Goal: Ask a question: Seek information or help from site administrators or community

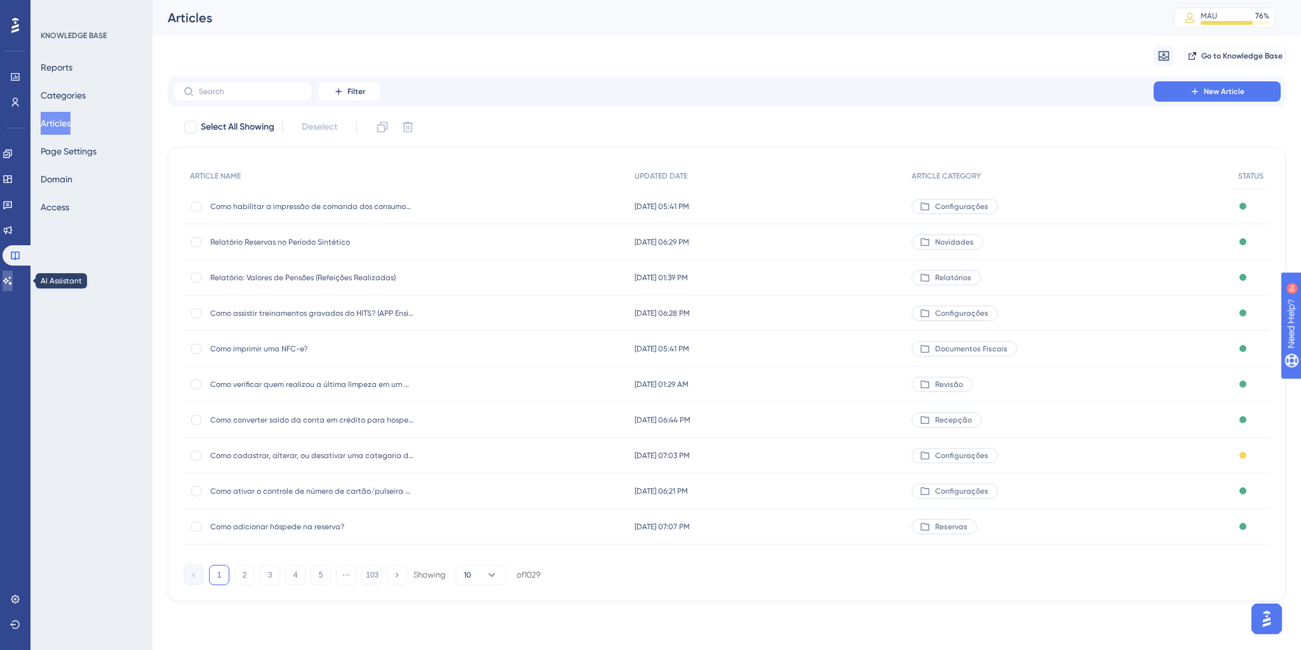
click at [13, 276] on link at bounding box center [8, 281] width 10 height 20
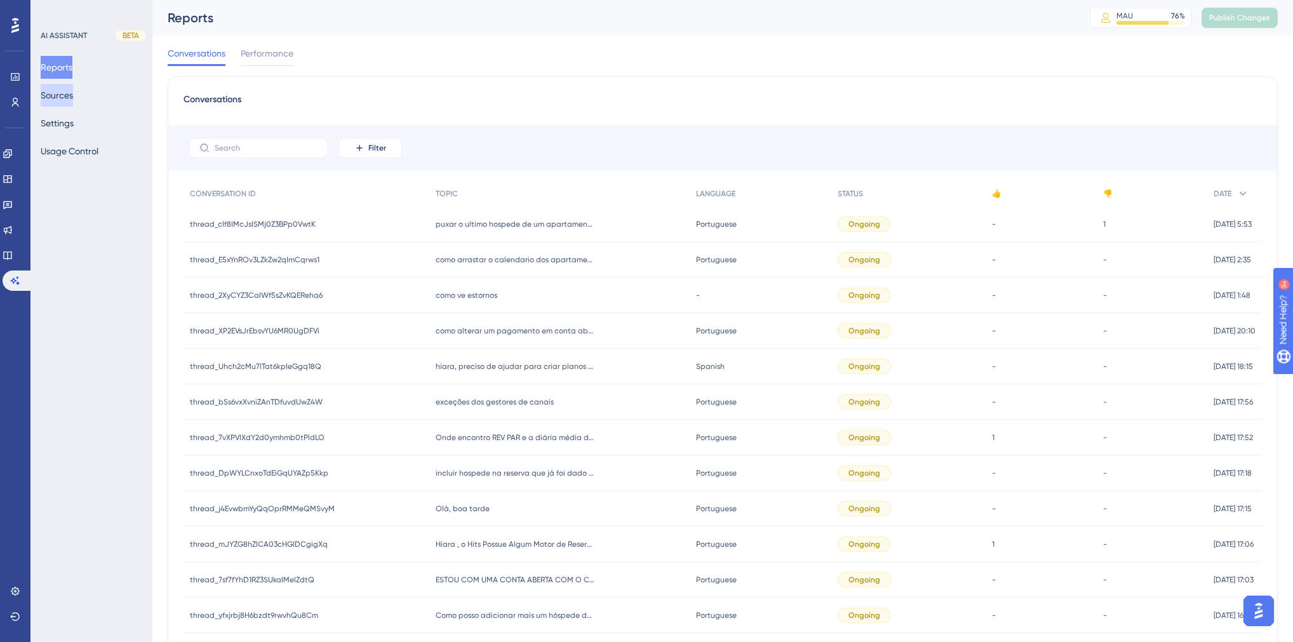
click at [66, 100] on button "Sources" at bounding box center [57, 95] width 32 height 23
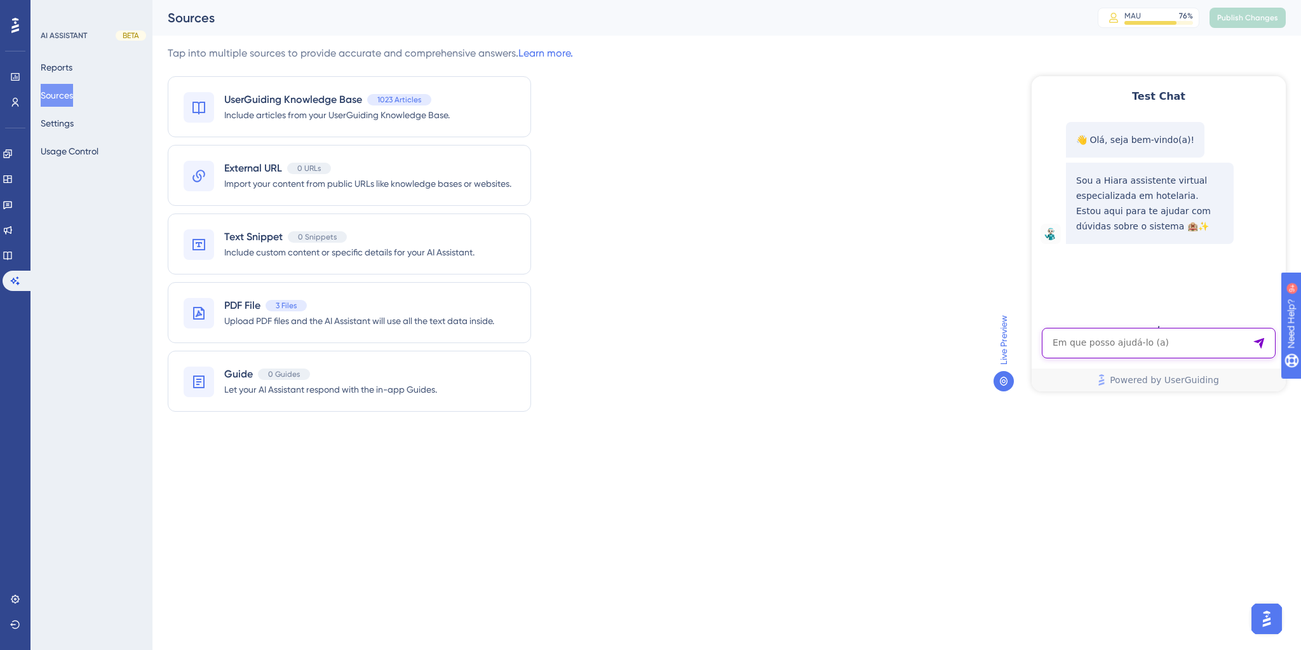
click at [1175, 347] on textarea "AI Assistant Text Input" at bounding box center [1159, 343] width 234 height 30
drag, startPoint x: 1175, startPoint y: 347, endPoint x: 1166, endPoint y: 340, distance: 11.3
click at [1166, 340] on textarea "AI Assistant Text Input" at bounding box center [1159, 343] width 234 height 30
paste textarea "como alterar instruções na frnh"
type textarea "como alterar instruções na frnh"
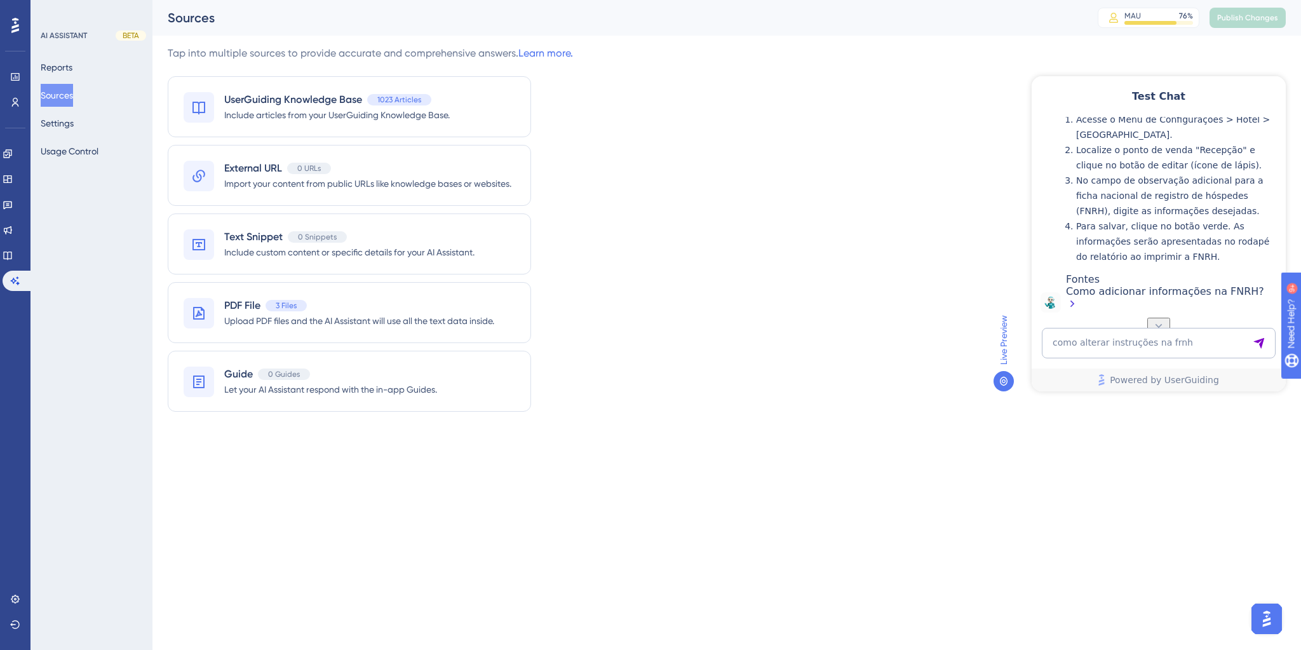
scroll to position [250, 0]
click at [1077, 339] on textarea "como alterar instruções na frnh" at bounding box center [1159, 343] width 234 height 30
paste textarea ""como posso fazer split de lançamentos ""
type textarea ""como posso fazer split de lançamentos ""
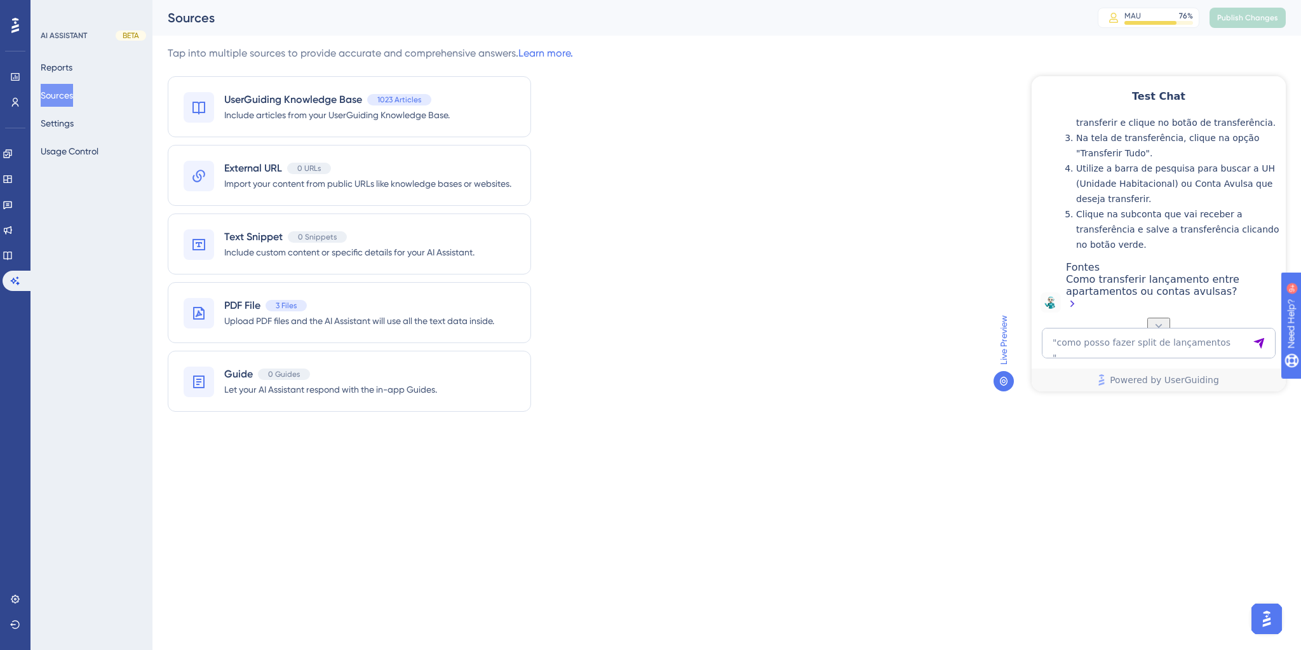
scroll to position [732, 0]
click at [1112, 340] on textarea ""como posso fazer split de lançamentos "" at bounding box center [1159, 343] width 234 height 30
paste textarea ""como tirar o ocupado para o vago? ""
type textarea ""como tirar o ocupado para o vago? ""
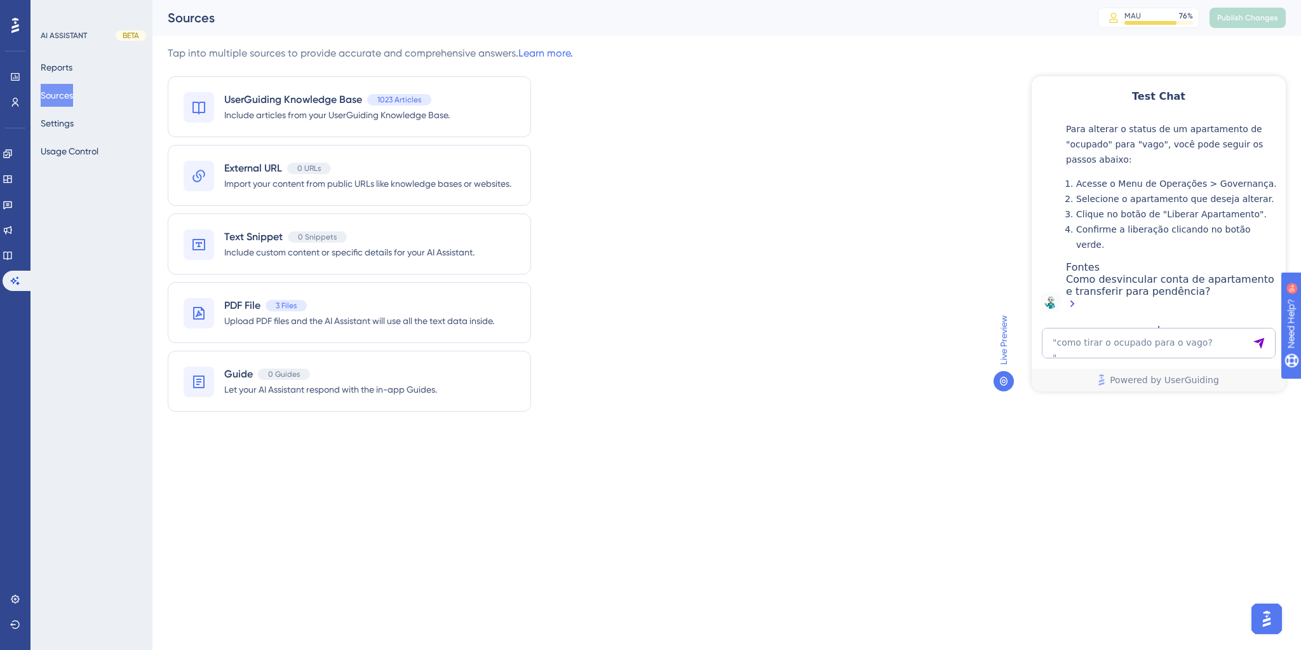
drag, startPoint x: 1154, startPoint y: 296, endPoint x: 1197, endPoint y: 303, distance: 44.4
click at [1064, 335] on textarea ""como tirar o ocupado para o vago? "" at bounding box center [1159, 343] width 234 height 30
paste textarea ""como transferir os lançamentos para o caixa 2533? ""
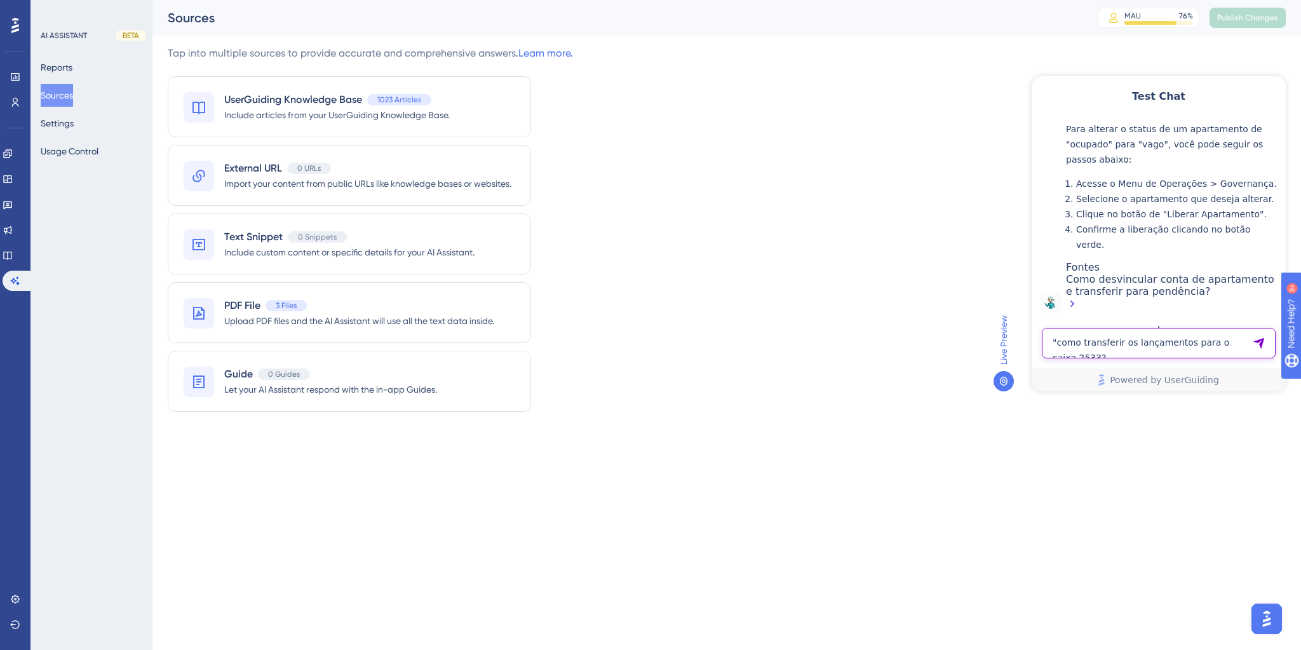
type textarea ""como transferir os lançamentos para o caixa 2533? ""
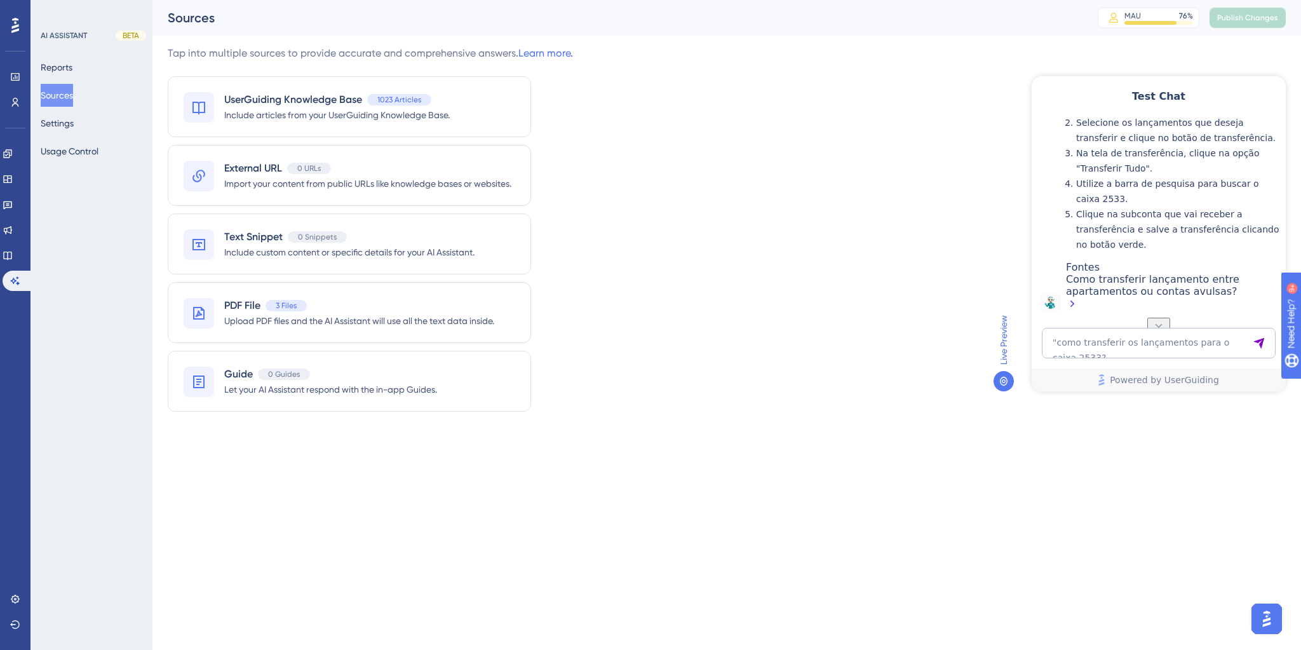
scroll to position [1486, 0]
click at [1091, 333] on textarea ""como transferir os lançamentos para o caixa 2533? "" at bounding box center [1159, 343] width 234 height 30
paste textarea "minha tarifa balcao e possivel ser enviada da omnibees para o hits ?"
type textarea "minha tarifa balcao e possivel ser enviada da omnibees para o hits ?"
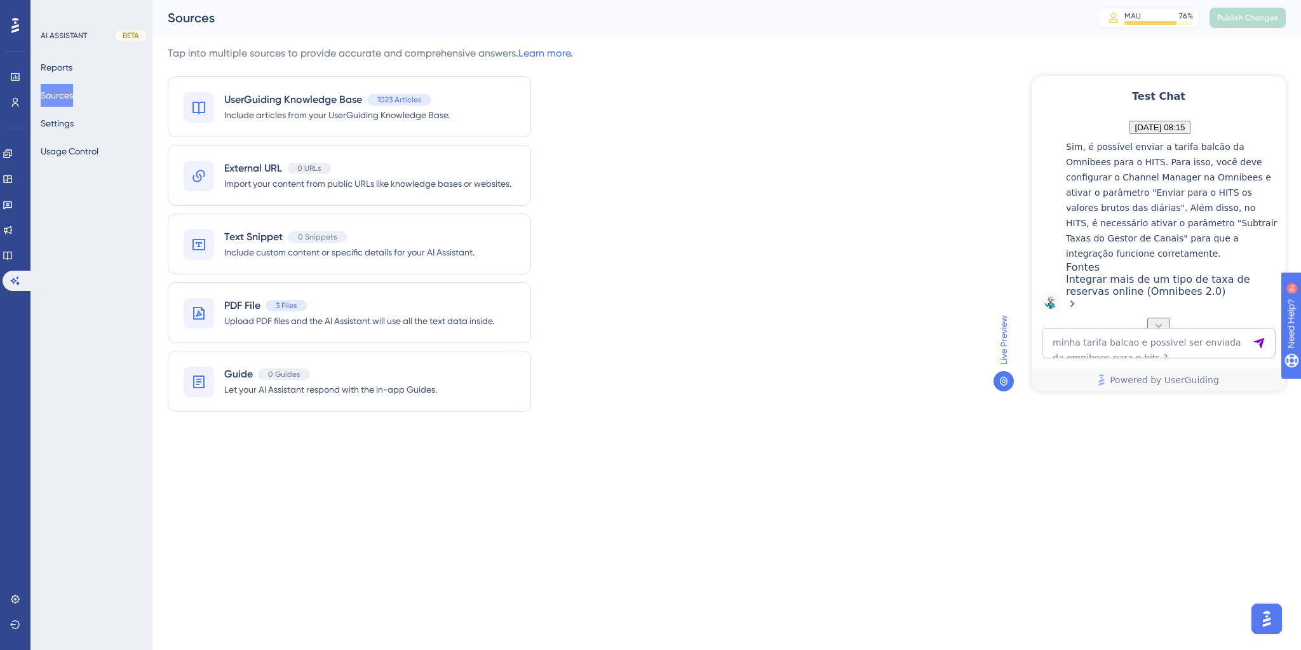
scroll to position [1808, 0]
click at [1141, 348] on textarea "minha tarifa balcao e possivel ser enviada da omnibees para o hits ?" at bounding box center [1159, 343] width 234 height 30
paste textarea ""Eu gostaria que as nossas tarifas do plano tarifarias não fosse inseridas manu…"
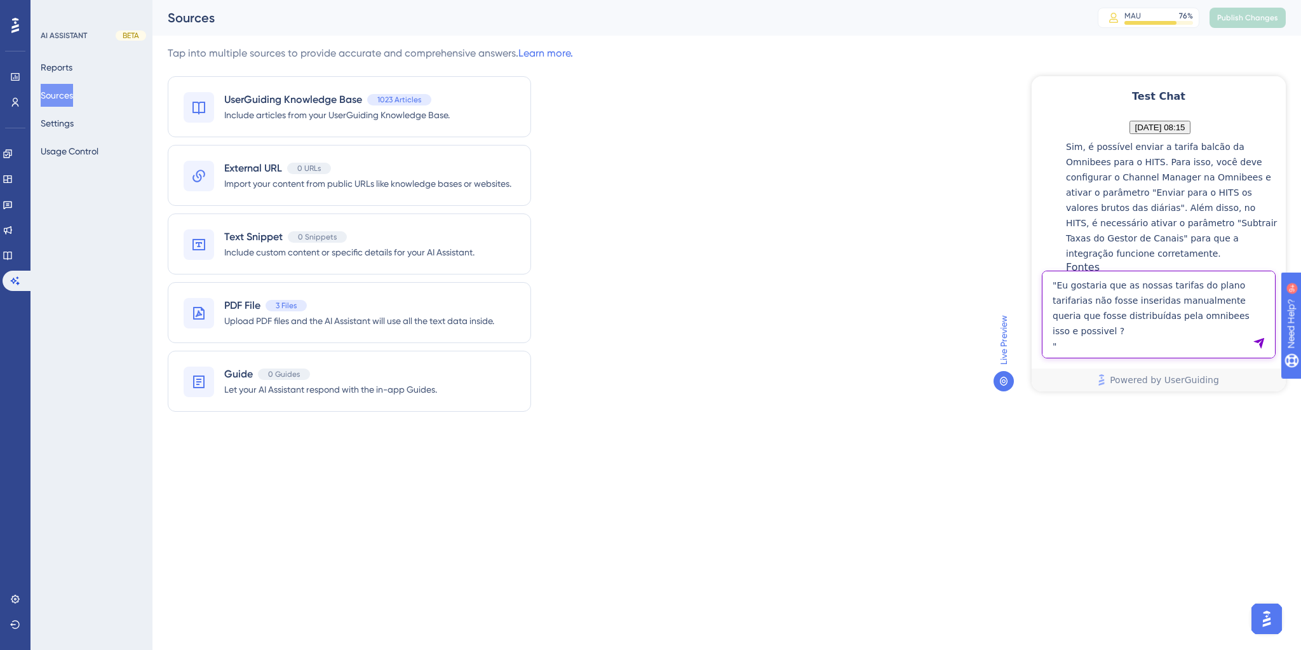
type textarea ""Eu gostaria que as nossas tarifas do plano tarifarias não fosse inseridas manu…"
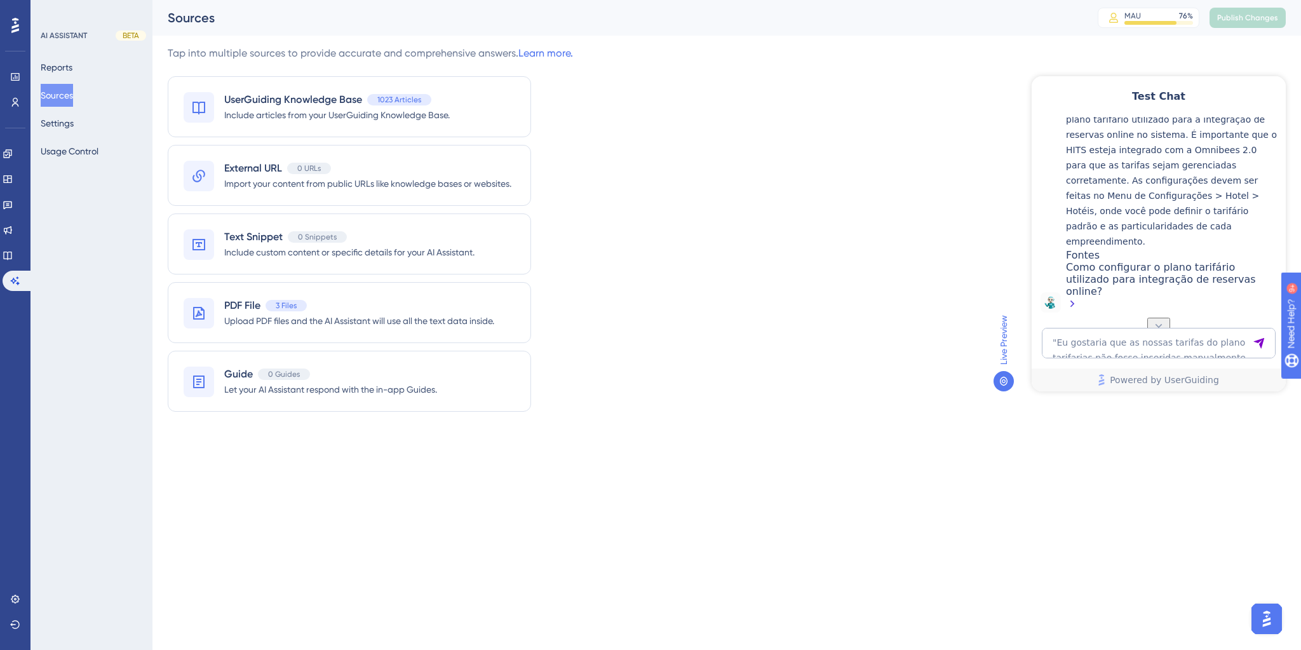
scroll to position [2221, 0]
click at [1098, 343] on textarea ""Eu gostaria que as nossas tarifas do plano tarifarias não fosse inseridas manu…" at bounding box center [1159, 343] width 234 height 30
paste textarea "como tirar um analitico em caso de queda de internet ?"
type textarea "como tirar um analitico em caso de queda de internet ?"
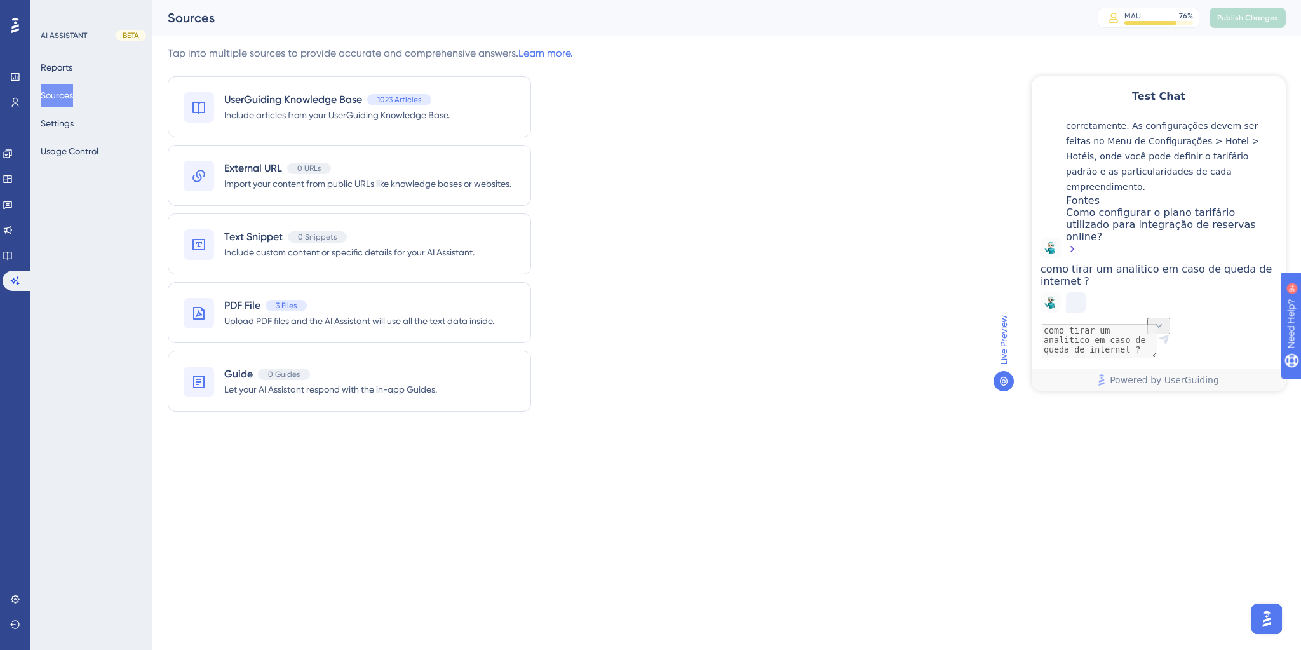
scroll to position [2320, 0]
drag, startPoint x: 1161, startPoint y: 194, endPoint x: 1195, endPoint y: 196, distance: 34.4
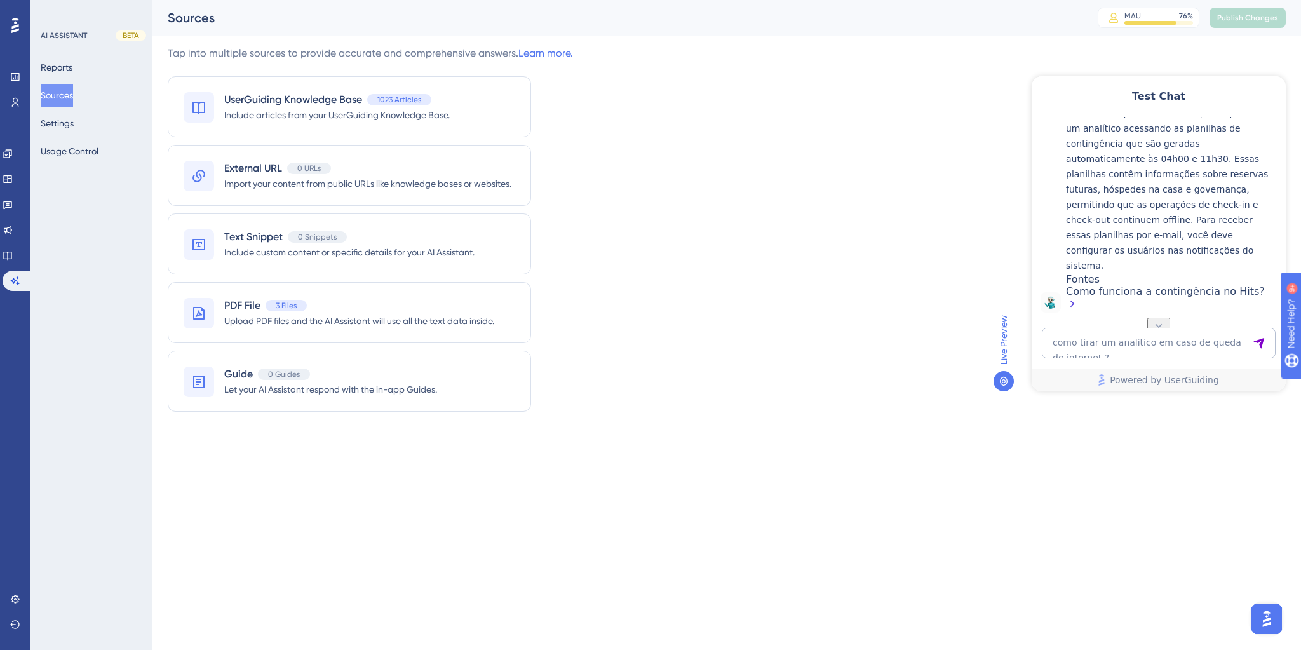
scroll to position [2557, 0]
click at [1080, 331] on textarea "como tirar um analitico em caso de queda de internet ?" at bounding box center [1159, 343] width 234 height 30
paste textarea ""eu queria remover um produto do relatorio de posicao de estoque. nao quero que…"
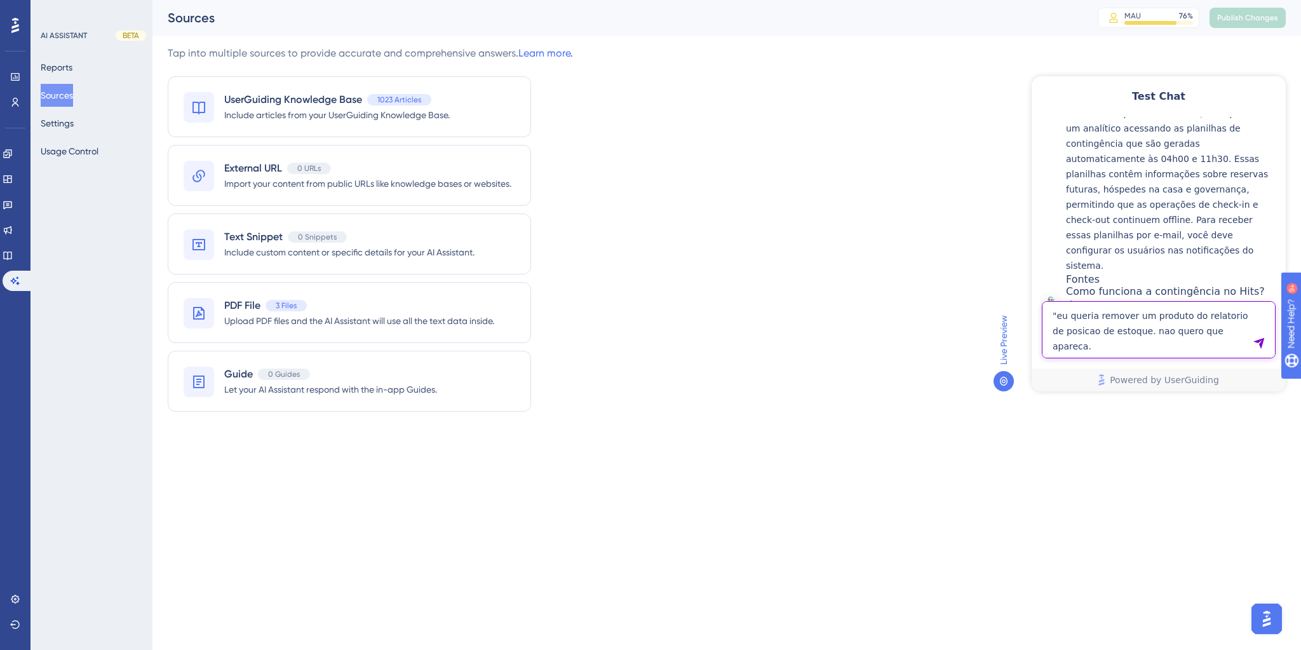
type textarea ""eu queria remover um produto do relatorio de posicao de estoque. nao quero que…"
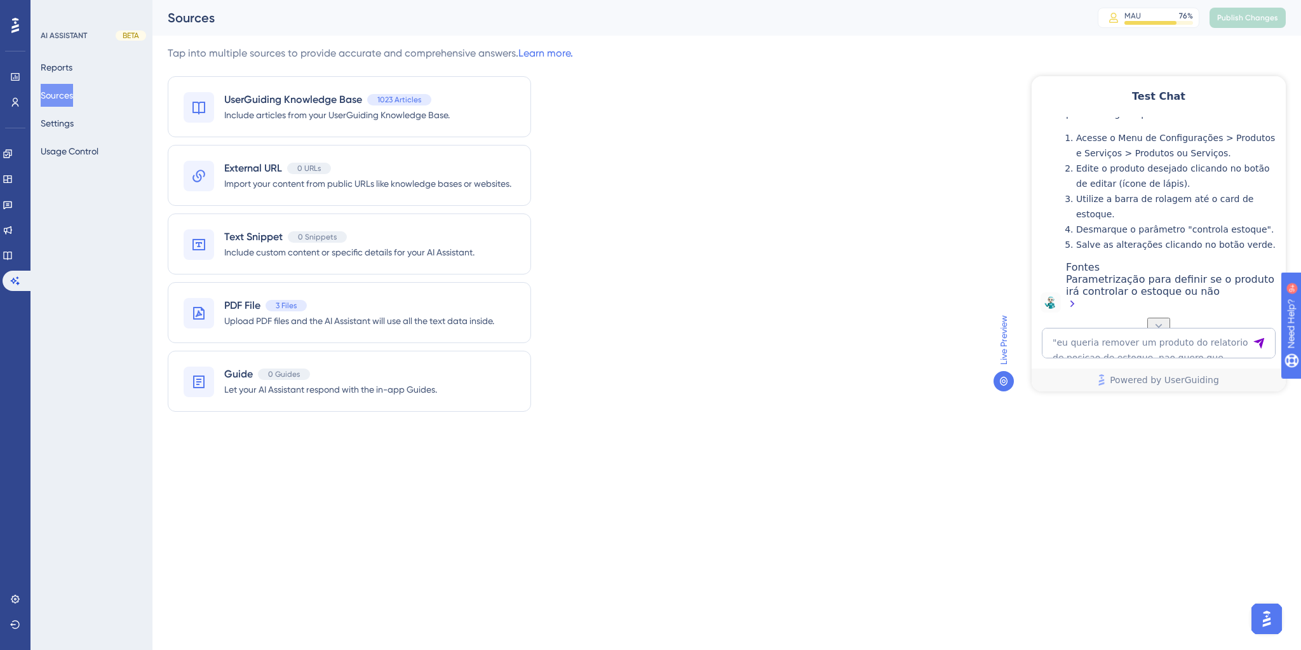
scroll to position [2973, 0]
click at [1146, 342] on textarea ""eu queria remover um produto do relatorio de posicao de estoque. nao quero que…" at bounding box center [1159, 343] width 234 height 30
paste textarea ""como calcular vendas por funcionarío ""
type textarea ""como calcular vendas por funcionarío ""
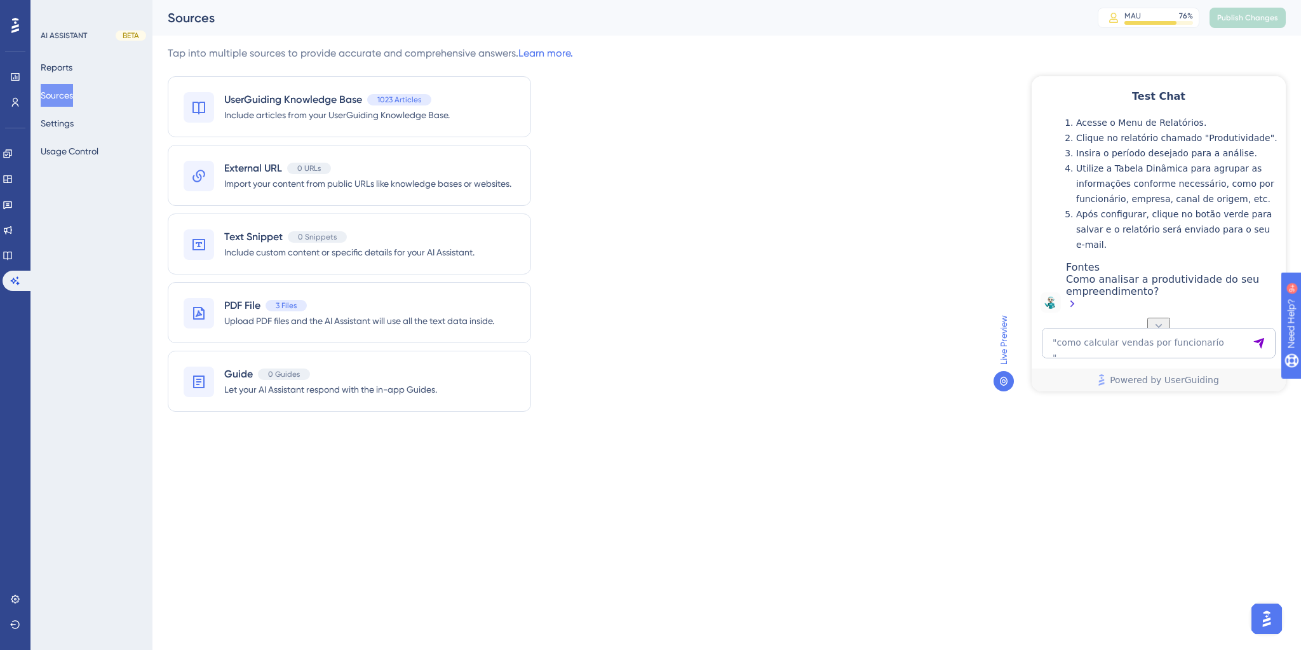
scroll to position [3373, 0]
click at [1112, 353] on textarea ""como calcular vendas por funcionarío "" at bounding box center [1159, 343] width 234 height 30
paste textarea ""Como trocar a quantidade de hóspedes em uma reserva já realizada? ""
type textarea ""Como trocar a quantidade de hóspedes em uma reserva já realizada? ""
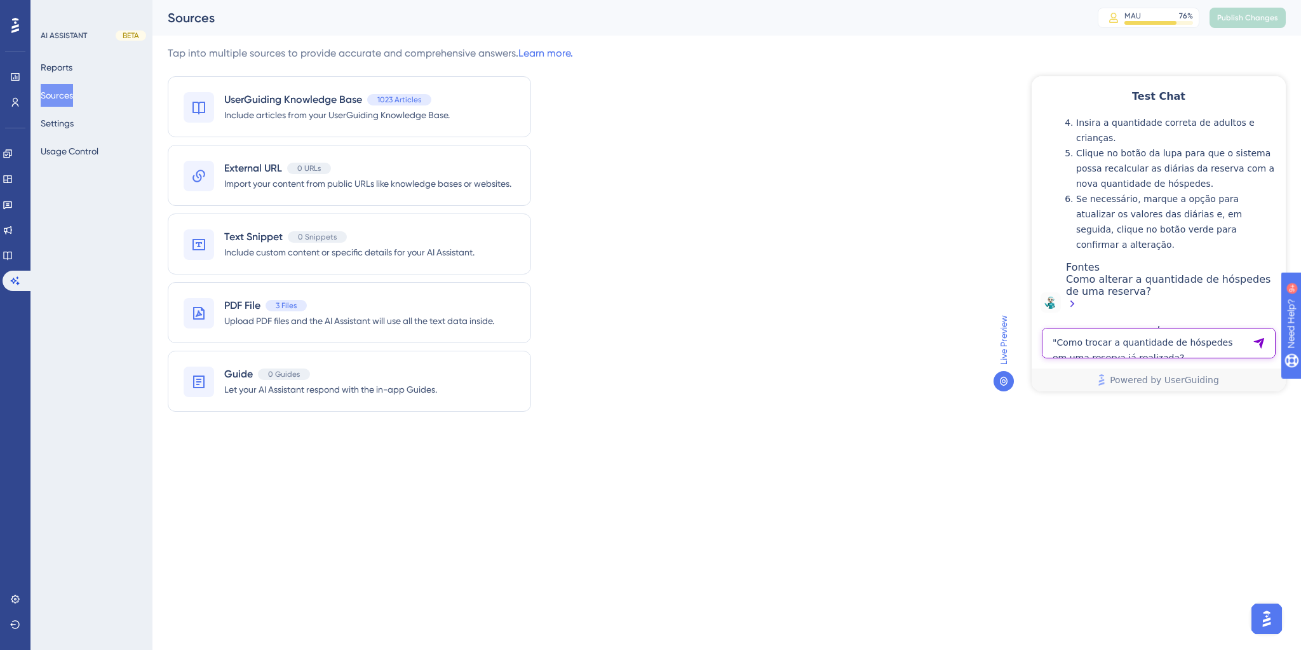
click at [1071, 338] on textarea ""Como trocar a quantidade de hóspedes em uma reserva já realizada? "" at bounding box center [1159, 343] width 234 height 30
paste textarea "Como lançar avulso ?"
type textarea "Como lançar avulso ?"
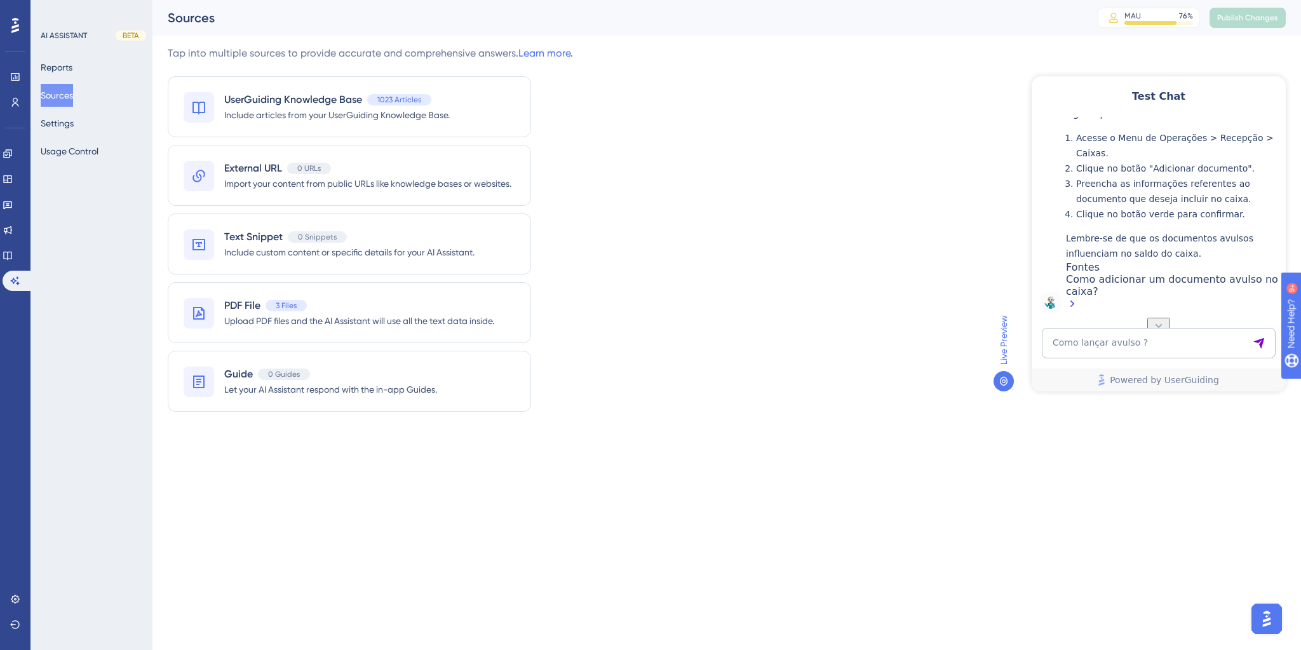
scroll to position [4219, 0]
click at [1120, 345] on textarea "Como lançar avulso ?" at bounding box center [1159, 343] width 234 height 30
paste textarea "PRECISO ENCONTRAR OS CHECK INS DO DIA 08/08"
type textarea "PRECISO ENCONTRAR OS CHECK INS DO DIA 08/08"
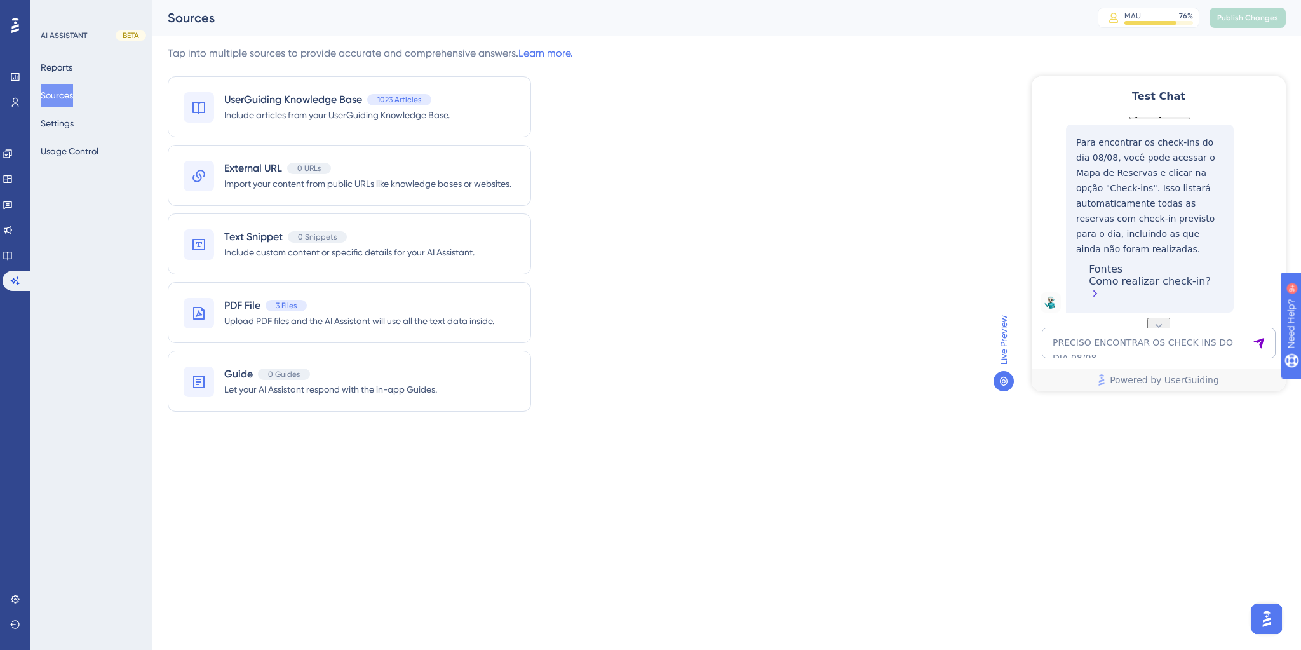
scroll to position [4510, 0]
click at [1113, 345] on textarea "PRECISO ENCONTRAR OS CHECK INS DO DIA 08/08" at bounding box center [1159, 343] width 234 height 30
paste textarea ""Como trocar a quantidade de hóspedes em uma reserva já realizada? ""
type textarea ""Como trocar a quantidade de hóspedes em uma reserva já realizada? ""
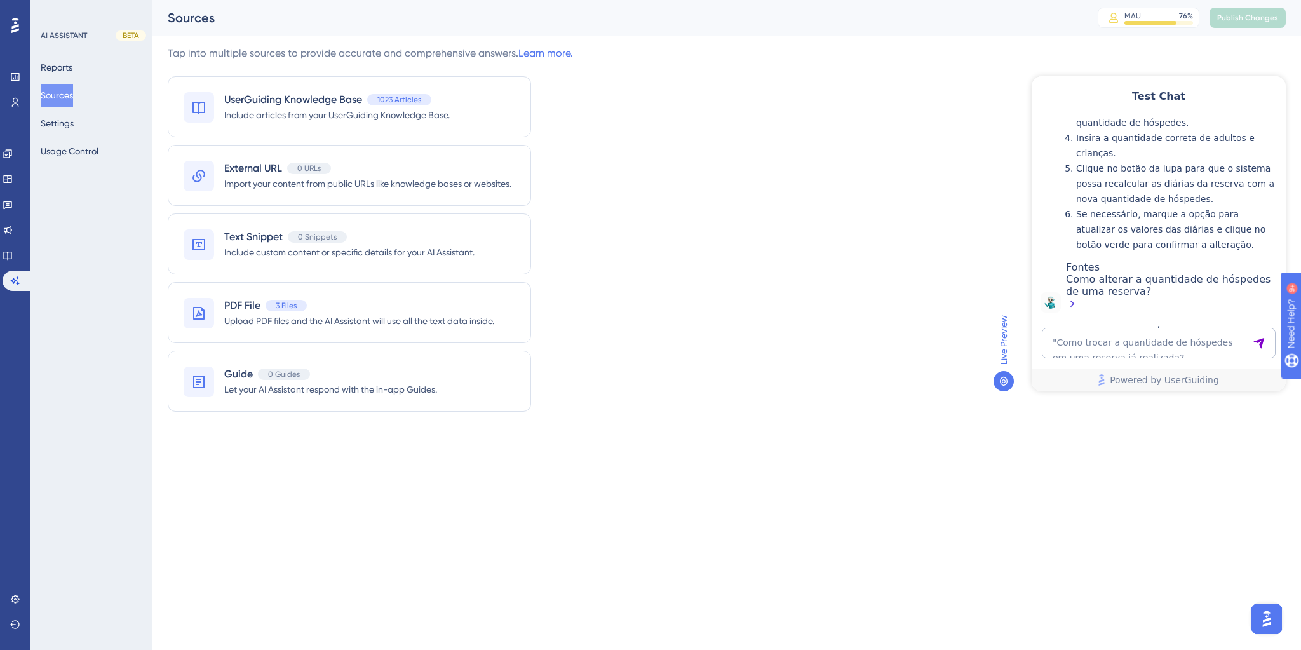
scroll to position [5002, 0]
click at [1087, 341] on textarea ""Como trocar a quantidade de hóspedes em uma reserva já realizada? "" at bounding box center [1159, 343] width 234 height 30
paste textarea "Como lançar avulso ?"
type textarea "Como lançar avulso ?"
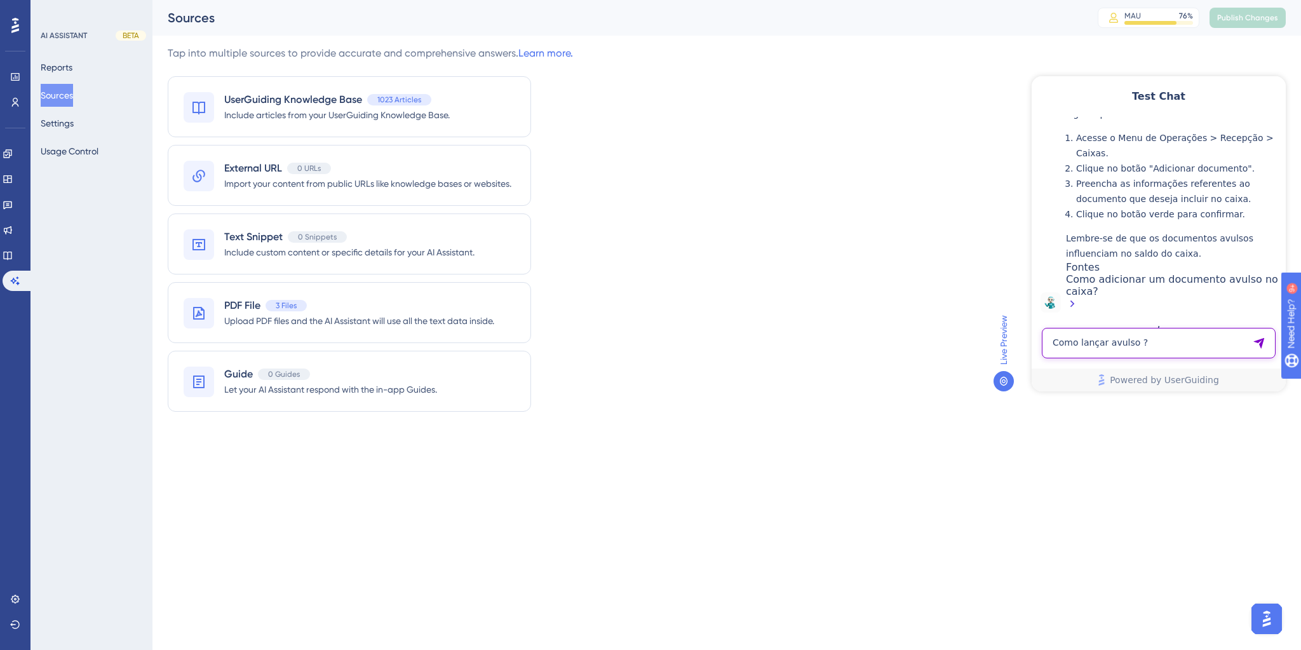
click at [1171, 337] on textarea "Como lançar avulso ?" at bounding box center [1159, 343] width 234 height 30
paste textarea "minha tarifa balcao e possivel ser enviada da omnibees para o hits ?"
type textarea "minha tarifa balcao e possivel ser enviada da omnibees para o hits ?"
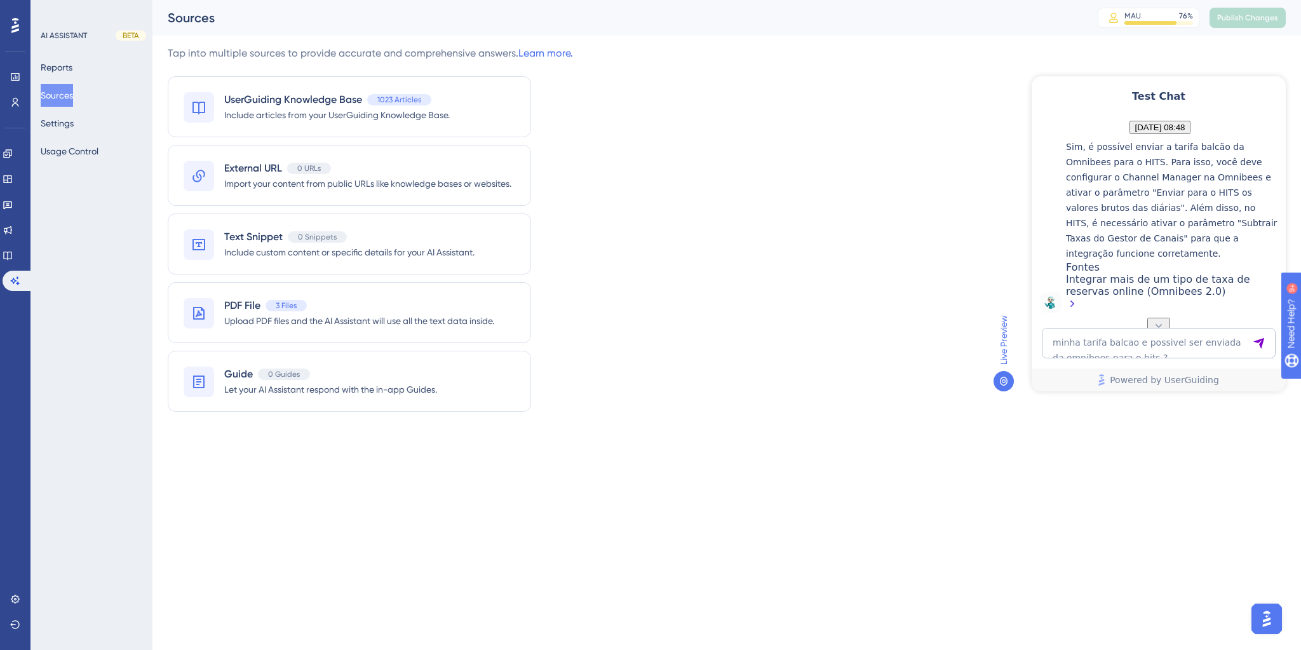
scroll to position [5677, 0]
click at [1150, 353] on textarea "minha tarifa balcao e possivel ser enviada da omnibees para o hits ?" at bounding box center [1159, 343] width 234 height 30
paste textarea ""como transferir os lançamentos para o caixa 2533? ""
type textarea ""como transferir os lançamentos para o caixa 2533? ""
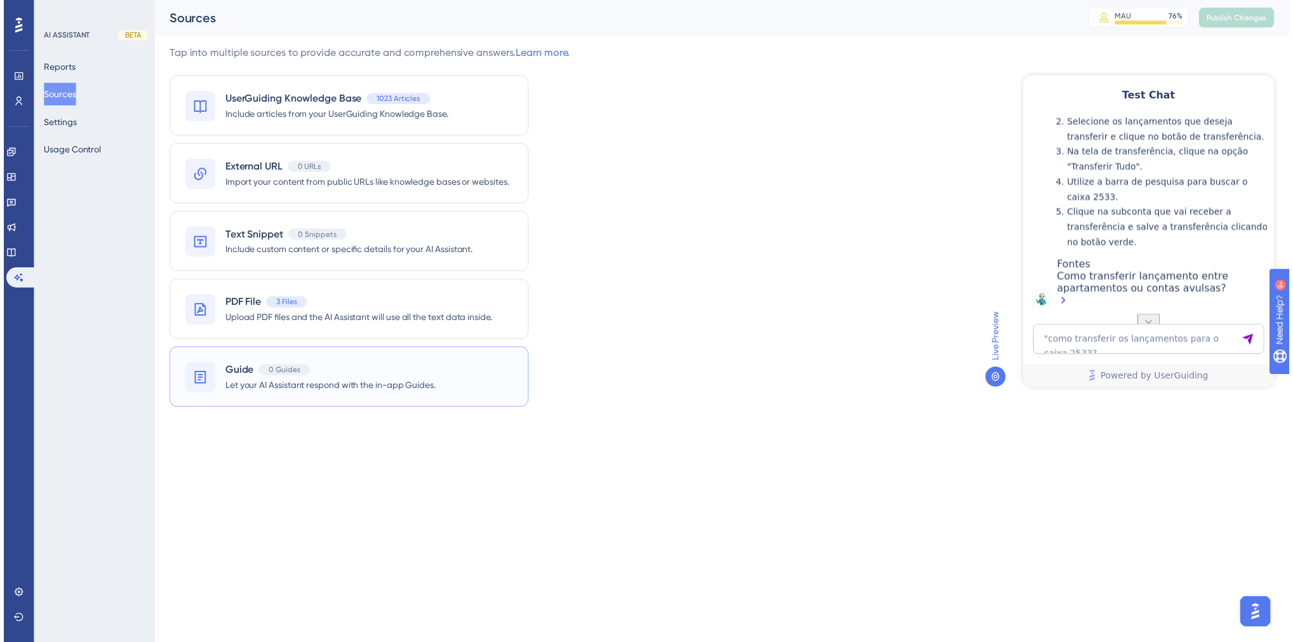
scroll to position [6093, 0]
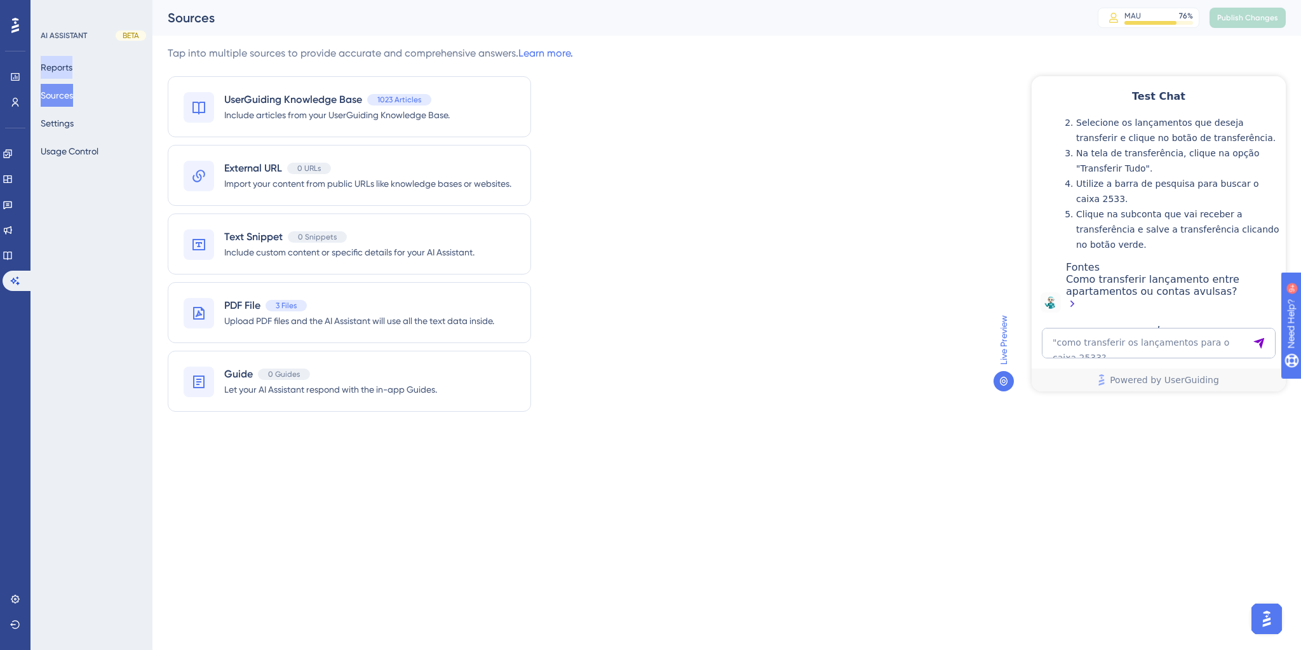
click at [54, 71] on button "Reports" at bounding box center [57, 67] width 32 height 23
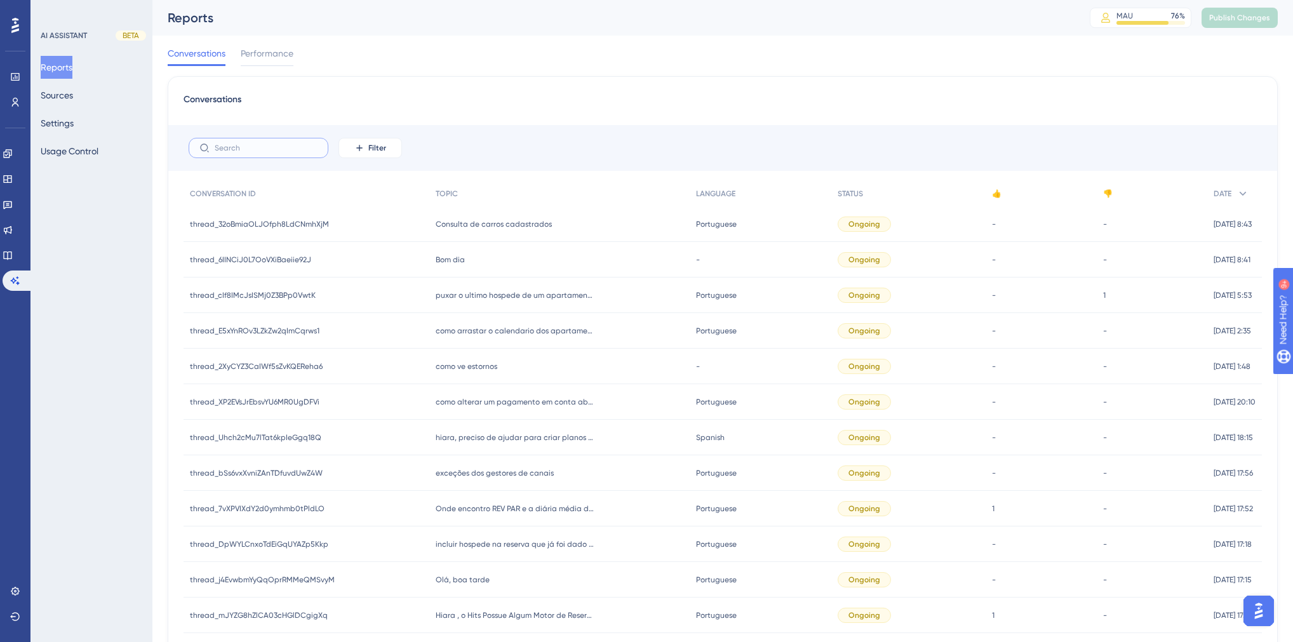
click at [254, 147] on input "text" at bounding box center [266, 148] width 103 height 9
click at [375, 140] on button "Filter" at bounding box center [371, 148] width 64 height 20
click at [382, 337] on span "Date Created" at bounding box center [383, 336] width 52 height 15
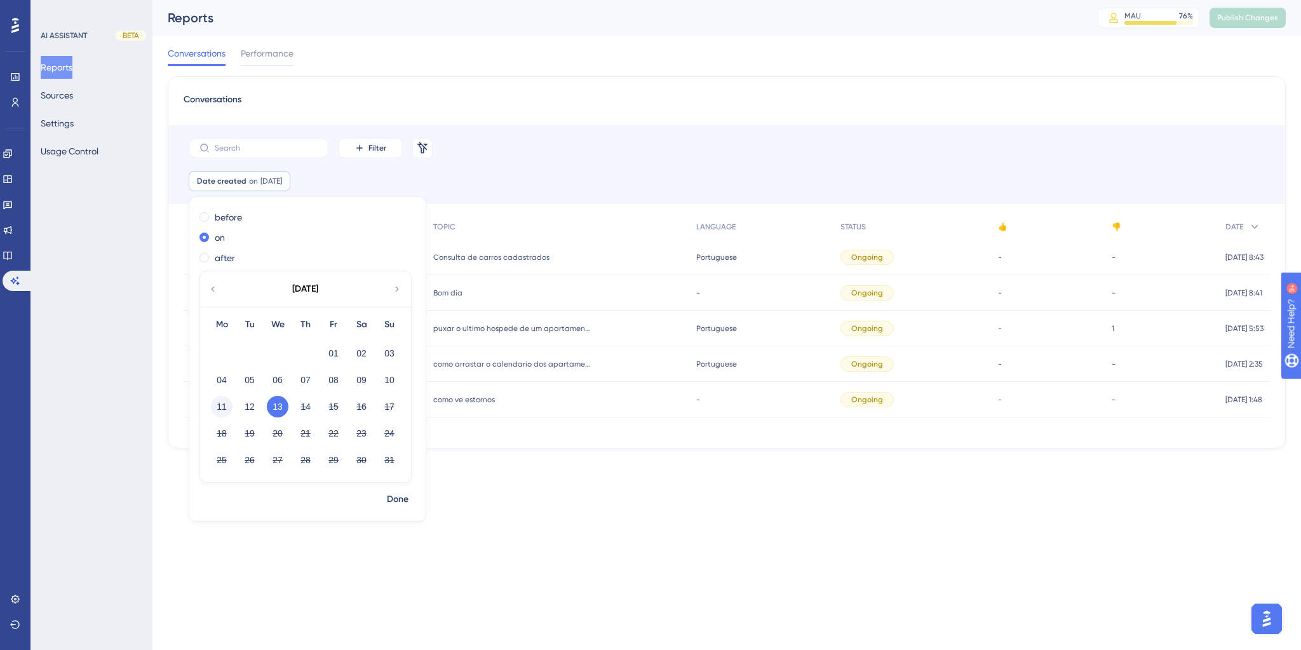
click at [218, 408] on button "11" at bounding box center [222, 407] width 22 height 22
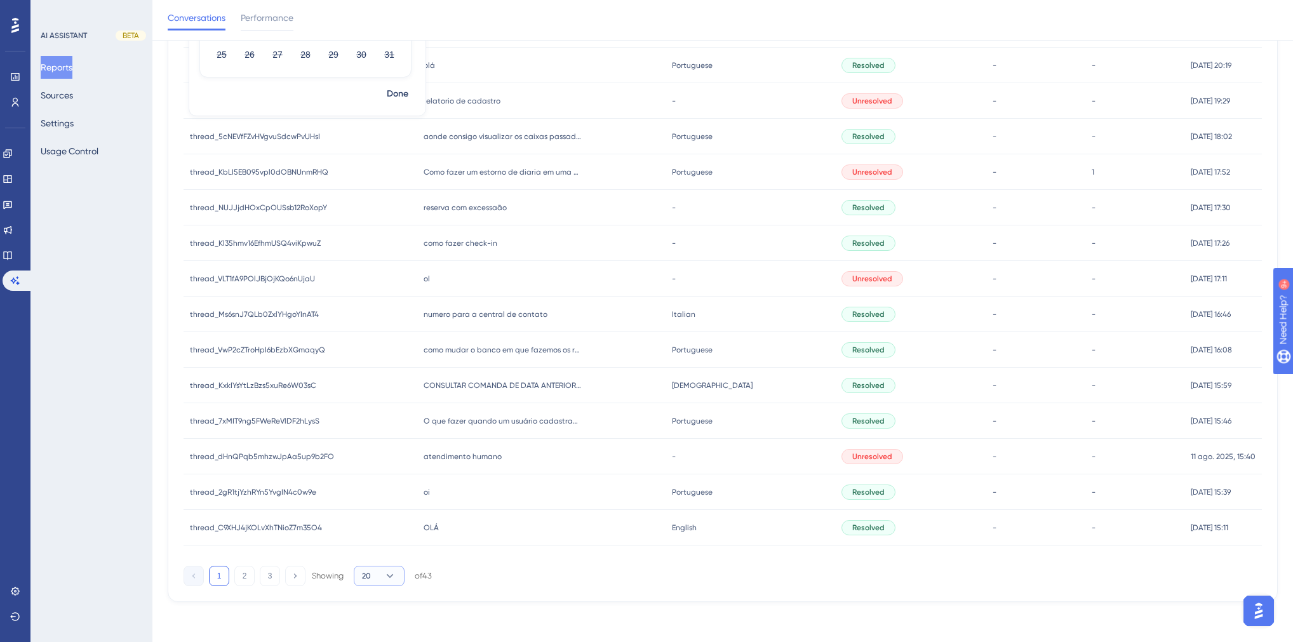
click at [383, 576] on button "20" at bounding box center [379, 576] width 51 height 20
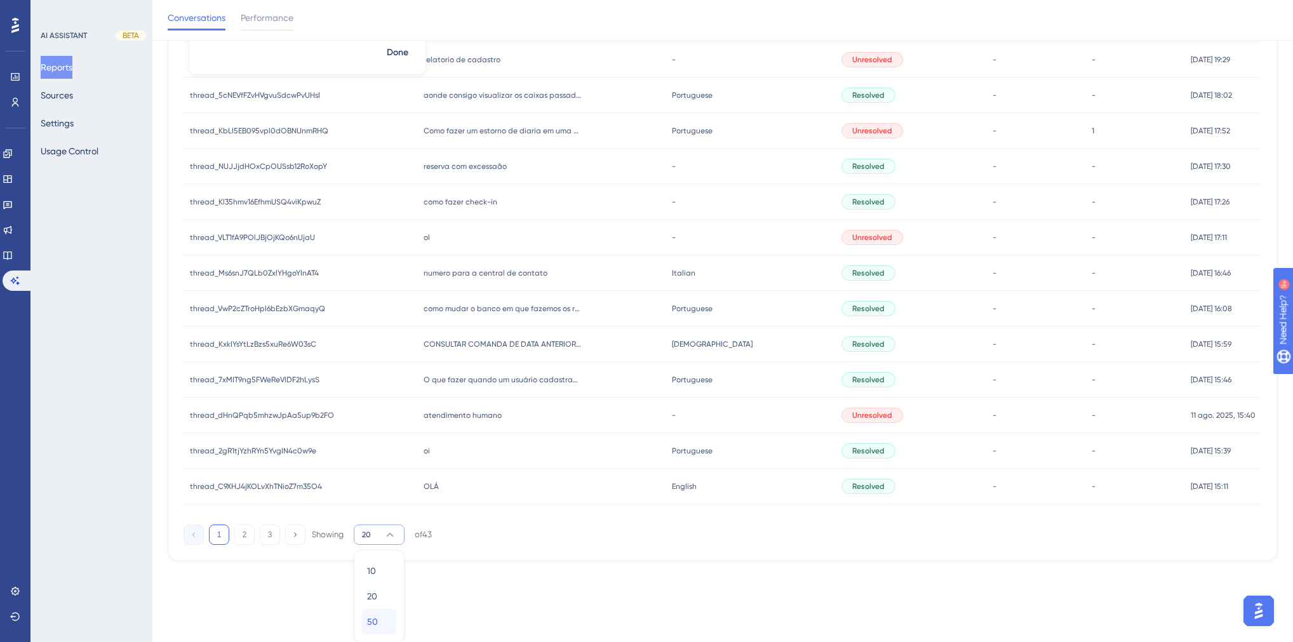
click at [384, 618] on div "50 50" at bounding box center [379, 621] width 24 height 25
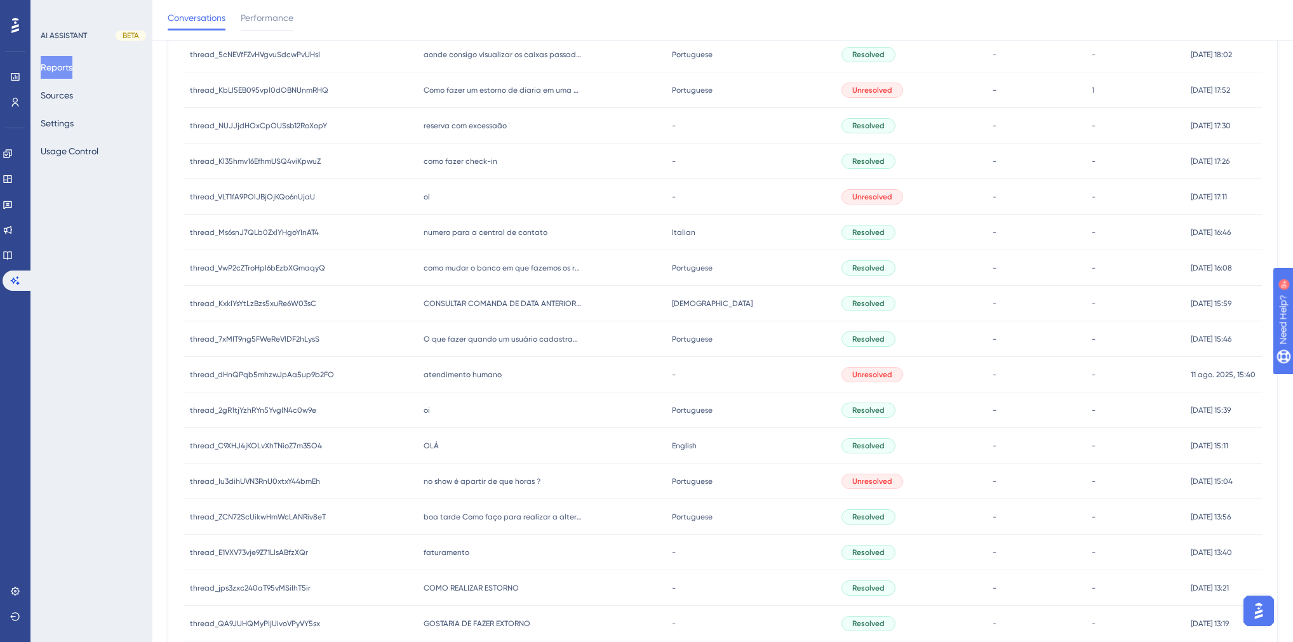
scroll to position [492, 0]
click at [549, 310] on div "CONSULTAR COMANDA DE DATA ANTERIORES CONSULTAR COMANDA DE DATA ANTERIORES" at bounding box center [541, 304] width 248 height 36
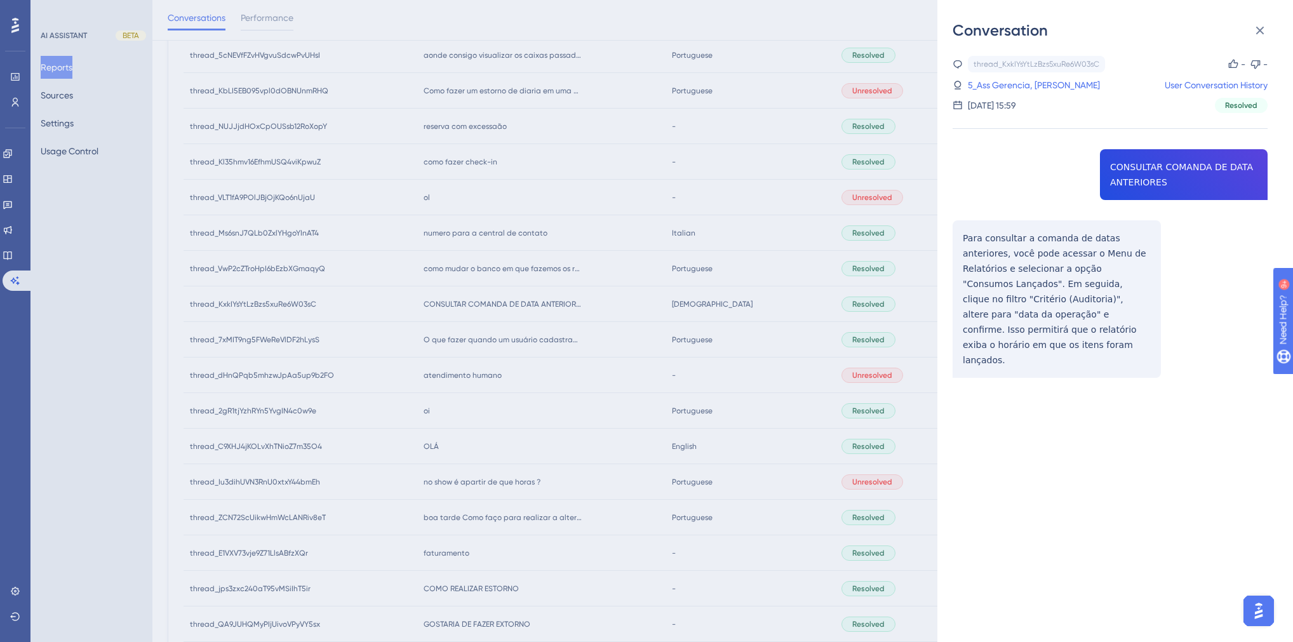
drag, startPoint x: 586, startPoint y: 392, endPoint x: 572, endPoint y: 368, distance: 27.7
click at [586, 393] on div "Conversation thread_KxkIYsYtLzBzs5xuRe6W03sC Copy - - 5_Ass Gerencia, [PERSON_N…" at bounding box center [646, 321] width 1293 height 642
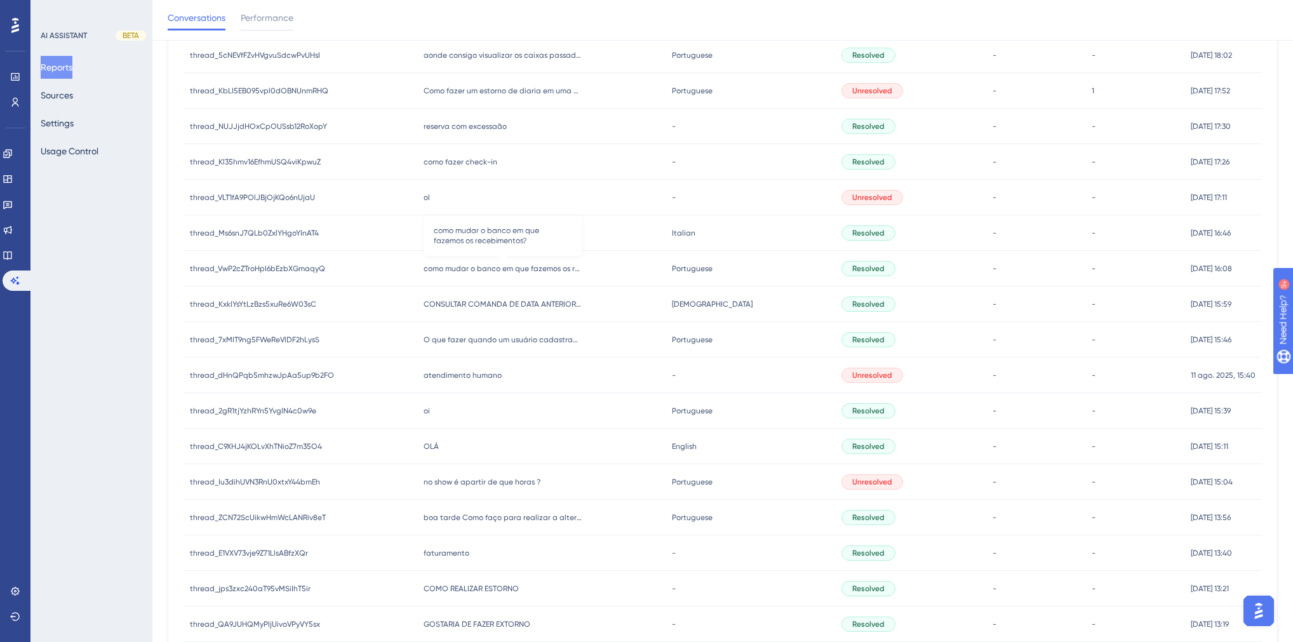
click at [522, 269] on span "como mudar o banco em que fazemos os recebimentos?" at bounding box center [503, 269] width 159 height 10
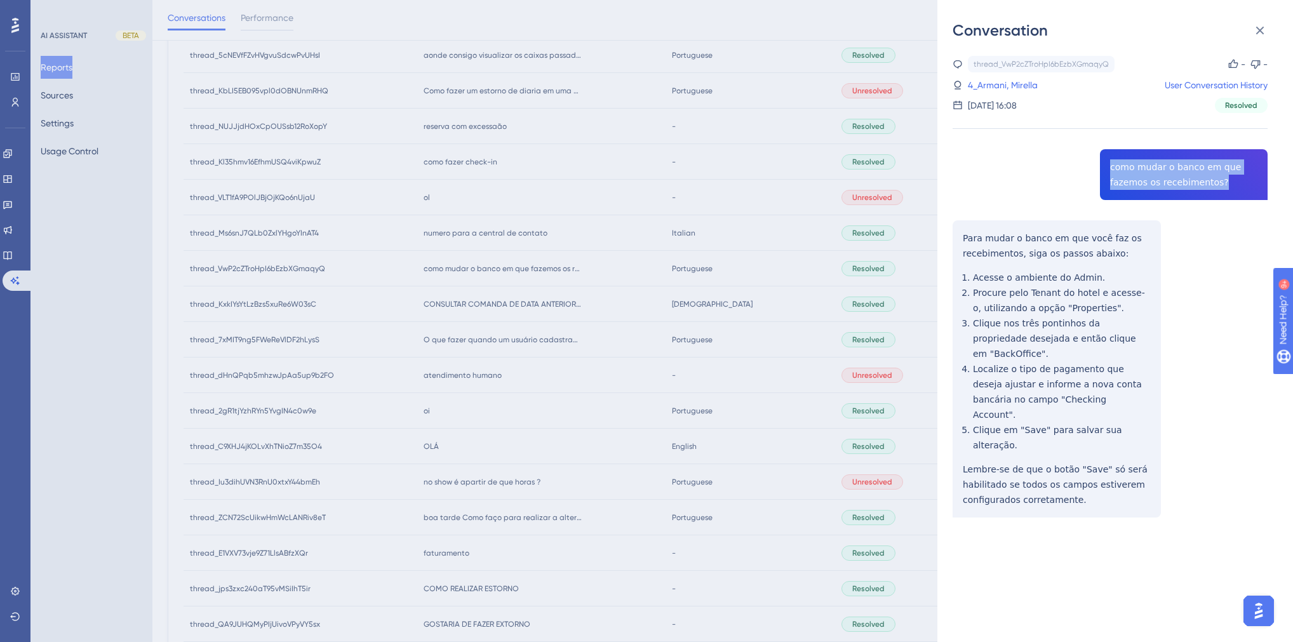
drag, startPoint x: 1212, startPoint y: 182, endPoint x: 1103, endPoint y: 164, distance: 110.8
click at [1103, 164] on div "thread_VwP2cZTroHpI6bEzbXGmaqyQ Copy - - 4_Armani, Mirella User Conversation Hi…" at bounding box center [1110, 319] width 315 height 527
copy span "como mudar o banco em que fazemos os recebimentos?"
click at [1014, 83] on link "4_Armani, Mirella" at bounding box center [1003, 84] width 70 height 15
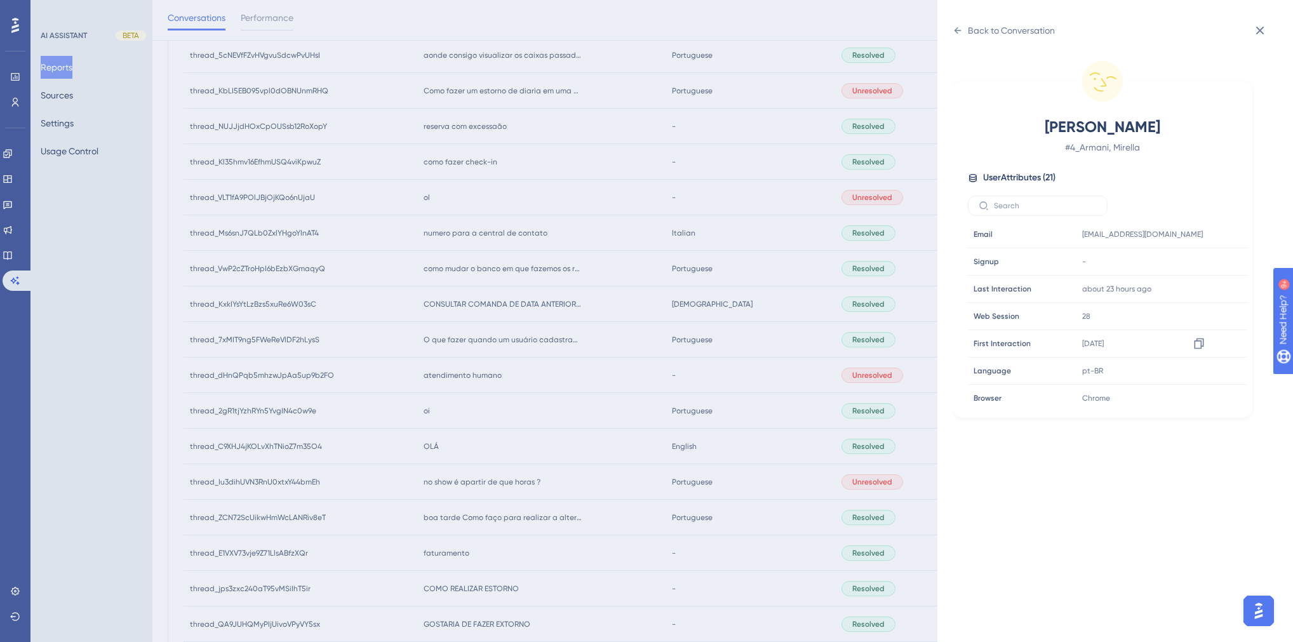
scroll to position [356, 0]
click at [968, 34] on div "Back to Conversation" at bounding box center [1011, 30] width 87 height 15
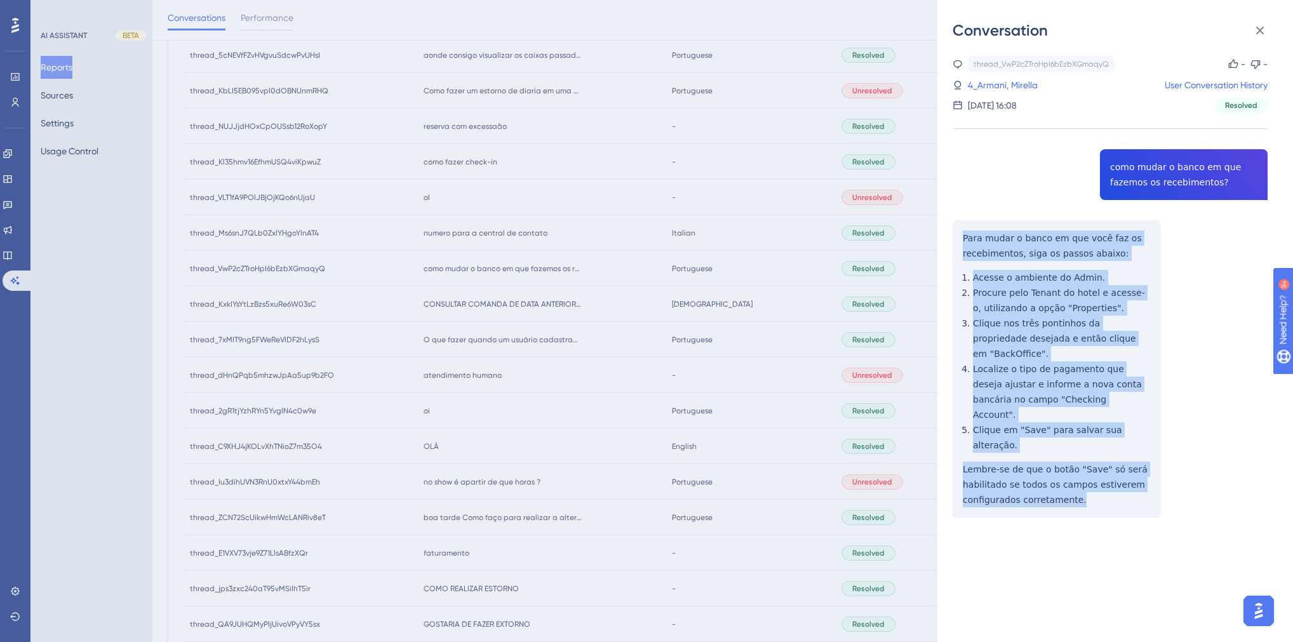
drag, startPoint x: 961, startPoint y: 236, endPoint x: 1085, endPoint y: 448, distance: 245.7
click at [1085, 448] on div "thread_VwP2cZTroHpI6bEzbXGmaqyQ Copy - - 4_Armani, Mirella User Conversation Hi…" at bounding box center [1110, 319] width 315 height 527
copy div "Para mudar o banco em que você faz os recebimentos, siga os passos abaixo: Aces…"
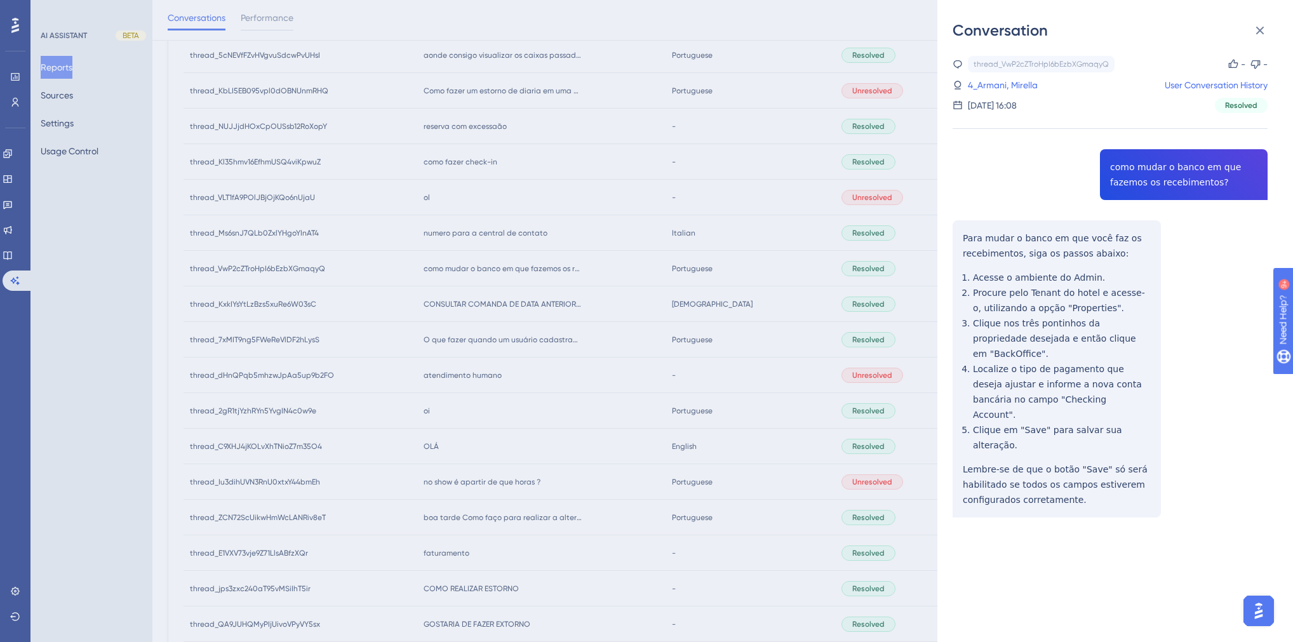
click at [1126, 538] on div at bounding box center [1110, 560] width 315 height 44
click at [746, 244] on div "Conversation thread_VwP2cZTroHpI6bEzbXGmaqyQ Copy - - 4_Armani, Mirella User Co…" at bounding box center [646, 321] width 1293 height 642
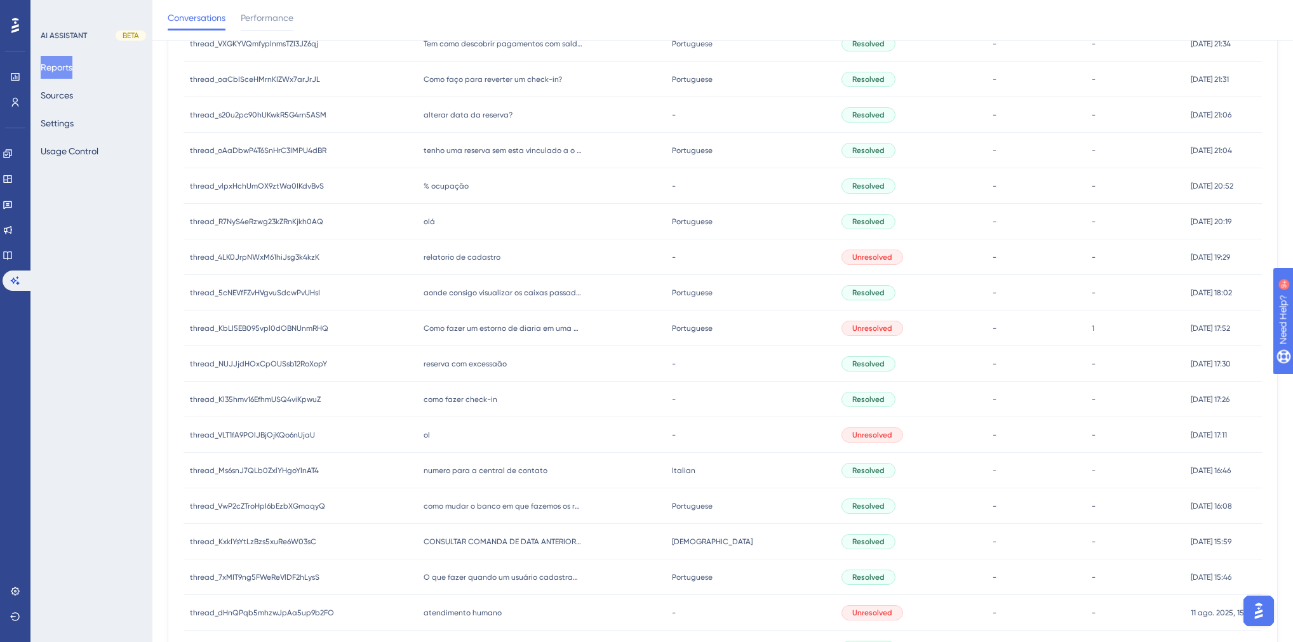
scroll to position [238, 0]
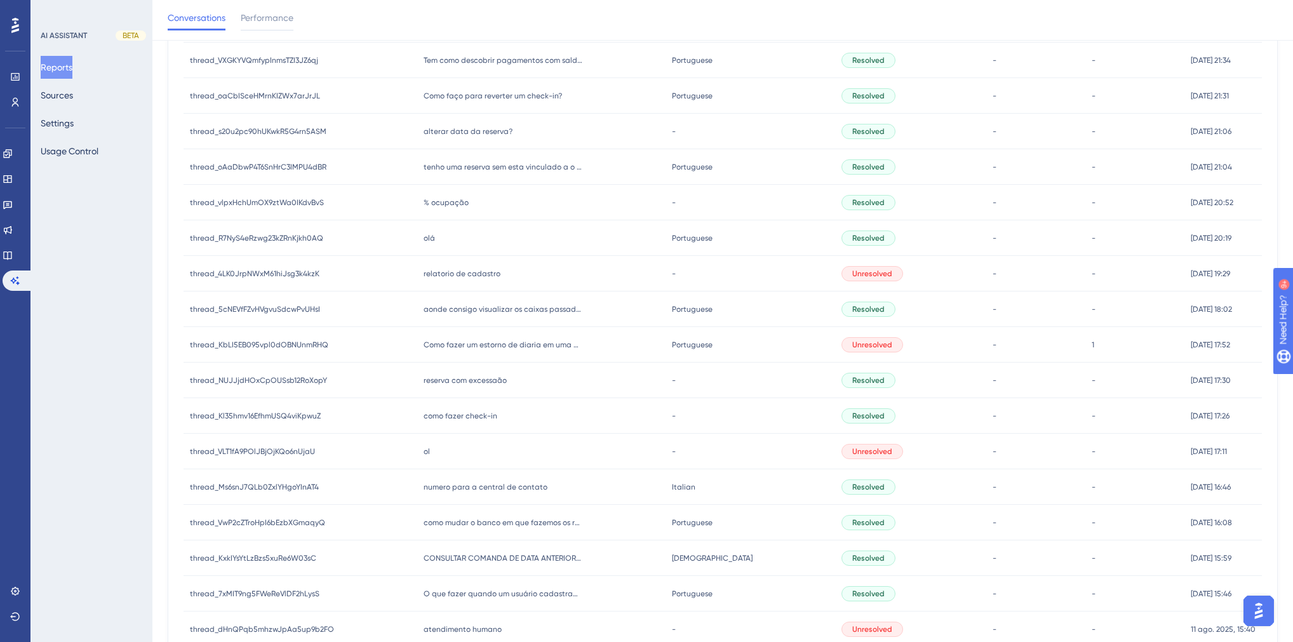
click at [503, 488] on span "numero para a central de contato" at bounding box center [486, 487] width 124 height 10
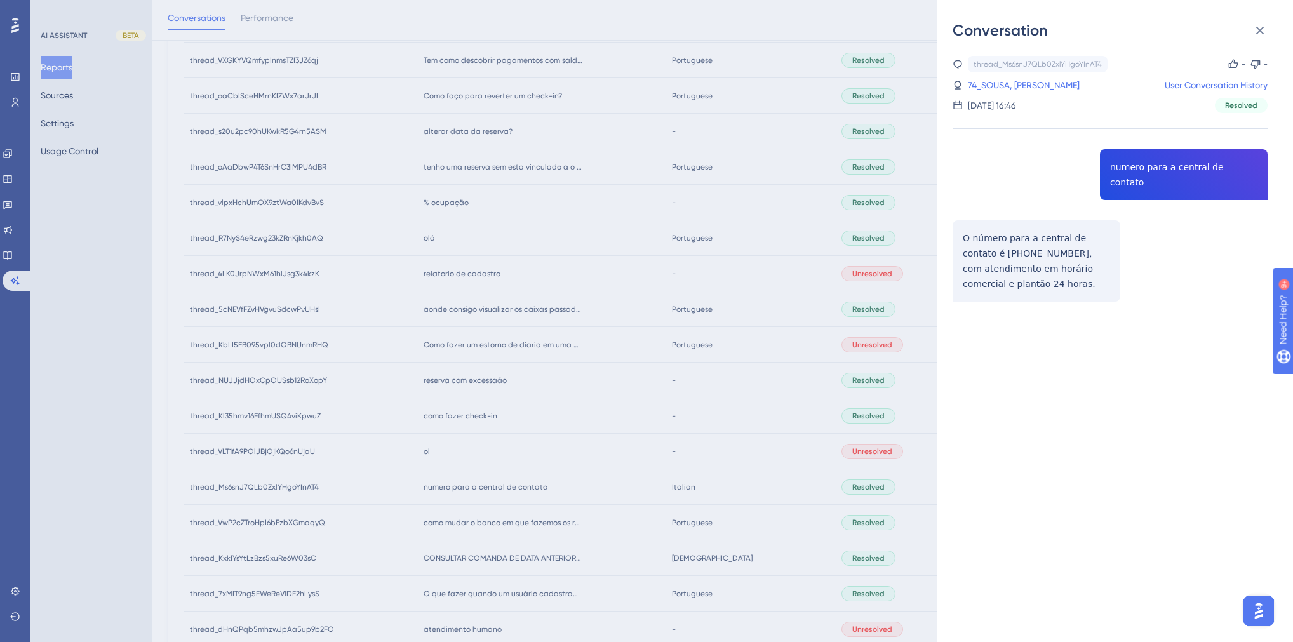
click at [1184, 166] on div "thread_Ms6snJ7QLb0ZxlYHgoYInAT4 Copy - - 74_SOUSA, JOELSON User Conversation Hi…" at bounding box center [1110, 211] width 315 height 311
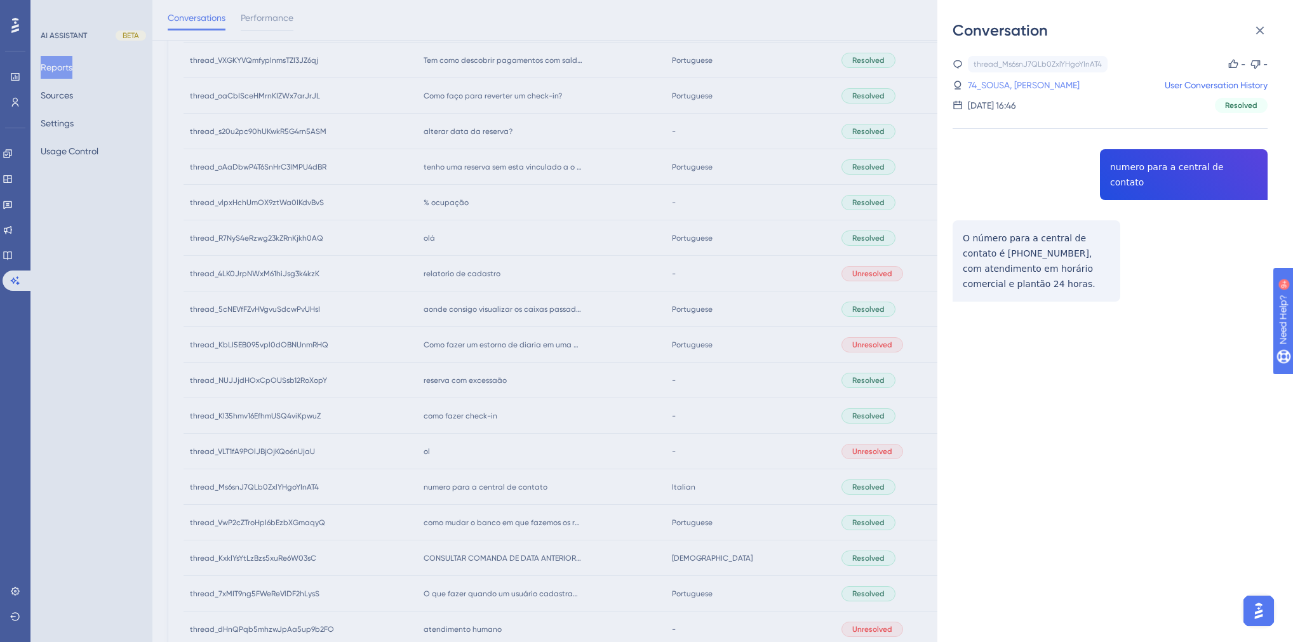
click at [1035, 81] on link "74_SOUSA, [PERSON_NAME]" at bounding box center [1024, 84] width 112 height 15
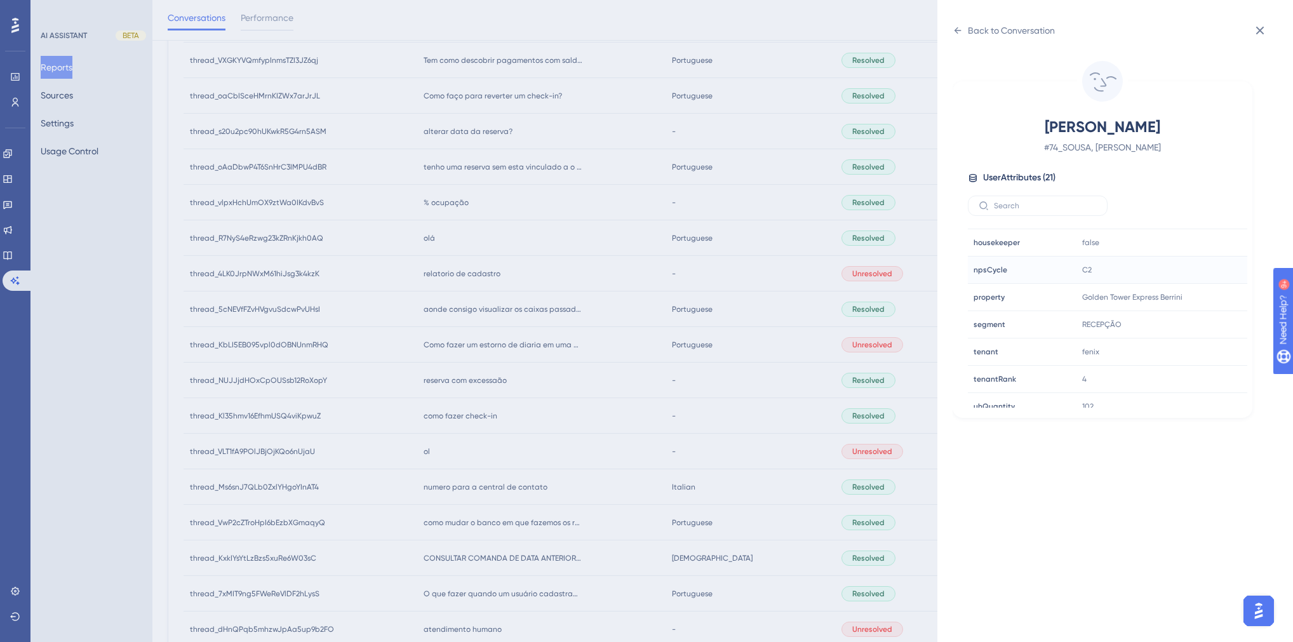
scroll to position [356, 0]
click at [1016, 30] on div "Back to Conversation" at bounding box center [1011, 30] width 87 height 15
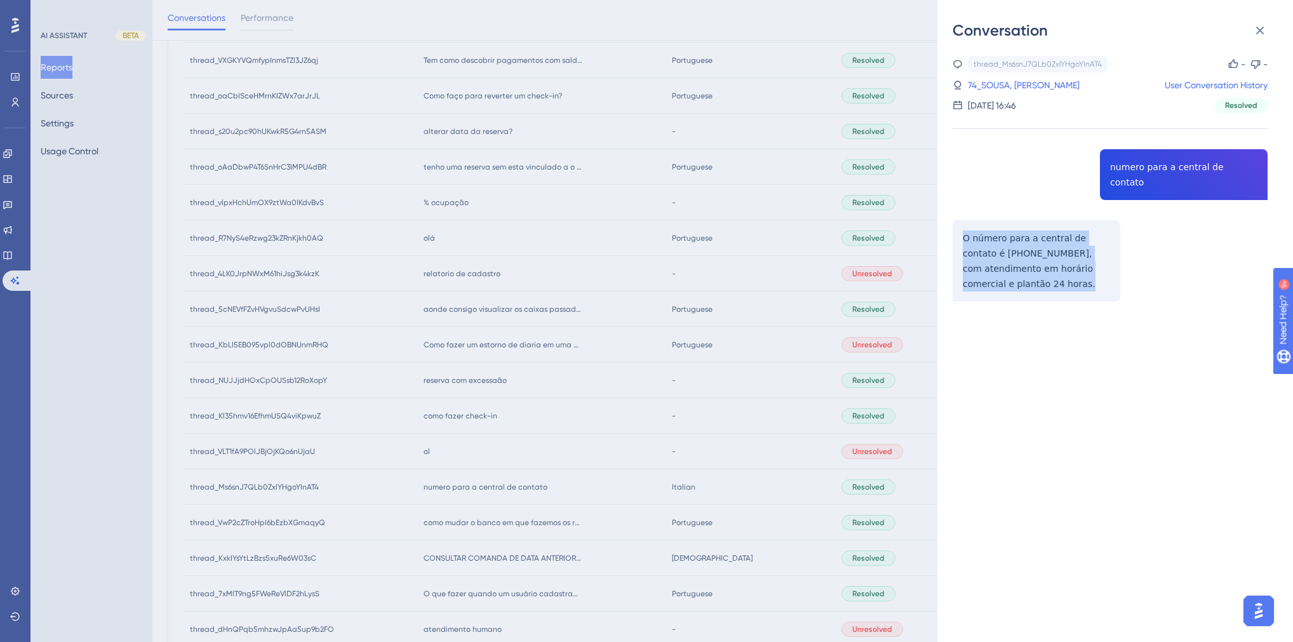
drag, startPoint x: 983, startPoint y: 268, endPoint x: 961, endPoint y: 224, distance: 49.7
click at [961, 224] on div "thread_Ms6snJ7QLb0ZxlYHgoYInAT4 Copy - - 74_SOUSA, JOELSON User Conversation Hi…" at bounding box center [1110, 211] width 315 height 311
copy p "O número para a central de contato é [PHONE_NUMBER], com atendimento em horário…"
click at [861, 370] on div "Conversation thread_Ms6snJ7QLb0ZxlYHgoYInAT4 Copy - - 74_SOUSA, JOELSON User Co…" at bounding box center [646, 321] width 1293 height 642
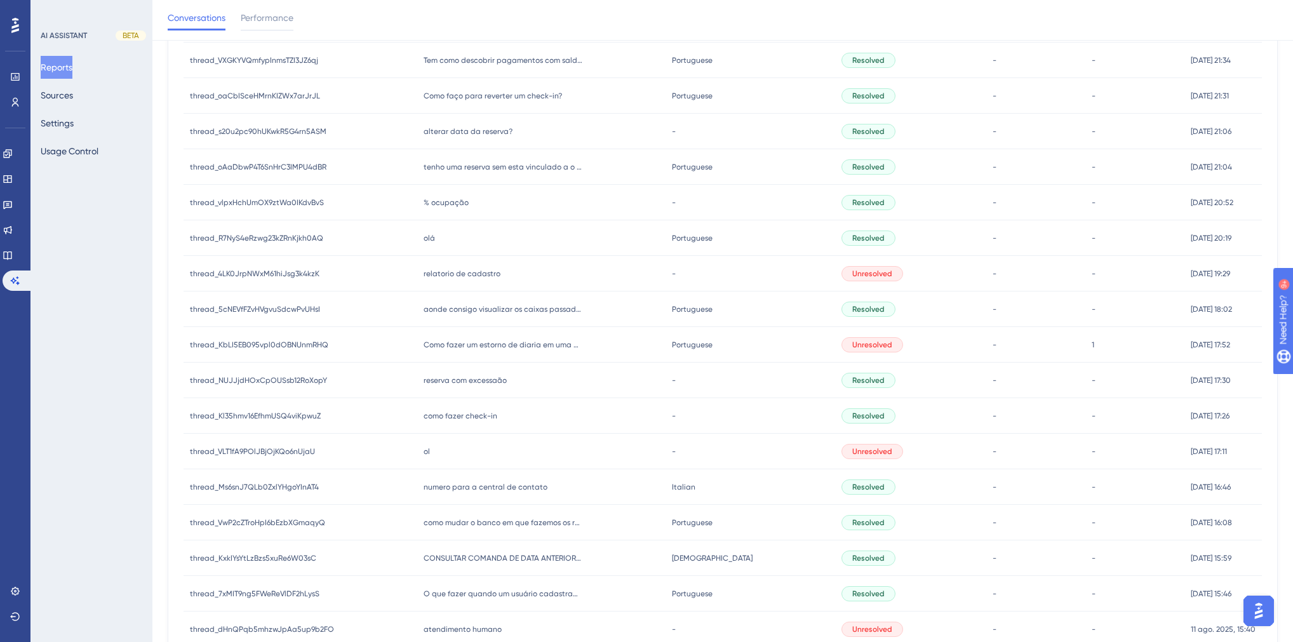
click at [459, 455] on div "ol ol" at bounding box center [541, 452] width 248 height 36
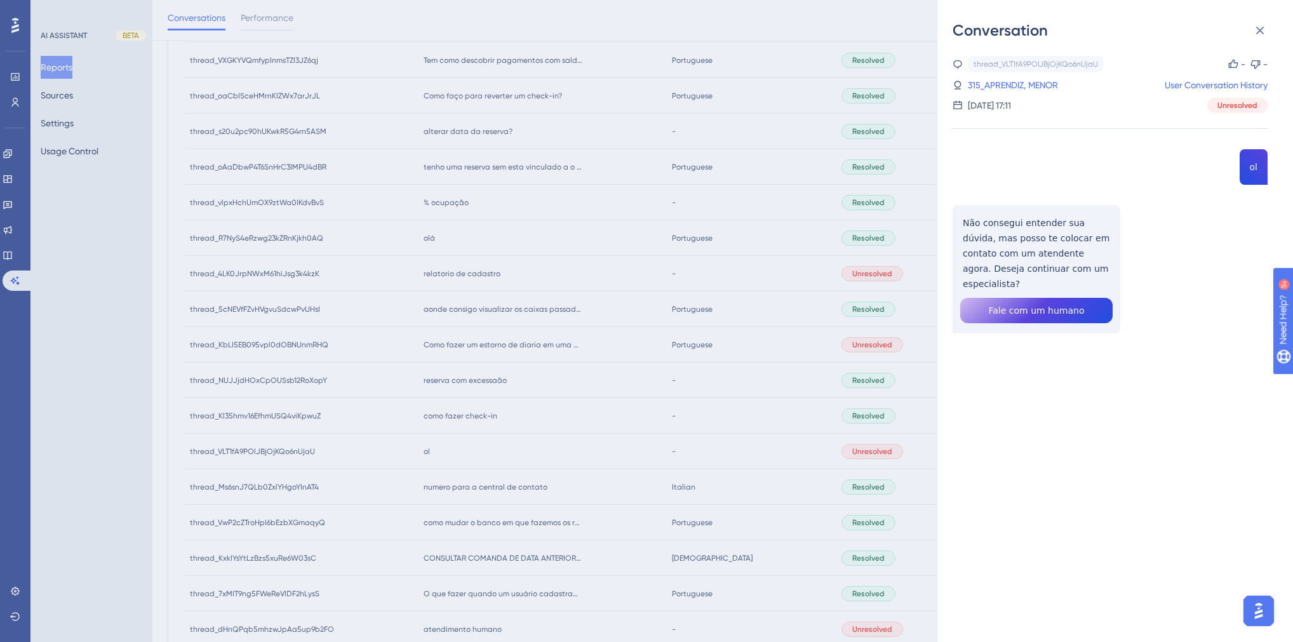
click at [549, 445] on div "Conversation thread_VLT1fA9POlJBjOjKQo6nUjaU Copy - - 315_APRENDIZ, MENOR User …" at bounding box center [646, 321] width 1293 height 642
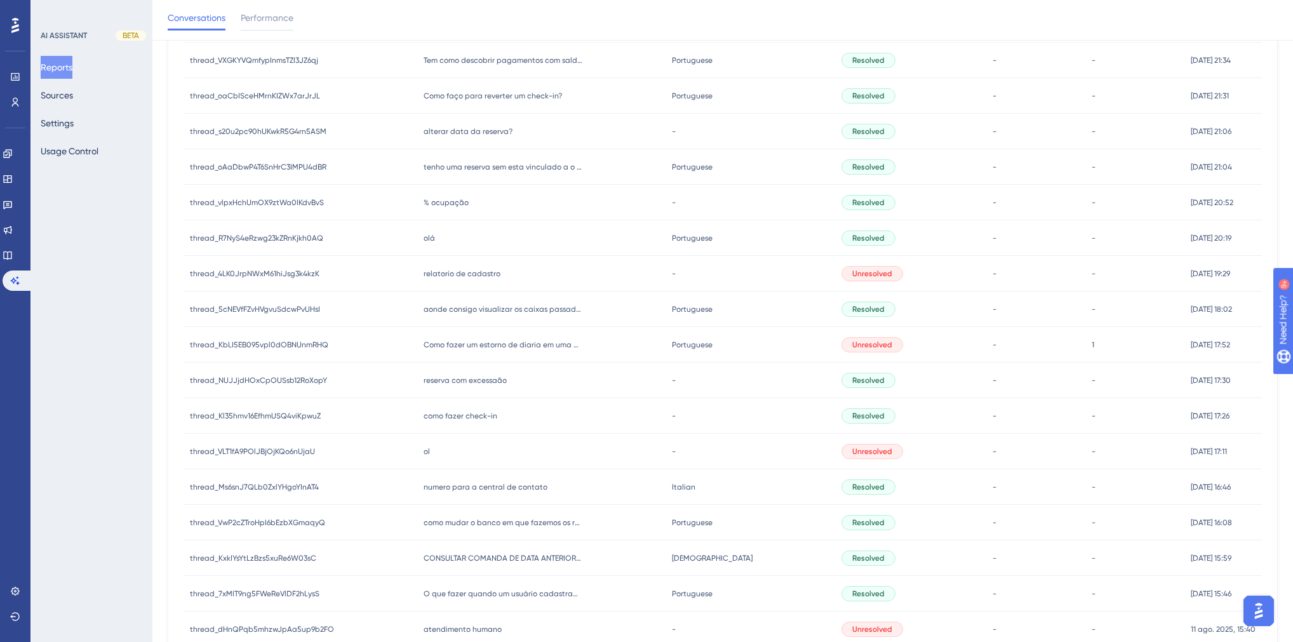
click at [468, 422] on div "como fazer check-in como fazer check-in" at bounding box center [541, 416] width 248 height 36
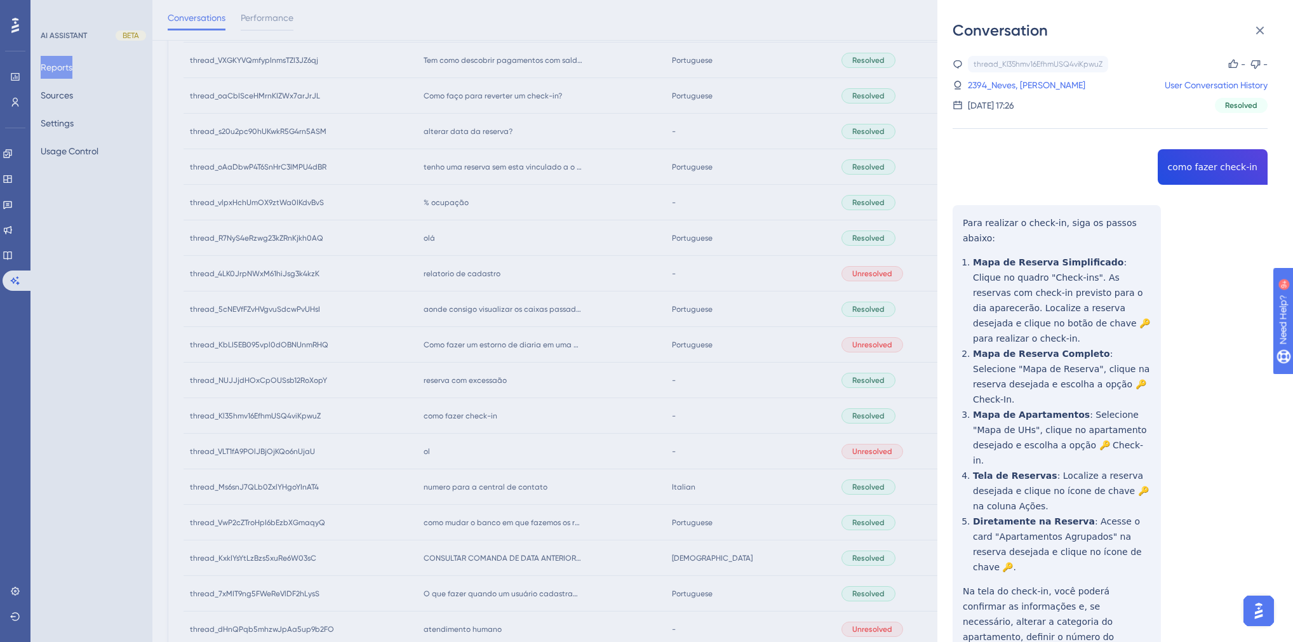
click at [1194, 165] on div "thread_Kl35hmv16EfhmUSQ4viKpwuZ Copy - - 2394_Neves, [PERSON_NAME] User Convers…" at bounding box center [1110, 418] width 315 height 725
copy span "como fazer check-in"
click at [1036, 84] on link "2394_Neves, [PERSON_NAME]" at bounding box center [1027, 84] width 118 height 15
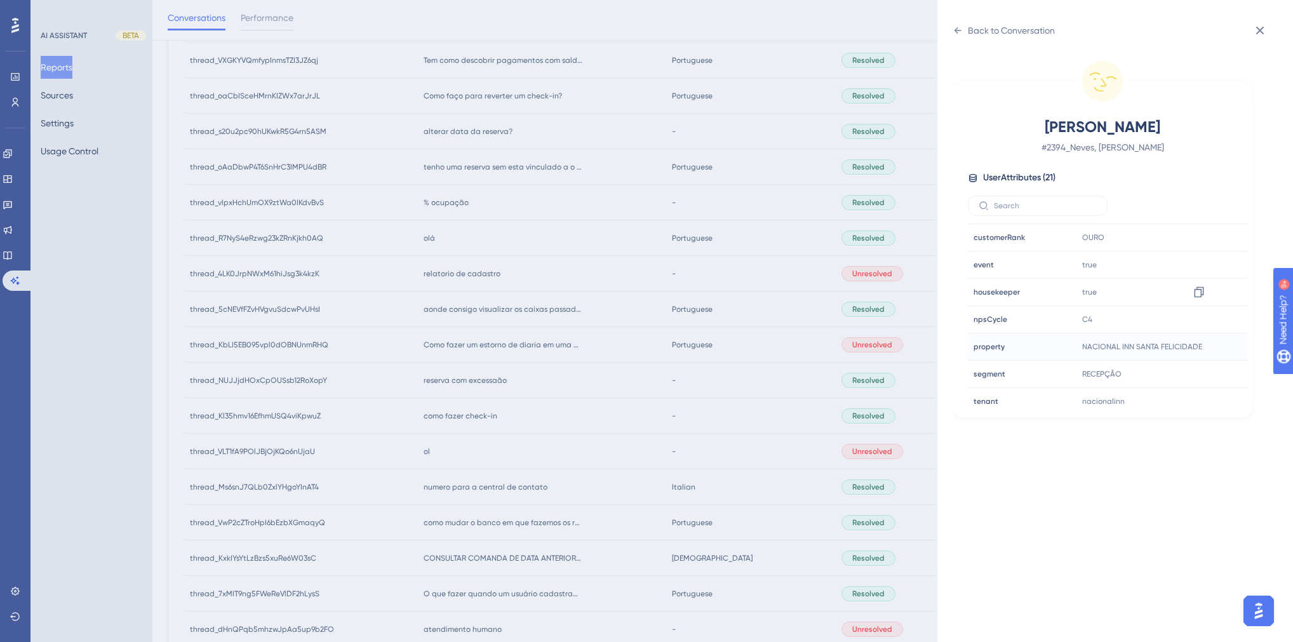
scroll to position [305, 0]
click at [990, 34] on div "Back to Conversation" at bounding box center [1011, 30] width 87 height 15
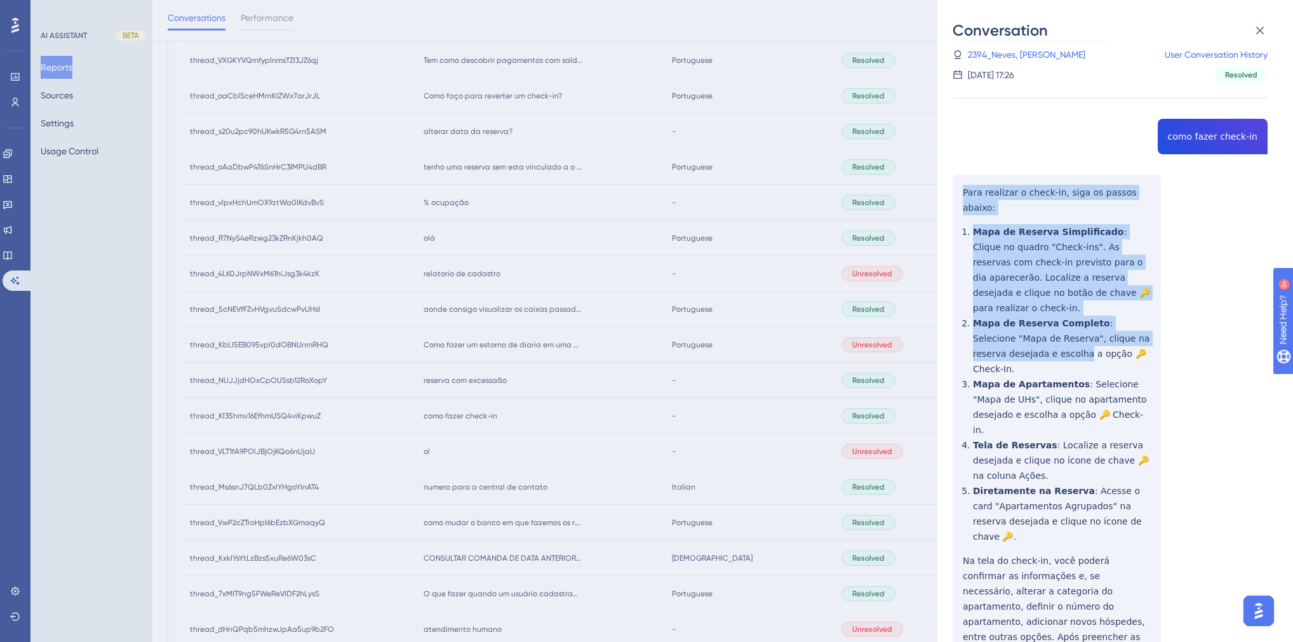
scroll to position [39, 0]
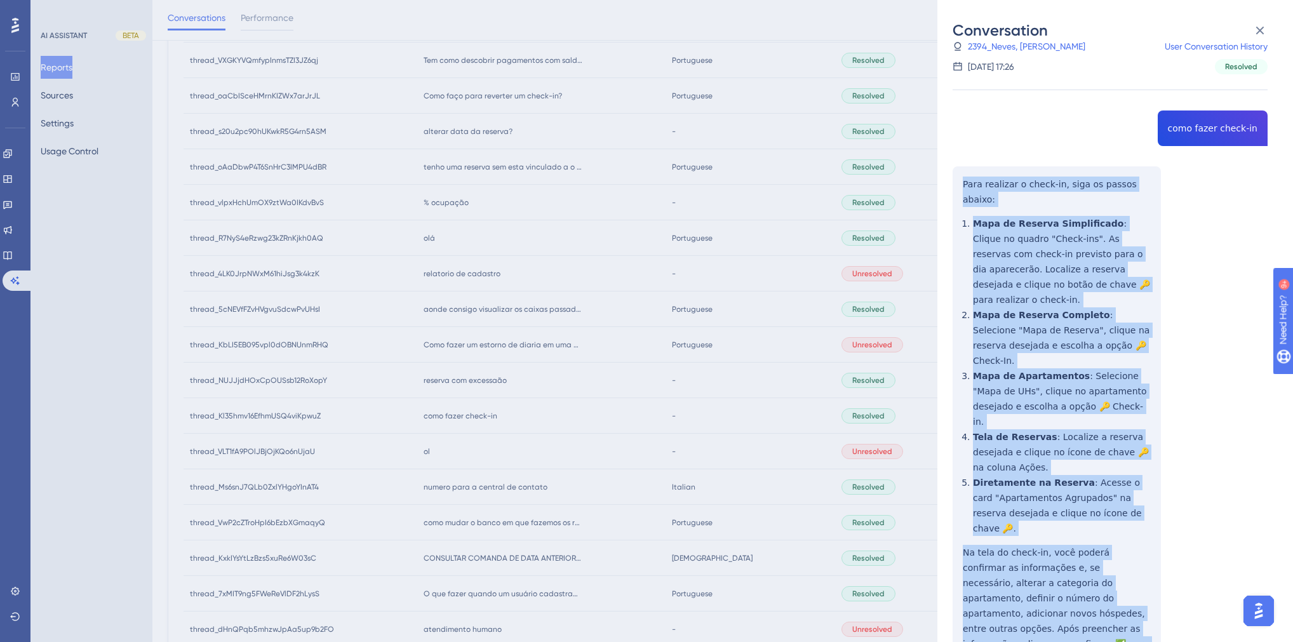
drag, startPoint x: 962, startPoint y: 223, endPoint x: 1000, endPoint y: 569, distance: 347.6
click at [1000, 569] on div "thread_Kl35hmv16EfhmUSQ4viKpwuZ Copy - - 2394_Neves, [PERSON_NAME] User Convers…" at bounding box center [1110, 379] width 315 height 725
copy div "Para realizar o check-in, siga os passos abaixo: Mapa de Reserva Simplificado :…"
click at [1256, 330] on div "thread_Kl35hmv16EfhmUSQ4viKpwuZ Copy - - 2394_Neves, [PERSON_NAME] User Convers…" at bounding box center [1110, 379] width 315 height 725
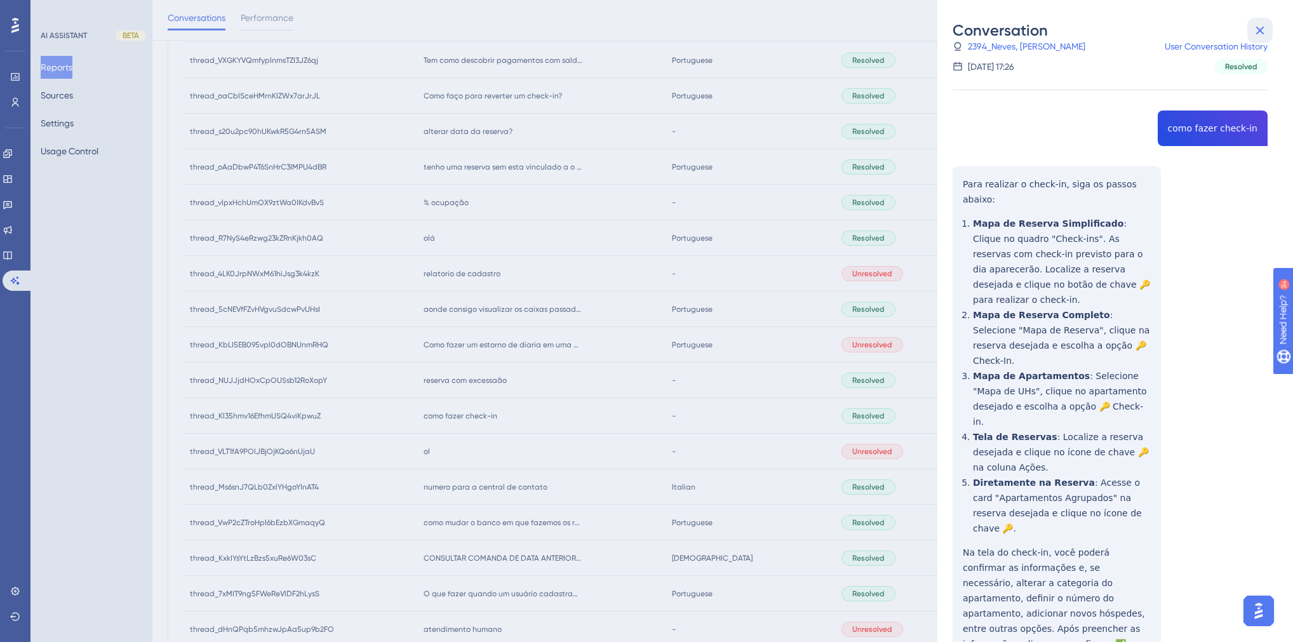
click at [1260, 33] on icon at bounding box center [1260, 30] width 15 height 15
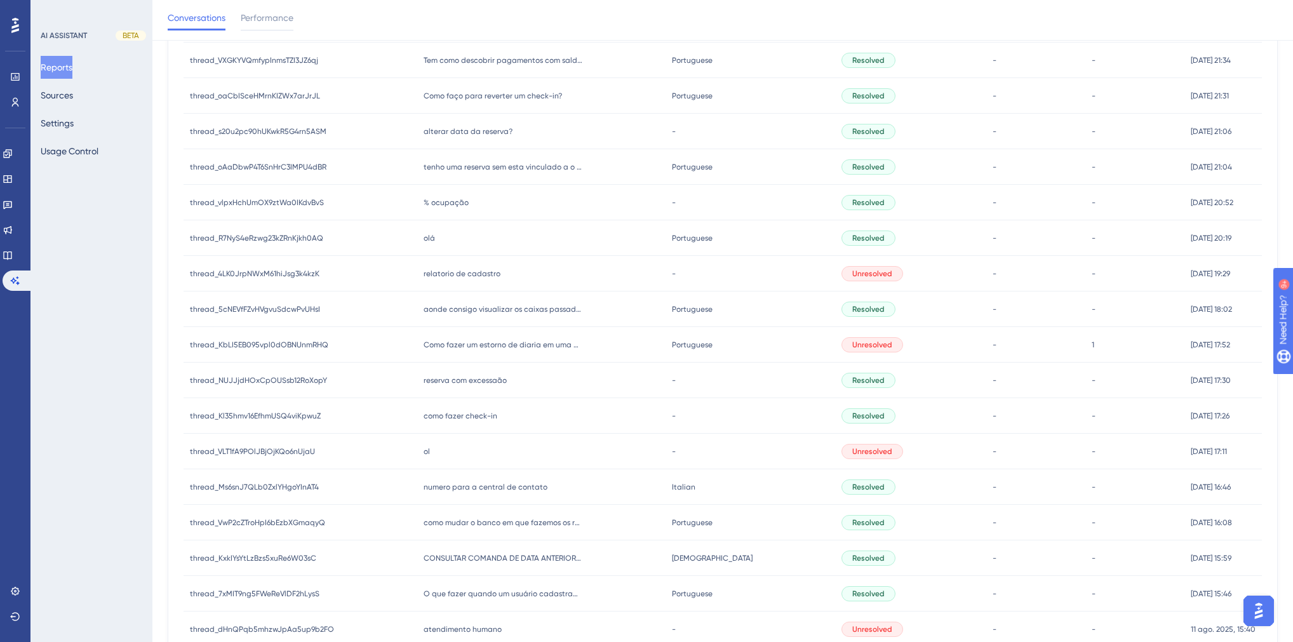
click at [478, 383] on span "reserva com excessaão" at bounding box center [465, 380] width 83 height 10
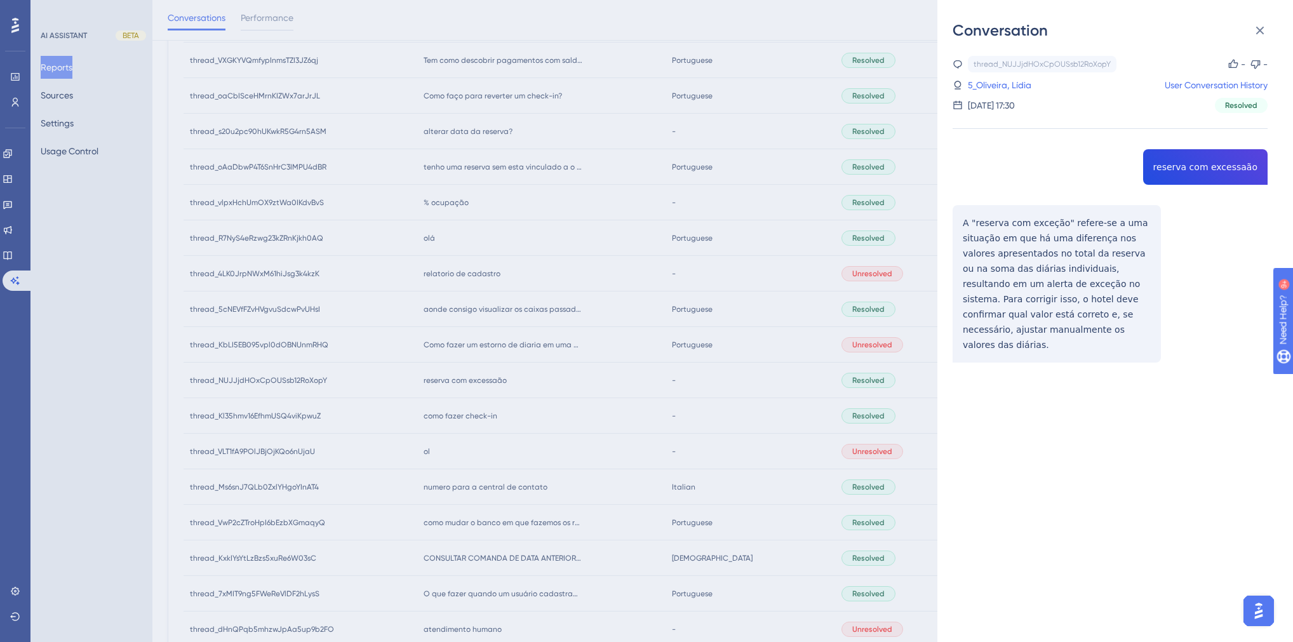
click at [1183, 171] on div "thread_NUJJjdHOxCpOUSsb12RoXopY Copy - - 5_Oliveira, Lídia User Conversation Hi…" at bounding box center [1110, 242] width 315 height 372
copy span "reserva com excessaão"
click at [1009, 86] on link "5_Oliveira, Lídia" at bounding box center [1000, 84] width 64 height 15
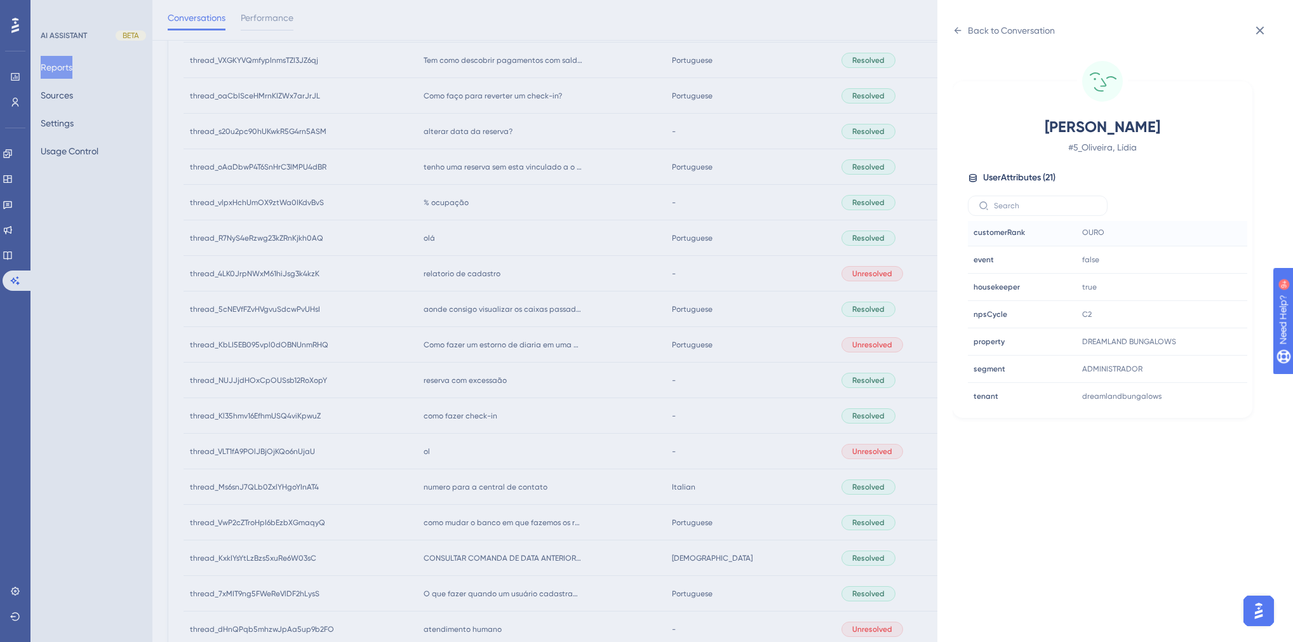
scroll to position [305, 0]
click at [974, 32] on div "Back to Conversation" at bounding box center [1011, 30] width 87 height 15
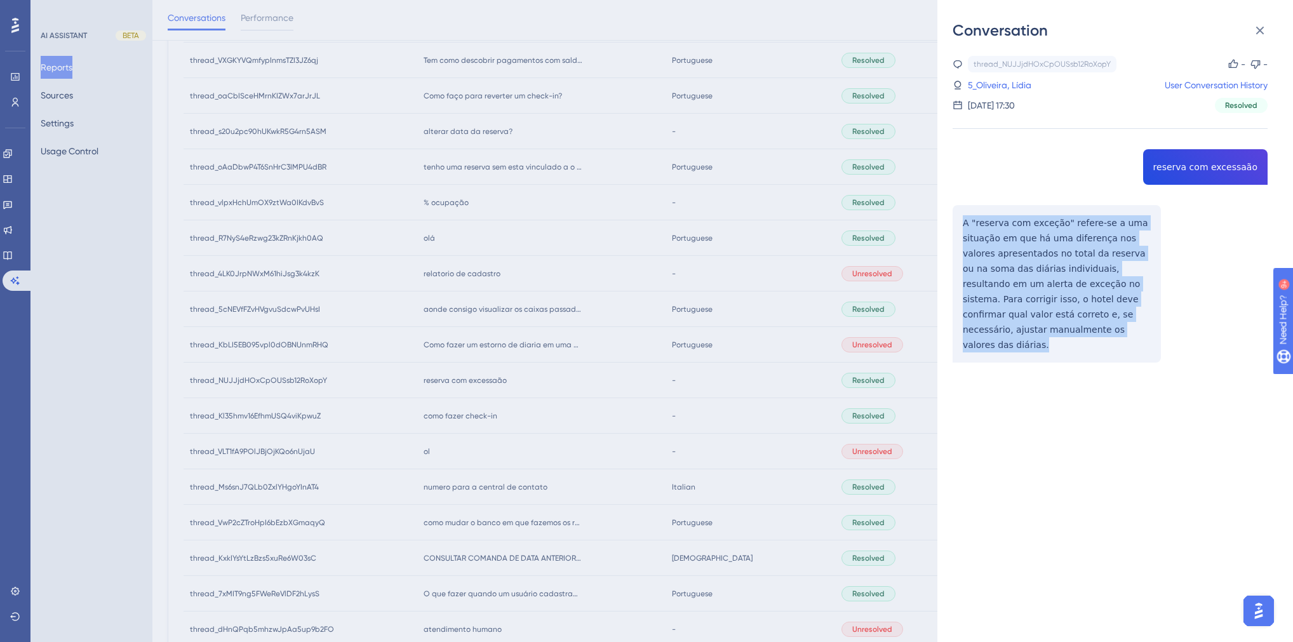
drag, startPoint x: 1021, startPoint y: 333, endPoint x: 960, endPoint y: 209, distance: 138.1
click at [960, 209] on div "thread_NUJJjdHOxCpOUSsb12RoXopY Copy - - 5_Oliveira, Lídia User Conversation Hi…" at bounding box center [1110, 242] width 315 height 372
copy p "A "reserva com exceção" refere-se a uma situação em que há uma diferença nos va…"
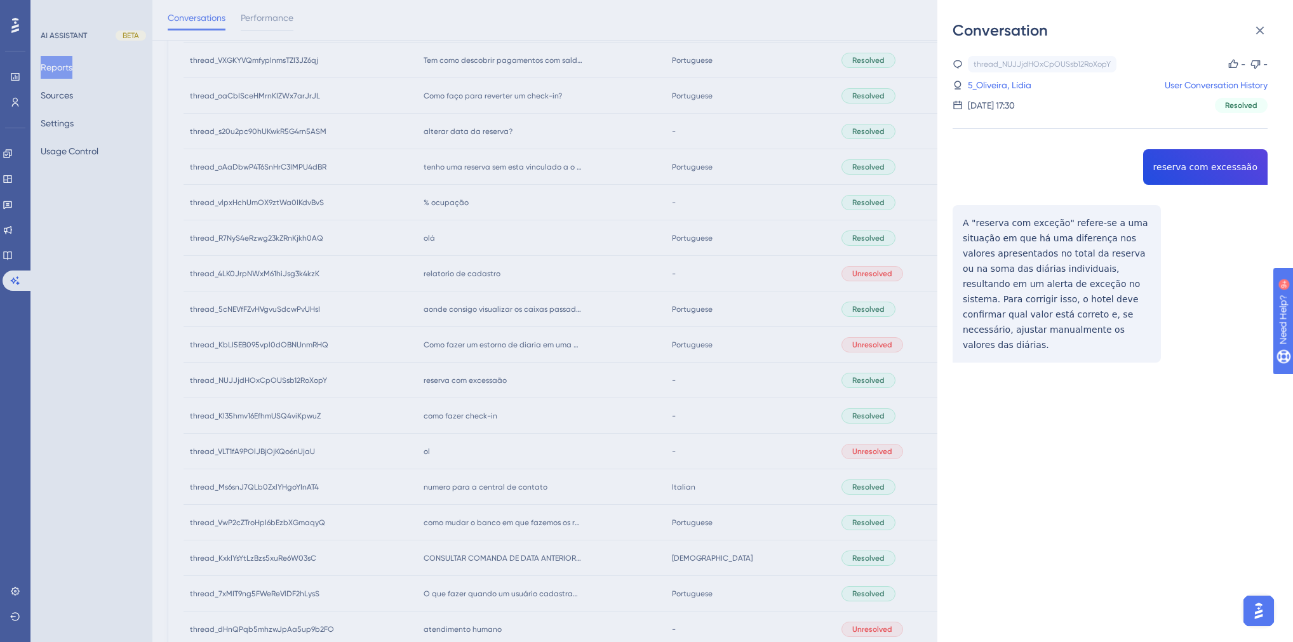
click at [1117, 475] on div "thread_NUJJjdHOxCpOUSsb12RoXopY Copy - - 5_Oliveira, Lídia User Conversation Hi…" at bounding box center [1120, 342] width 335 height 602
click at [530, 427] on div "Conversation thread_NUJJjdHOxCpOUSsb12RoXopY Copy - - 5_Oliveira, Lídia User Co…" at bounding box center [646, 321] width 1293 height 642
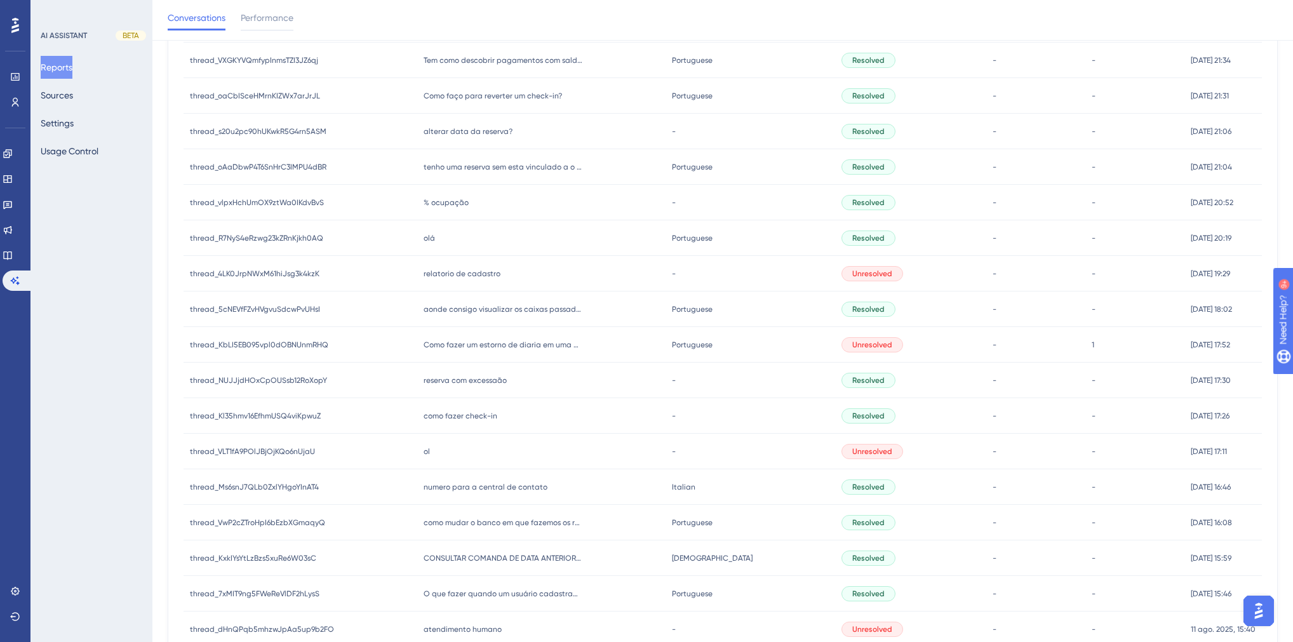
click at [478, 349] on div "Como fazer um estorno de diaria em uma conta que ainda não foi aberta? Como faz…" at bounding box center [541, 345] width 248 height 36
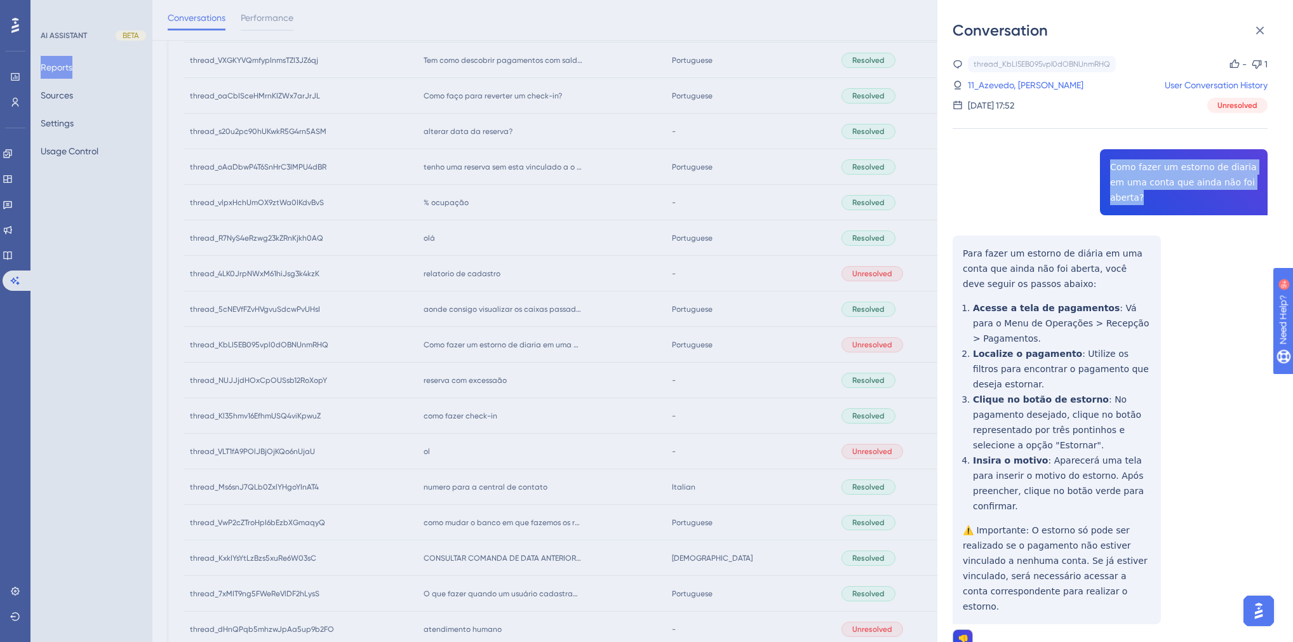
drag, startPoint x: 1250, startPoint y: 183, endPoint x: 1107, endPoint y: 165, distance: 144.7
click at [1107, 165] on div "thread_KbLI5EB095vpl0dOBNUnmRHQ Copy - 1 11_Azevedo, [PERSON_NAME] User Convers…" at bounding box center [1110, 385] width 315 height 659
copy span "Como fazer um estorno de diaria em uma conta que ainda não foi aberta?"
click at [1010, 85] on link "11_Azevedo, [PERSON_NAME]" at bounding box center [1026, 84] width 116 height 15
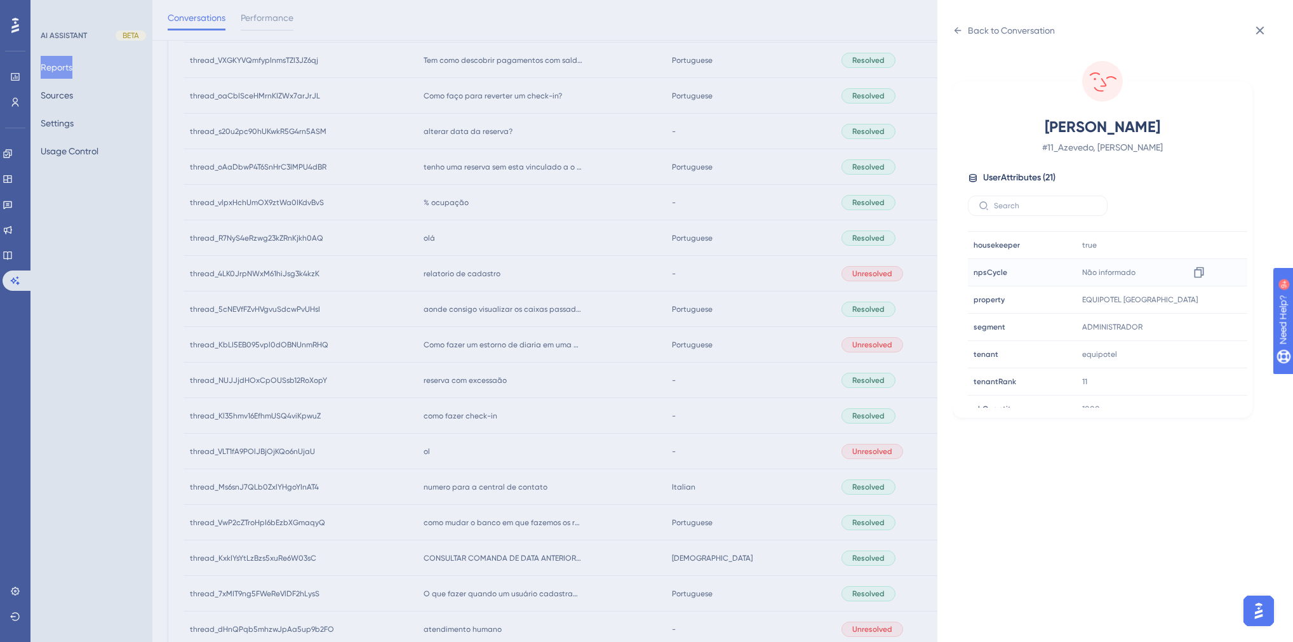
scroll to position [356, 0]
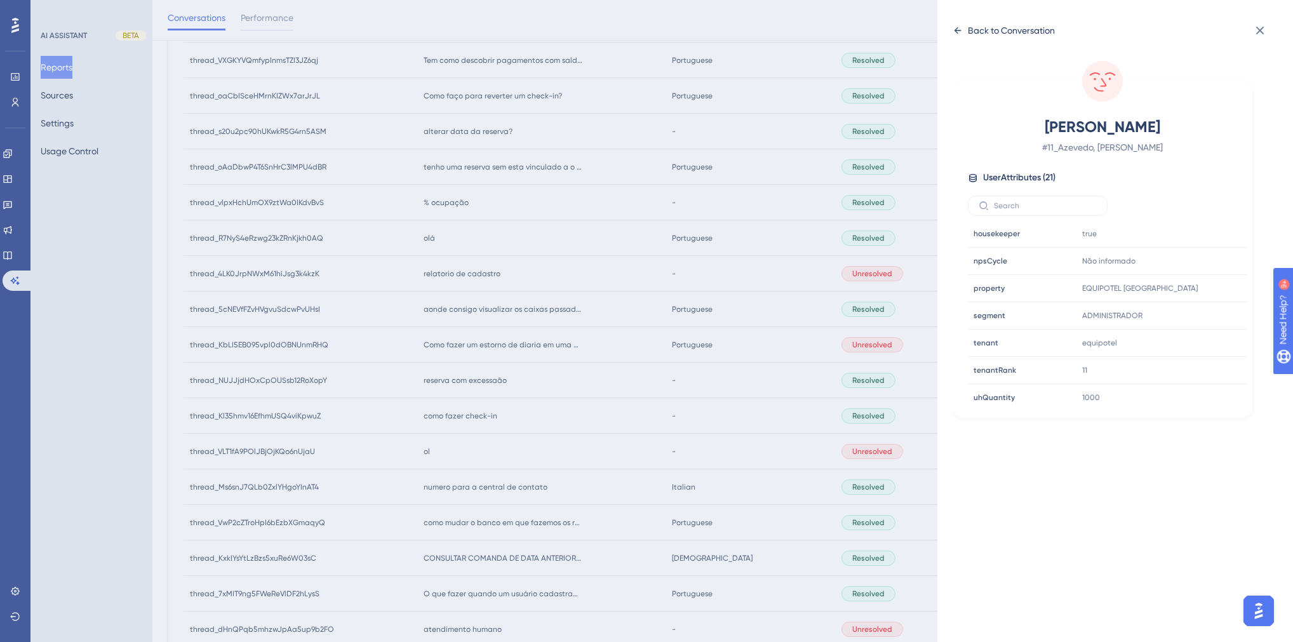
click at [993, 35] on div "Back to Conversation" at bounding box center [1011, 30] width 87 height 15
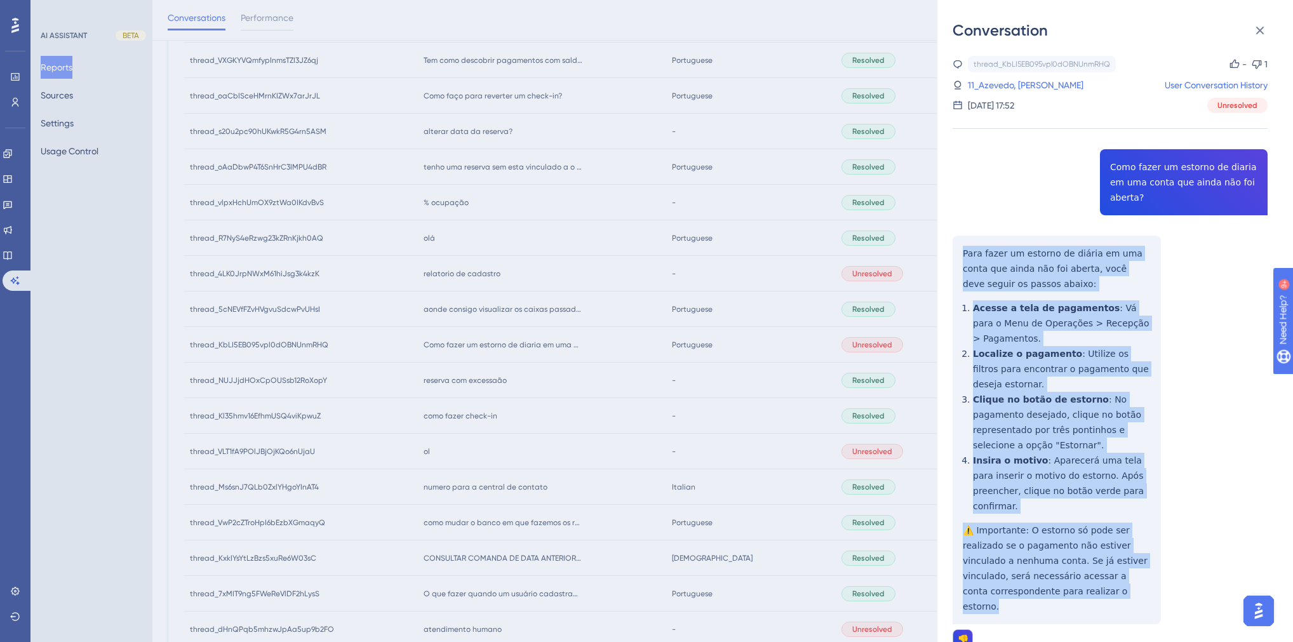
drag, startPoint x: 1041, startPoint y: 549, endPoint x: 957, endPoint y: 230, distance: 329.9
click at [962, 230] on div "thread_KbLI5EB095vpl0dOBNUnmRHQ Copy - 1 11_Azevedo, [PERSON_NAME] User Convers…" at bounding box center [1110, 385] width 315 height 659
copy div "Para fazer um estorno de diária em uma conta que ainda não foi aberta, você dev…"
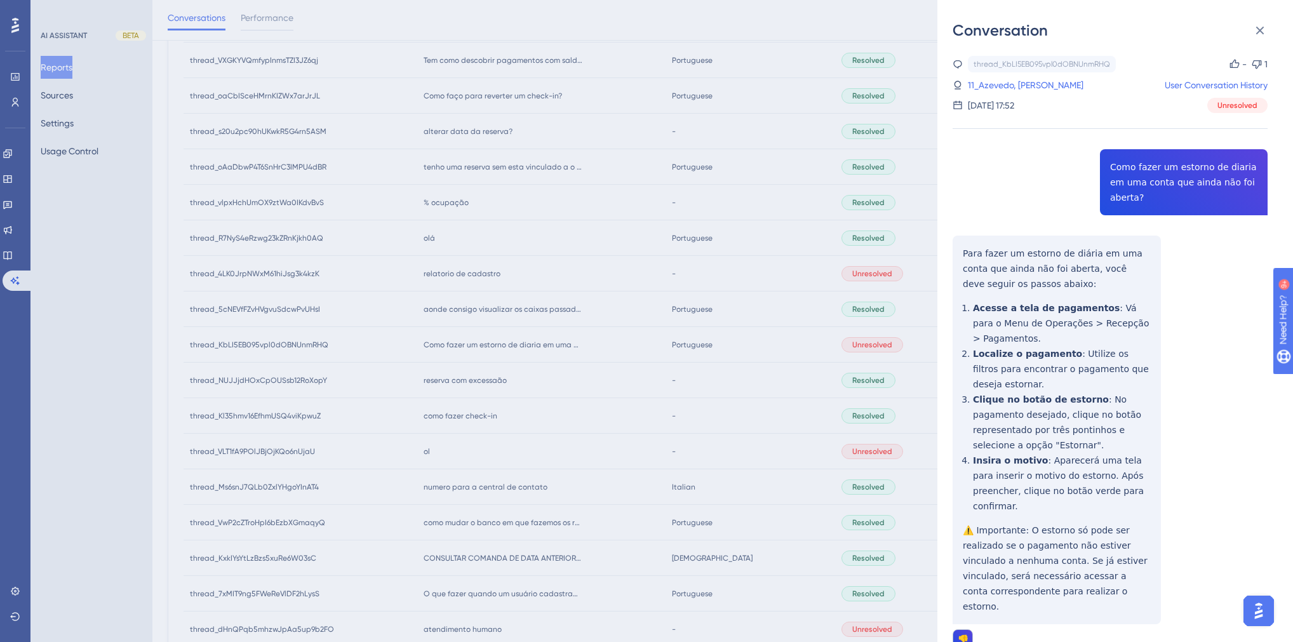
click at [680, 410] on div "Conversation thread_KbLI5EB095vpl0dOBNUnmRHQ Copy - 1 11_Azevedo, [PERSON_NAME]…" at bounding box center [646, 321] width 1293 height 642
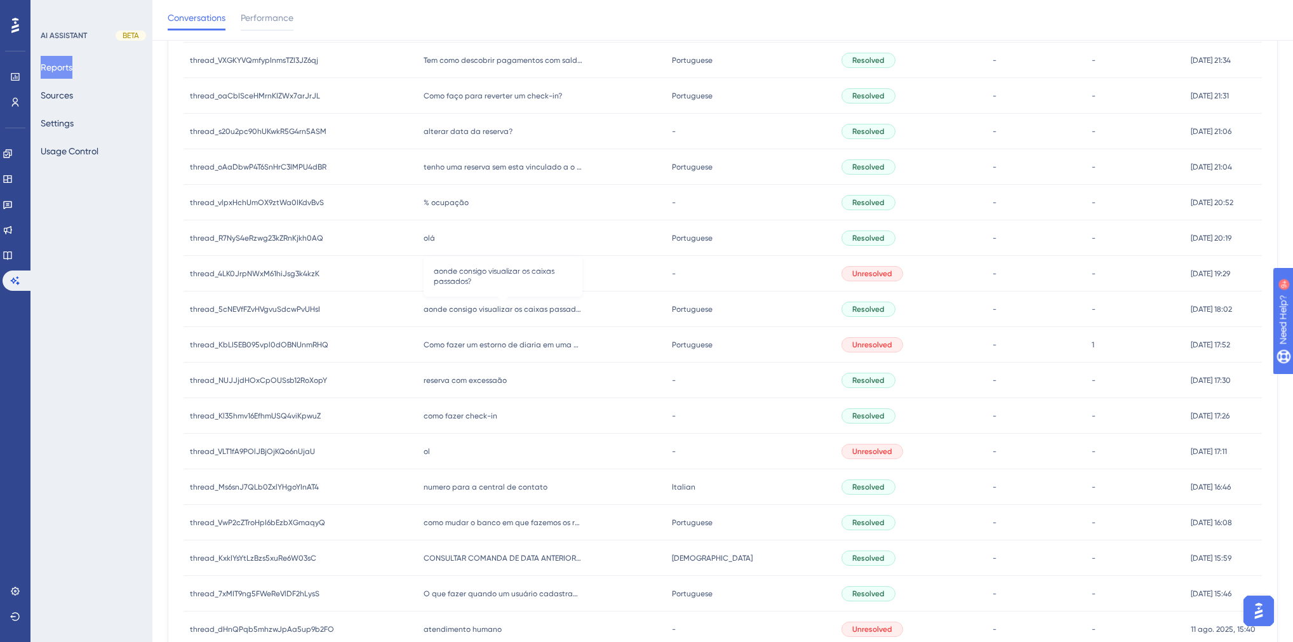
click at [523, 309] on span "aonde consigo visualizar os caixas passados?" at bounding box center [503, 309] width 159 height 10
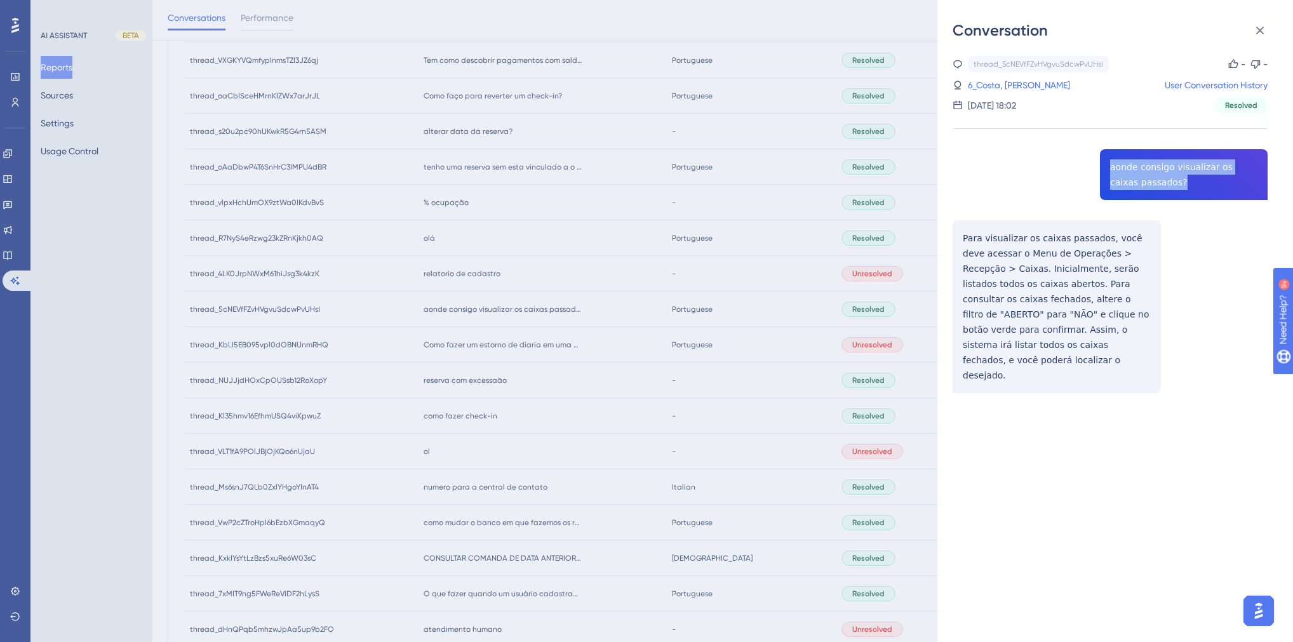
drag, startPoint x: 1150, startPoint y: 185, endPoint x: 1106, endPoint y: 168, distance: 47.1
click at [1106, 168] on div "thread_5cNEVfFZvHVgvuSdcwPvUHsI Copy - - 6_Costa, [PERSON_NAME] User Conversati…" at bounding box center [1110, 257] width 315 height 402
copy span "aonde consigo visualizar os caixas passados?"
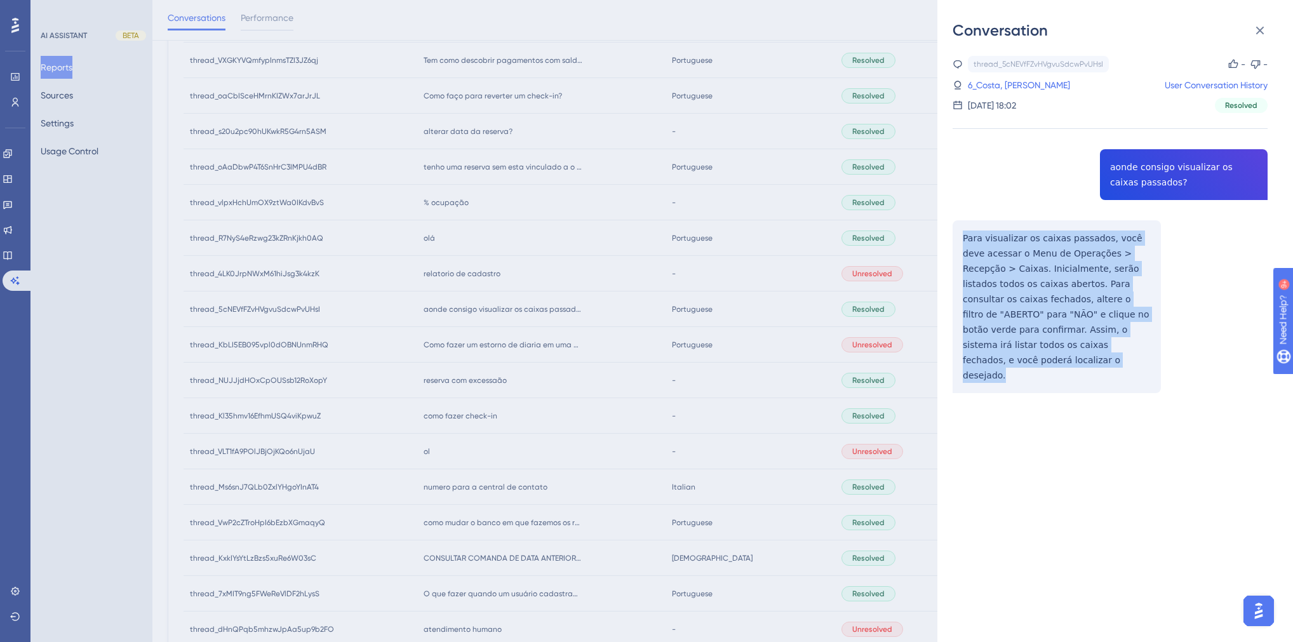
drag, startPoint x: 1145, startPoint y: 346, endPoint x: 964, endPoint y: 241, distance: 208.3
click at [964, 241] on div "thread_5cNEVfFZvHVgvuSdcwPvUHsI Copy - - 6_Costa, [PERSON_NAME] User Conversati…" at bounding box center [1110, 257] width 315 height 402
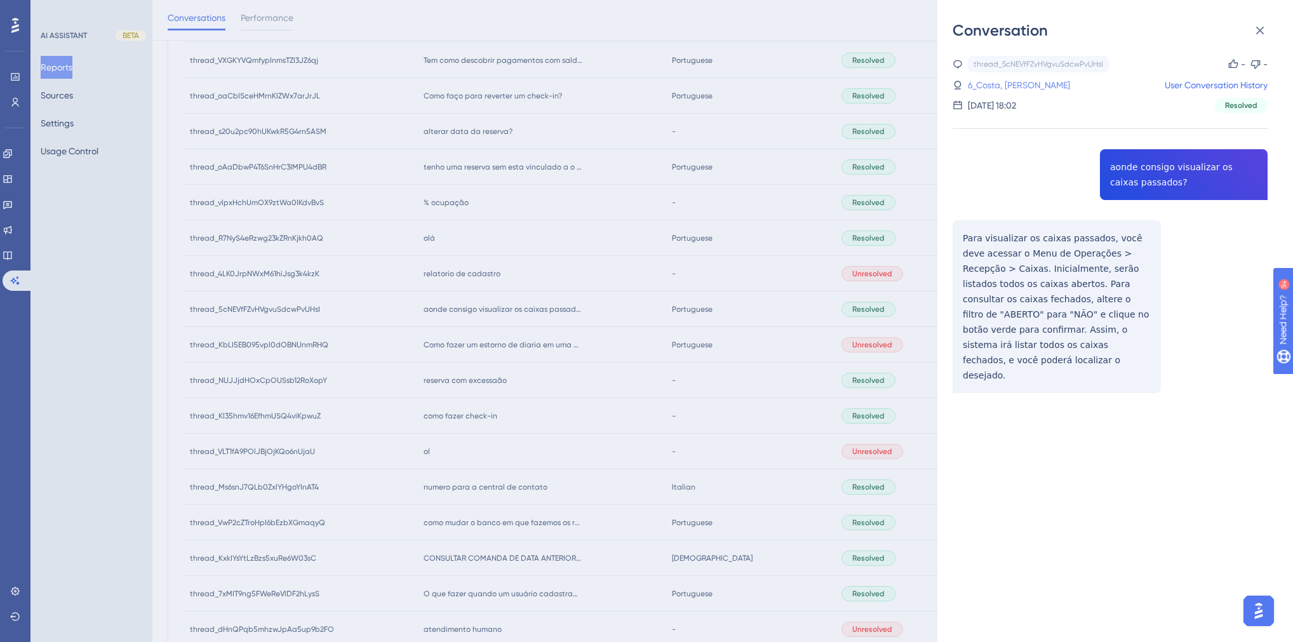
click at [989, 83] on link "6_Costa, [PERSON_NAME]" at bounding box center [1019, 84] width 102 height 15
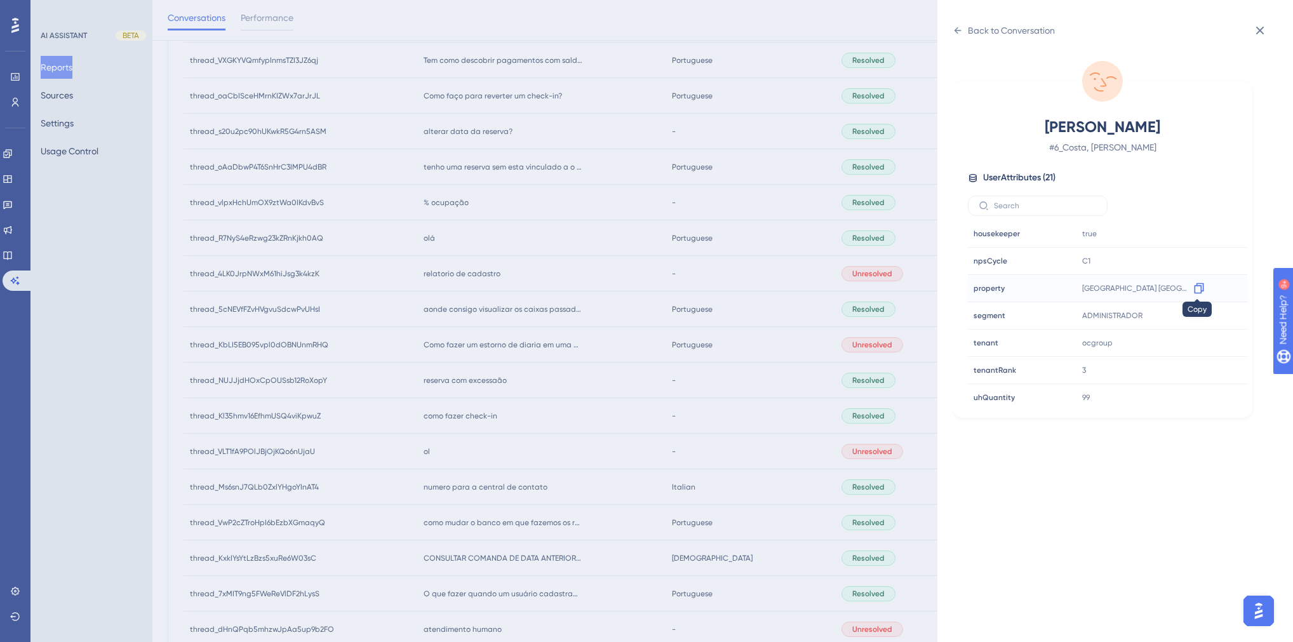
click at [1195, 285] on icon at bounding box center [1199, 288] width 13 height 13
click at [959, 25] on div "Back to Conversation" at bounding box center [1004, 30] width 102 height 20
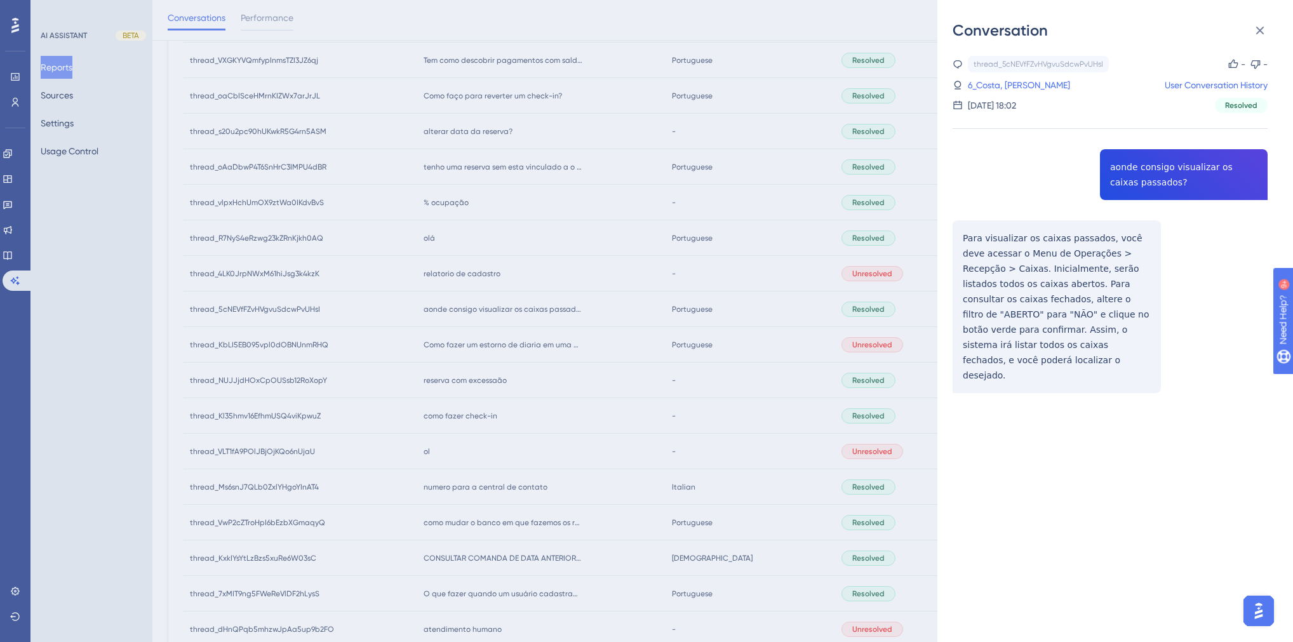
click at [607, 433] on div "Conversation thread_5cNEVfFZvHVgvuSdcwPvUHsI Copy - - 6_Costa, [PERSON_NAME] Us…" at bounding box center [646, 321] width 1293 height 642
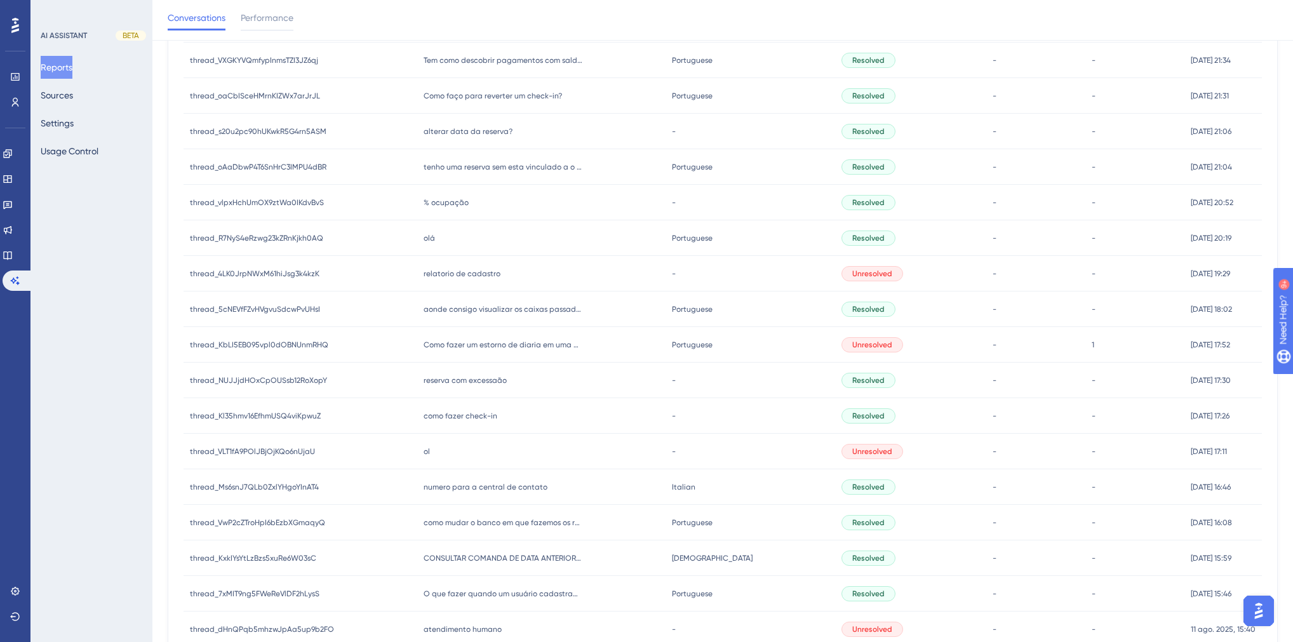
click at [474, 279] on div "relatorio de cadastro relatorio de [PERSON_NAME]" at bounding box center [541, 274] width 248 height 36
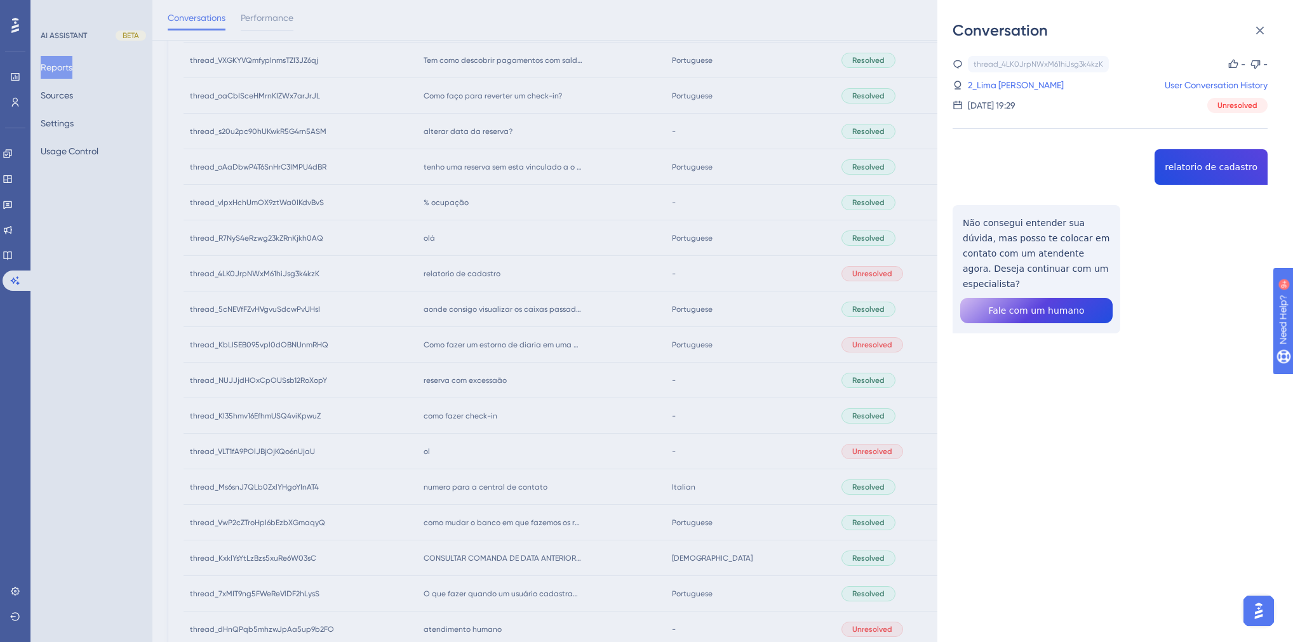
click at [1199, 166] on div "thread_4LK0JrpNWxM61hiJsg3k4kzK Copy - - 2_Lima [PERSON_NAME] User Conversation…" at bounding box center [1110, 227] width 315 height 342
click at [1061, 84] on link "2_Lima [PERSON_NAME]" at bounding box center [1016, 84] width 96 height 15
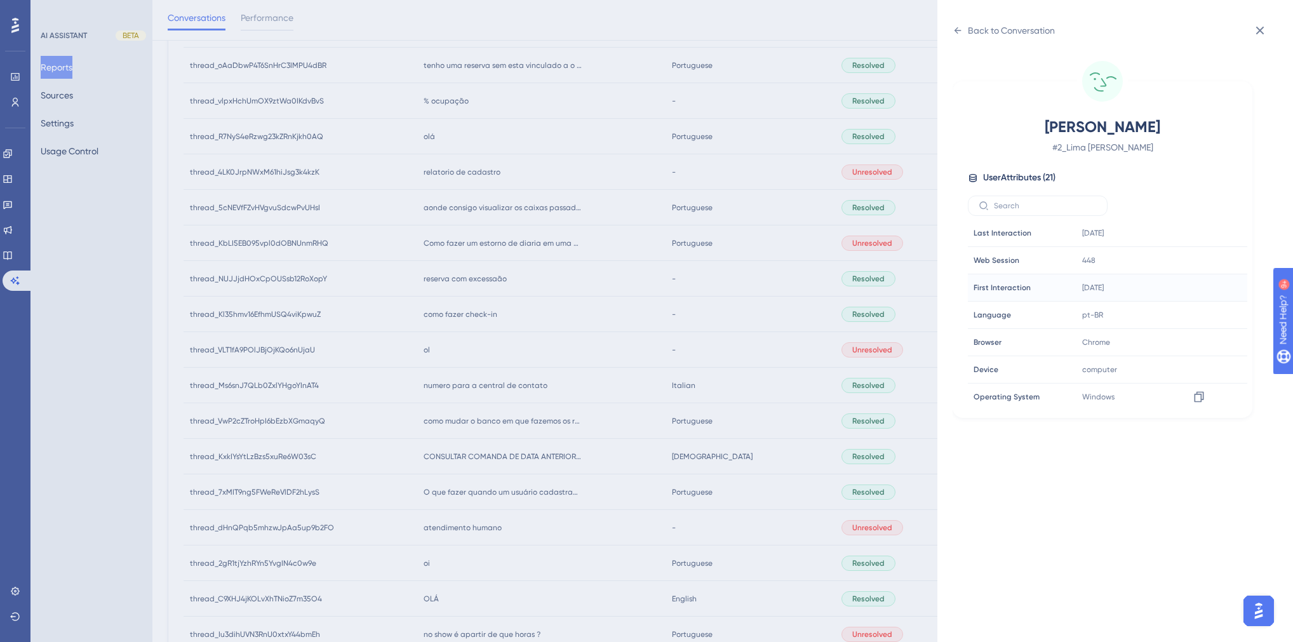
scroll to position [0, 0]
click at [968, 30] on div "Back to Conversation" at bounding box center [1011, 30] width 87 height 15
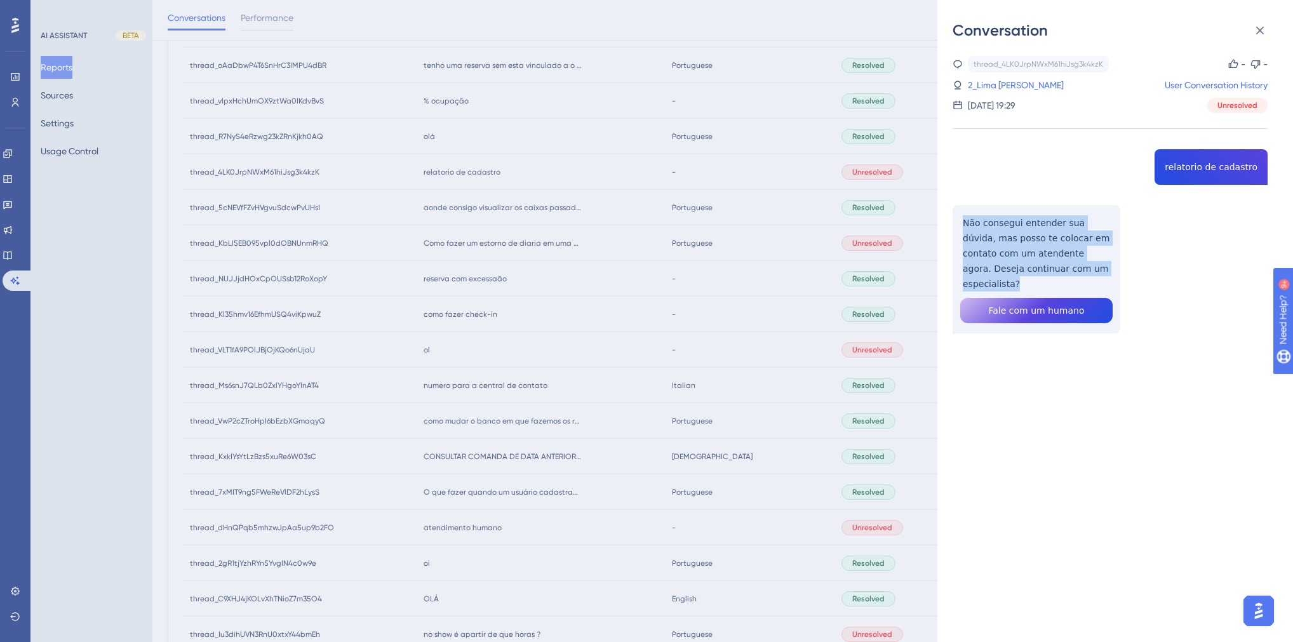
drag, startPoint x: 1089, startPoint y: 267, endPoint x: 963, endPoint y: 222, distance: 134.0
click at [963, 222] on div "thread_4LK0JrpNWxM61hiJsg3k4kzK Copy - - 2_Lima [PERSON_NAME] User Conversation…" at bounding box center [1110, 227] width 315 height 342
click at [586, 368] on div "Conversation thread_4LK0JrpNWxM61hiJsg3k4kzK Copy - - 2_Lima [PERSON_NAME], [PE…" at bounding box center [646, 321] width 1293 height 642
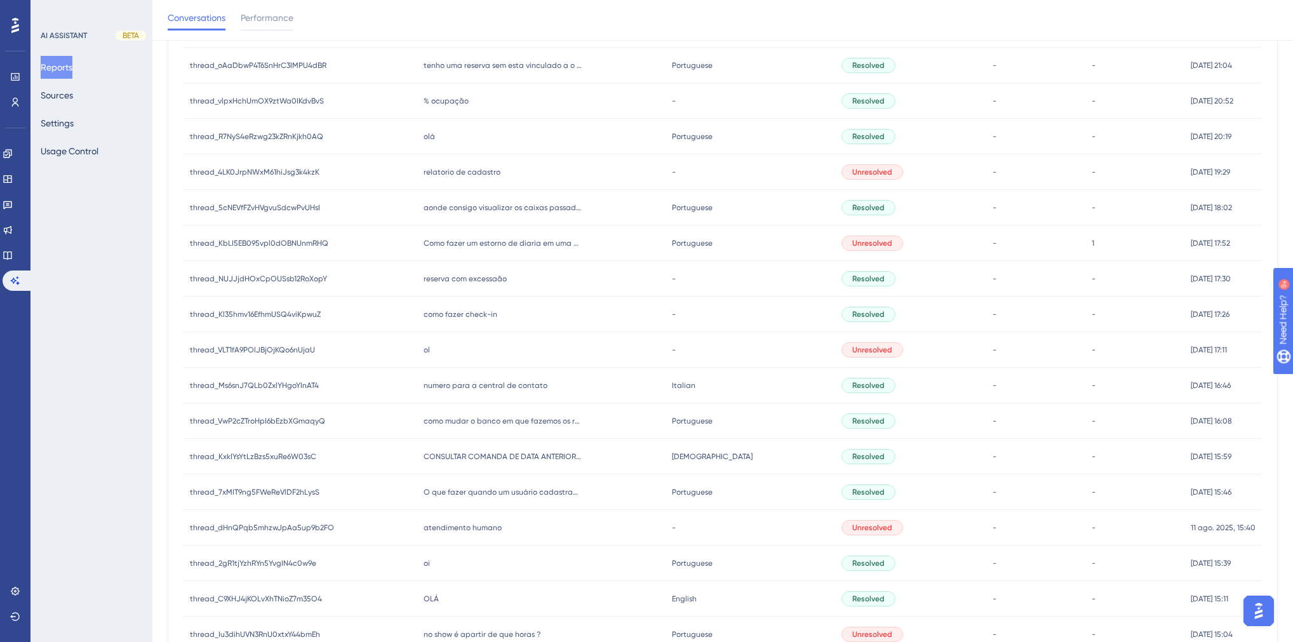
click at [435, 135] on span "olá" at bounding box center [429, 136] width 11 height 10
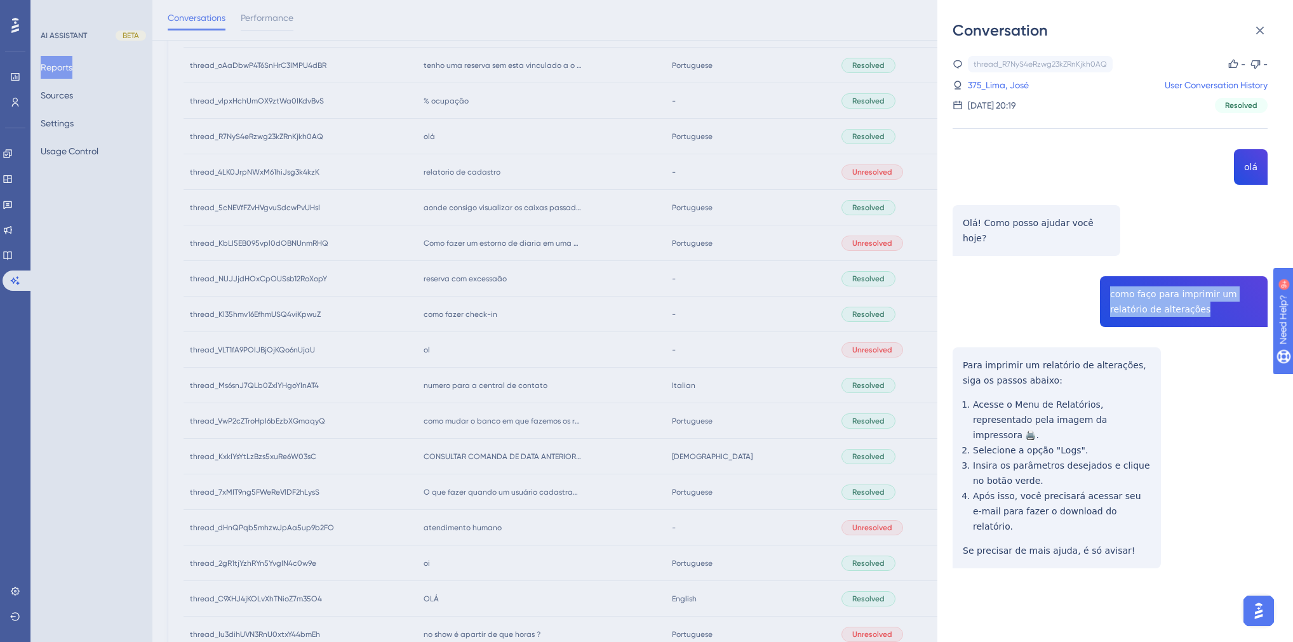
drag, startPoint x: 1175, startPoint y: 298, endPoint x: 1105, endPoint y: 279, distance: 71.8
click at [1105, 279] on div "thread_R7NyS4eRzwg23kZRnKjkh0AQ Copy - - 375_Lima, [PERSON_NAME] User Conversat…" at bounding box center [1110, 344] width 315 height 577
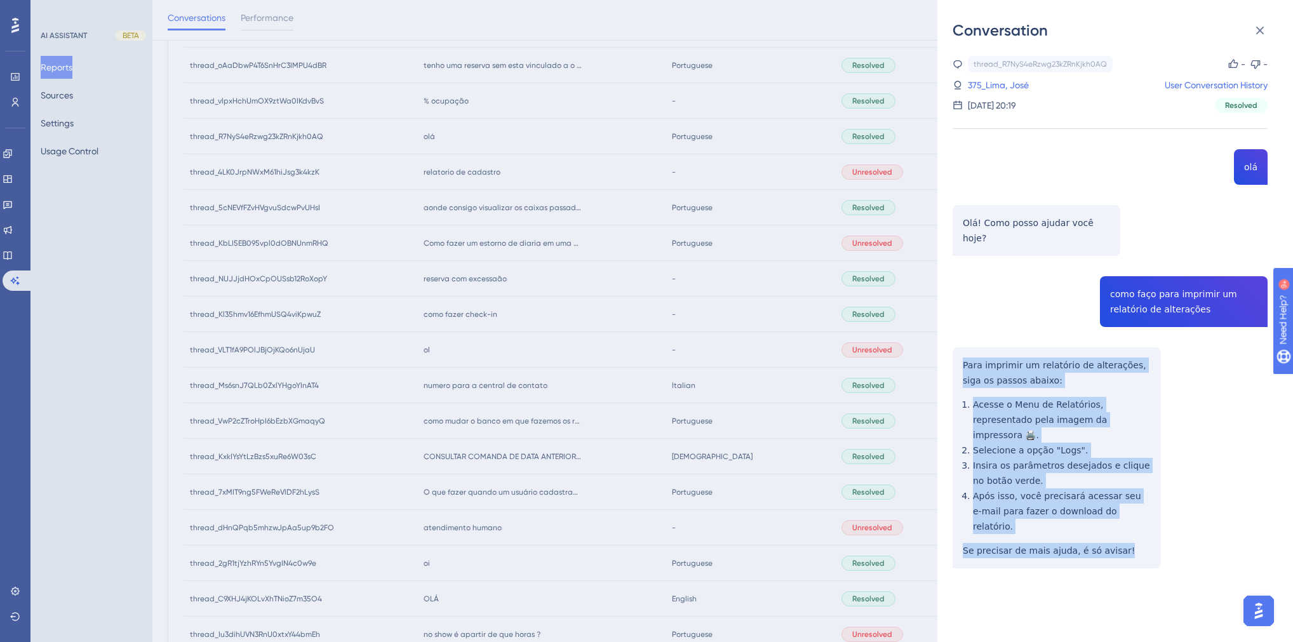
drag, startPoint x: 1115, startPoint y: 506, endPoint x: 963, endPoint y: 340, distance: 225.7
click at [963, 340] on div "thread_R7NyS4eRzwg23kZRnKjkh0AQ Copy - - 375_Lima, [PERSON_NAME] User Conversat…" at bounding box center [1110, 344] width 315 height 577
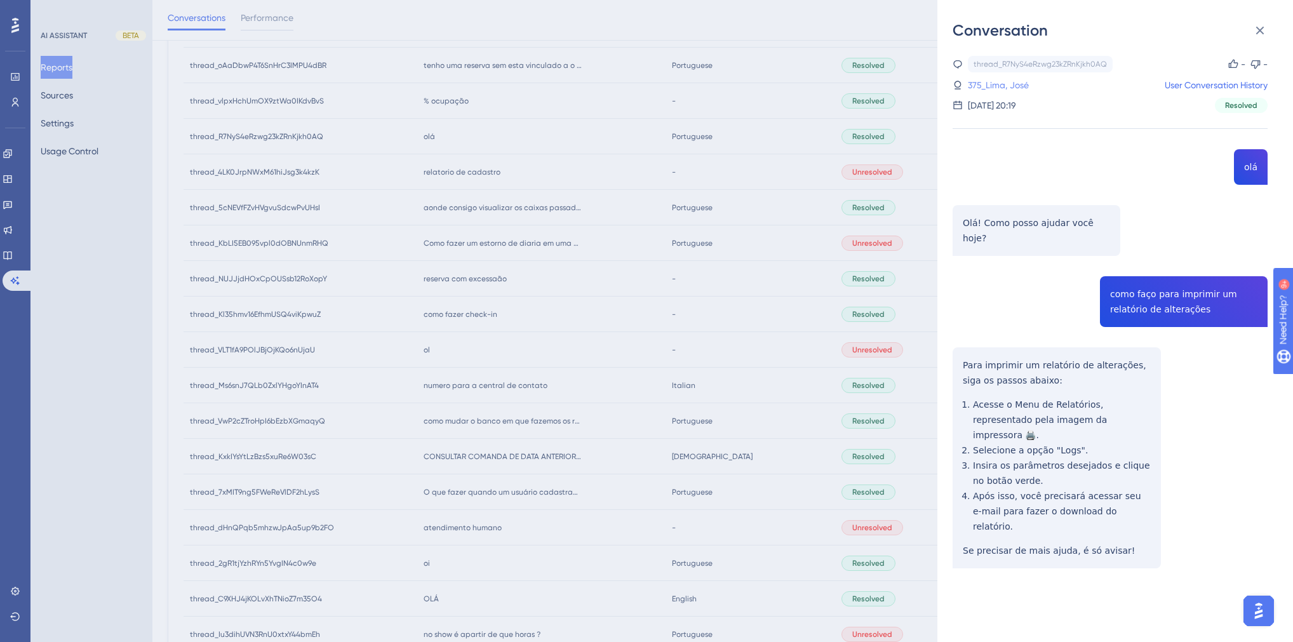
click at [985, 82] on link "375_Lima, José" at bounding box center [998, 84] width 61 height 15
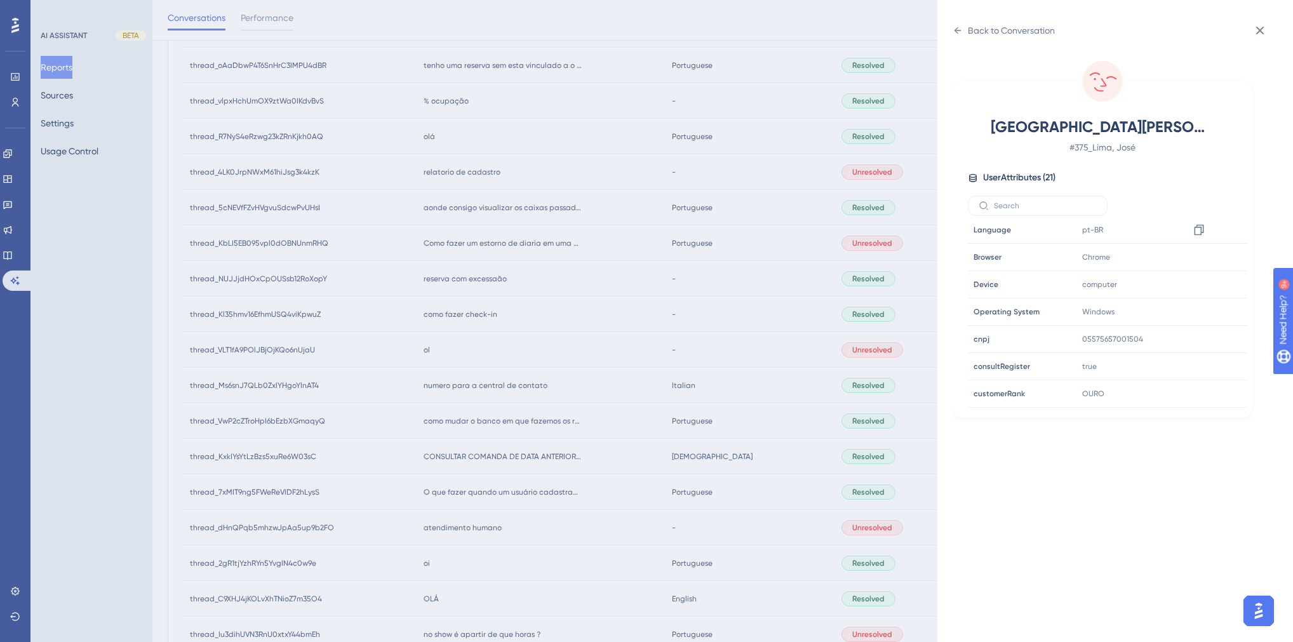
scroll to position [305, 0]
click at [1197, 333] on icon at bounding box center [1199, 339] width 13 height 13
click at [861, 450] on div "Back to Conversation [GEOGRAPHIC_DATA], [PERSON_NAME] # 375_Lima, [PERSON_NAME]…" at bounding box center [646, 321] width 1293 height 642
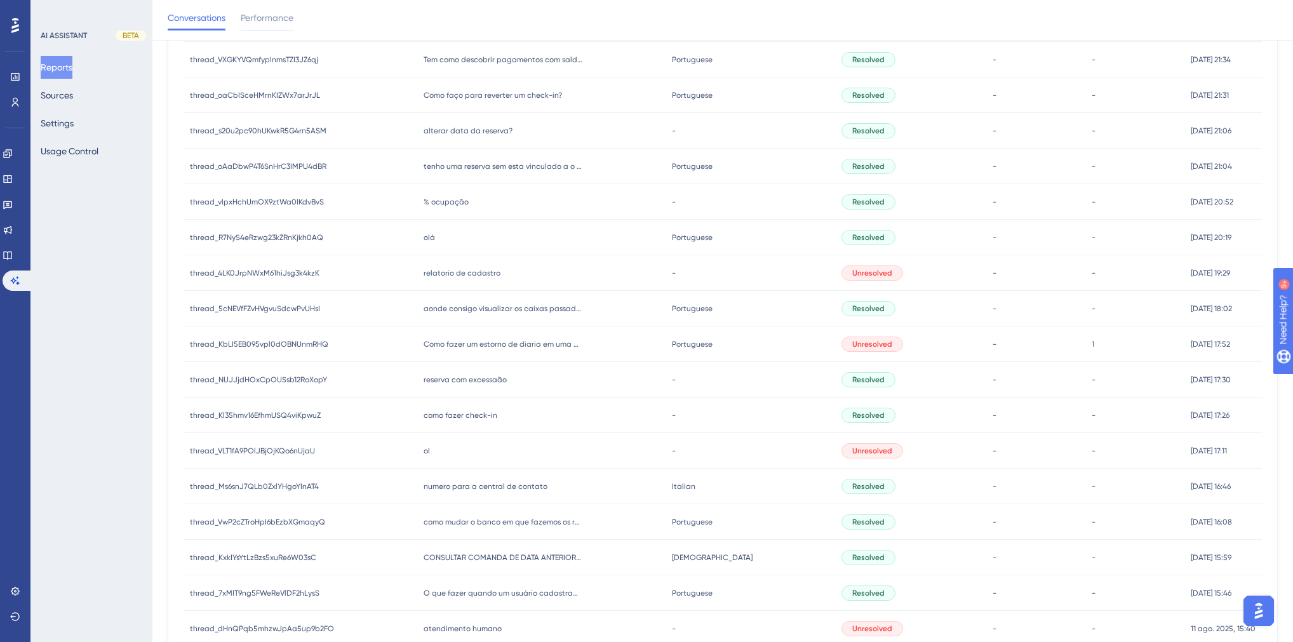
scroll to position [238, 0]
click at [447, 205] on span "% ocupação" at bounding box center [446, 203] width 45 height 10
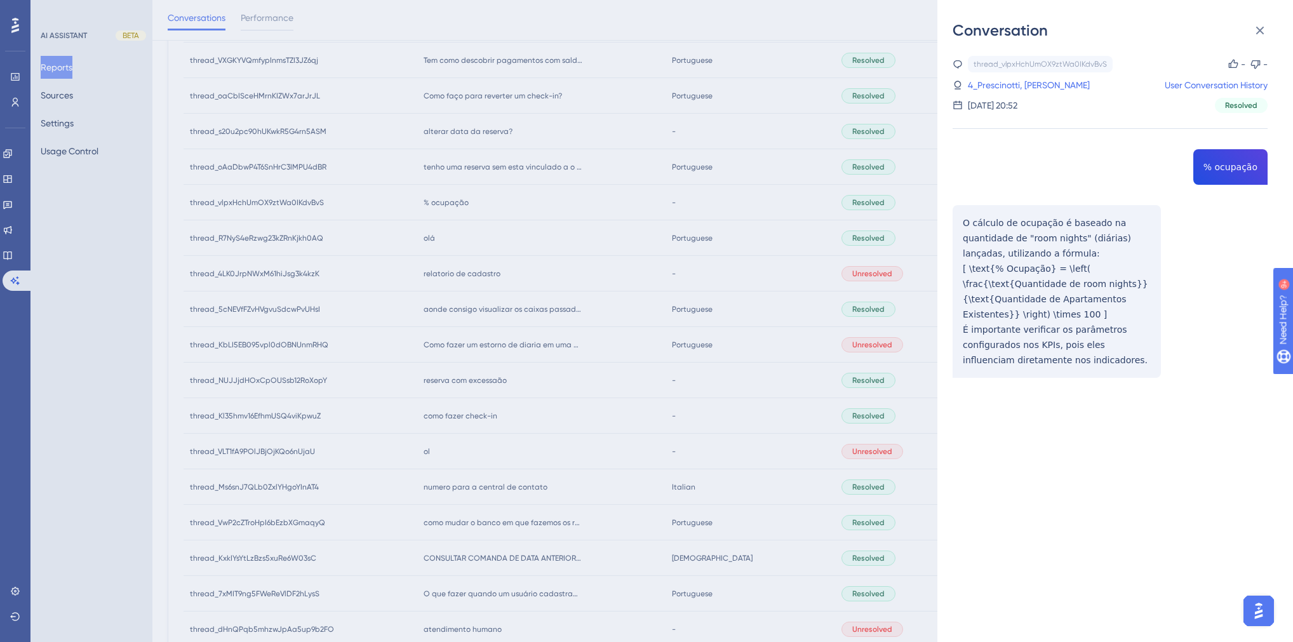
click at [1240, 165] on div "thread_vlpxHchUmOX9ztWa0IKdvBvS Copy - - 4_Prescinotti, [PERSON_NAME] User Conv…" at bounding box center [1110, 249] width 315 height 387
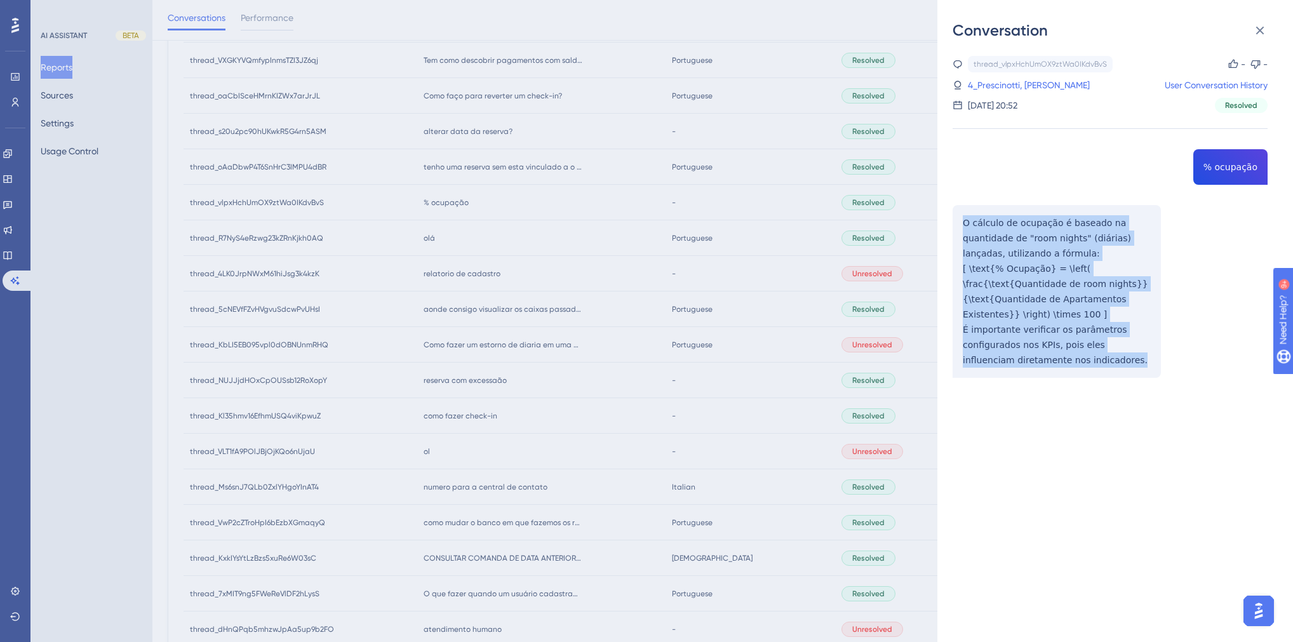
drag, startPoint x: 1086, startPoint y: 360, endPoint x: 946, endPoint y: 217, distance: 199.4
click at [946, 217] on div "Conversation thread_vlpxHchUmOX9ztWa0IKdvBvS Copy - - 4_Prescinotti, [PERSON_NA…" at bounding box center [1116, 321] width 356 height 642
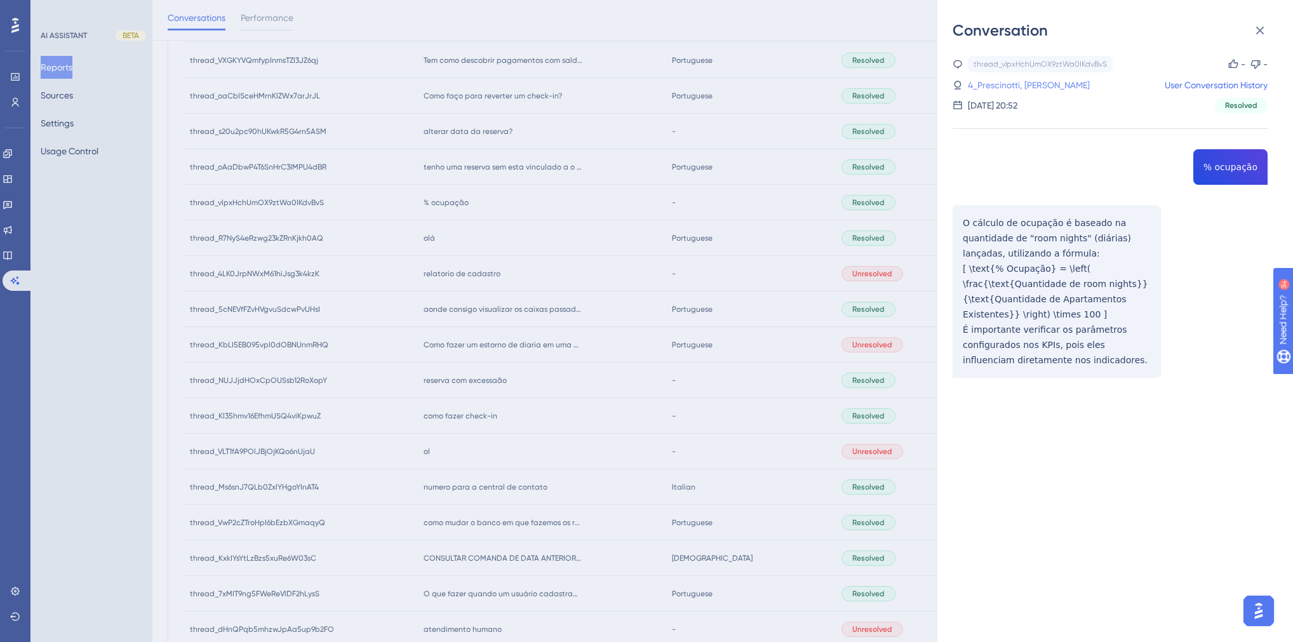
click at [1006, 87] on link "4_Prescinotti, [PERSON_NAME]" at bounding box center [1029, 84] width 122 height 15
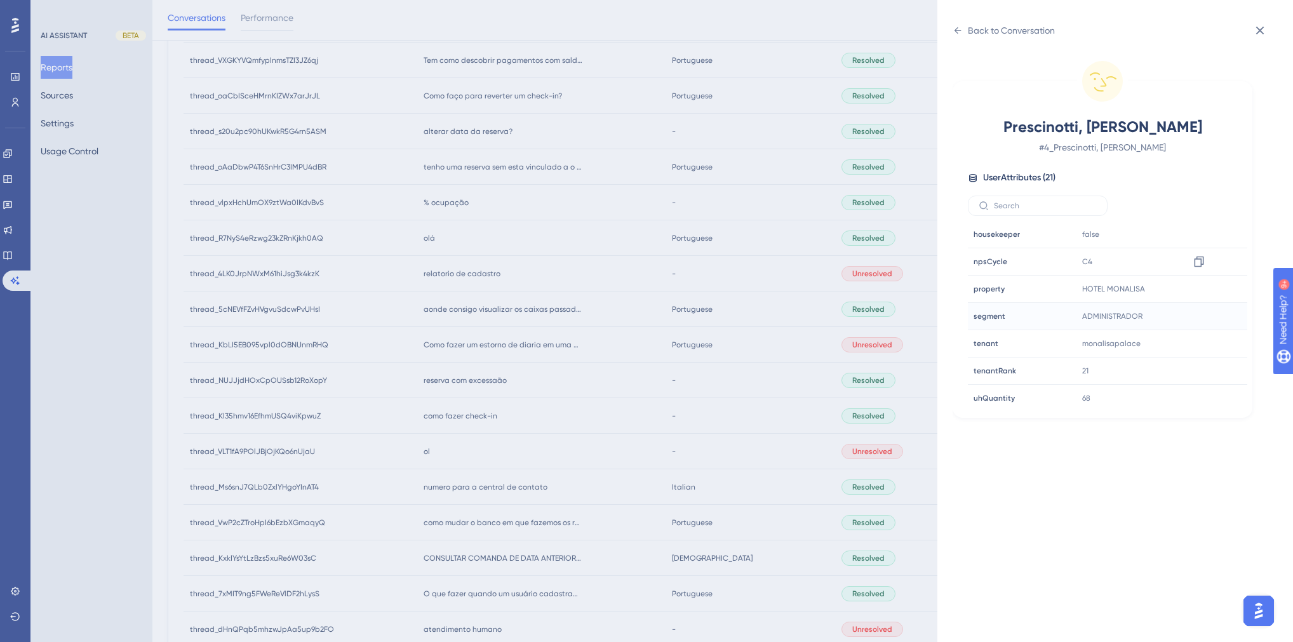
scroll to position [356, 0]
click at [992, 26] on div "Back to Conversation" at bounding box center [1011, 30] width 87 height 15
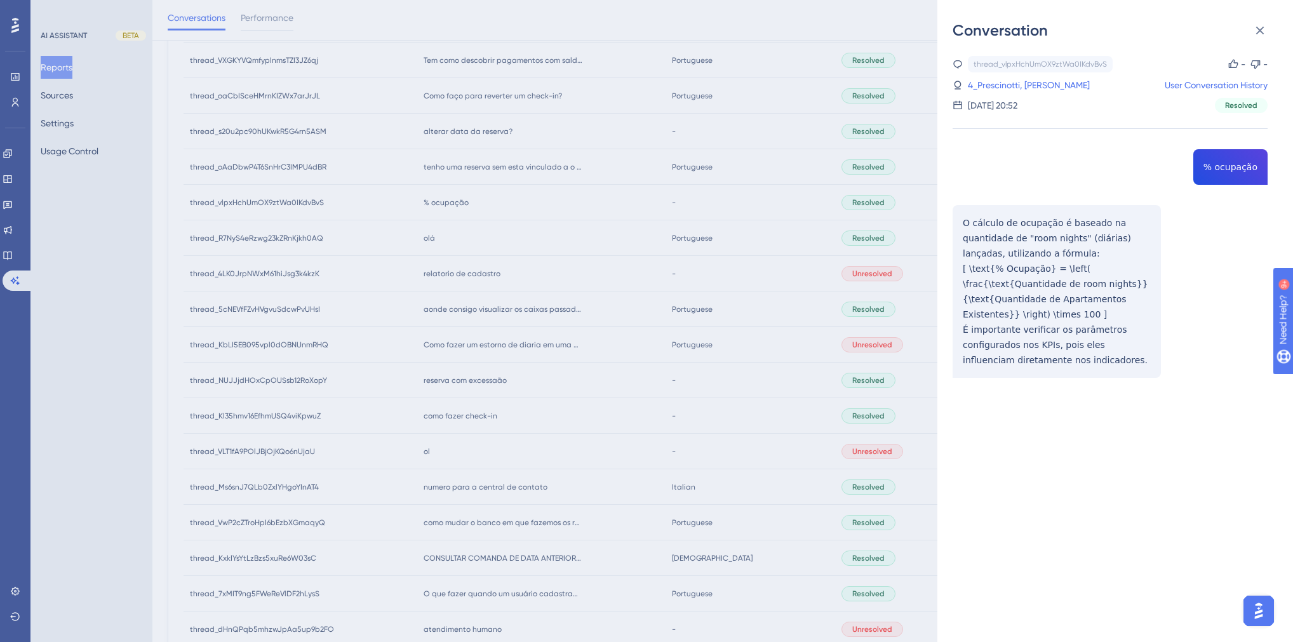
click at [461, 168] on div "Conversation thread_vlpxHchUmOX9ztWa0IKdvBvS Copy - - 4_Prescinotti, [PERSON_NA…" at bounding box center [646, 321] width 1293 height 642
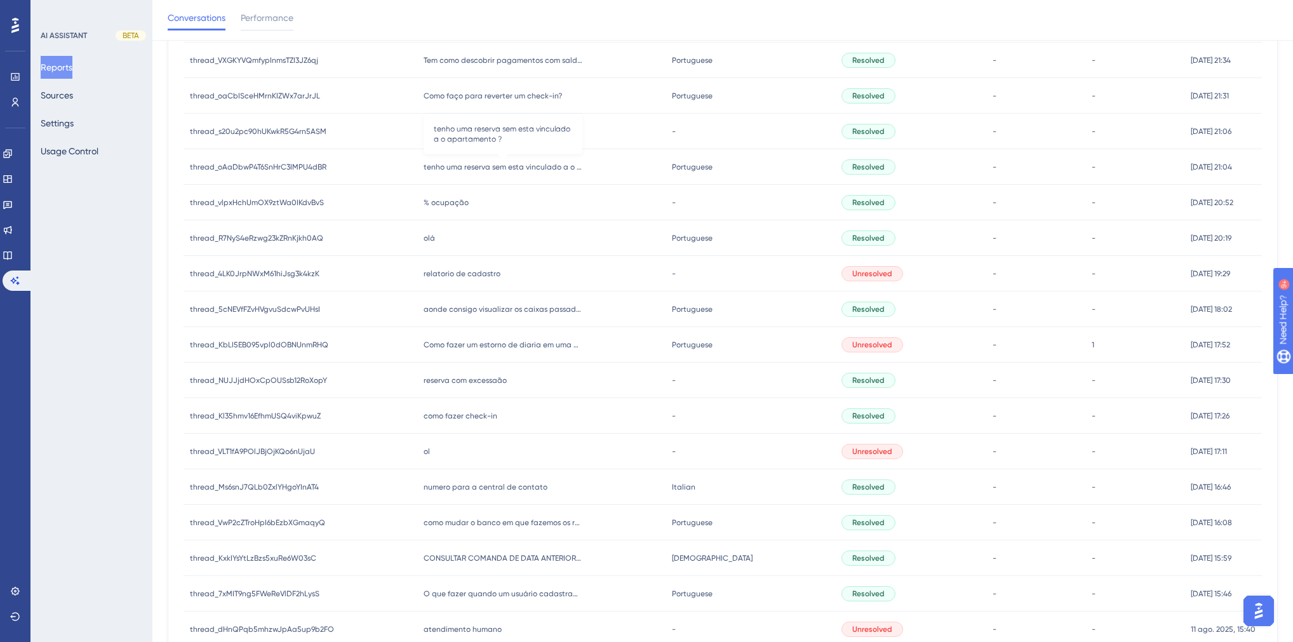
click at [485, 164] on span "tenho uma reserva sem esta vinculado a o apartamento ?" at bounding box center [503, 167] width 159 height 10
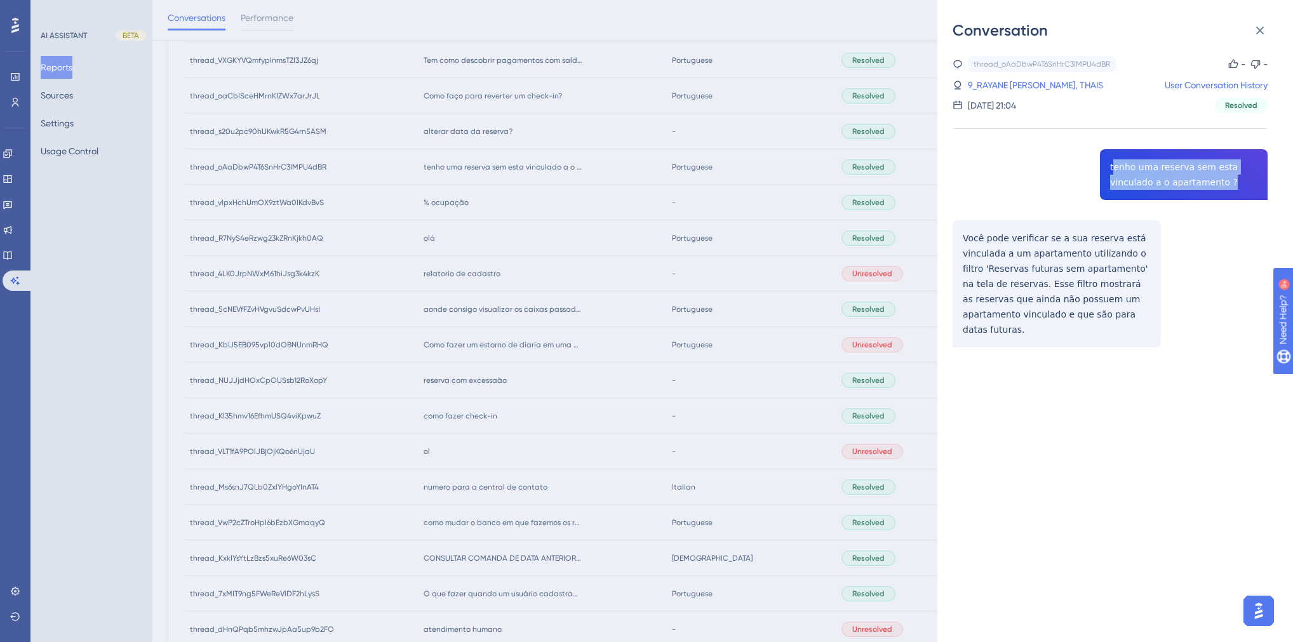
drag, startPoint x: 1197, startPoint y: 180, endPoint x: 1108, endPoint y: 168, distance: 89.2
click at [1108, 168] on div "thread_oAaDbwP4T6SnHrC3IMPU4dBR Copy - - 9_RAYANE [PERSON_NAME], [DEMOGRAPHIC_D…" at bounding box center [1110, 234] width 315 height 356
drag, startPoint x: 1199, startPoint y: 182, endPoint x: 1104, endPoint y: 167, distance: 96.5
click at [1104, 167] on div "thread_oAaDbwP4T6SnHrC3IMPU4dBR Copy - - 9_RAYANE [PERSON_NAME], [DEMOGRAPHIC_D…" at bounding box center [1110, 234] width 315 height 356
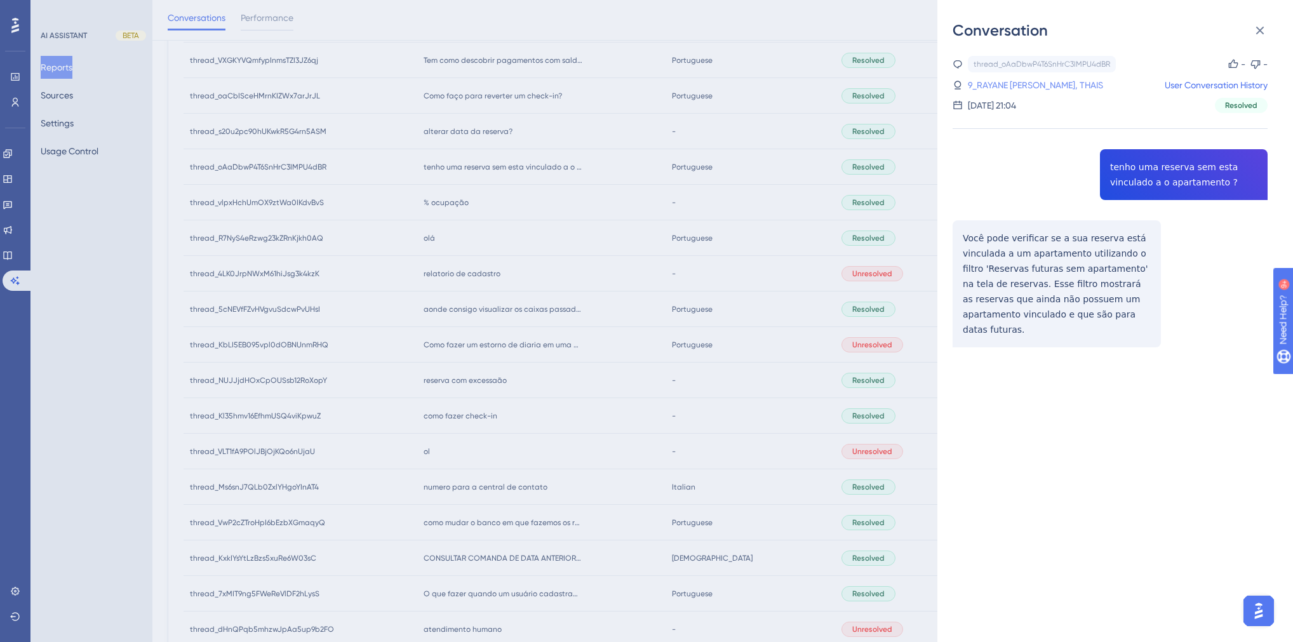
click at [1089, 83] on link "9_RAYANE [PERSON_NAME], THAIS" at bounding box center [1035, 84] width 135 height 15
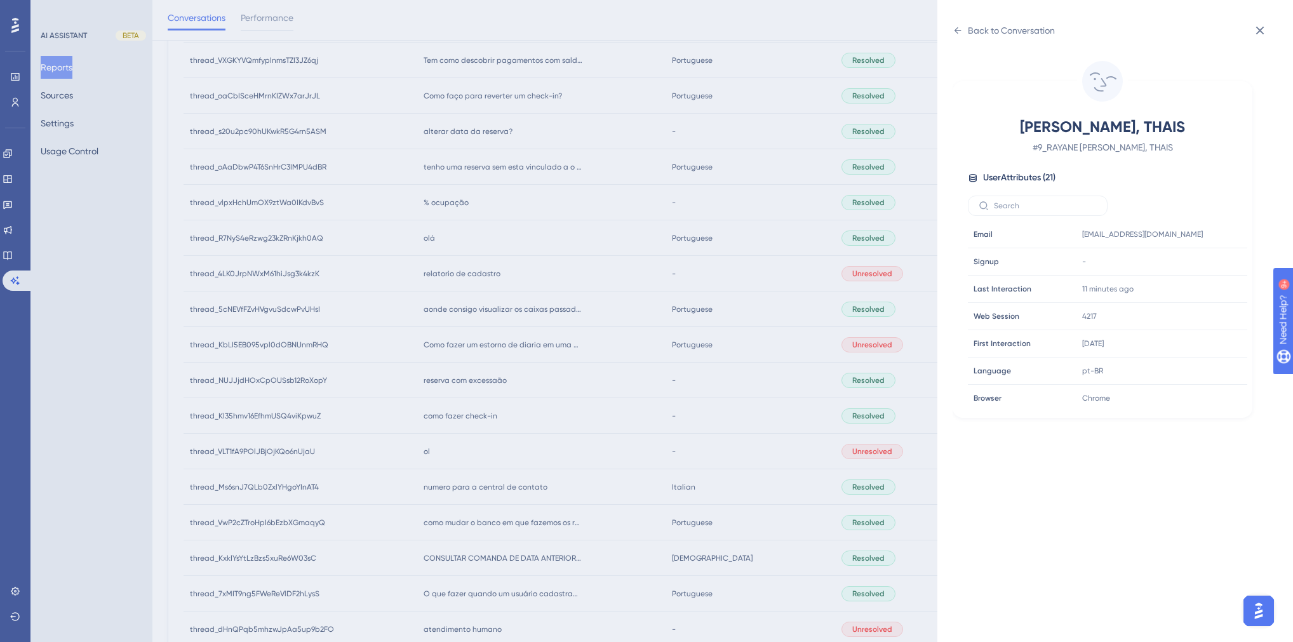
scroll to position [305, 0]
click at [974, 28] on div "Back to Conversation" at bounding box center [1011, 30] width 87 height 15
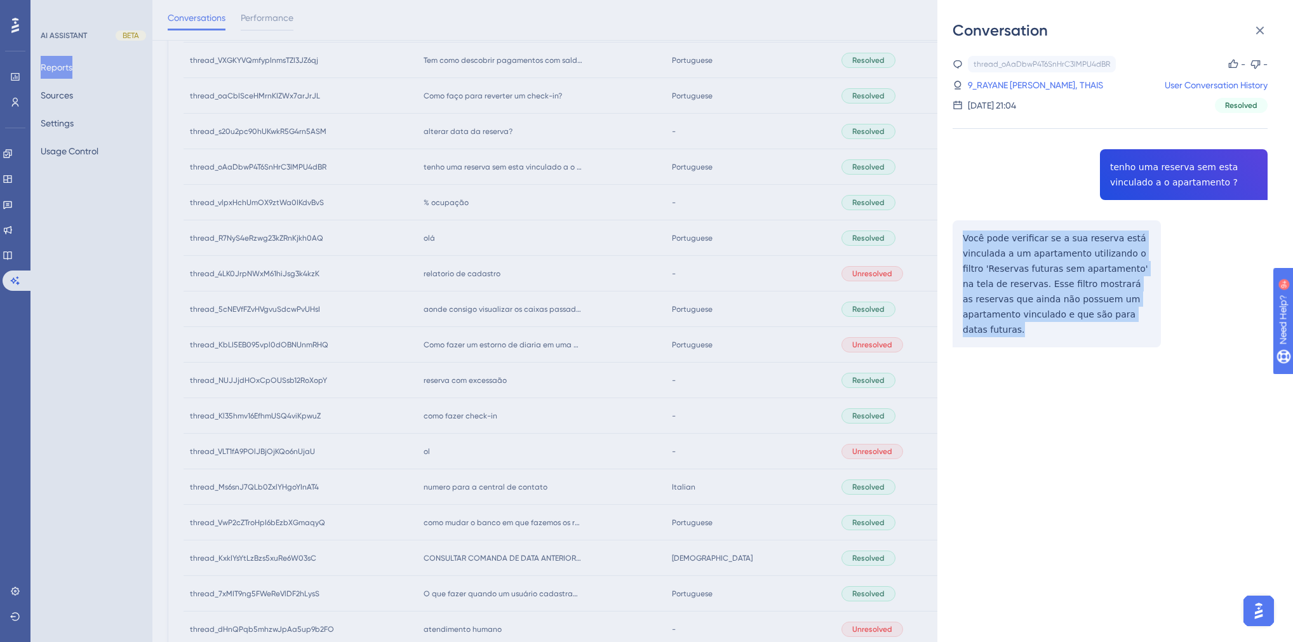
drag, startPoint x: 1081, startPoint y: 315, endPoint x: 962, endPoint y: 239, distance: 141.3
click at [962, 239] on div "thread_oAaDbwP4T6SnHrC3IMPU4dBR Copy - - 9_RAYANE [PERSON_NAME], [DEMOGRAPHIC_D…" at bounding box center [1110, 234] width 315 height 356
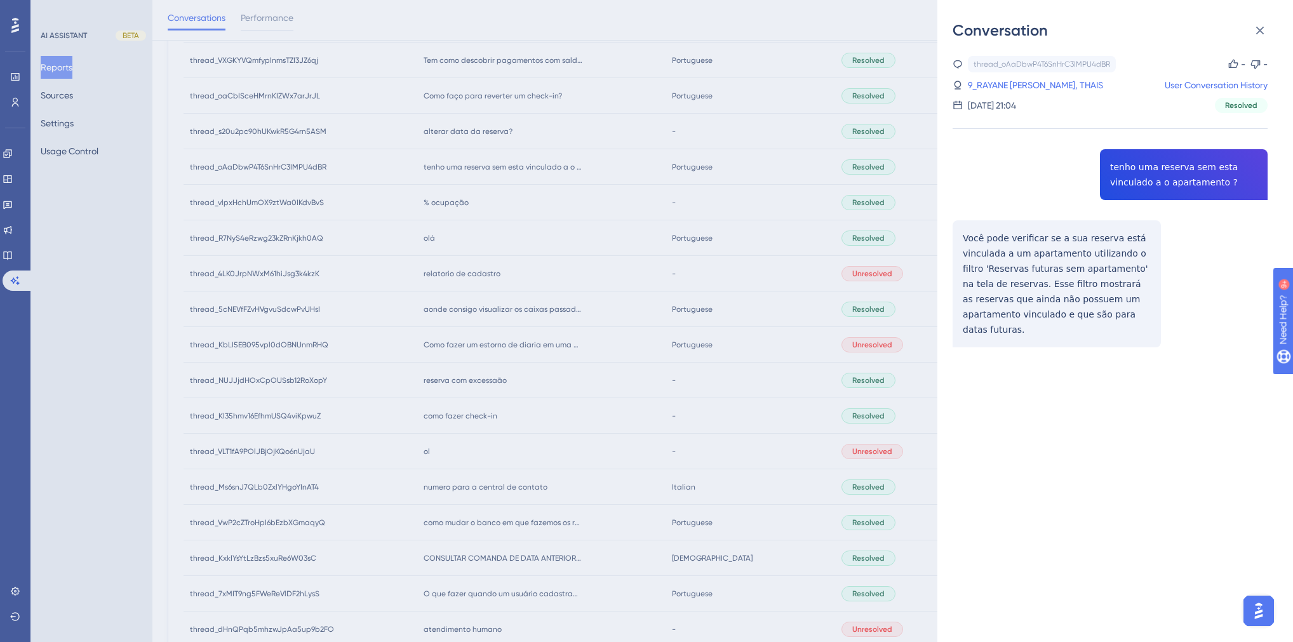
click at [639, 283] on div "Conversation thread_oAaDbwP4T6SnHrC3IMPU4dBR Copy - - 9_RAYANE [PERSON_NAME], […" at bounding box center [646, 321] width 1293 height 642
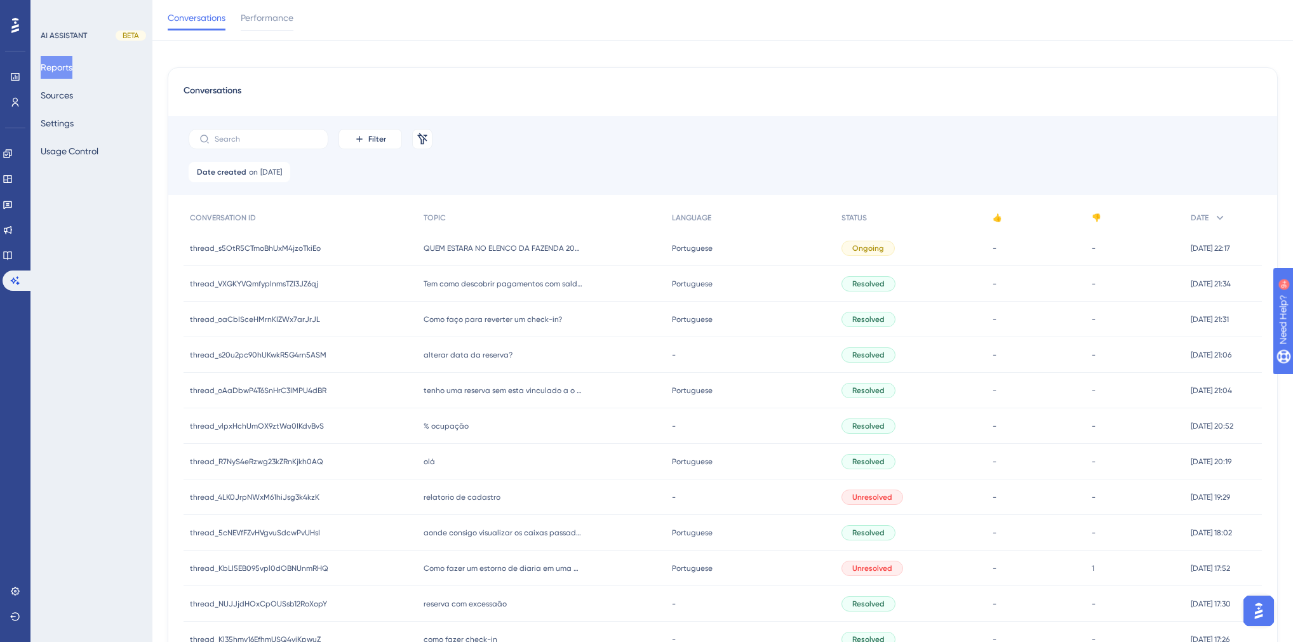
scroll to position [0, 0]
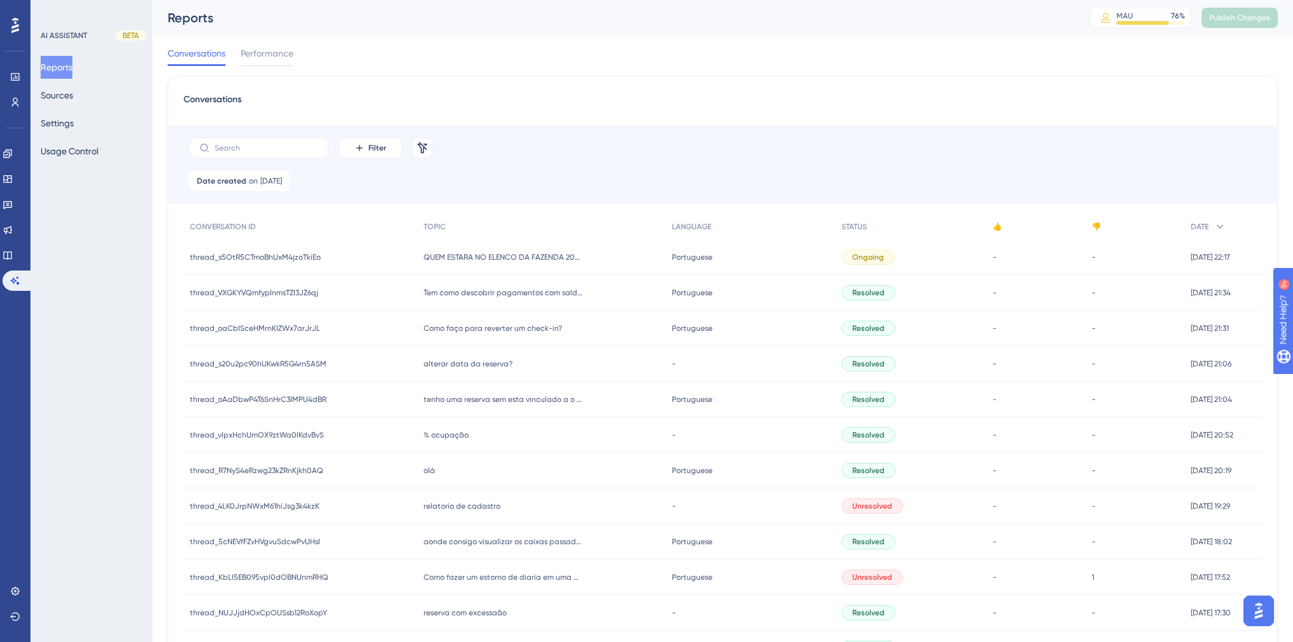
click at [473, 364] on span "alterar data da reserva?" at bounding box center [468, 364] width 89 height 10
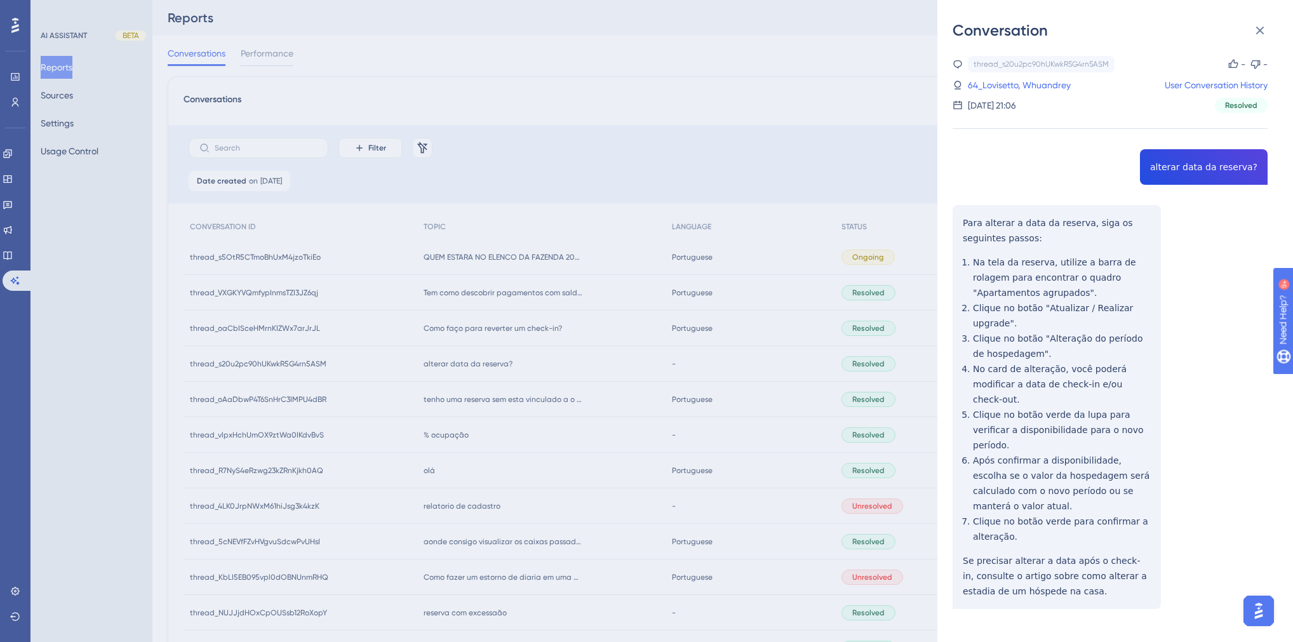
click at [1195, 170] on div "thread_s20u2pc90hUKwkR5G4rn5ASM Copy - - 64_Lovisetto, Whuandrey User Conversat…" at bounding box center [1110, 365] width 315 height 618
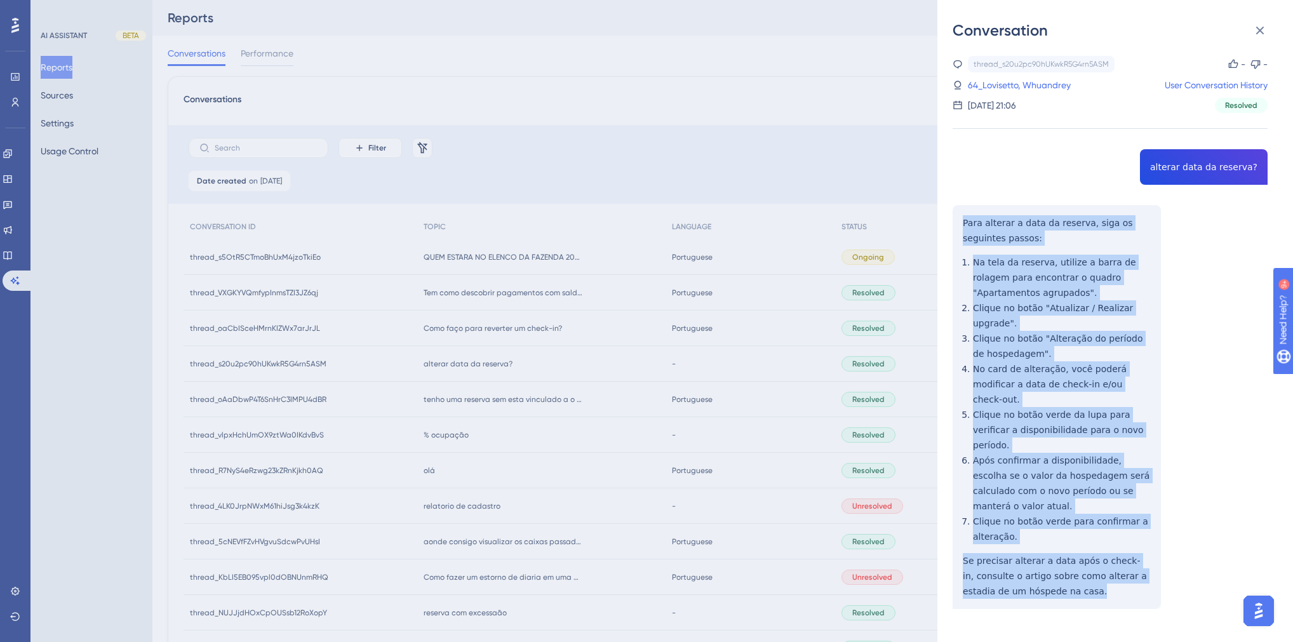
drag, startPoint x: 1068, startPoint y: 548, endPoint x: 956, endPoint y: 211, distance: 354.9
click at [956, 211] on div "thread_s20u2pc90hUKwkR5G4rn5ASM Copy - - 64_Lovisetto, Whuandrey User Conversat…" at bounding box center [1110, 365] width 315 height 618
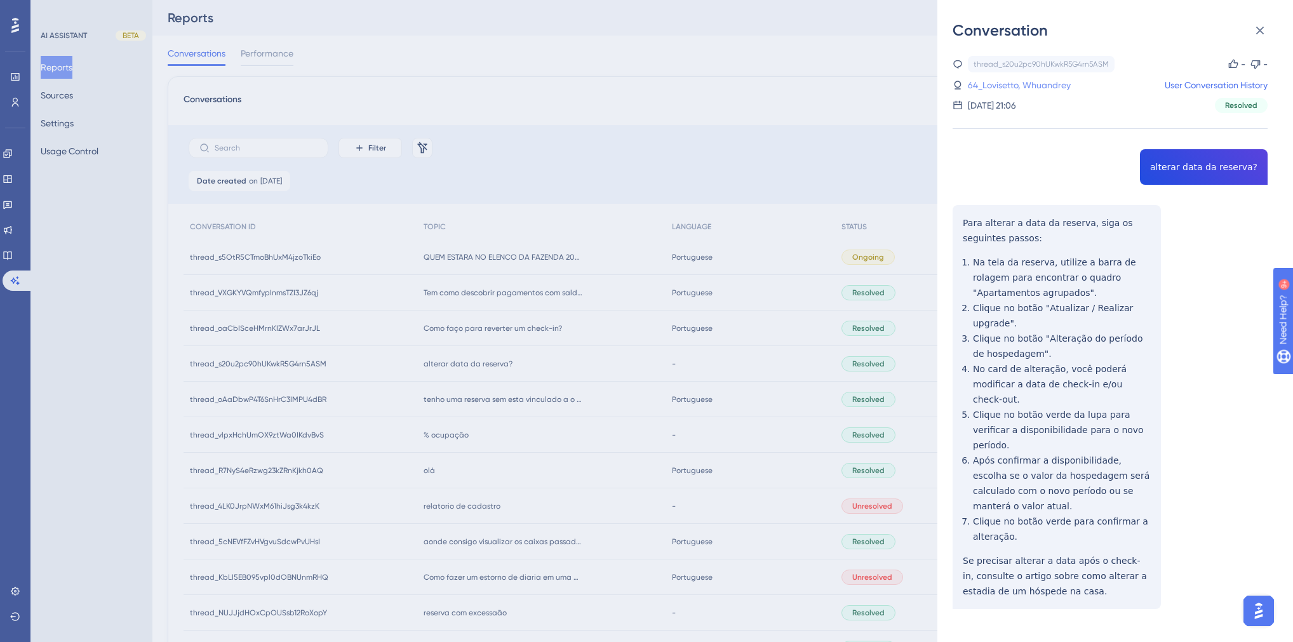
click at [1009, 90] on link "64_Lovisetto, Whuandrey" at bounding box center [1019, 84] width 103 height 15
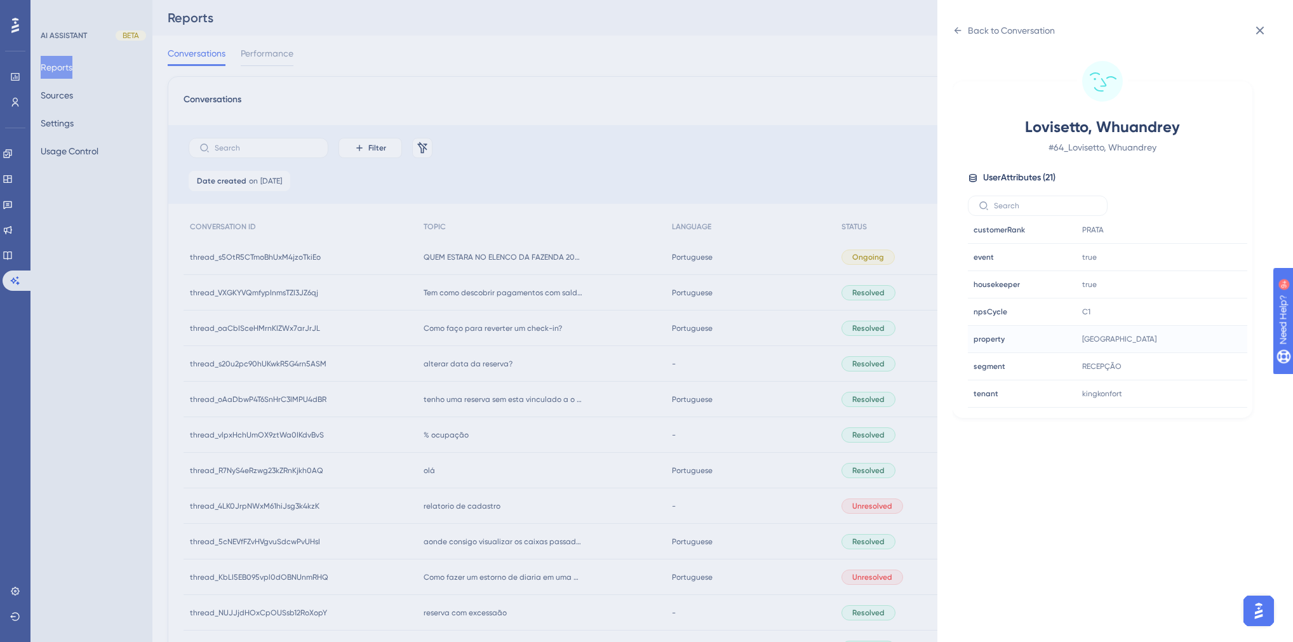
scroll to position [356, 0]
click at [595, 343] on div "Back to Conversation Lovisetto, Whuandrey # 64_Lovisetto, Whuandrey User Attrib…" at bounding box center [646, 321] width 1293 height 642
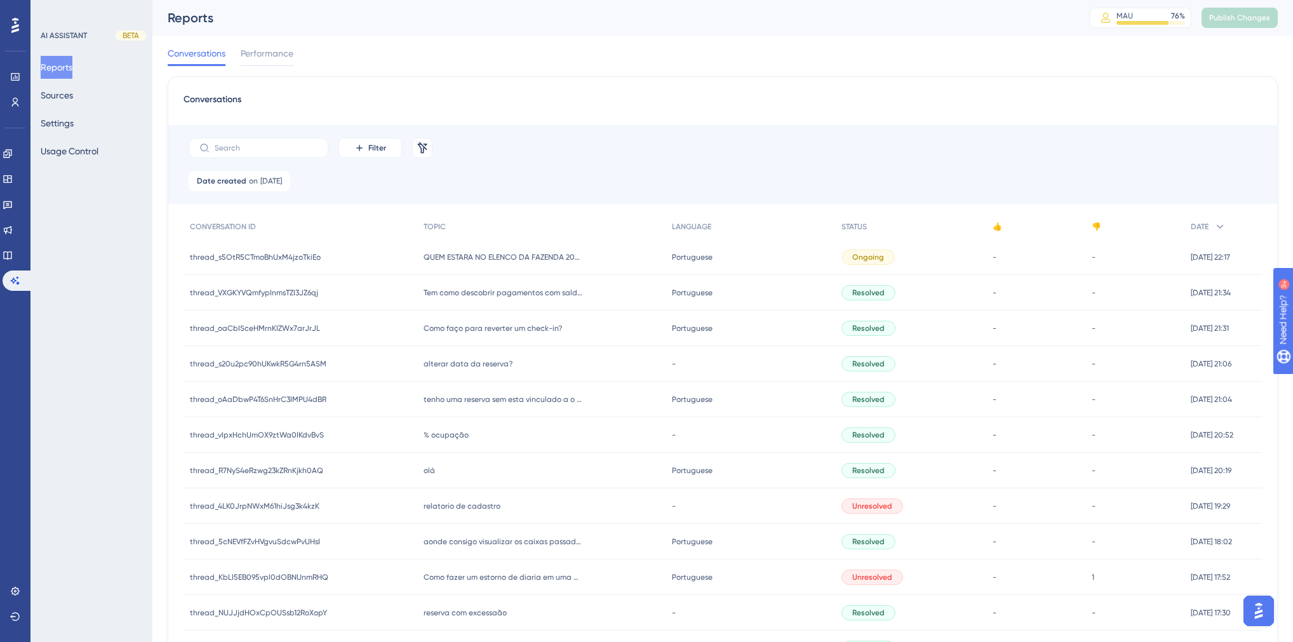
click at [485, 330] on span "Como faço para reverter um check-in?" at bounding box center [493, 328] width 138 height 10
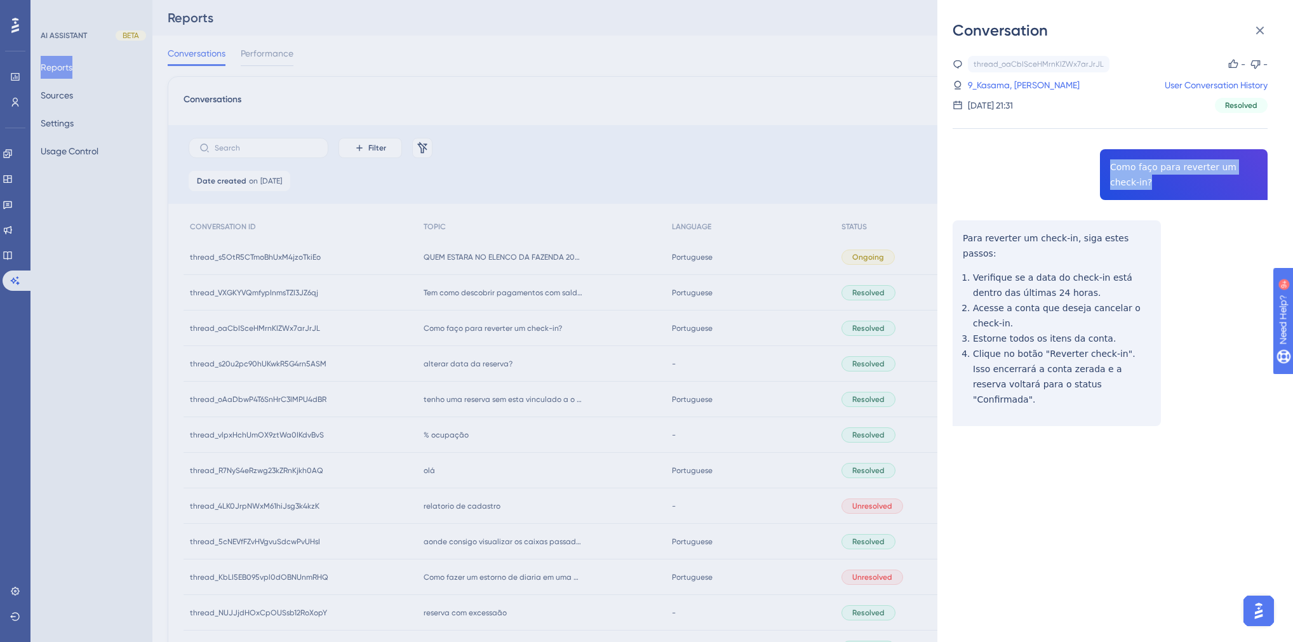
drag, startPoint x: 1133, startPoint y: 184, endPoint x: 1090, endPoint y: 163, distance: 47.2
click at [1090, 163] on div "thread_oaCbISceHMrnKIZWx7arJrJL Copy - - 9_Kasama, [PERSON_NAME] User Conversat…" at bounding box center [1110, 273] width 315 height 435
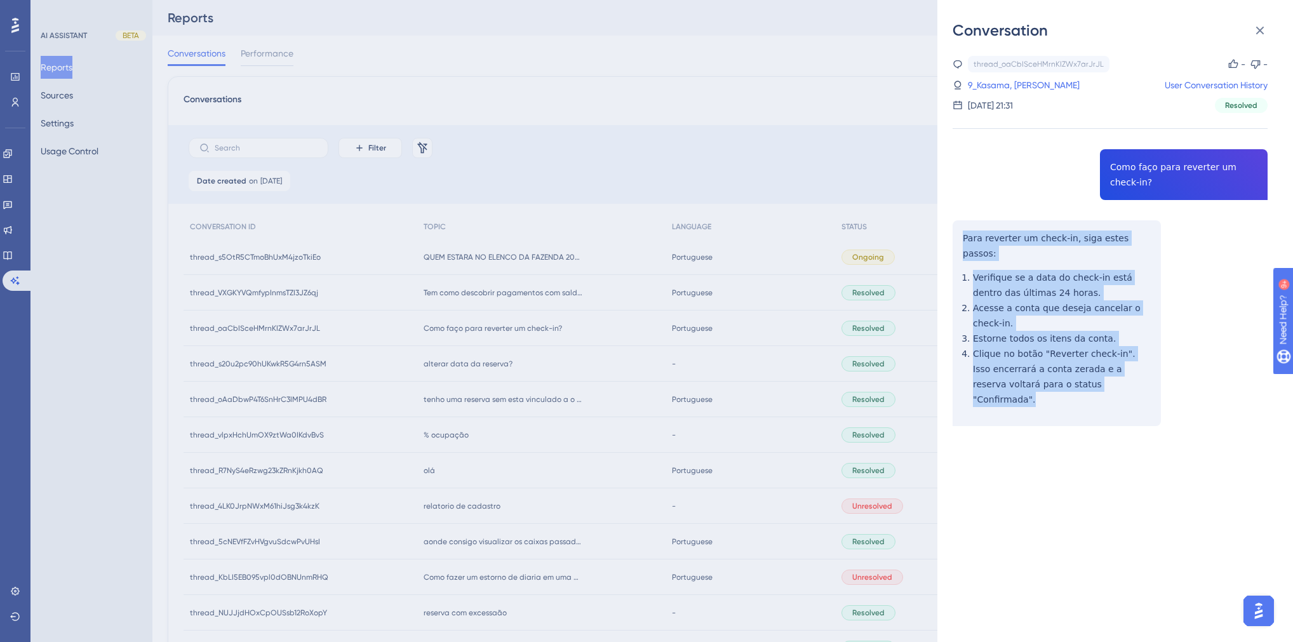
drag, startPoint x: 1077, startPoint y: 368, endPoint x: 961, endPoint y: 241, distance: 172.2
click at [961, 241] on div "thread_oaCbISceHMrnKIZWx7arJrJL Copy - - 9_Kasama, [PERSON_NAME] User Conversat…" at bounding box center [1110, 273] width 315 height 435
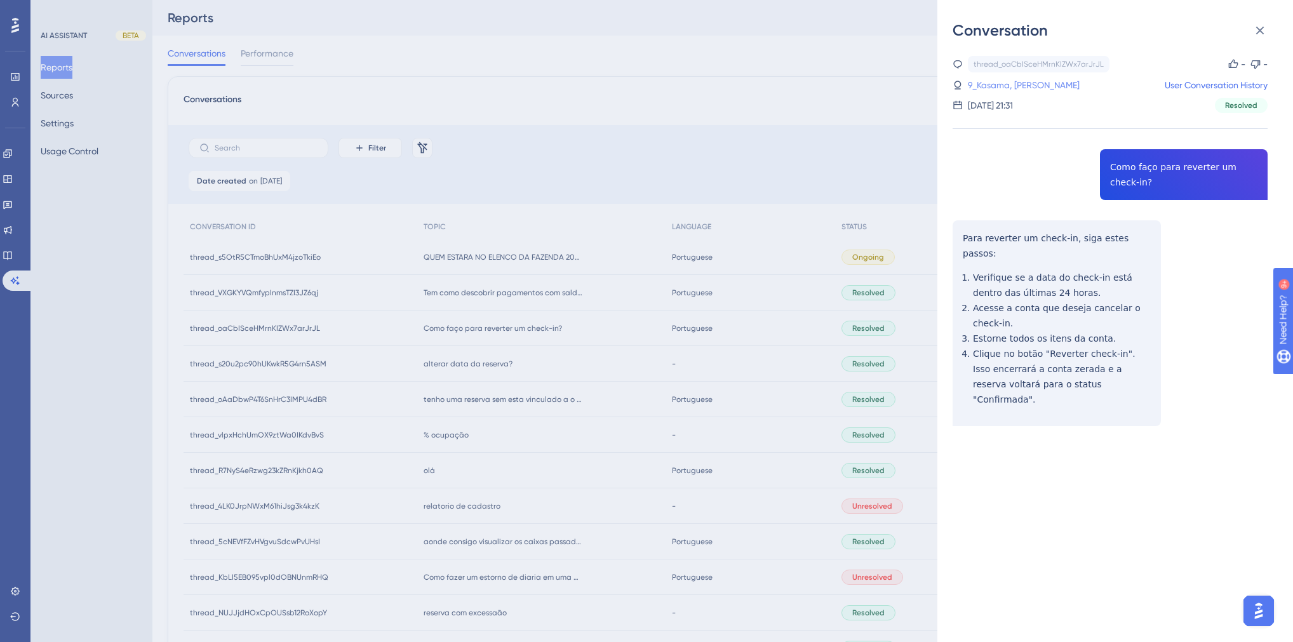
click at [1007, 88] on link "9_Kasama, [PERSON_NAME]" at bounding box center [1024, 84] width 112 height 15
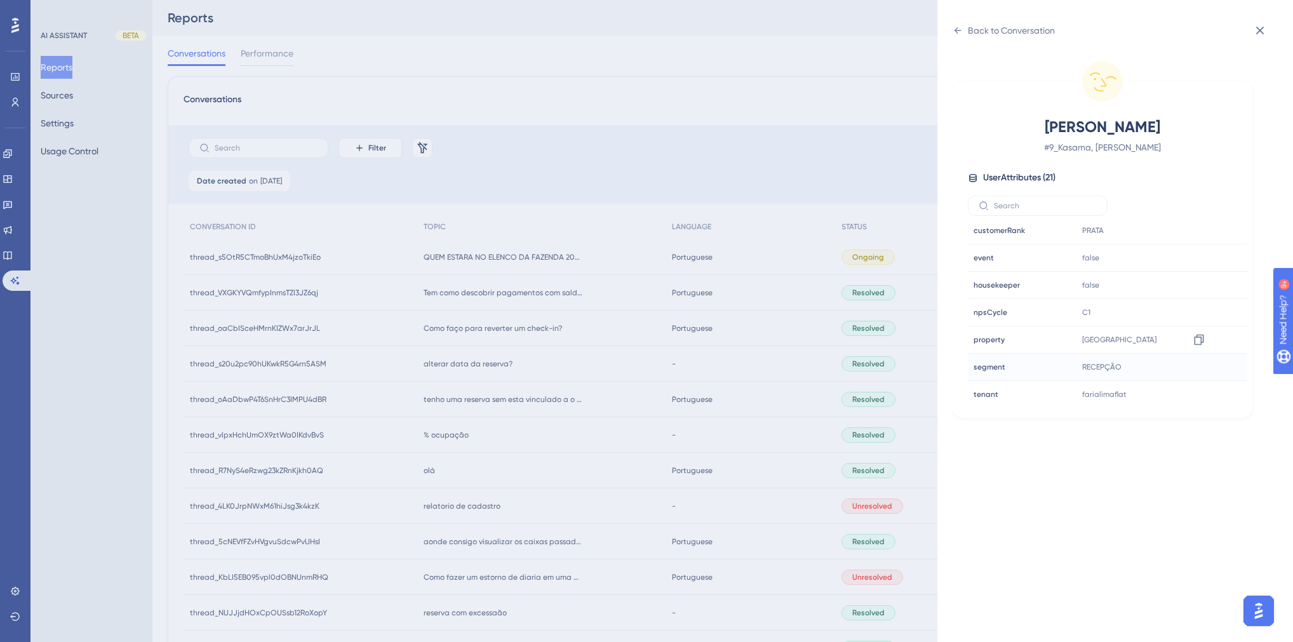
scroll to position [305, 0]
click at [707, 372] on div "Back to Conversation [PERSON_NAME] # 9_Kasama, [PERSON_NAME] User Attributes ( …" at bounding box center [646, 321] width 1293 height 642
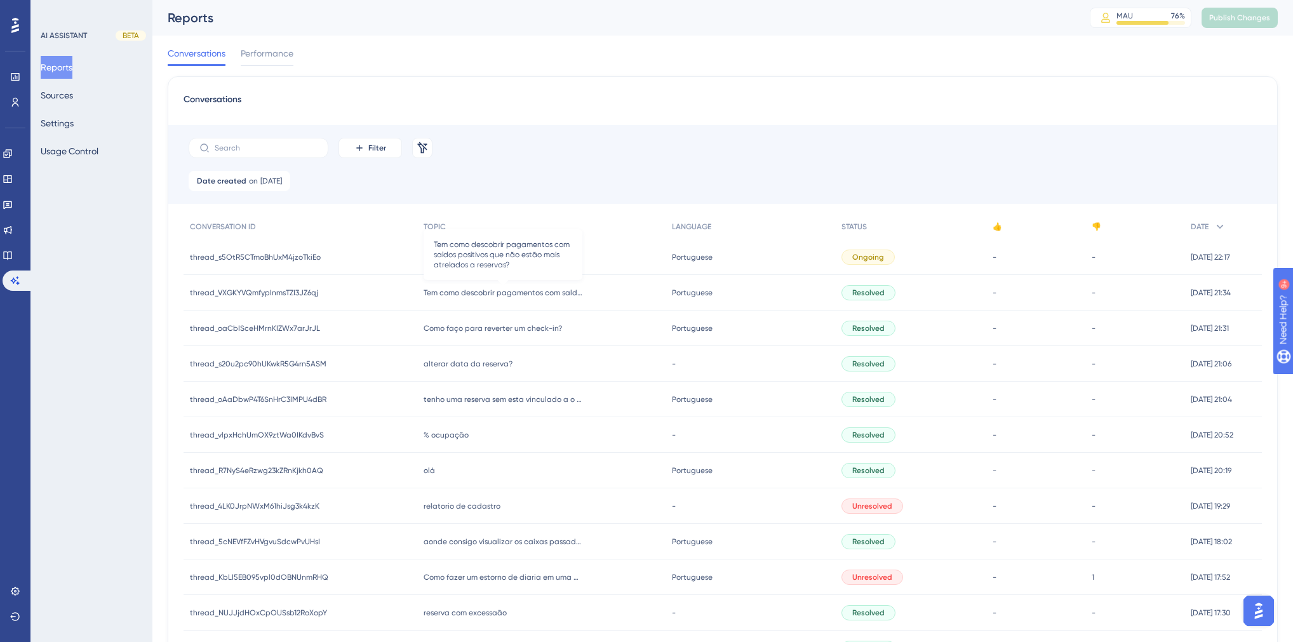
click at [530, 297] on span "Tem como descobrir pagamentos com saldos positivos que não estão mais atrelados…" at bounding box center [503, 293] width 159 height 10
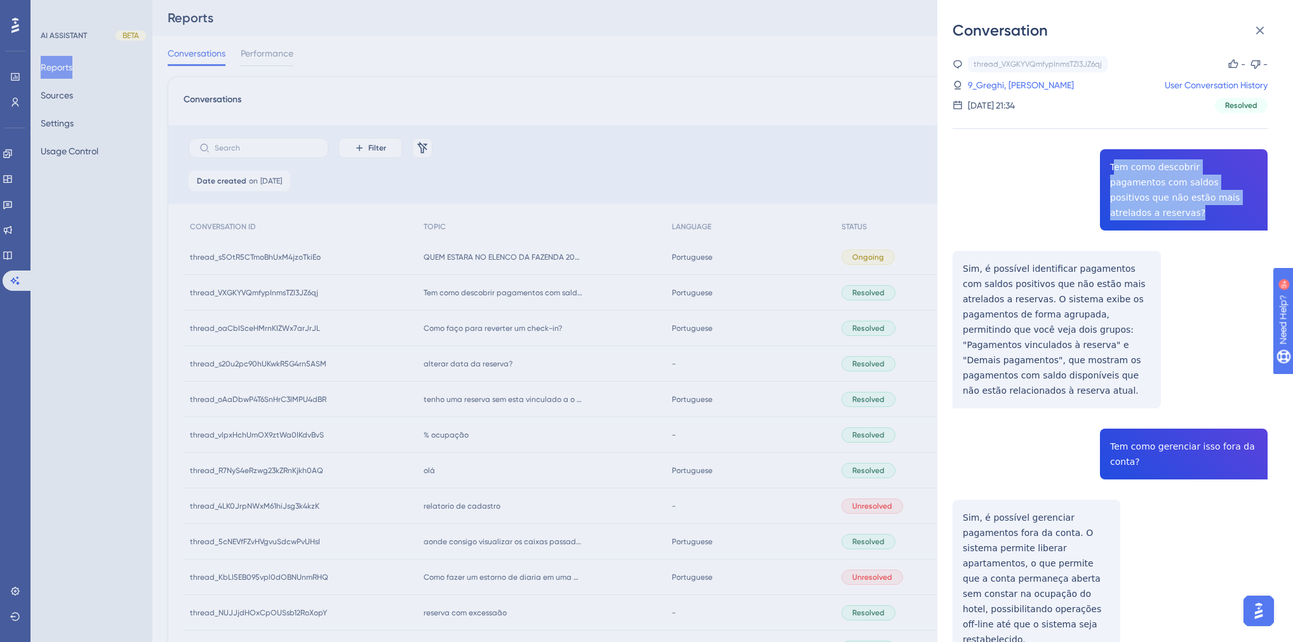
drag, startPoint x: 1215, startPoint y: 196, endPoint x: 1108, endPoint y: 168, distance: 110.3
click at [1108, 168] on div "thread_VXGKYVQmfypInmsTZI3JZ6qj Copy - - 9_Greghi, [PERSON_NAME] User Conversat…" at bounding box center [1110, 544] width 315 height 976
click at [1018, 85] on link "9_Greghi, [PERSON_NAME]" at bounding box center [1021, 84] width 106 height 15
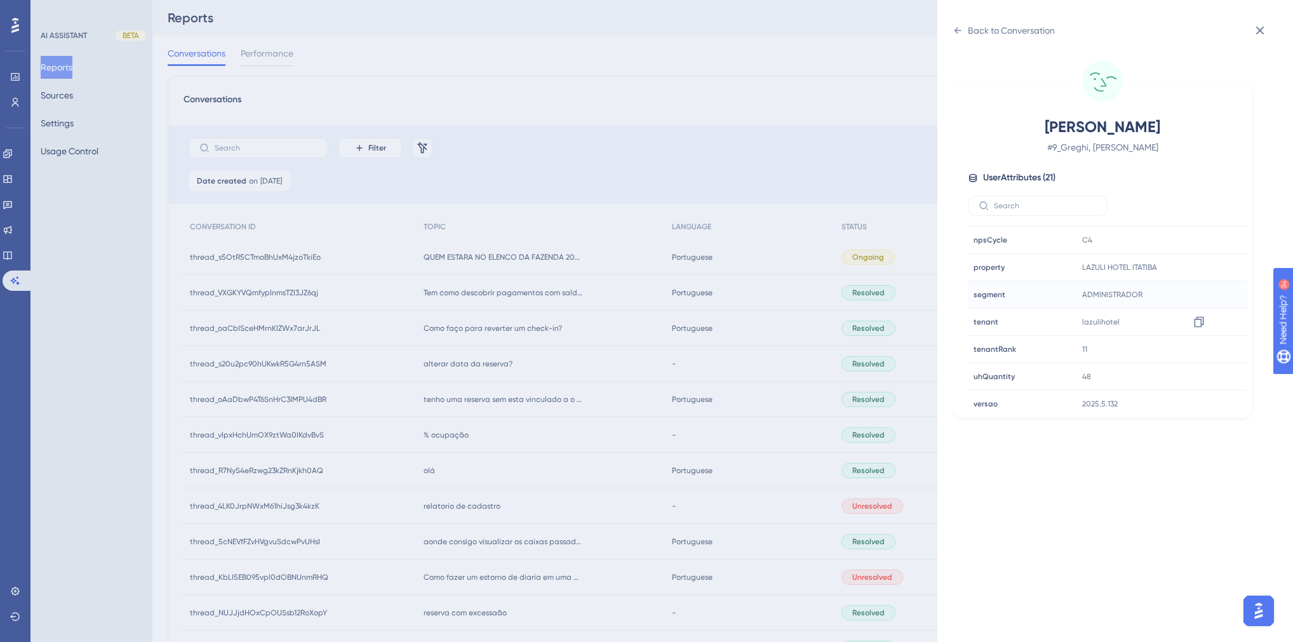
scroll to position [384, 0]
click at [958, 32] on icon at bounding box center [958, 30] width 10 height 10
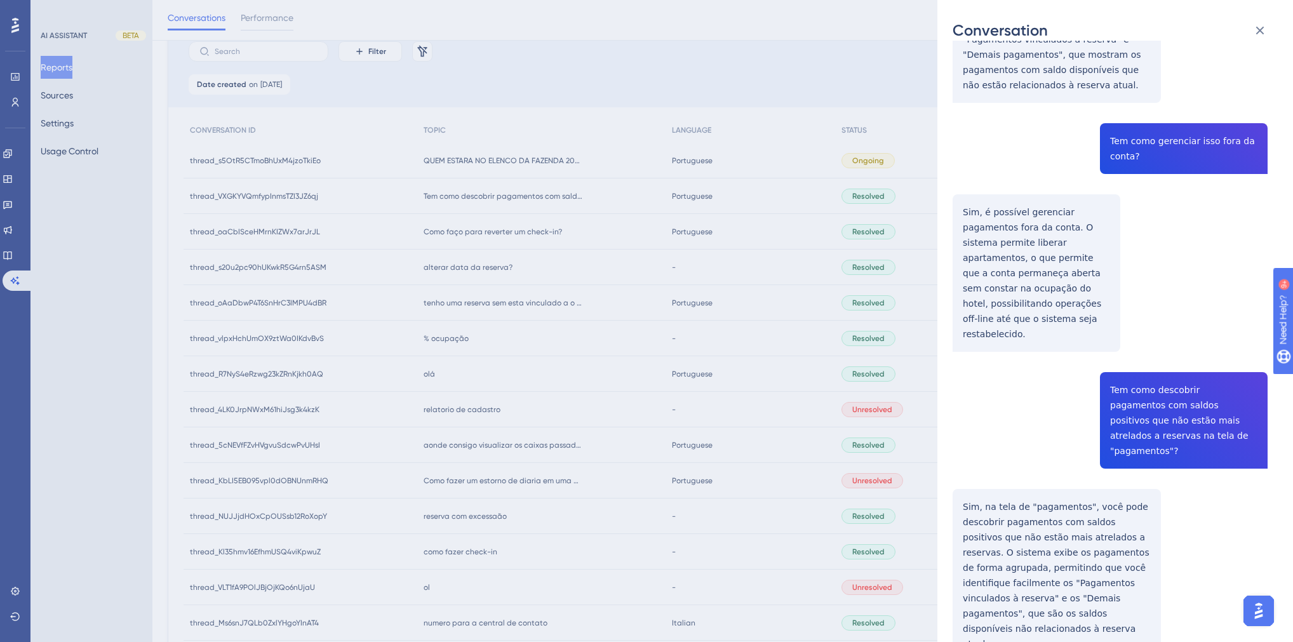
scroll to position [0, 0]
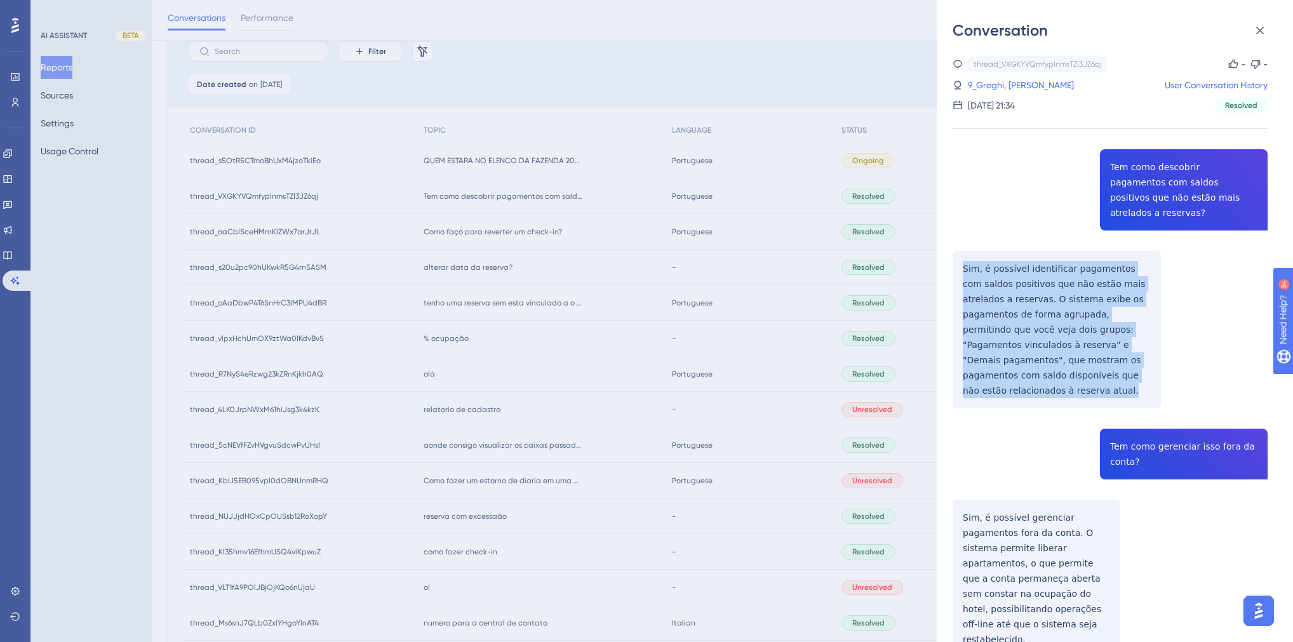
drag, startPoint x: 1106, startPoint y: 362, endPoint x: 960, endPoint y: 253, distance: 182.4
click at [960, 253] on div "thread_VXGKYVQmfypInmsTZI3JZ6qj Copy - - 9_Greghi, [PERSON_NAME] User Conversat…" at bounding box center [1110, 544] width 315 height 976
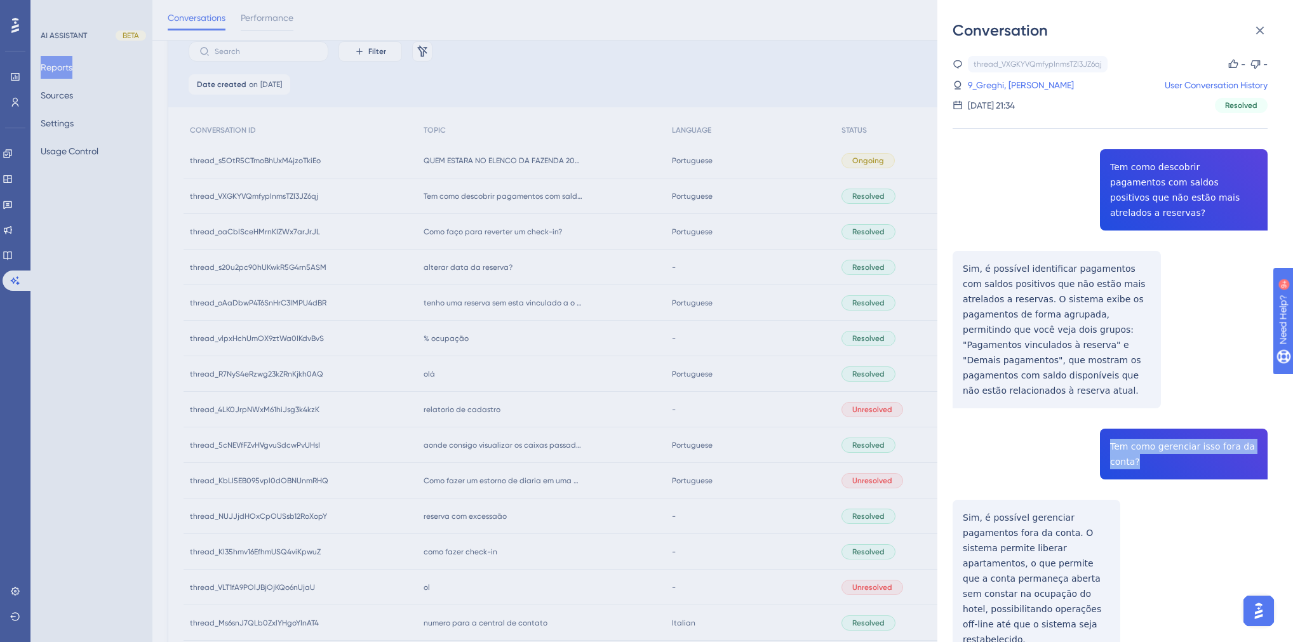
drag, startPoint x: 1148, startPoint y: 433, endPoint x: 1103, endPoint y: 414, distance: 49.0
click at [1103, 414] on div "thread_VXGKYVQmfypInmsTZI3JZ6qj Copy - - 9_Greghi, [PERSON_NAME] User Conversat…" at bounding box center [1110, 544] width 315 height 976
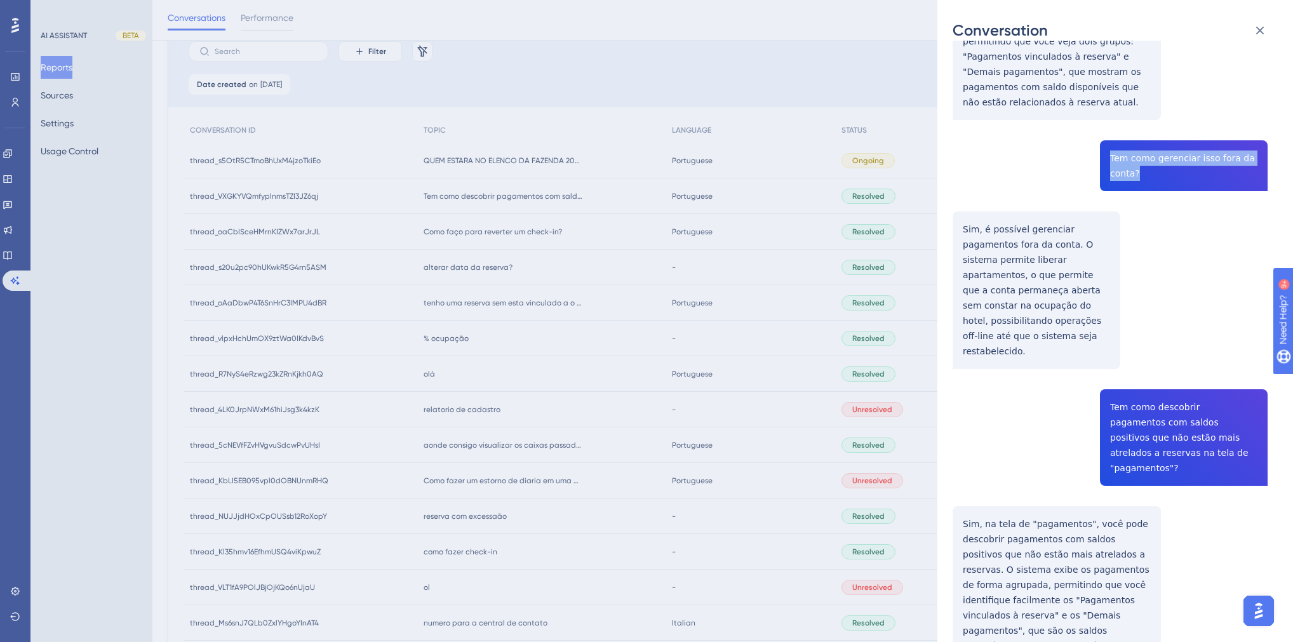
scroll to position [305, 0]
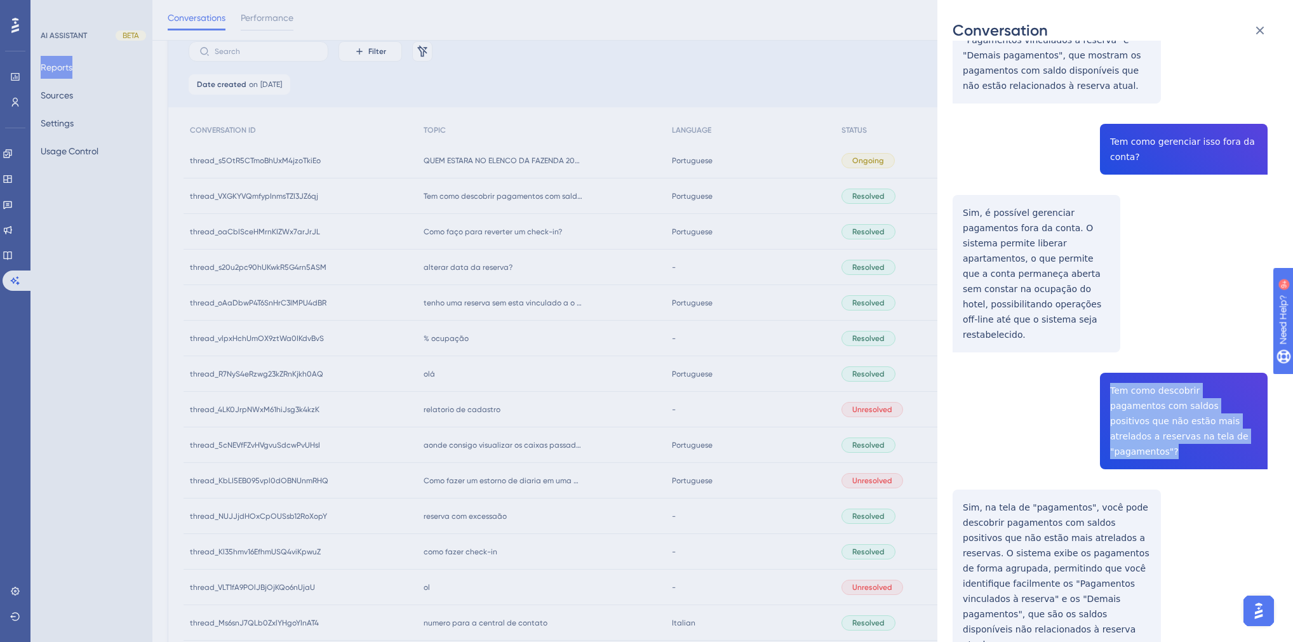
drag, startPoint x: 1179, startPoint y: 392, endPoint x: 1101, endPoint y: 339, distance: 94.3
click at [1101, 339] on div "thread_VXGKYVQmfypInmsTZI3JZ6qj Copy - - 9_Greghi, [PERSON_NAME] User Conversat…" at bounding box center [1110, 239] width 315 height 976
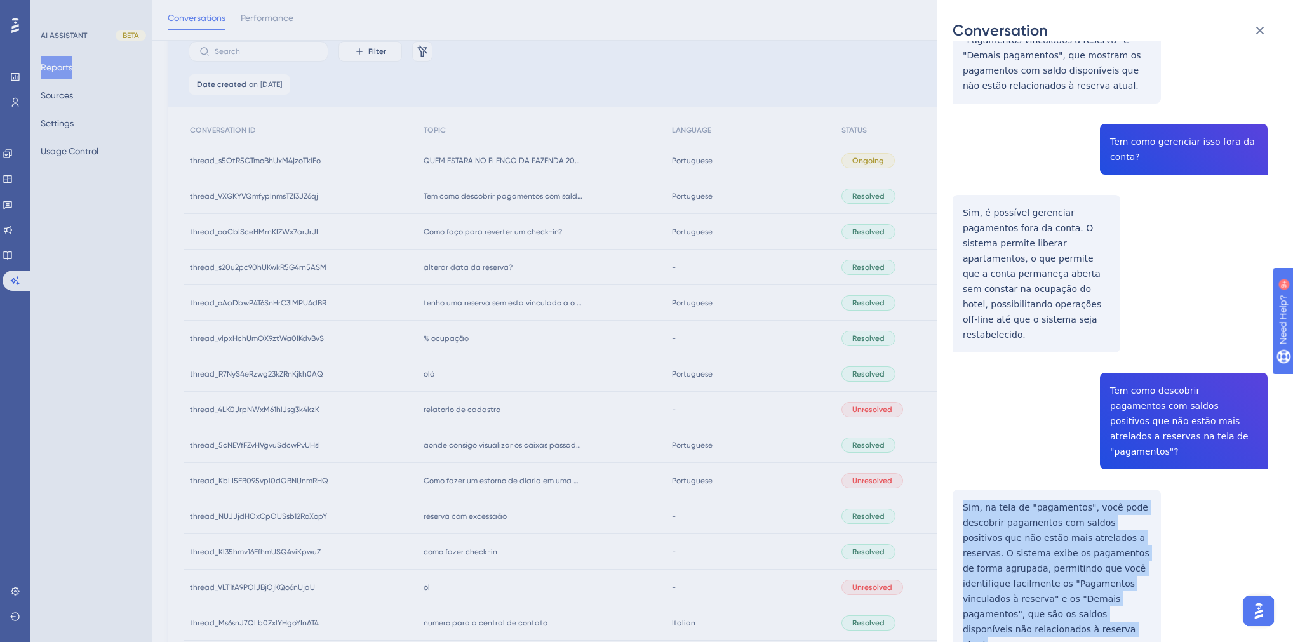
drag, startPoint x: 1001, startPoint y: 575, endPoint x: 953, endPoint y: 447, distance: 136.3
click at [953, 447] on div "thread_VXGKYVQmfypInmsTZI3JZ6qj Copy - - 9_Greghi, [PERSON_NAME] User Conversat…" at bounding box center [1110, 239] width 315 height 976
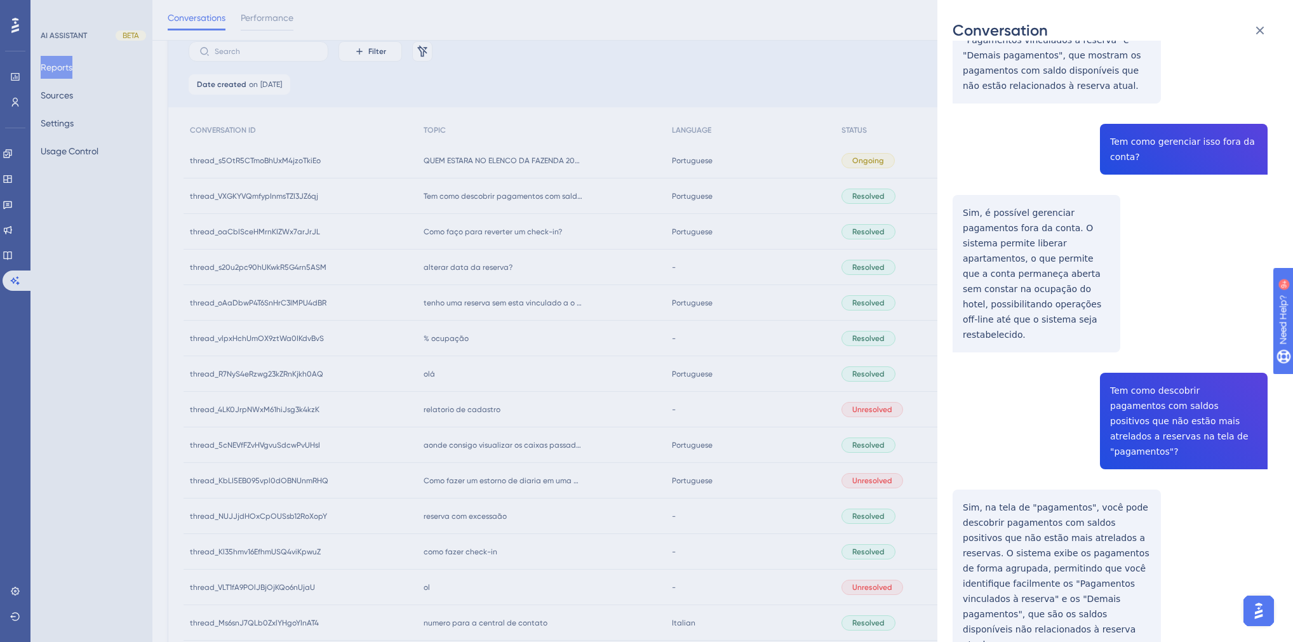
click at [617, 276] on div "Conversation thread_VXGKYVQmfypInmsTZI3JZ6qj Copy - - 9_Greghi, [PERSON_NAME] U…" at bounding box center [646, 321] width 1293 height 642
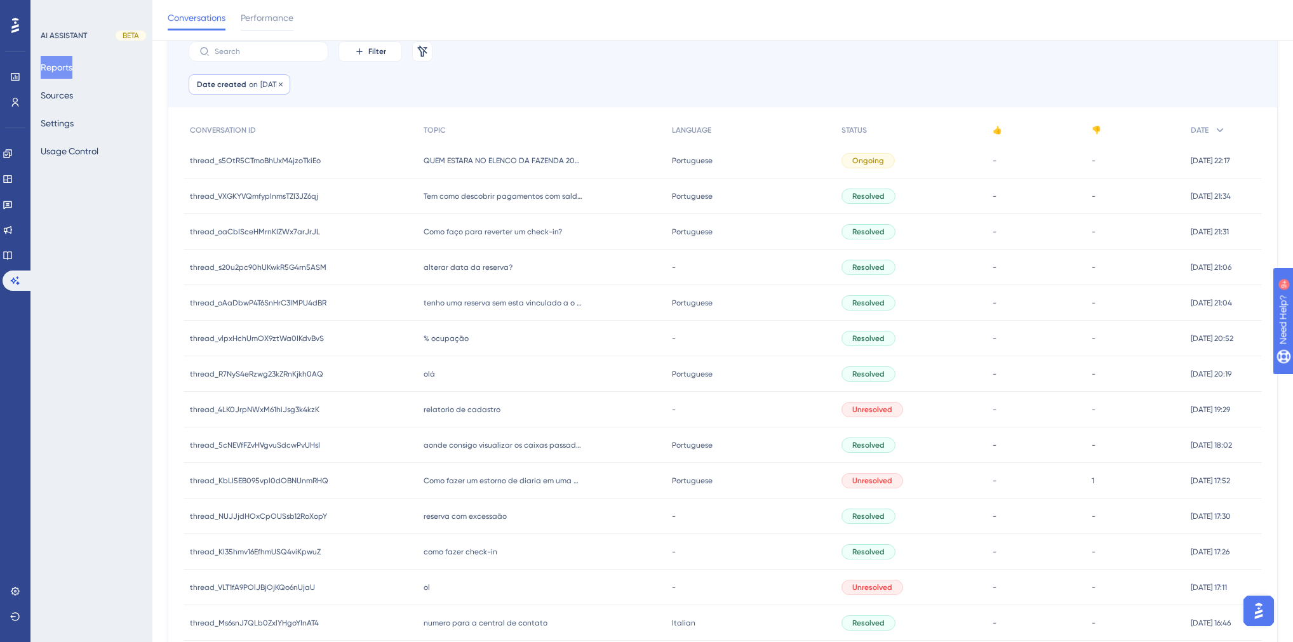
click at [279, 88] on span "[DATE]" at bounding box center [271, 84] width 22 height 10
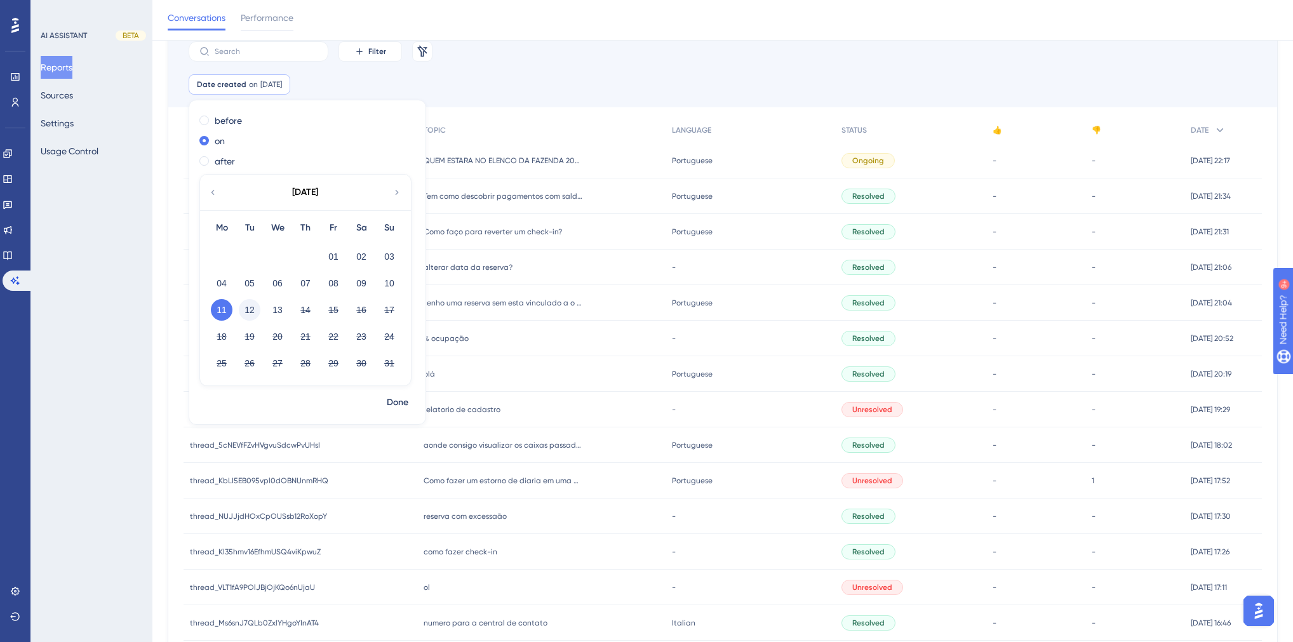
click at [255, 309] on button "12" at bounding box center [250, 310] width 22 height 22
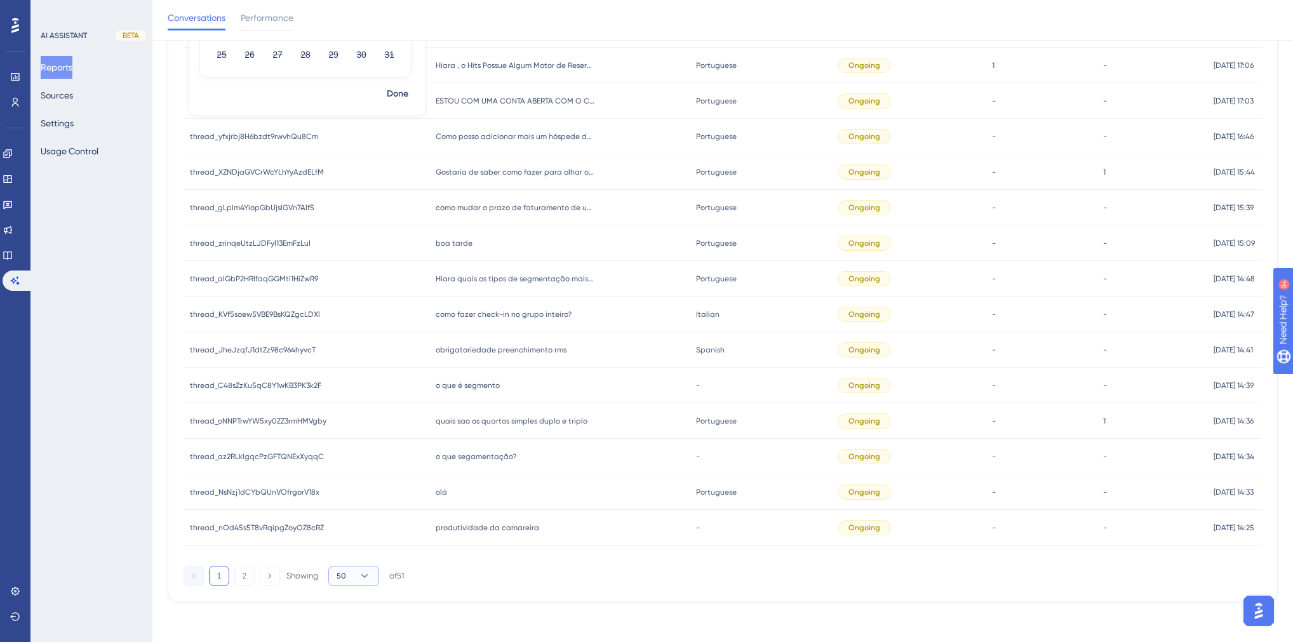
click at [358, 574] on icon at bounding box center [364, 576] width 13 height 13
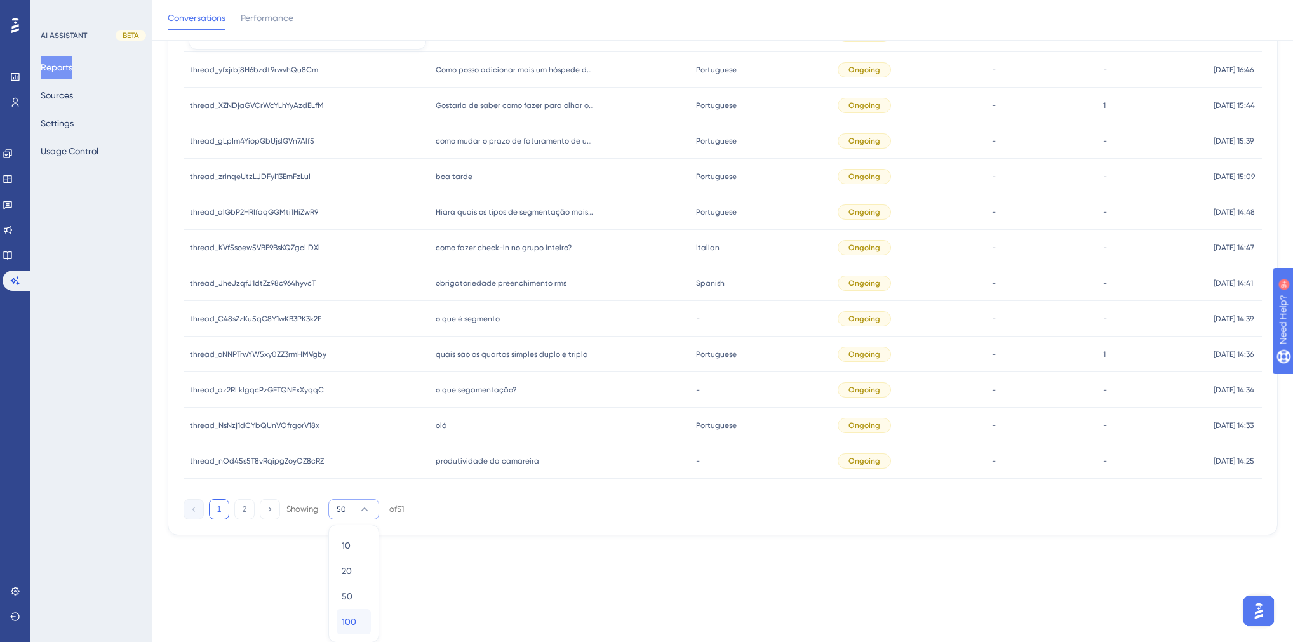
click at [357, 615] on div "100 100" at bounding box center [354, 621] width 24 height 25
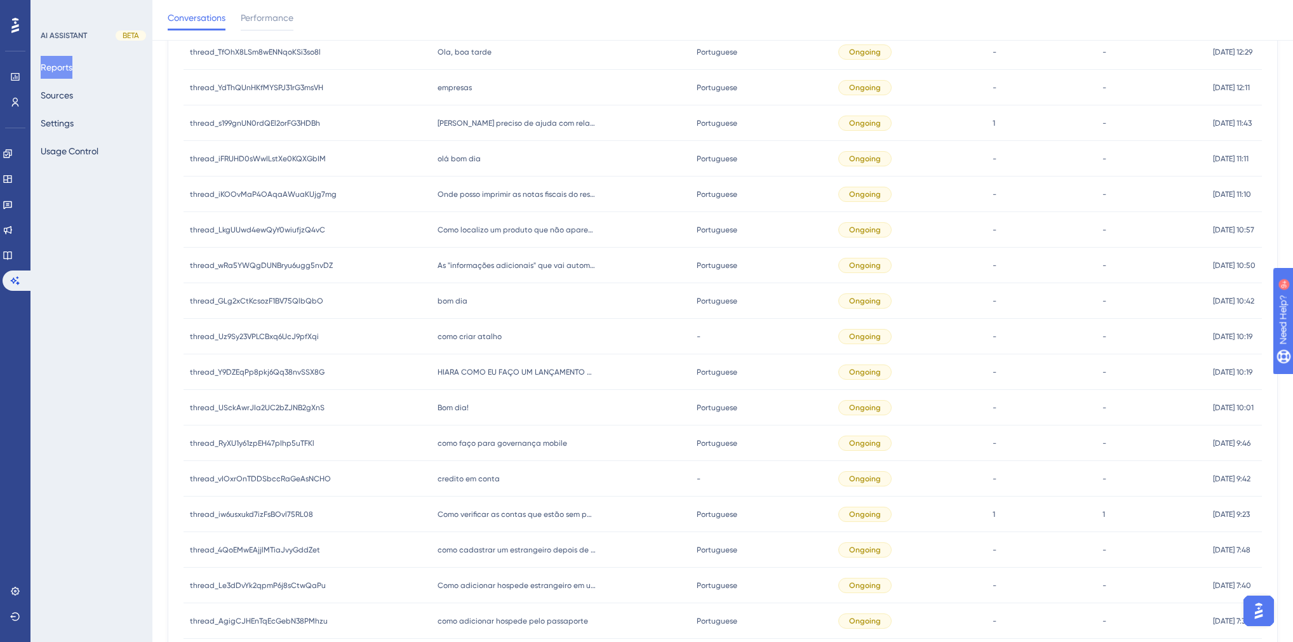
scroll to position [1488, 0]
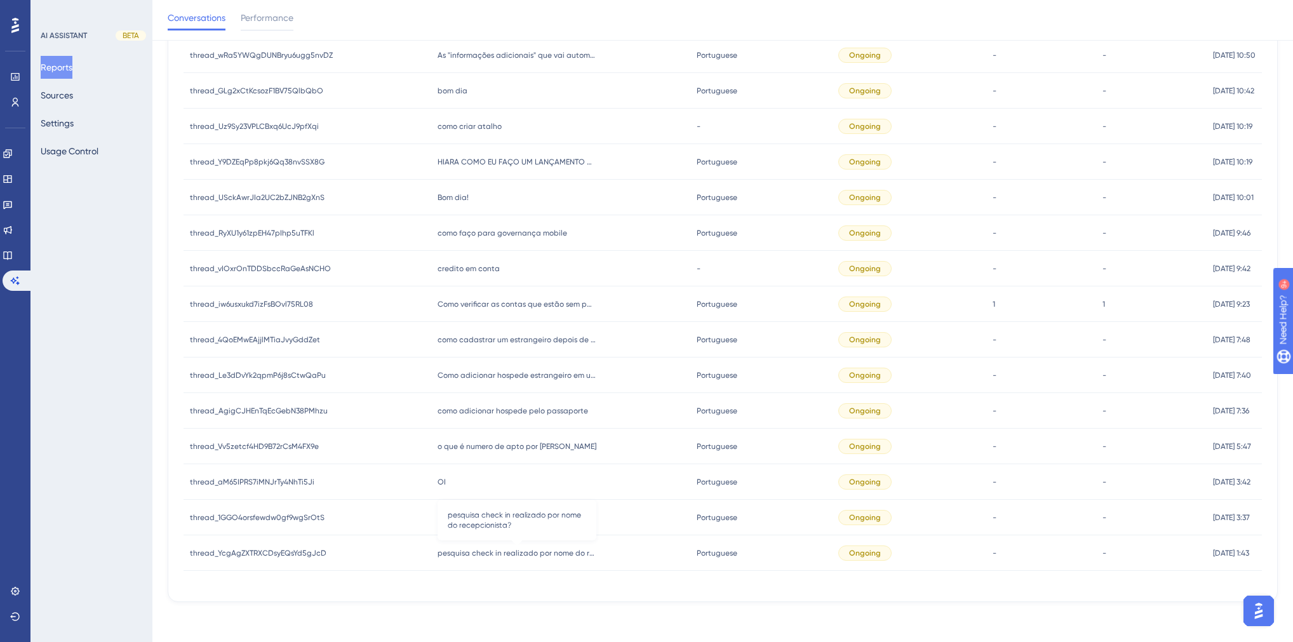
click at [503, 554] on span "pesquisa check in realizado por nome do recepcionista?" at bounding box center [517, 553] width 159 height 10
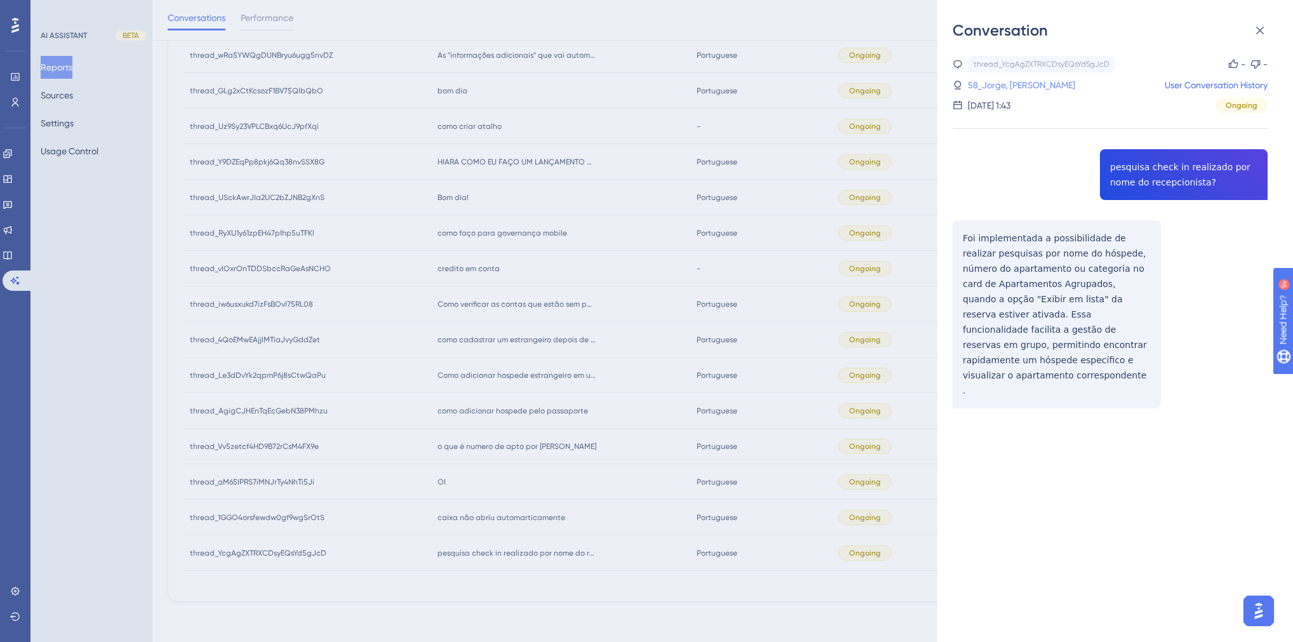
click at [1008, 86] on link "58_Jorge, [PERSON_NAME]" at bounding box center [1021, 84] width 107 height 15
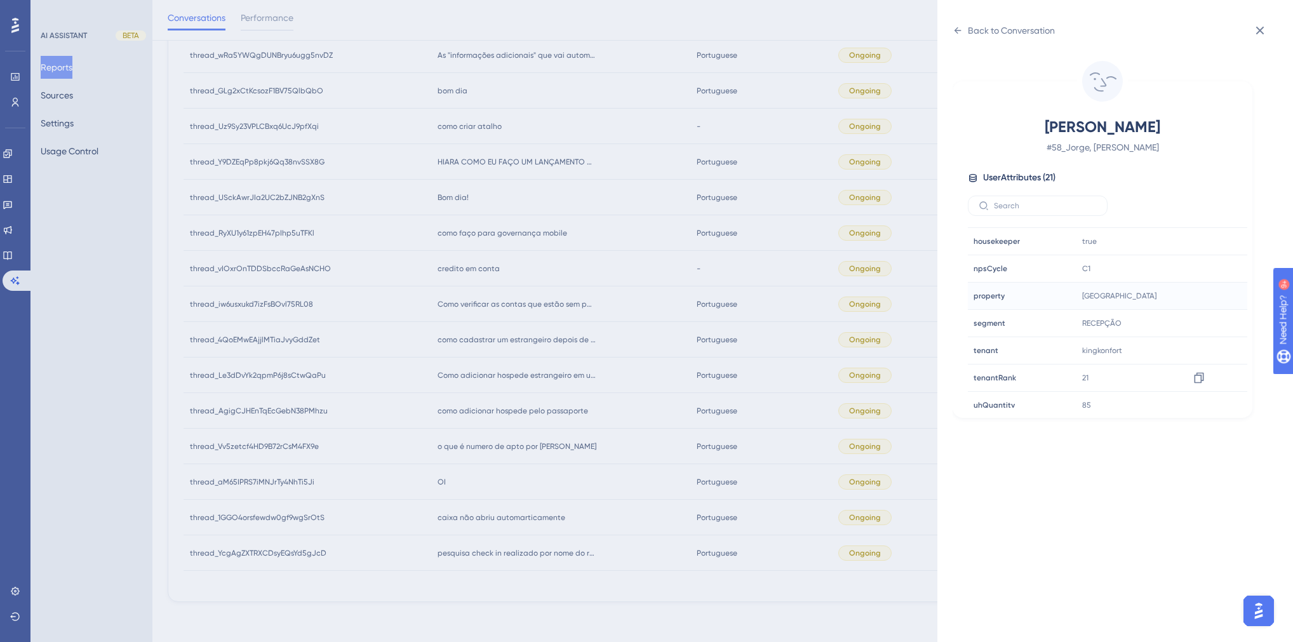
scroll to position [384, 0]
click at [973, 32] on div "Back to Conversation" at bounding box center [1011, 30] width 87 height 15
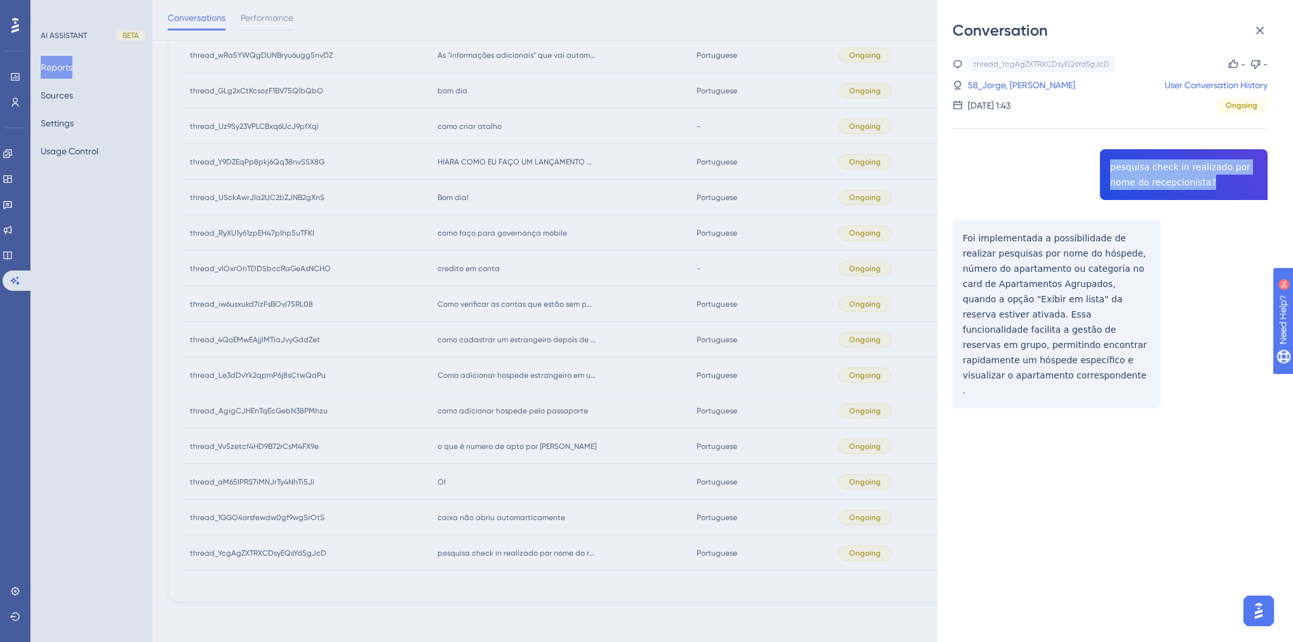
drag, startPoint x: 1164, startPoint y: 182, endPoint x: 1092, endPoint y: 170, distance: 72.8
click at [1092, 170] on div "thread_YcgAgZXTRXCDsyEQsYd5gJcD Copy - - 58_Jorge, [PERSON_NAME] User Conversat…" at bounding box center [1110, 264] width 315 height 417
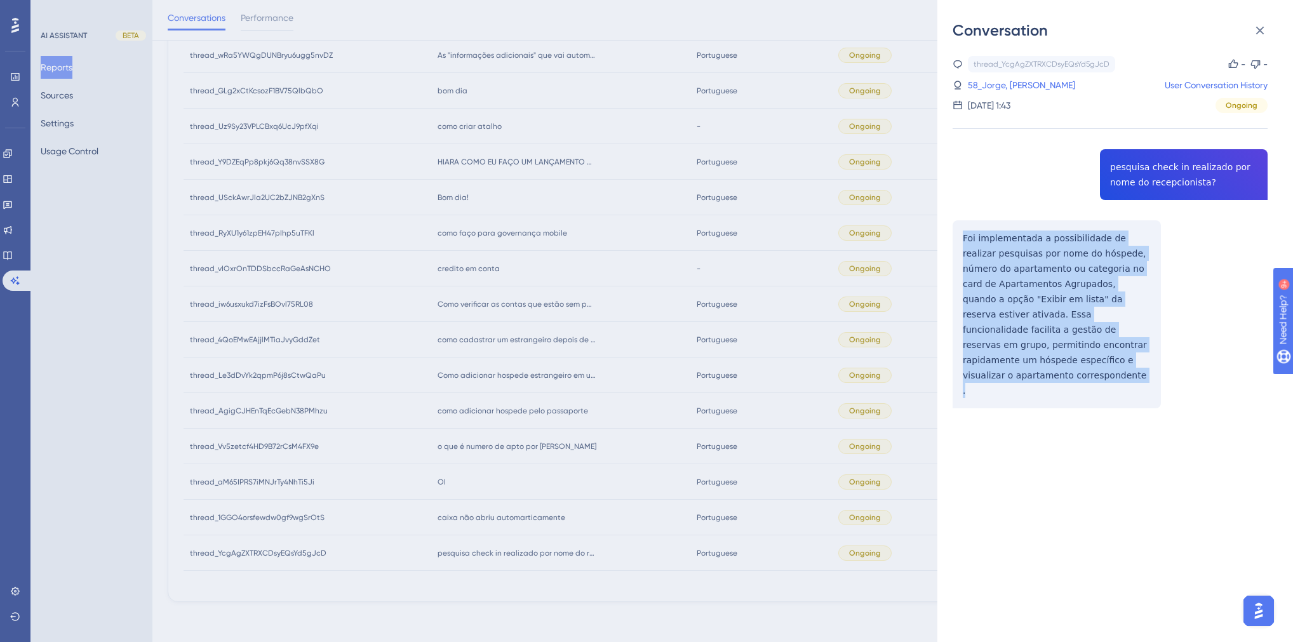
drag, startPoint x: 1039, startPoint y: 361, endPoint x: 947, endPoint y: 234, distance: 156.0
click at [947, 235] on div "Conversation thread_YcgAgZXTRXCDsyEQsYd5gJcD Copy - - 58_Jorge, [PERSON_NAME] U…" at bounding box center [1116, 321] width 356 height 642
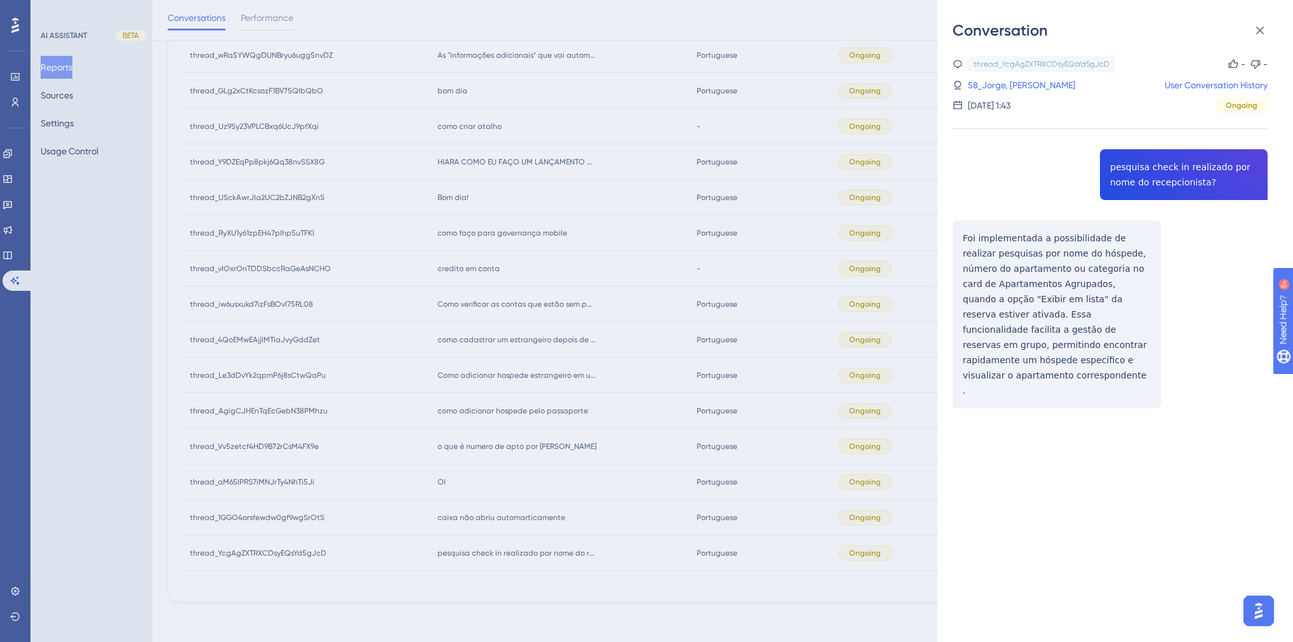
click at [508, 534] on div "Conversation thread_YcgAgZXTRXCDsyEQsYd5gJcD Copy - - 58_Jorge, [PERSON_NAME] U…" at bounding box center [646, 321] width 1293 height 642
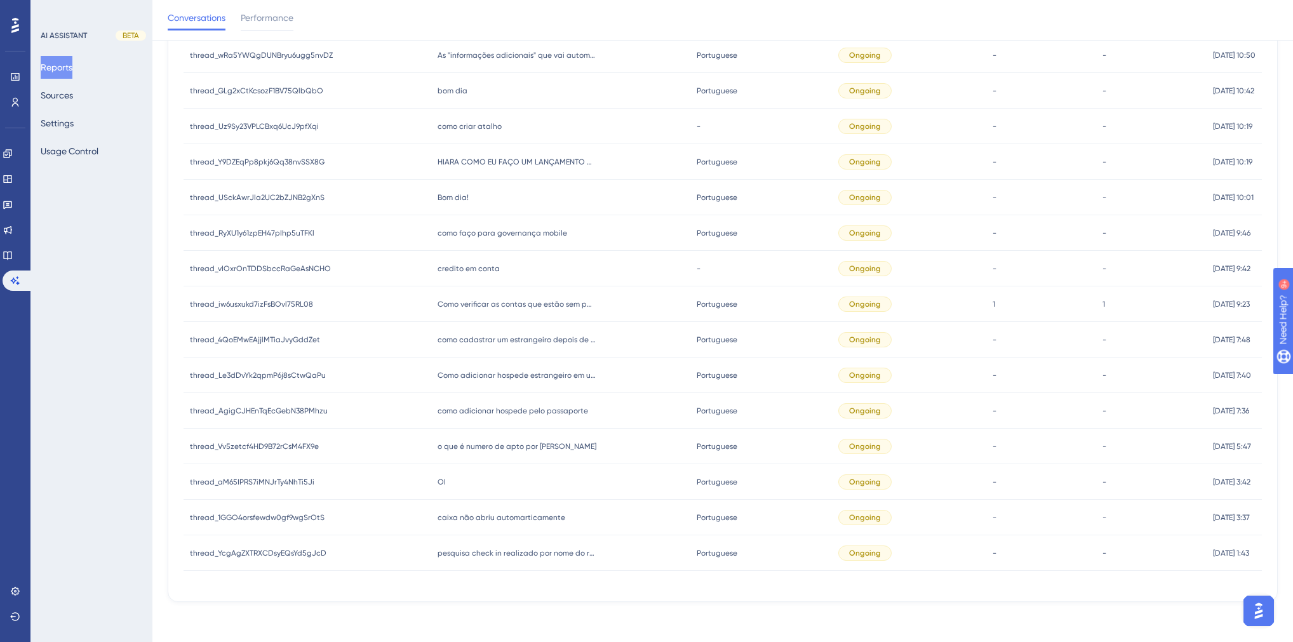
click at [499, 511] on div "caixa não abriu automarticamente caixa não abriu automarticamente" at bounding box center [561, 518] width 260 height 36
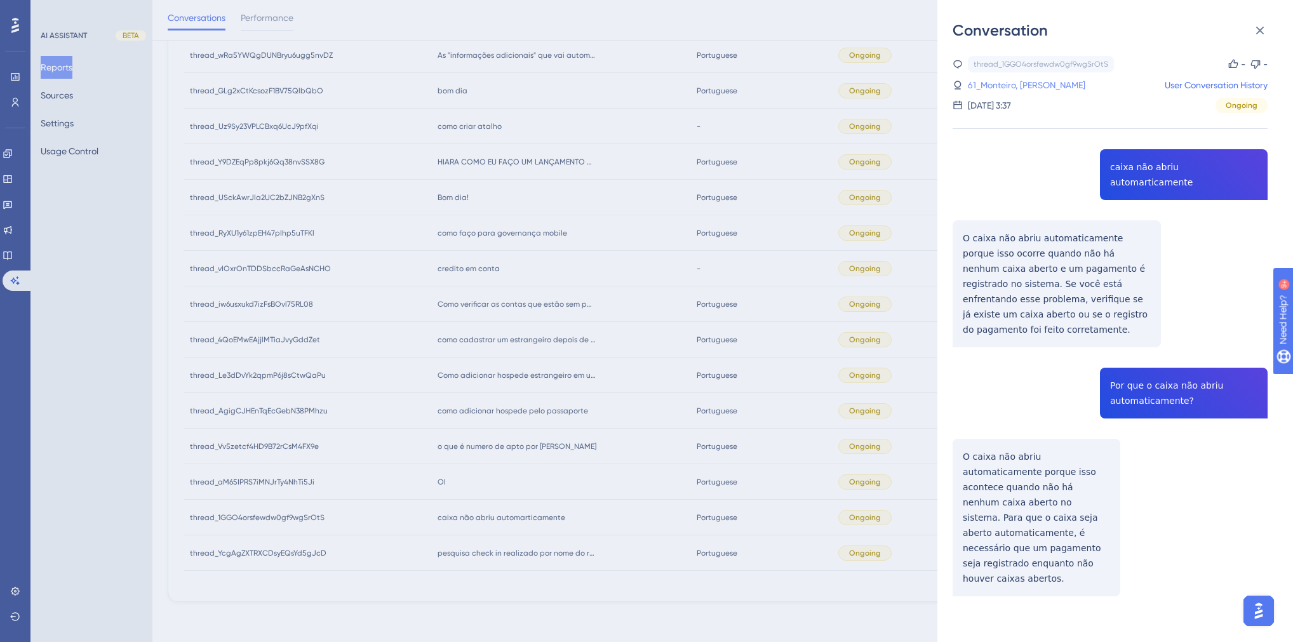
click at [1004, 81] on link "61_Monteiro, [PERSON_NAME]" at bounding box center [1027, 84] width 118 height 15
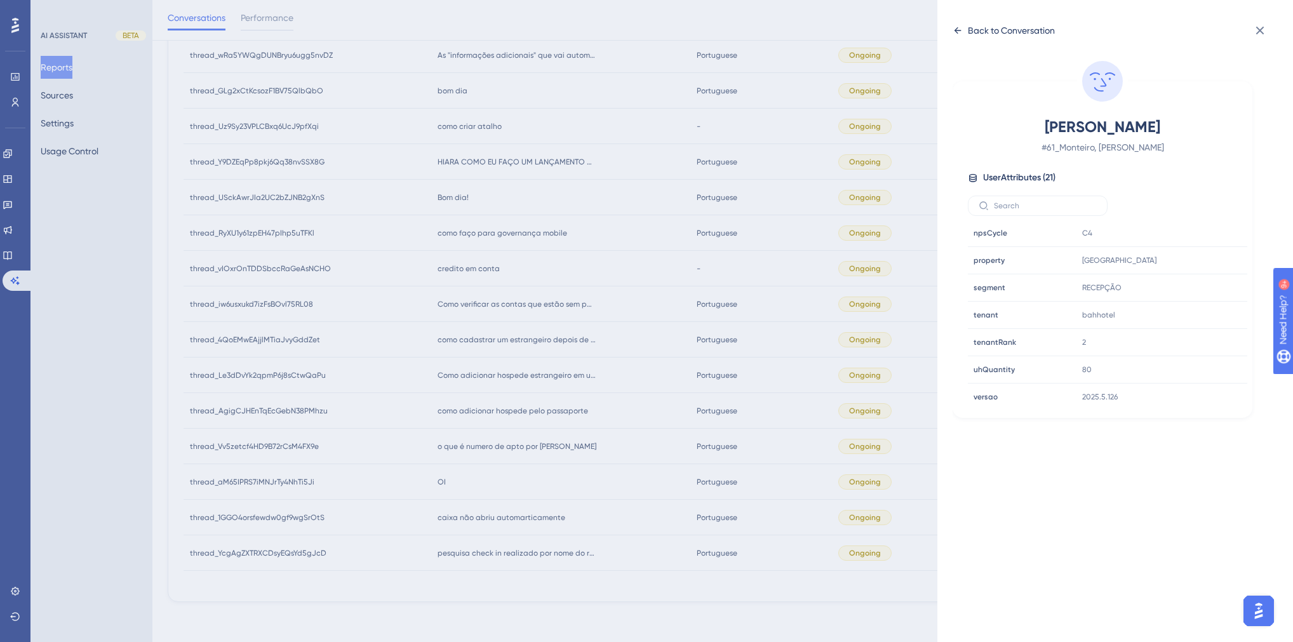
click at [985, 30] on div "Back to Conversation" at bounding box center [1011, 30] width 87 height 15
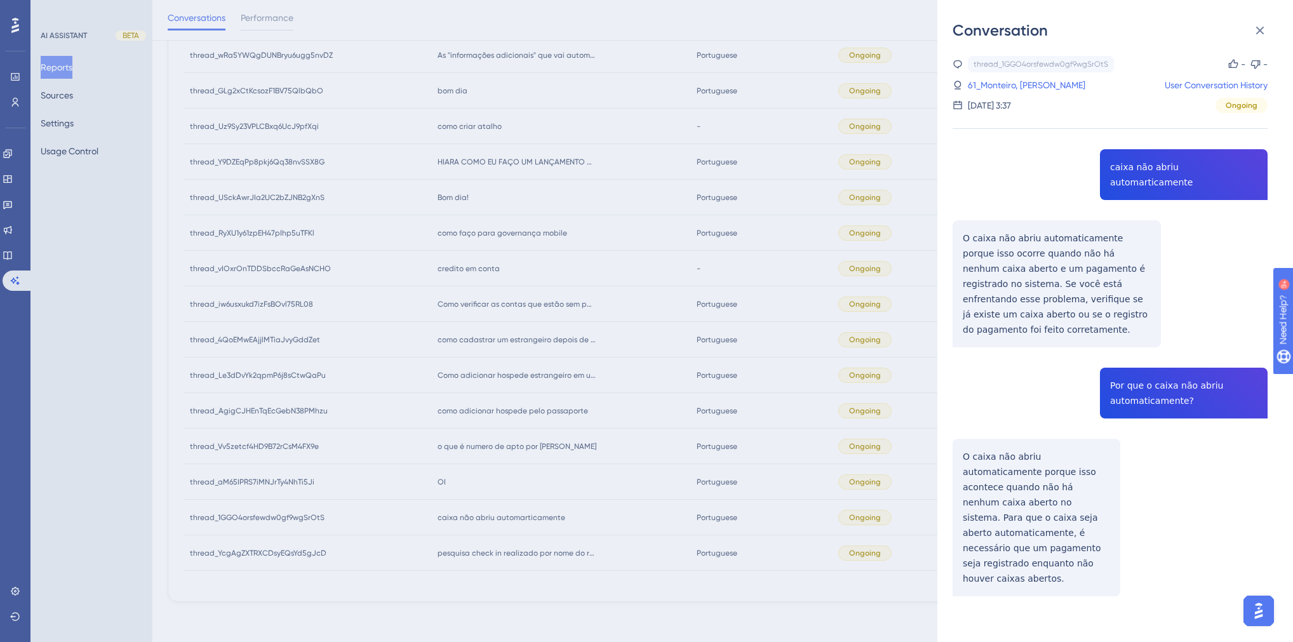
click at [1171, 363] on div "thread_1GGO4orsfewdw0gf9wgSrOtS Copy - - 61_Monteiro, [PERSON_NAME] User Conver…" at bounding box center [1110, 358] width 315 height 605
click at [1195, 167] on div "thread_1GGO4orsfewdw0gf9wgSrOtS Copy - - 61_Monteiro, [PERSON_NAME] User Conver…" at bounding box center [1110, 358] width 315 height 605
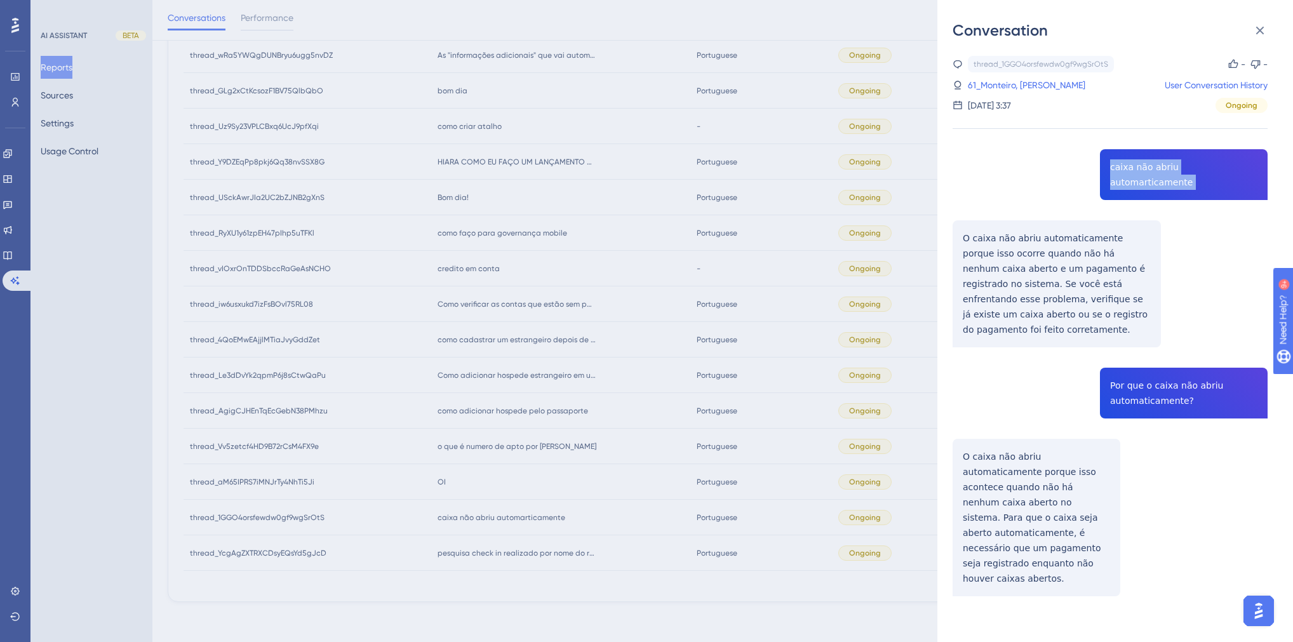
click at [1195, 167] on div "thread_1GGO4orsfewdw0gf9wgSrOtS Copy - - 61_Monteiro, [PERSON_NAME] User Conver…" at bounding box center [1110, 358] width 315 height 605
drag, startPoint x: 1194, startPoint y: 371, endPoint x: 1110, endPoint y: 351, distance: 86.1
click at [1110, 351] on div "thread_1GGO4orsfewdw0gf9wgSrOtS Copy - - 61_Monteiro, [PERSON_NAME] User Conver…" at bounding box center [1110, 358] width 315 height 605
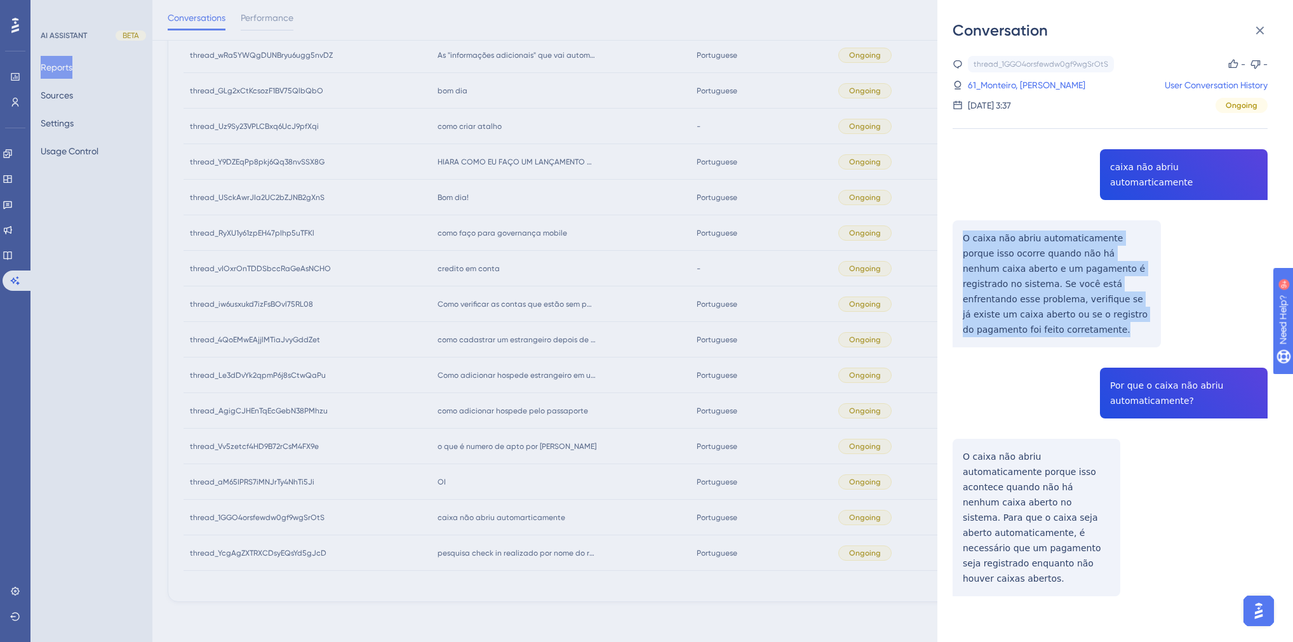
drag, startPoint x: 1122, startPoint y: 305, endPoint x: 964, endPoint y: 224, distance: 177.6
click at [964, 224] on div "thread_1GGO4orsfewdw0gf9wgSrOtS Copy - - 61_Monteiro, [PERSON_NAME] User Conver…" at bounding box center [1110, 358] width 315 height 605
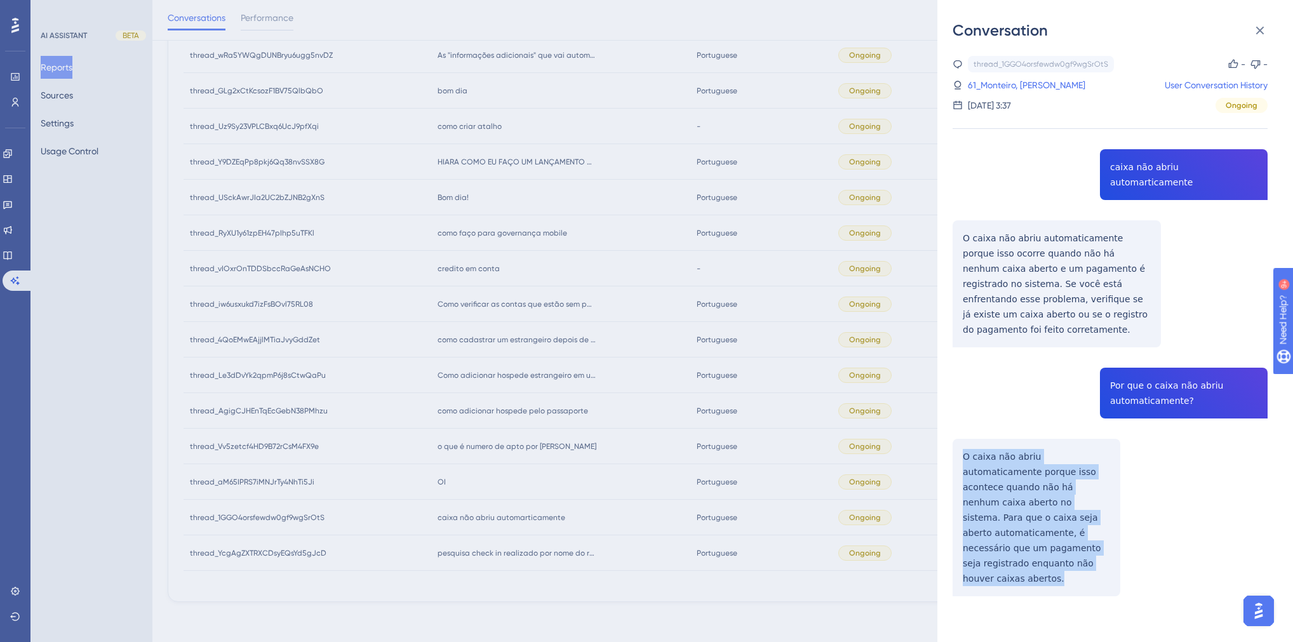
drag, startPoint x: 1113, startPoint y: 520, endPoint x: 928, endPoint y: 411, distance: 214.4
click at [945, 413] on div "Conversation thread_1GGO4orsfewdw0gf9wgSrOtS Copy - - 61_Monteiro, [PERSON_NAME…" at bounding box center [1116, 321] width 356 height 642
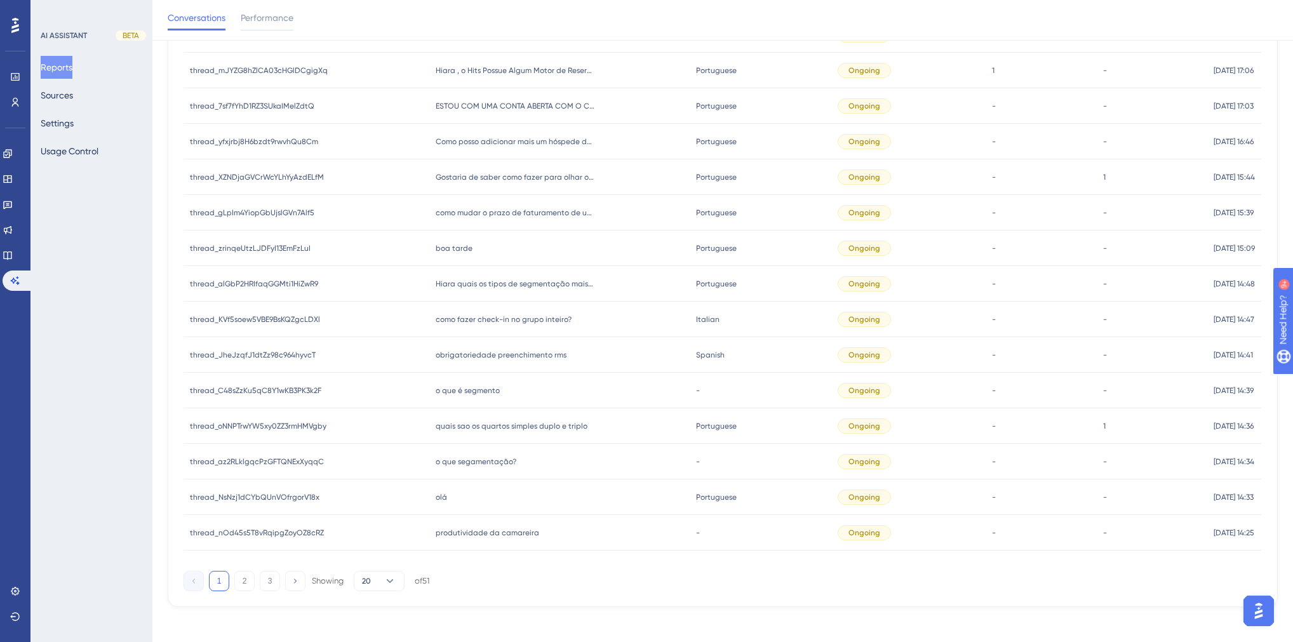
scroll to position [410, 0]
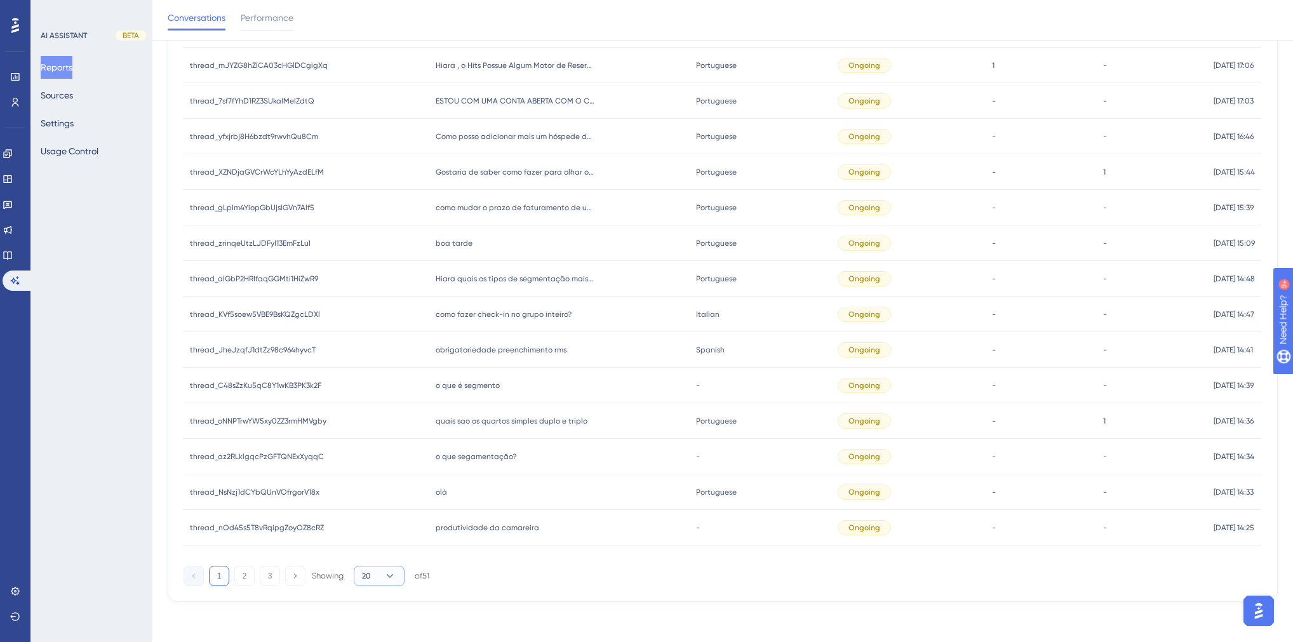
click at [383, 567] on button "20" at bounding box center [379, 576] width 51 height 20
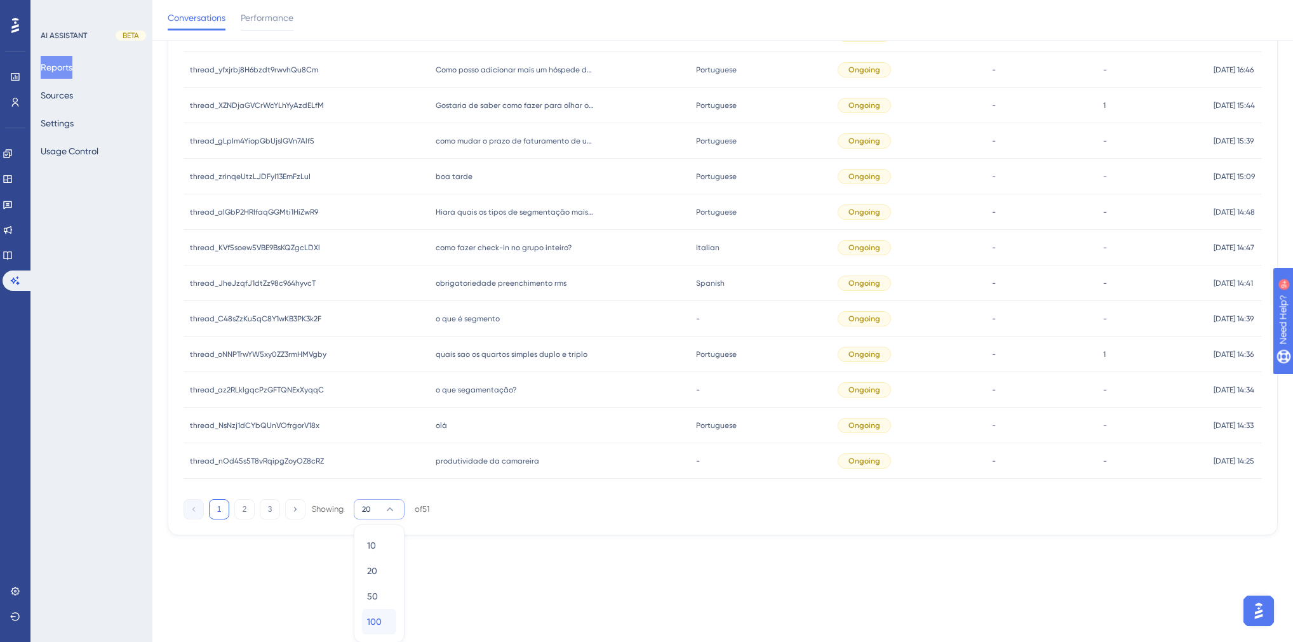
click at [387, 612] on div "100 100" at bounding box center [379, 621] width 24 height 25
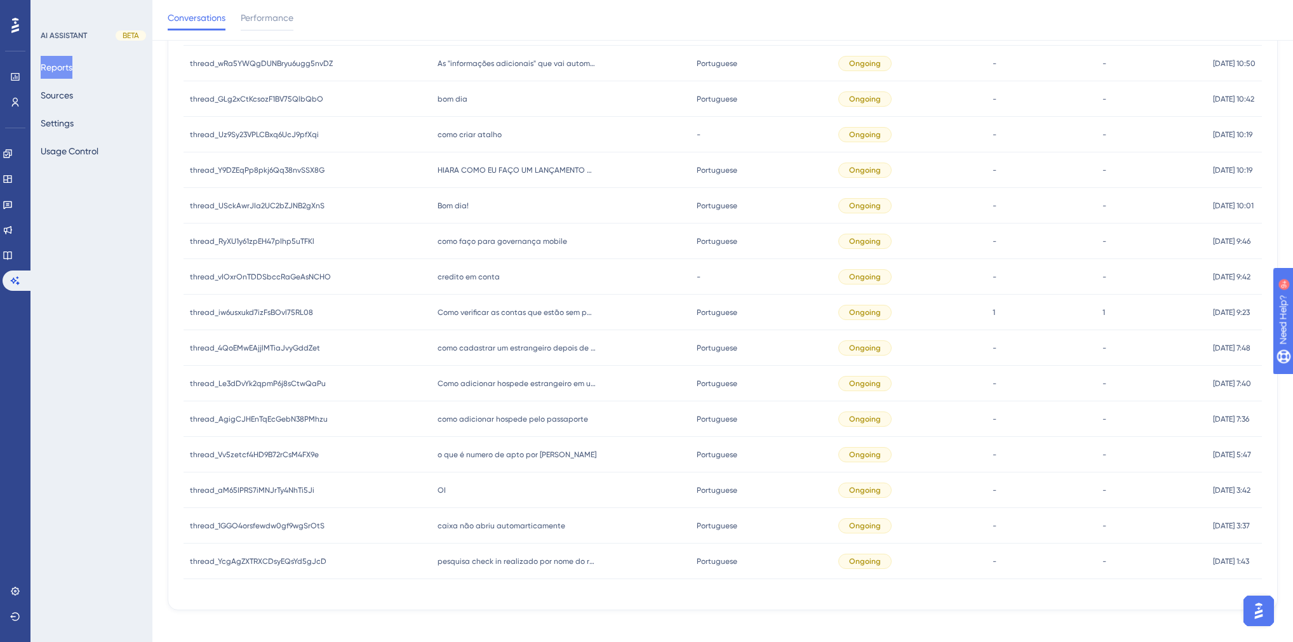
scroll to position [1488, 0]
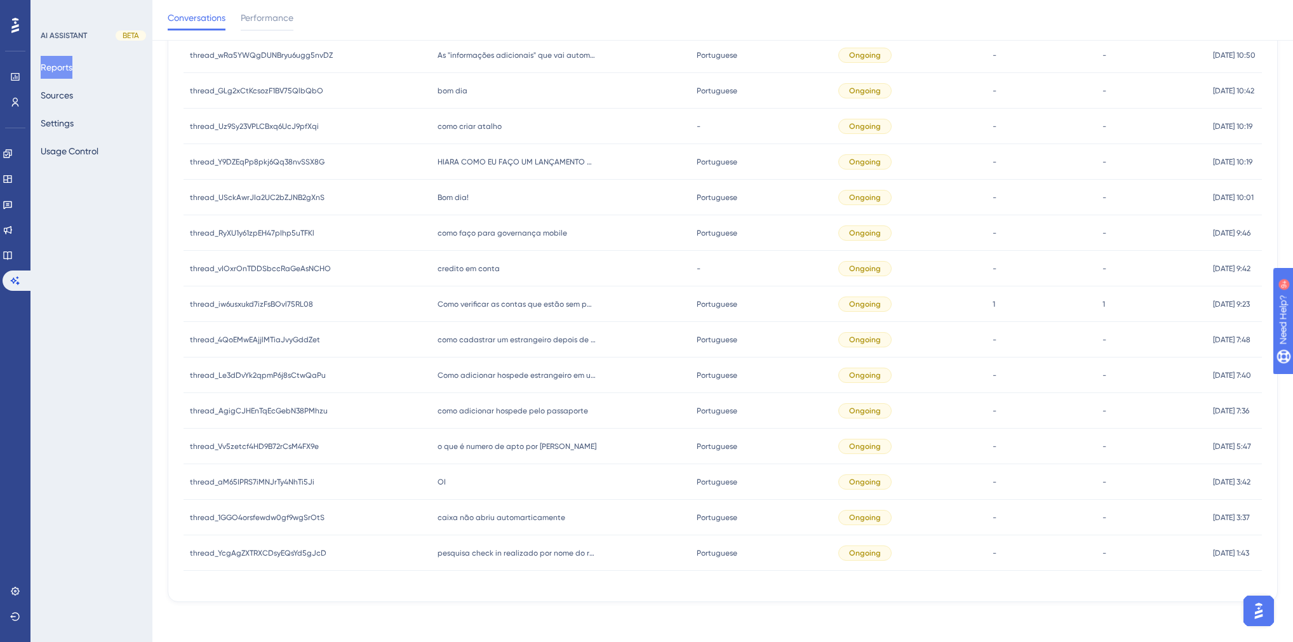
click at [476, 482] on div "OI OI" at bounding box center [561, 482] width 260 height 36
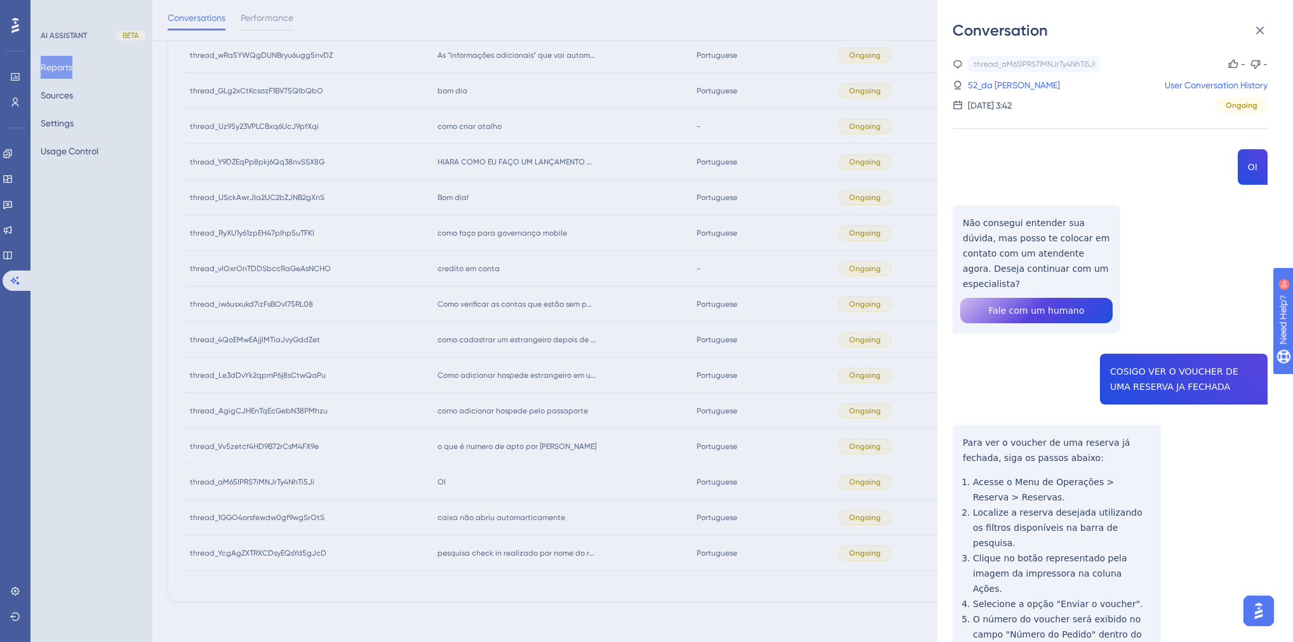
drag, startPoint x: 476, startPoint y: 482, endPoint x: 1230, endPoint y: 454, distance: 754.5
click at [1230, 454] on div "thread_aM65IPRS7iMNJrTy4NhTi5Ji Copy - - 52_da Silva, Alexsandro User Conversat…" at bounding box center [1110, 421] width 315 height 731
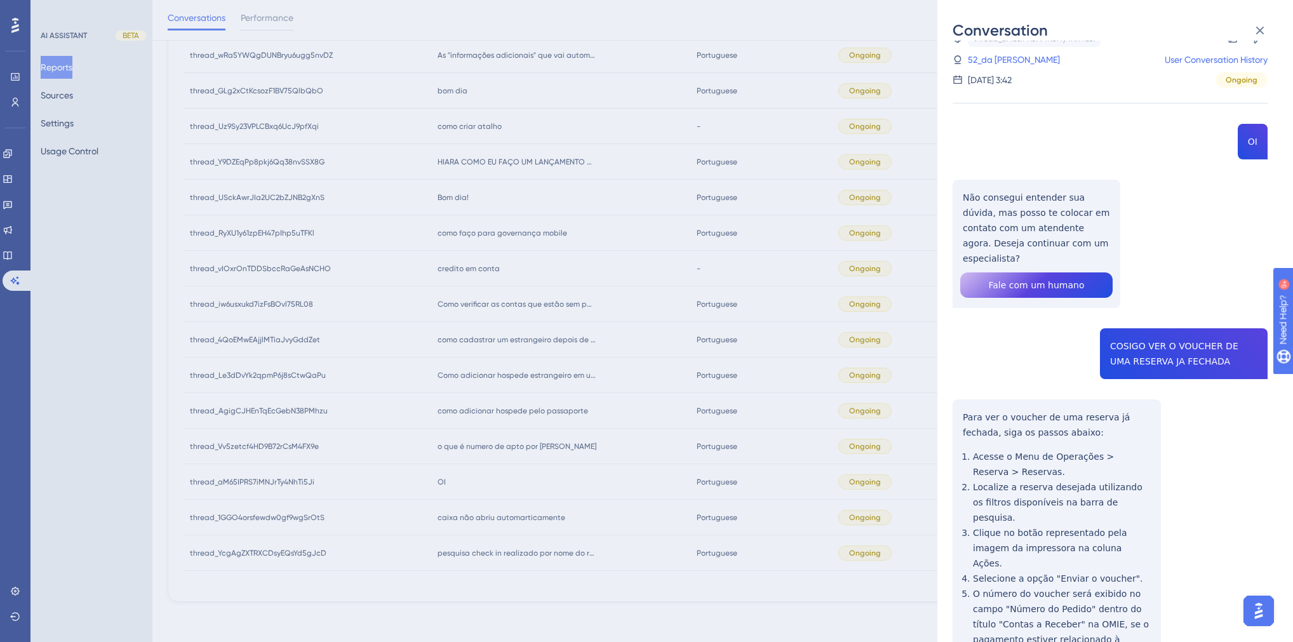
scroll to position [76, 0]
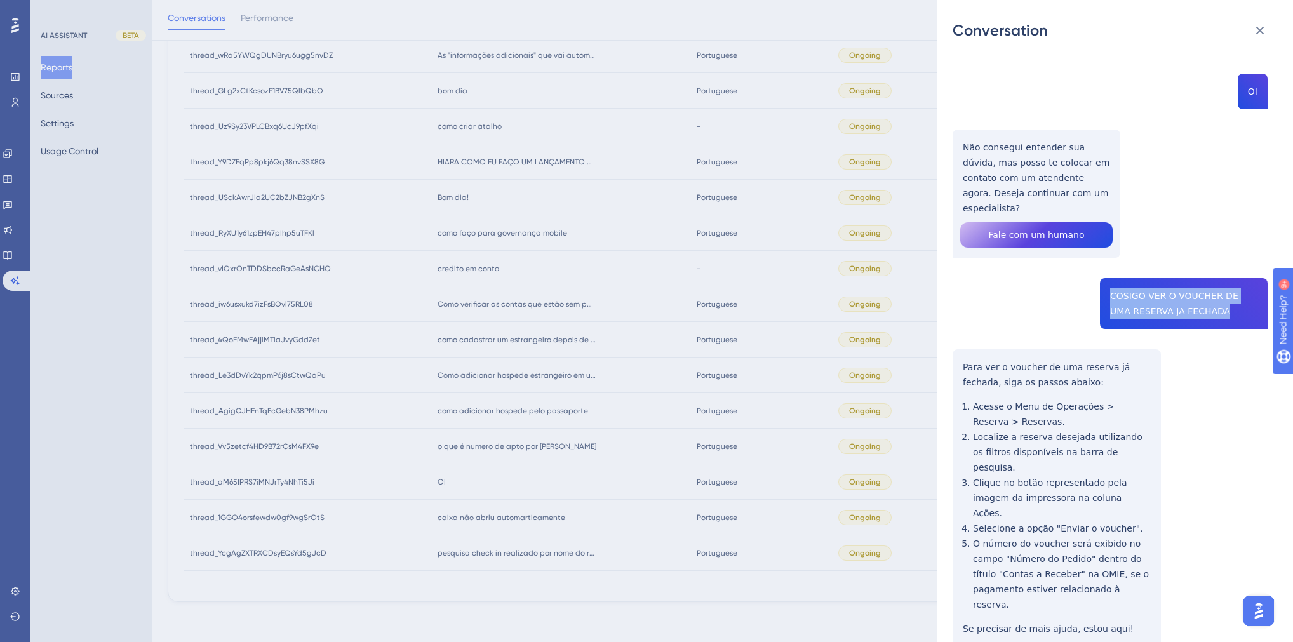
drag, startPoint x: 1198, startPoint y: 298, endPoint x: 1105, endPoint y: 283, distance: 94.6
click at [1105, 283] on div "thread_aM65IPRS7iMNJrTy4NhTi5Ji Copy - - 52_da Silva, Alexsandro User Conversat…" at bounding box center [1110, 345] width 315 height 731
copy span "COSIGO VER O VOUCHER DE UMA RESERVA JA FECHADA"
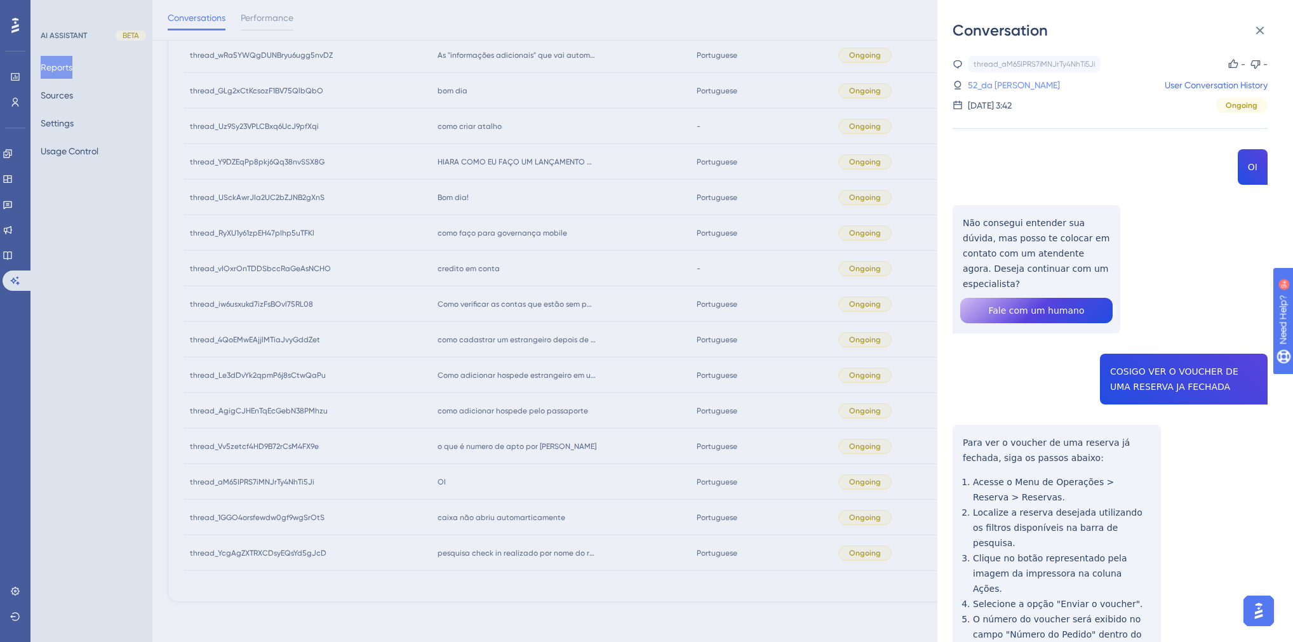
click at [1009, 90] on link "52_da Silva, Alexsandro" at bounding box center [1014, 84] width 92 height 15
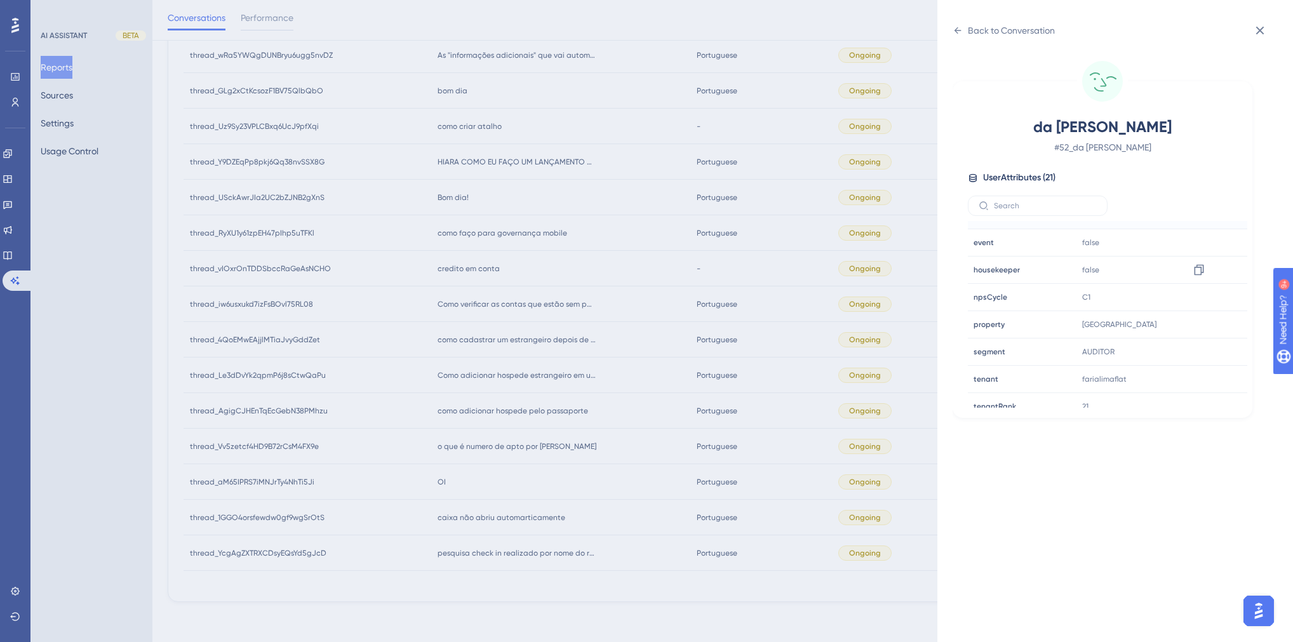
scroll to position [384, 0]
click at [967, 26] on div "Back to Conversation" at bounding box center [1004, 30] width 102 height 20
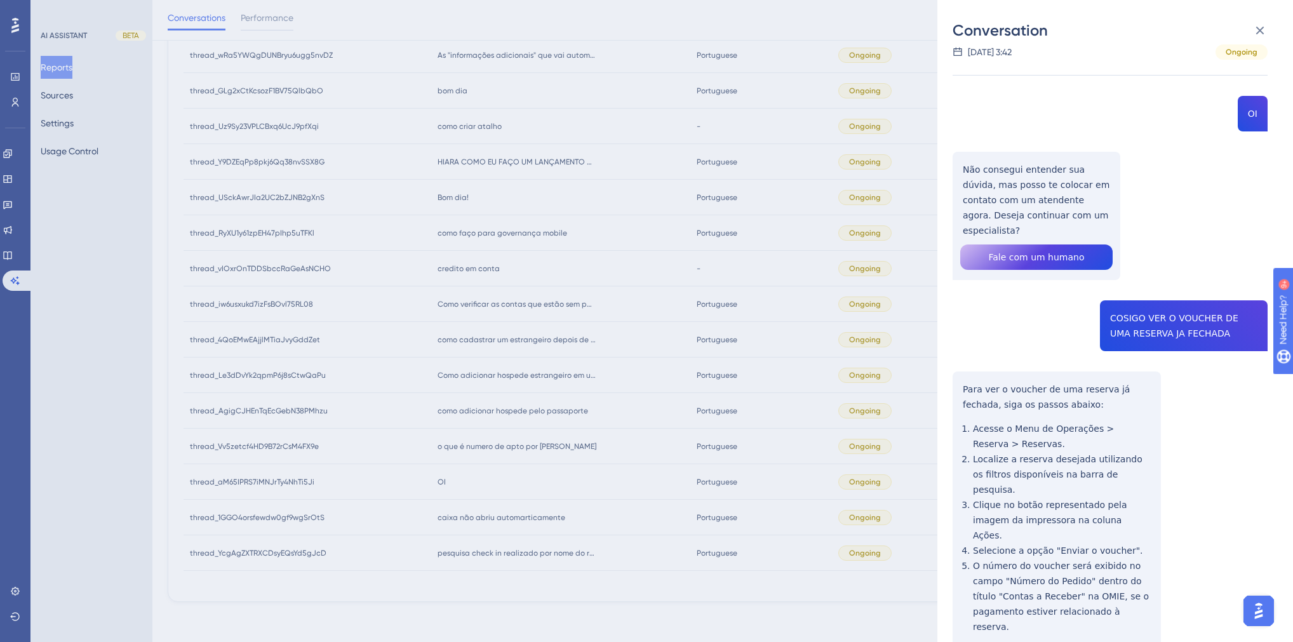
scroll to position [76, 0]
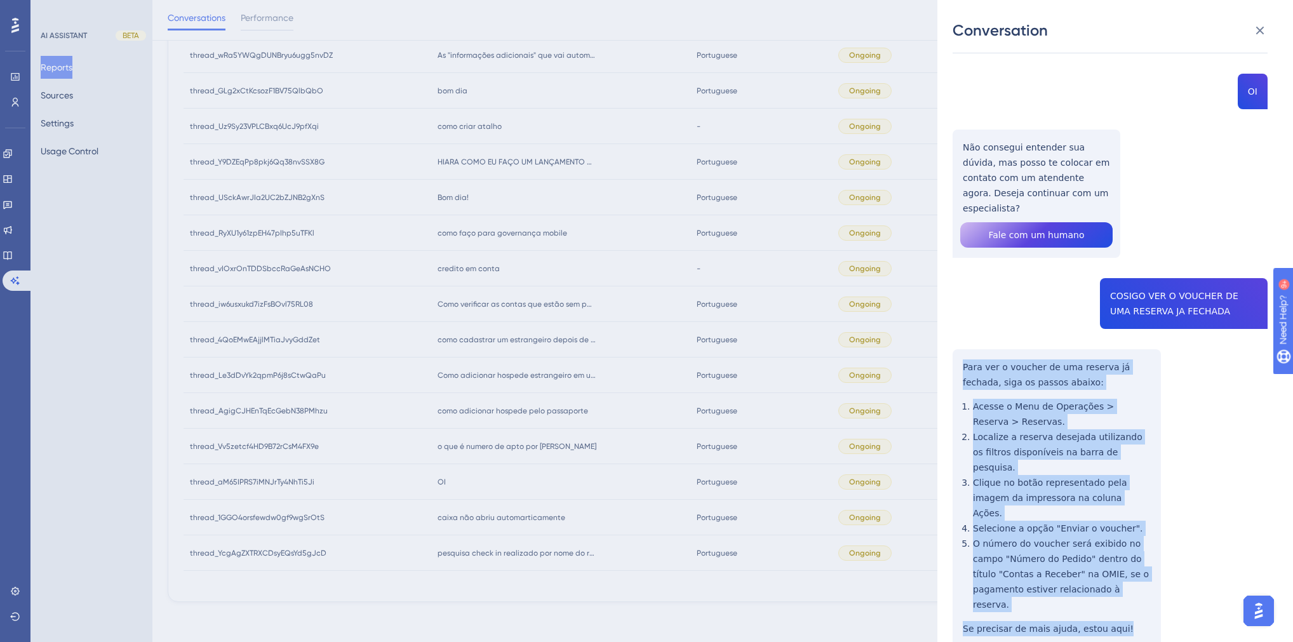
drag, startPoint x: 1120, startPoint y: 569, endPoint x: 962, endPoint y: 354, distance: 266.3
click at [962, 354] on div "thread_aM65IPRS7iMNJrTy4NhTi5Ji Copy - - 52_da Silva, Alexsandro User Conversat…" at bounding box center [1110, 345] width 315 height 731
copy div "Para ver o voucher de uma reserva já fechada, siga os passos abaixo: Acesse o M…"
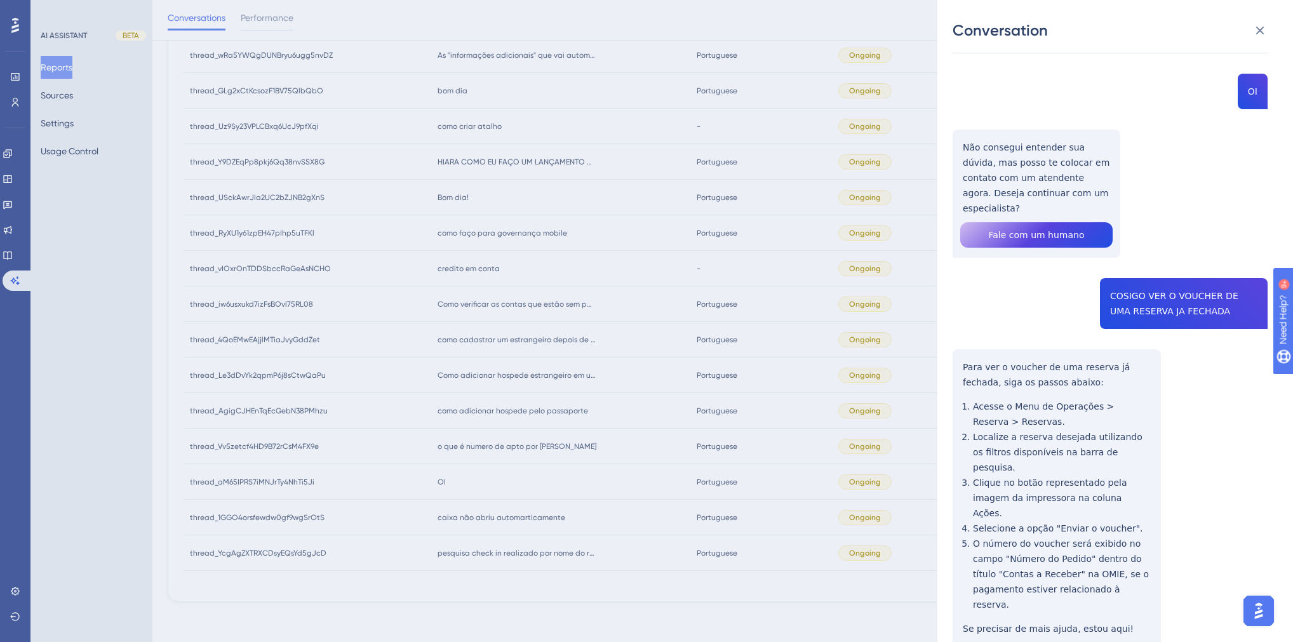
click at [558, 515] on div "Conversation thread_aM65IPRS7iMNJrTy4NhTi5Ji Copy - - 52_da Silva, Alexsandro U…" at bounding box center [646, 321] width 1293 height 642
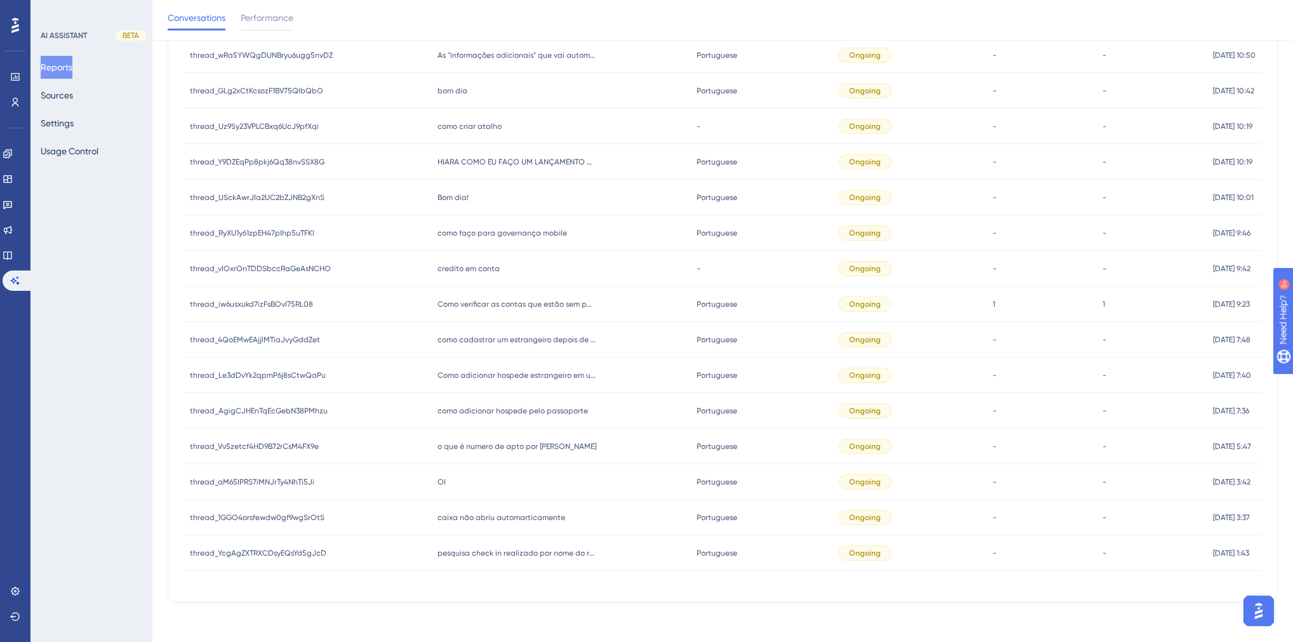
click at [523, 516] on span "caixa não abriu automarticamente" at bounding box center [502, 518] width 128 height 10
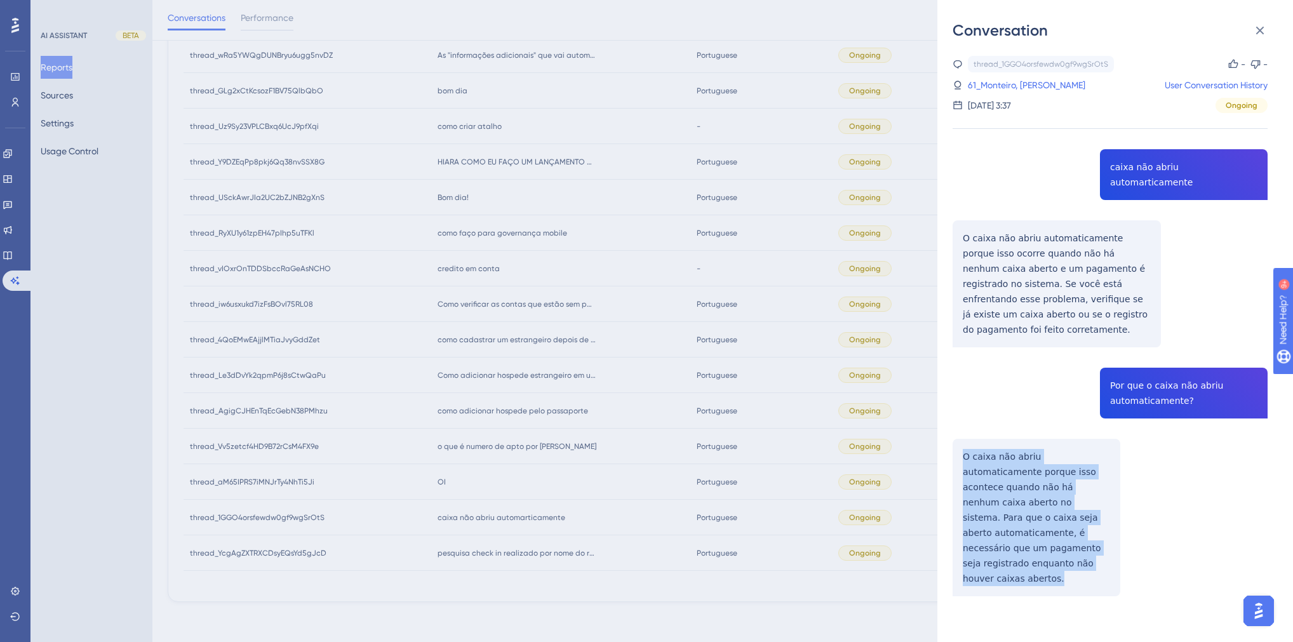
drag, startPoint x: 1105, startPoint y: 518, endPoint x: 962, endPoint y: 427, distance: 169.7
click at [962, 427] on div "thread_1GGO4orsfewdw0gf9wgSrOtS Copy - - 61_Monteiro, [PERSON_NAME] User Conver…" at bounding box center [1110, 358] width 315 height 605
copy p "O caixa não abriu automaticamente porque isso acontece quando não há nenhum cai…"
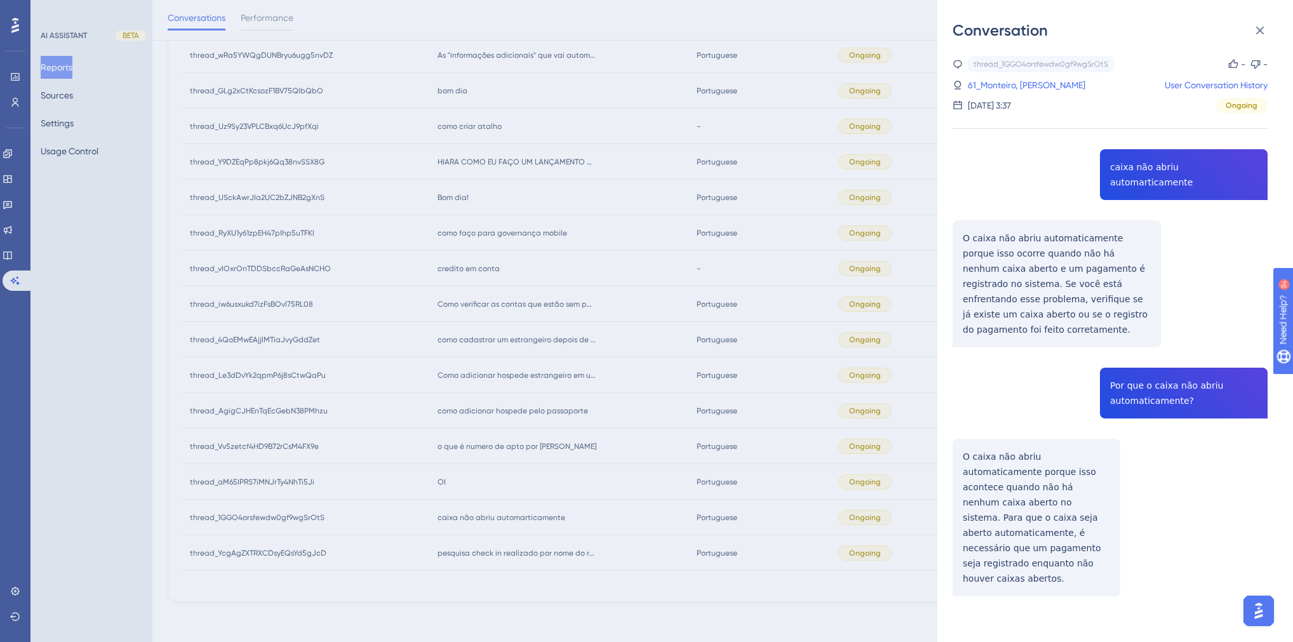
click at [562, 430] on div "Conversation thread_1GGO4orsfewdw0gf9wgSrOtS Copy - - 61_Monteiro, [PERSON_NAME…" at bounding box center [646, 321] width 1293 height 642
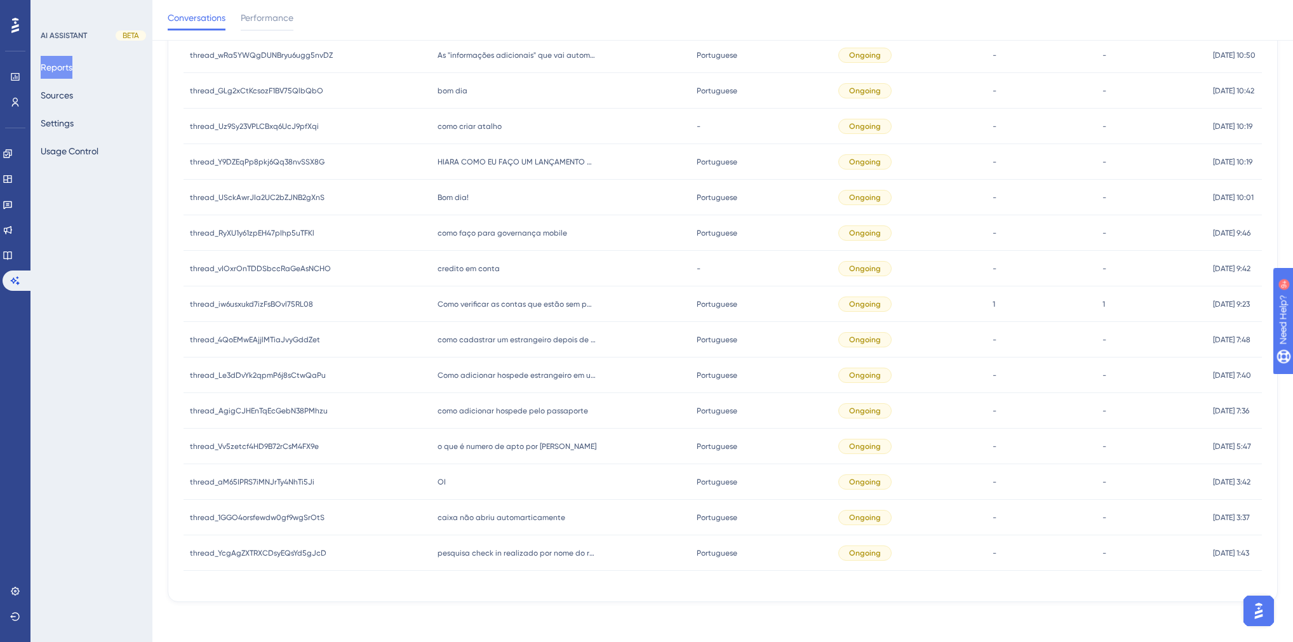
click at [467, 447] on span "o que é numero de apto por [PERSON_NAME]" at bounding box center [517, 446] width 159 height 10
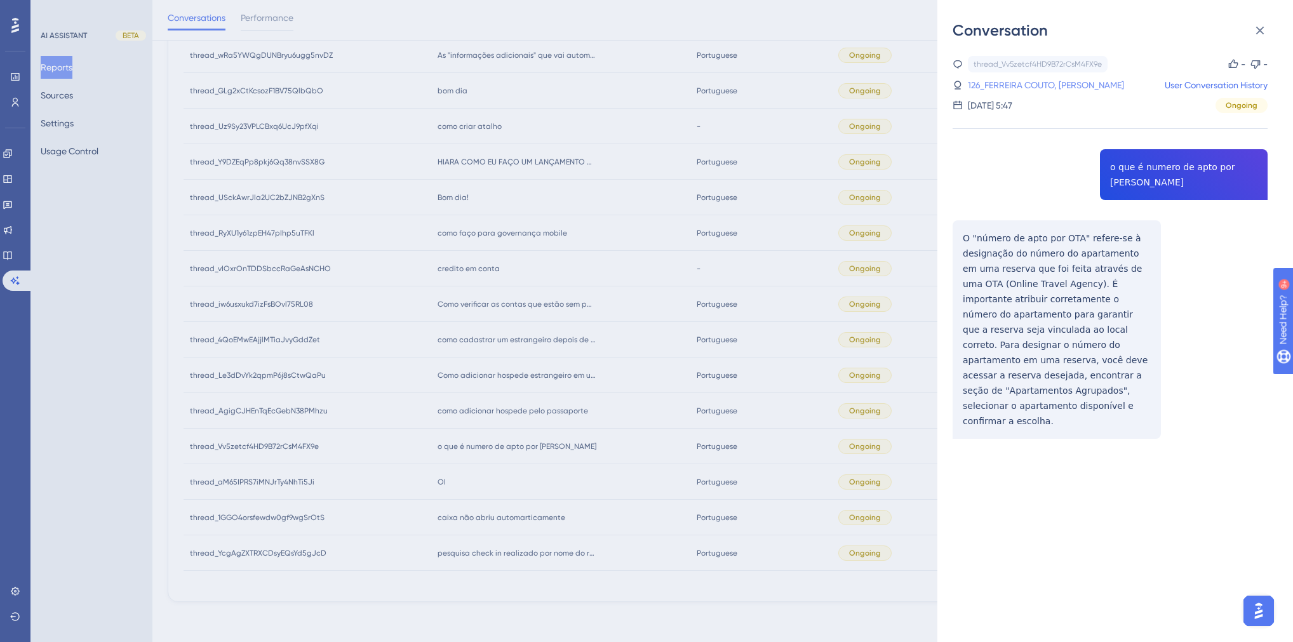
drag, startPoint x: 1072, startPoint y: 81, endPoint x: 1065, endPoint y: 84, distance: 8.0
click at [1072, 81] on link "126_FERREIRA COUTO, ALEX VINICIUS" at bounding box center [1046, 84] width 156 height 15
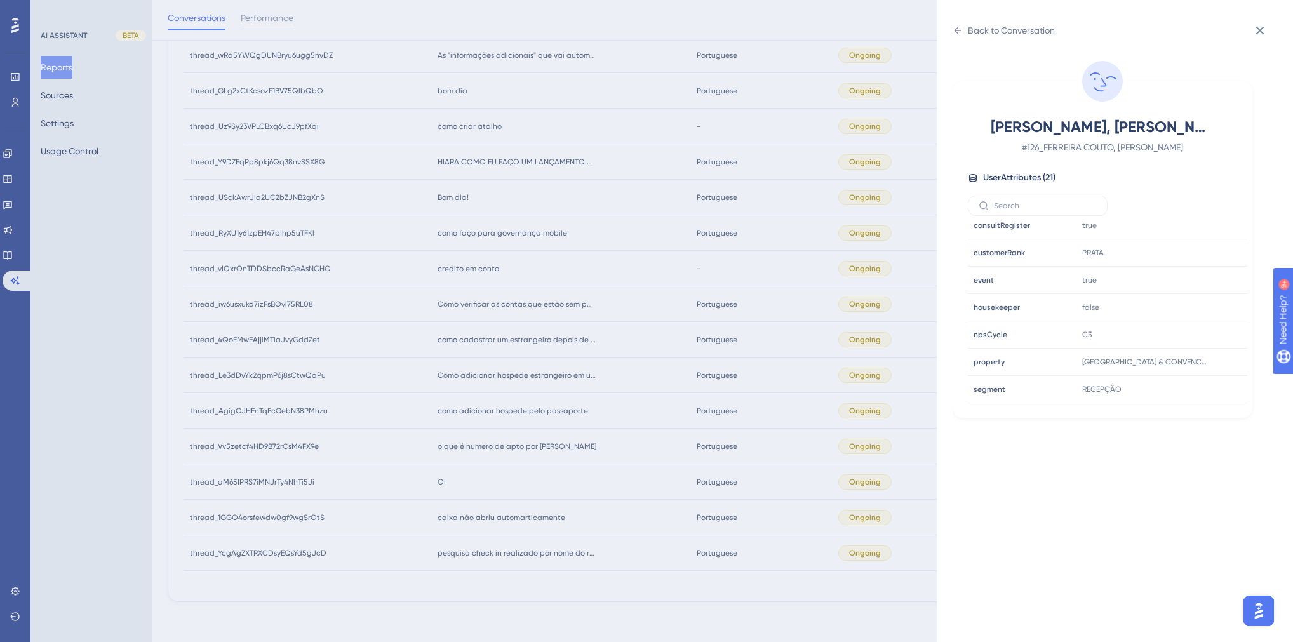
scroll to position [384, 0]
click at [969, 34] on div "Back to Conversation" at bounding box center [1011, 30] width 87 height 15
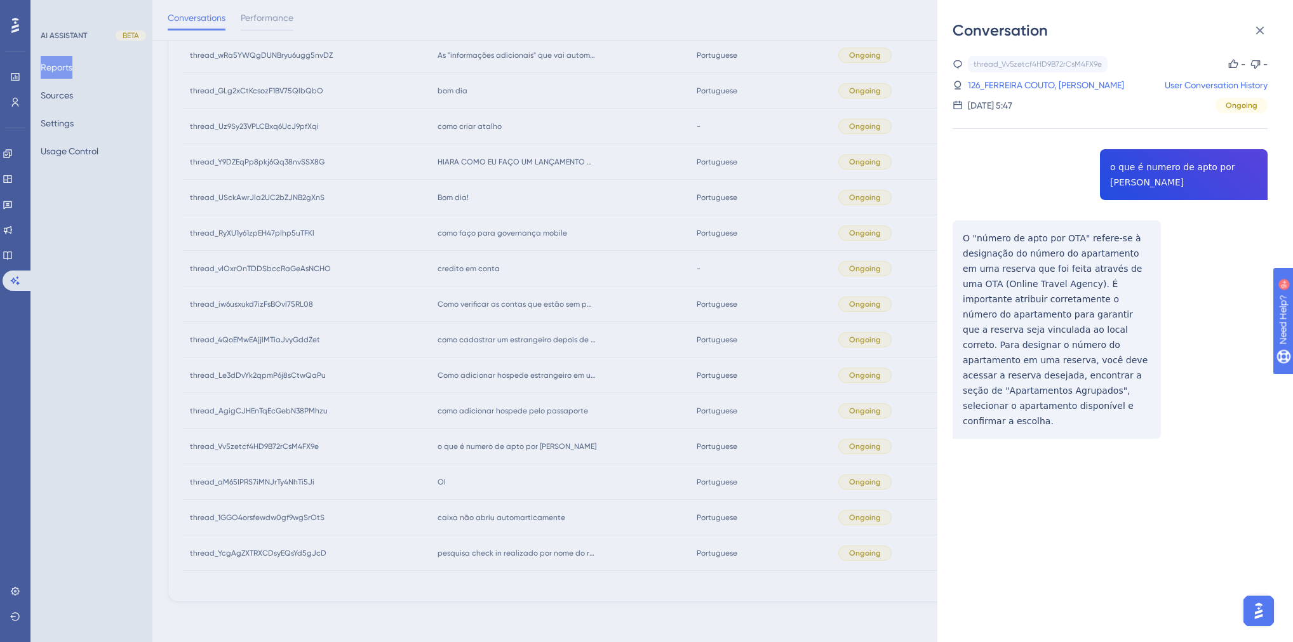
click at [1136, 165] on div "thread_Vv5zetcf4HD9B72rCsM4FX9e Copy - - 126_FERREIRA COUTO, ALEX VINICIUS User…" at bounding box center [1110, 280] width 315 height 448
copy span "o que é numero de apto por [PERSON_NAME]"
drag, startPoint x: 1141, startPoint y: 375, endPoint x: 1111, endPoint y: 366, distance: 31.9
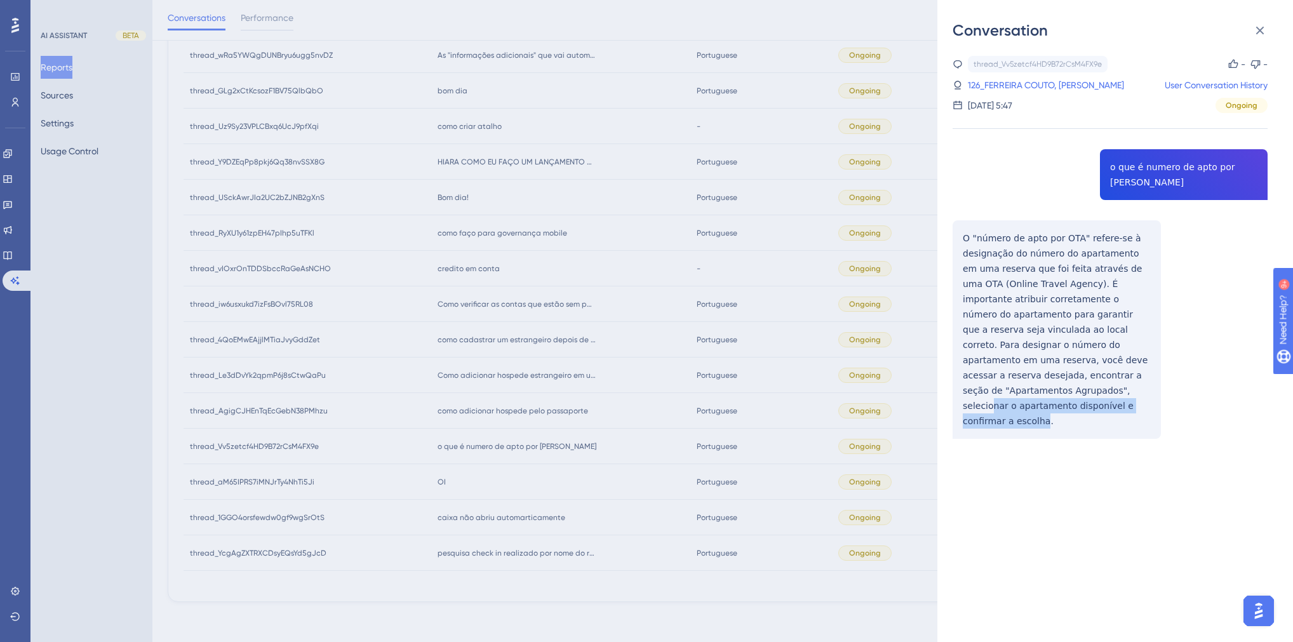
click at [1111, 366] on div "thread_Vv5zetcf4HD9B72rCsM4FX9e Copy - - 126_FERREIRA COUTO, ALEX VINICIUS User…" at bounding box center [1110, 280] width 315 height 448
click at [1151, 374] on div "thread_Vv5zetcf4HD9B72rCsM4FX9e Copy - - 126_FERREIRA COUTO, ALEX VINICIUS User…" at bounding box center [1110, 280] width 315 height 448
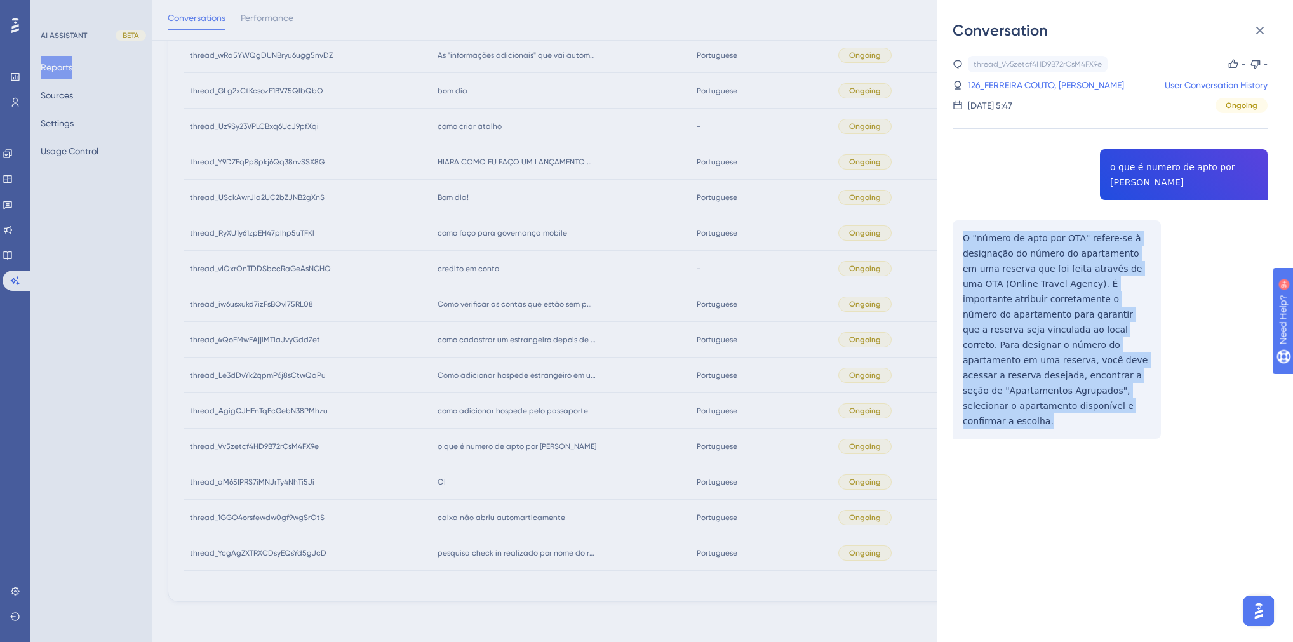
drag, startPoint x: 1147, startPoint y: 379, endPoint x: 960, endPoint y: 225, distance: 241.9
click at [960, 225] on div "thread_Vv5zetcf4HD9B72rCsM4FX9e Copy - - 126_FERREIRA COUTO, ALEX VINICIUS User…" at bounding box center [1110, 280] width 315 height 448
copy p "O "número de apto por OTA" refere-se à designação do número do apartamento em u…"
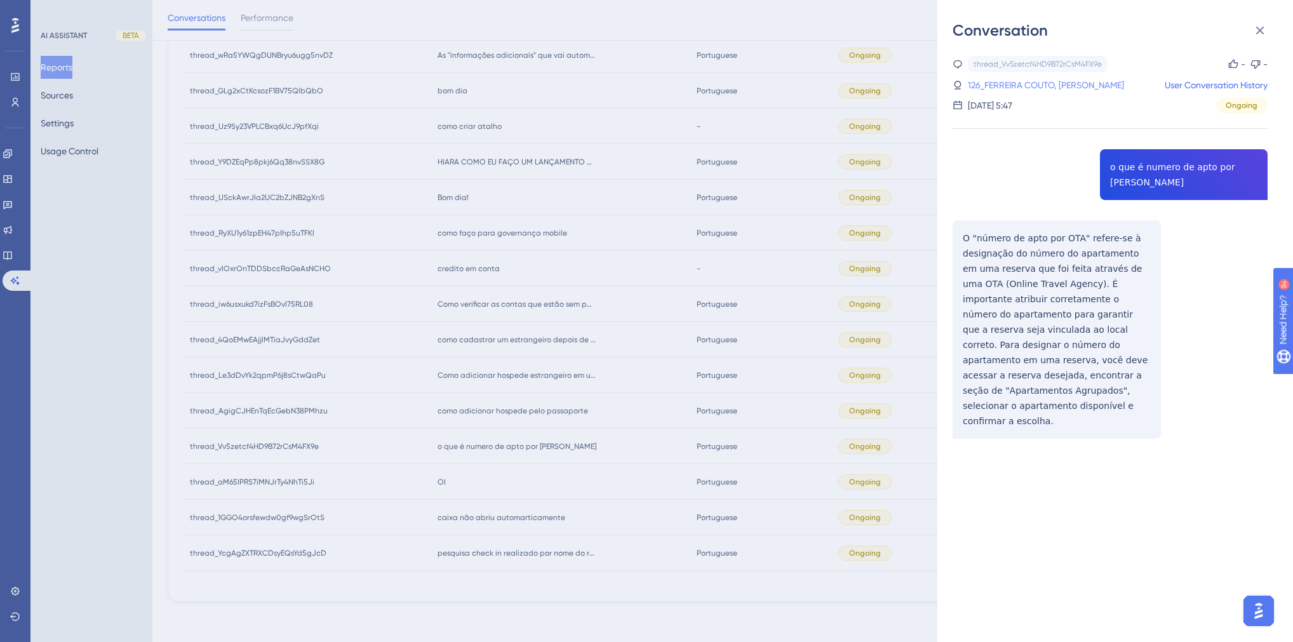
click at [1009, 82] on link "126_FERREIRA COUTO, ALEX VINICIUS" at bounding box center [1046, 84] width 156 height 15
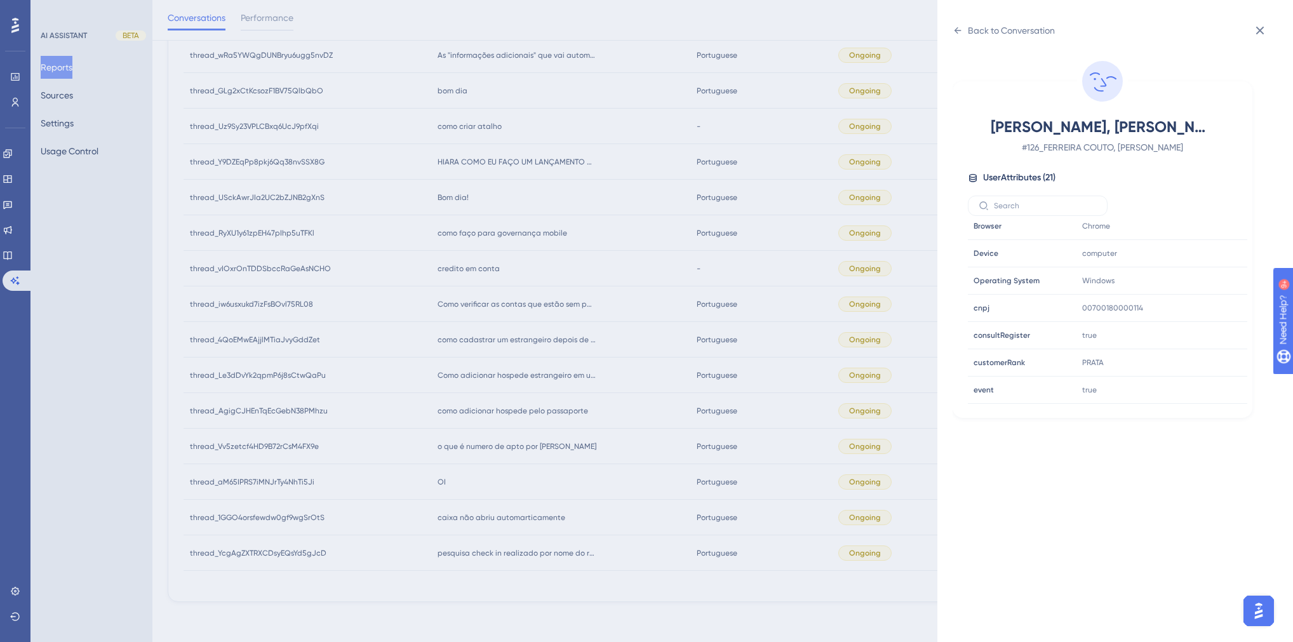
scroll to position [305, 0]
click at [579, 380] on div "Back to Conversation FERREIRA COUTO, ALEX VINICIUS # 126_FERREIRA COUTO, ALEX V…" at bounding box center [646, 321] width 1293 height 642
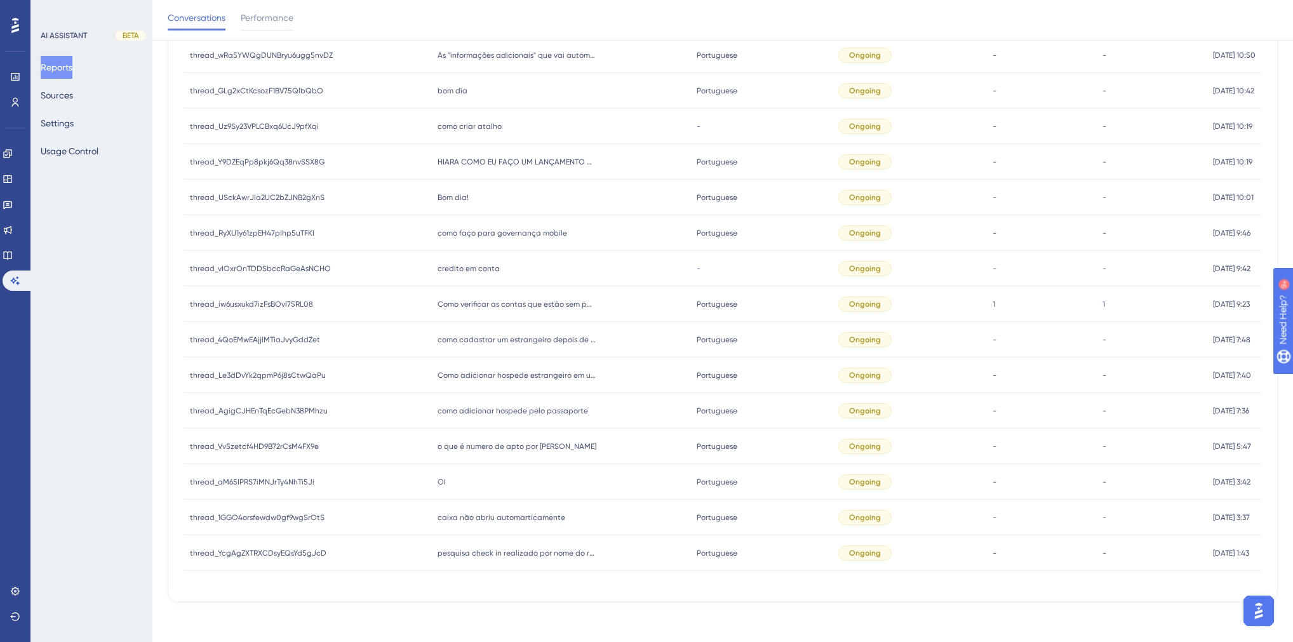
click at [541, 414] on span "como adicionar hospede pelo passaporte" at bounding box center [513, 411] width 151 height 10
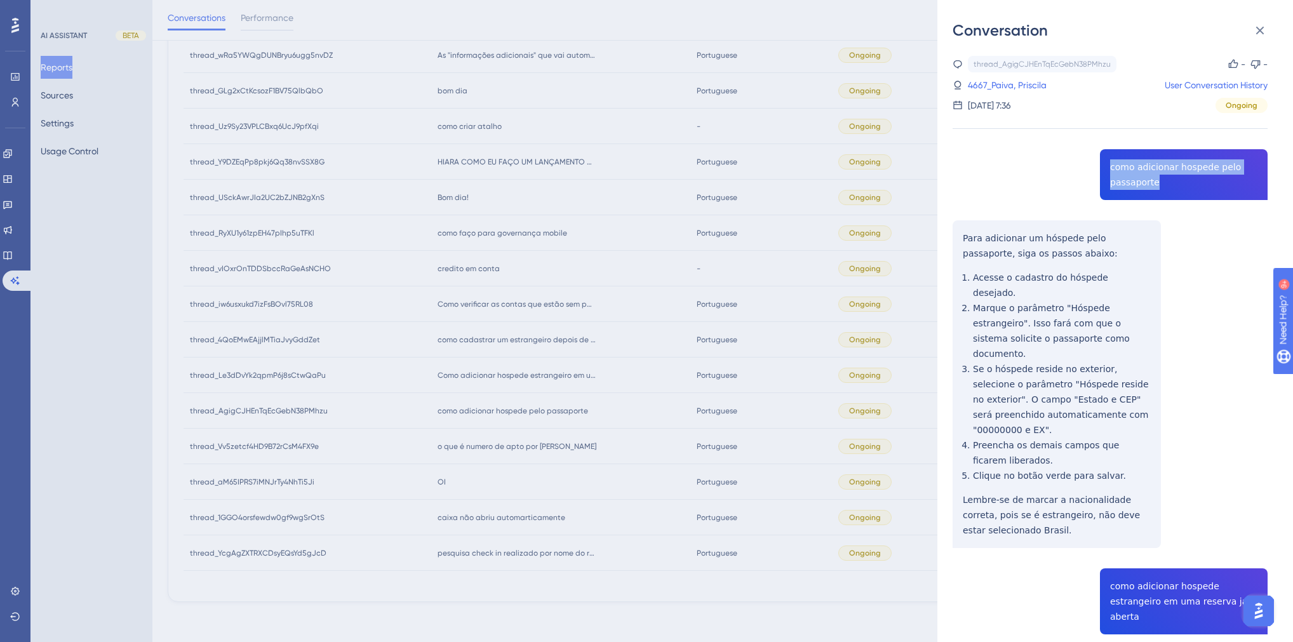
drag, startPoint x: 1164, startPoint y: 180, endPoint x: 1107, endPoint y: 170, distance: 58.1
click at [1107, 170] on div "thread_AgigCJHEnTqEcGebN38PMhzu Copy - - 4667_Paiva, Priscila User Conversation…" at bounding box center [1110, 567] width 315 height 1022
copy span "como adicionar hospede pelo passaporte"
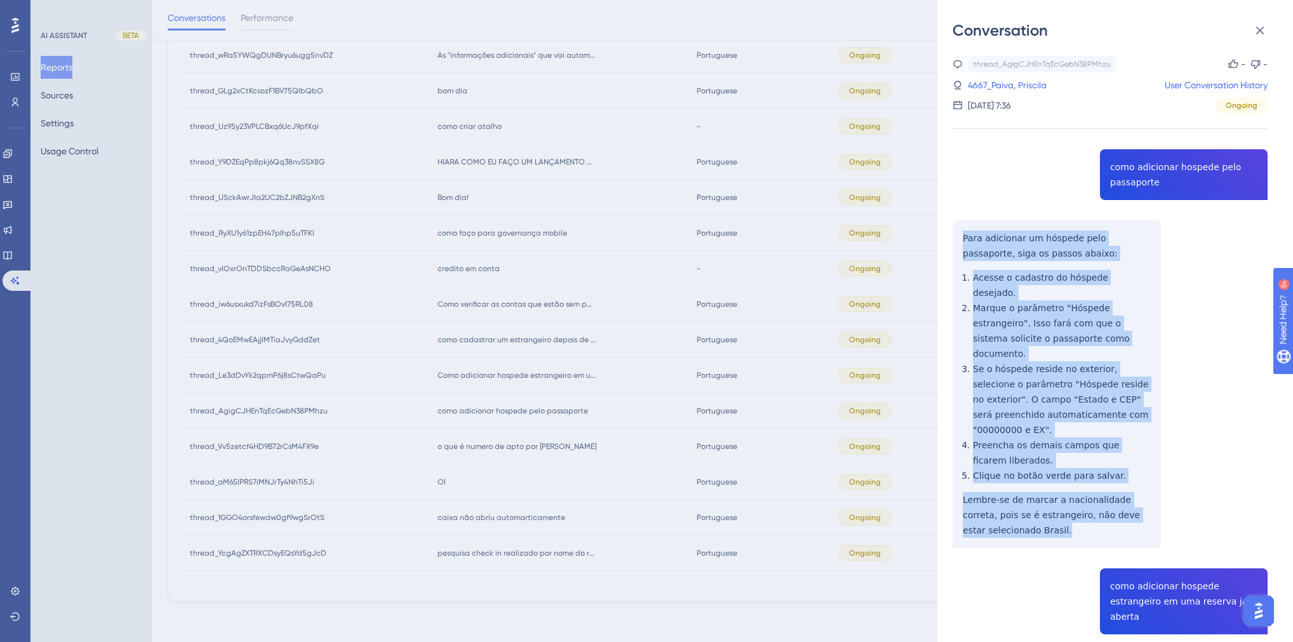
drag, startPoint x: 1042, startPoint y: 489, endPoint x: 934, endPoint y: 241, distance: 271.1
click at [949, 242] on div "Conversation thread_AgigCJHEnTqEcGebN38PMhzu Copy - - 4667_Paiva, Priscila User…" at bounding box center [1116, 321] width 356 height 642
copy div "Para adicionar um hóspede pelo passaporte, siga os passos abaixo: Acesse o cada…"
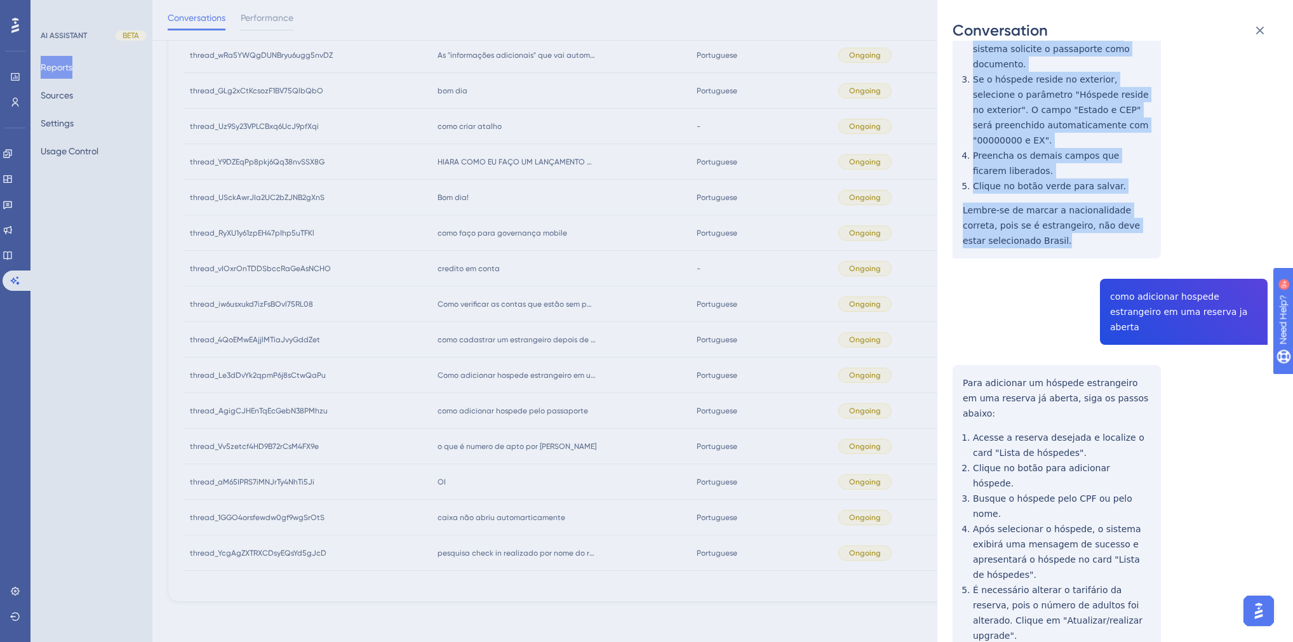
scroll to position [290, 0]
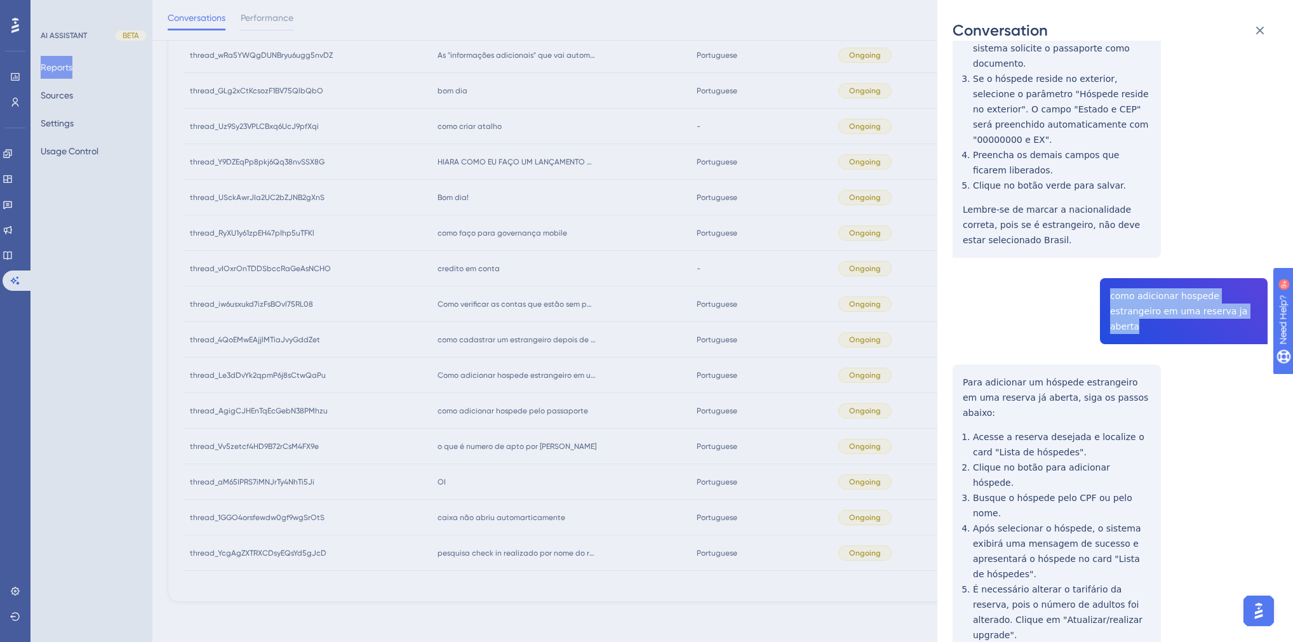
drag, startPoint x: 1217, startPoint y: 267, endPoint x: 1105, endPoint y: 252, distance: 112.9
click at [1105, 252] on div "thread_AgigCJHEnTqEcGebN38PMhzu Copy - - 4667_Paiva, Priscila User Conversation…" at bounding box center [1110, 277] width 315 height 1022
copy span "como adicionar hospede estrangeiro em uma reserva ja aberta"
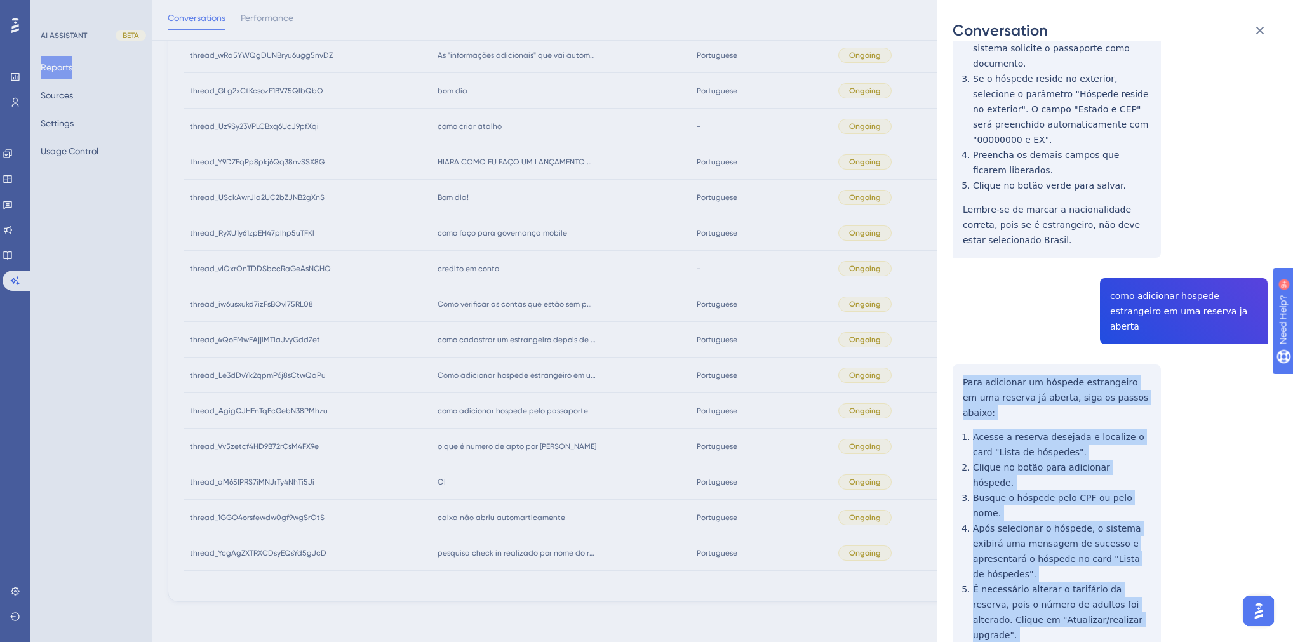
drag, startPoint x: 1063, startPoint y: 571, endPoint x: 961, endPoint y: 321, distance: 270.4
click at [961, 321] on div "thread_AgigCJHEnTqEcGebN38PMhzu Copy - - 4667_Paiva, Priscila User Conversation…" at bounding box center [1110, 277] width 315 height 1022
copy div "Para adicionar um hóspede estrangeiro em uma reserva já aberta, siga os passos …"
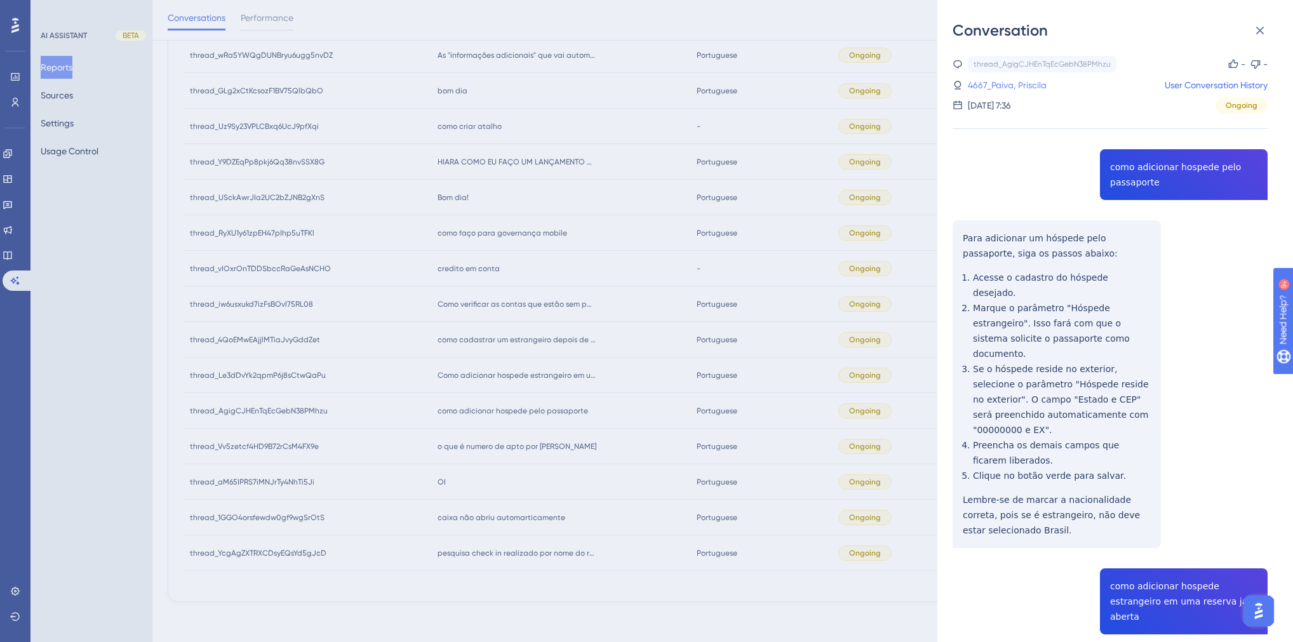
click at [1020, 86] on link "4667_Paiva, Priscila" at bounding box center [1007, 84] width 79 height 15
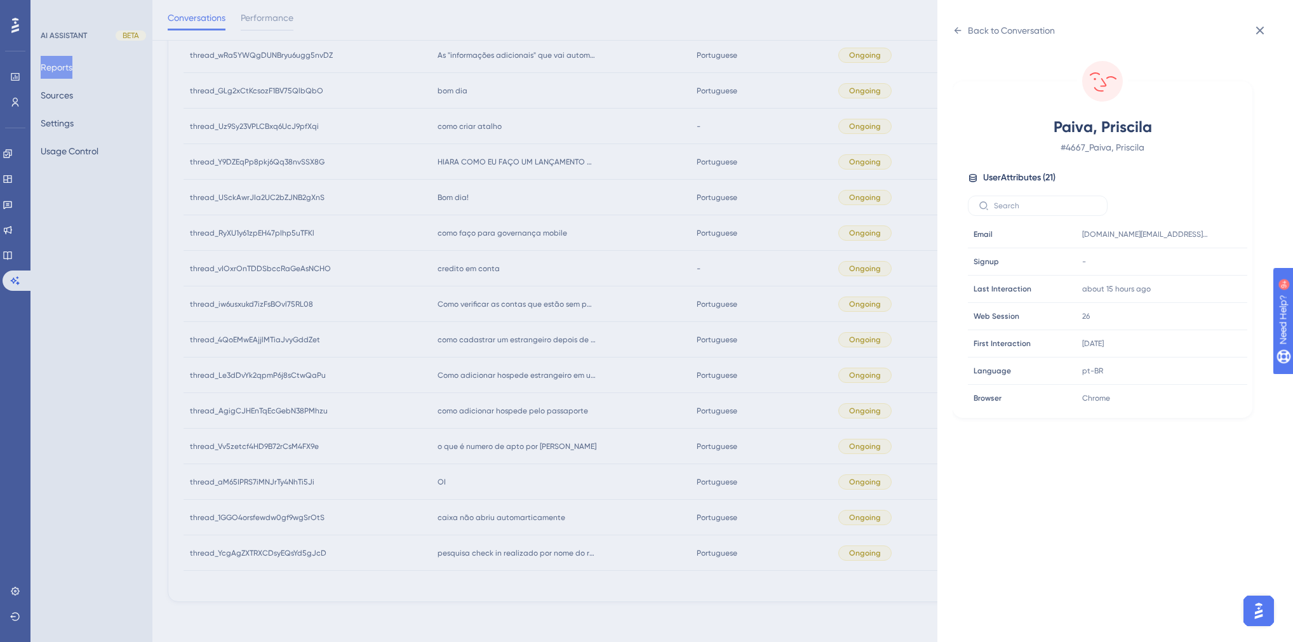
scroll to position [384, 0]
drag, startPoint x: 933, startPoint y: 18, endPoint x: 950, endPoint y: 22, distance: 16.9
click at [935, 18] on div "Back to Conversation Paiva, Priscila # 4667_Paiva, Priscila User Attributes ( 2…" at bounding box center [646, 321] width 1293 height 642
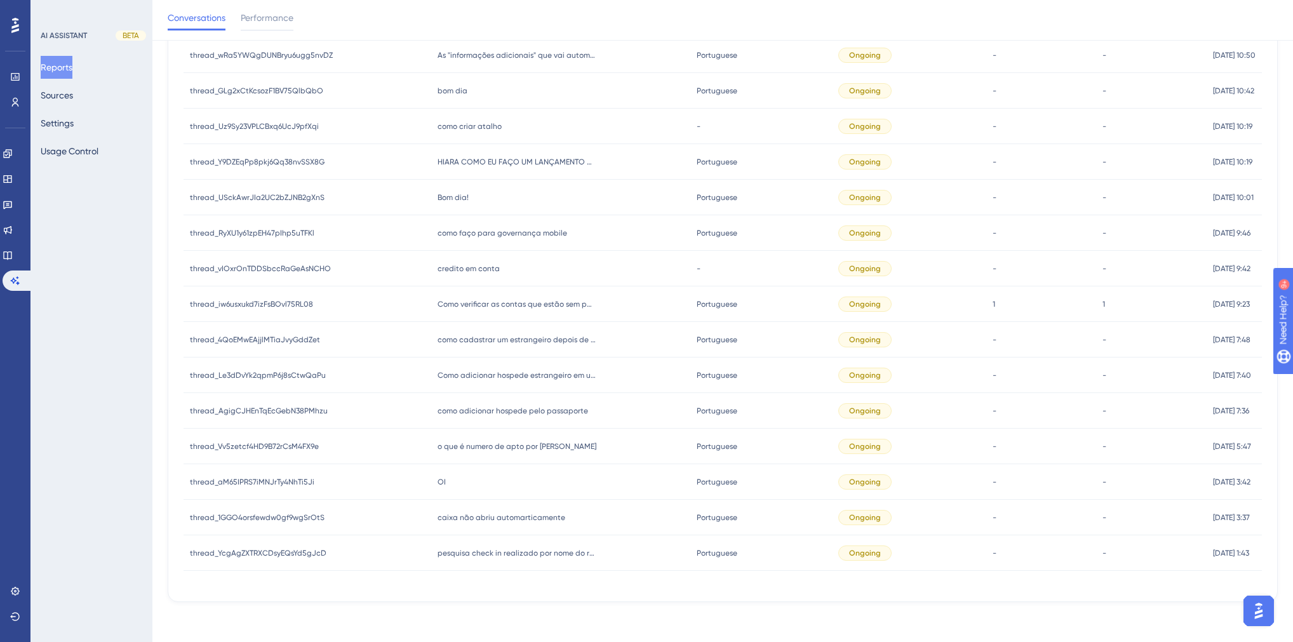
click at [950, 22] on div "Conversations Performance" at bounding box center [722, 20] width 1141 height 41
click at [504, 376] on span "Como adicionar hospede estrangeiro em uma reserva ja averta" at bounding box center [517, 375] width 159 height 10
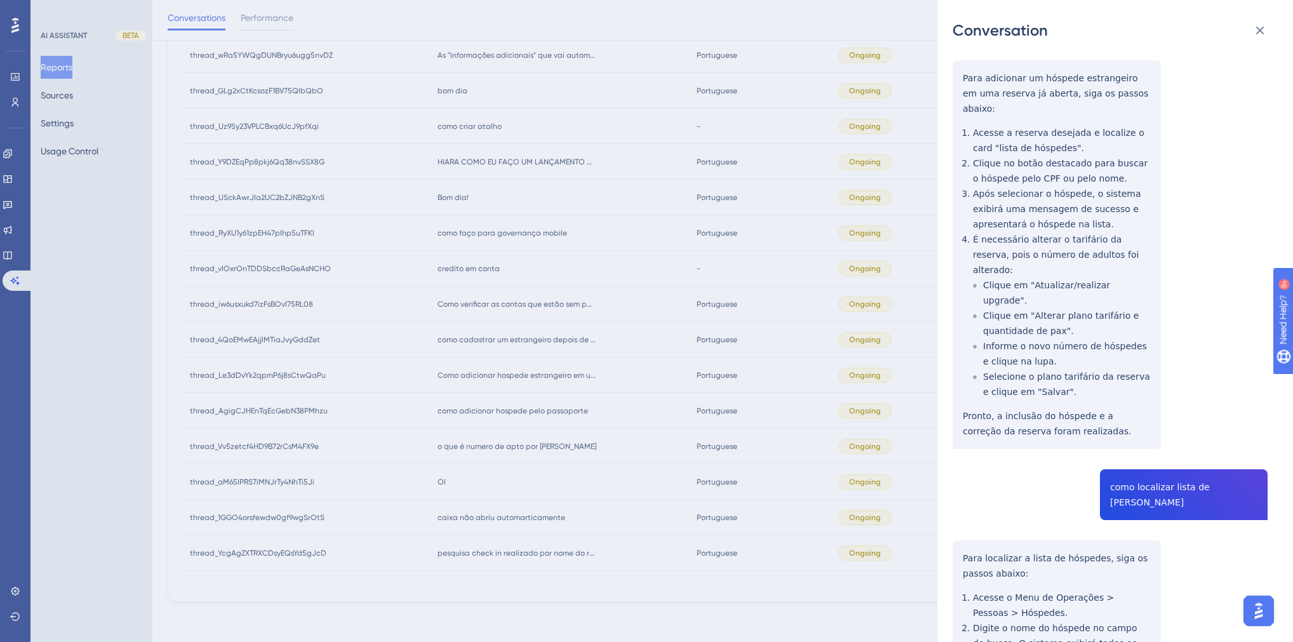
scroll to position [0, 0]
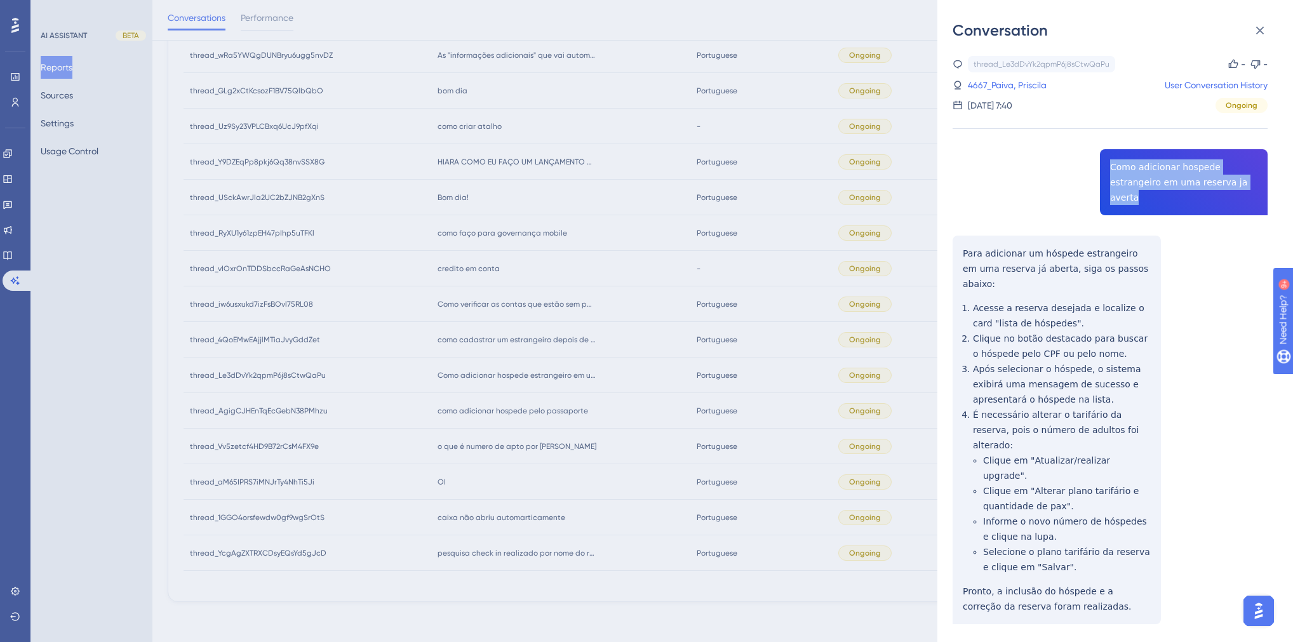
drag, startPoint x: 1218, startPoint y: 178, endPoint x: 1103, endPoint y: 165, distance: 116.4
click at [1103, 165] on div "thread_Le3dDvYk2qpmP6j8sCtwQaPu Copy - - 4667_Paiva, Priscila User Conversation…" at bounding box center [1110, 536] width 315 height 961
copy span "Como adicionar hospede estrangeiro em uma reserva ja averta"
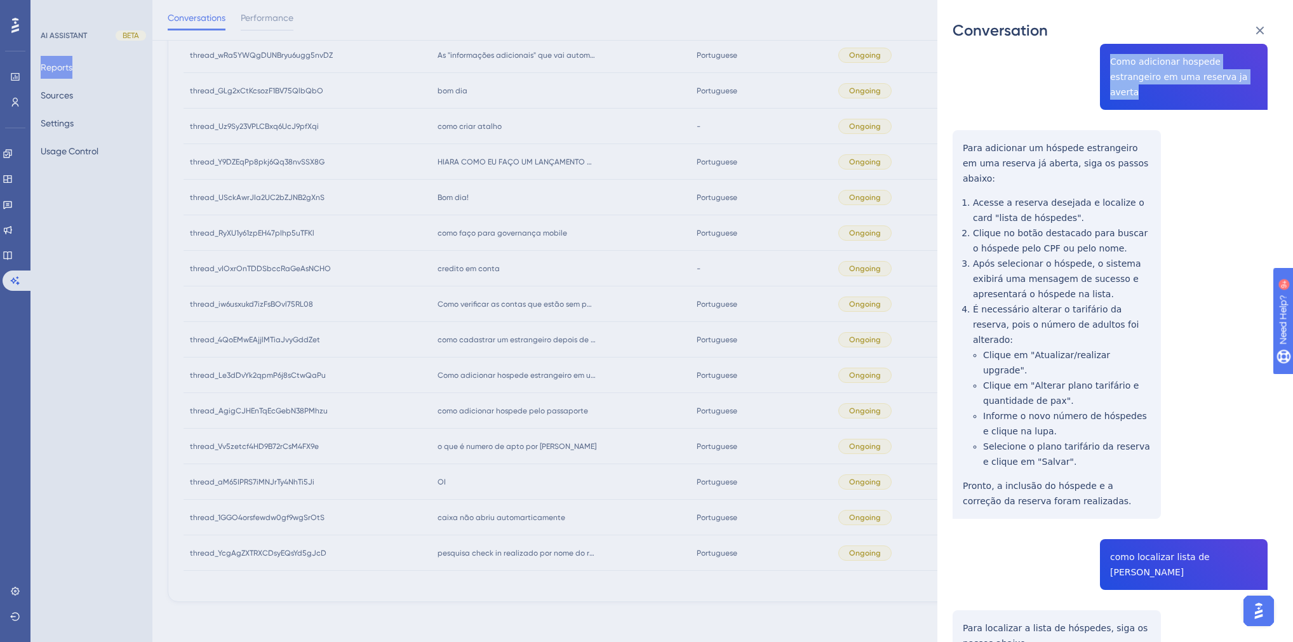
scroll to position [203, 0]
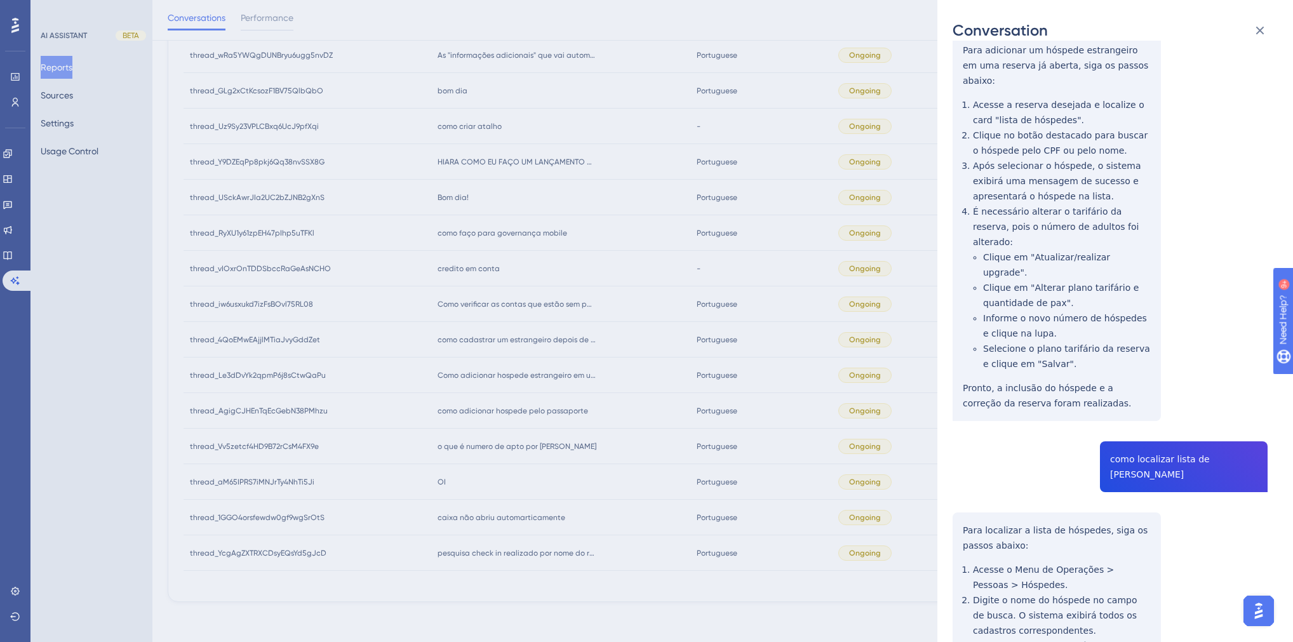
click at [1173, 396] on div "thread_Le3dDvYk2qpmP6j8sCtwQaPu Copy - - 4667_Paiva, Priscila User Conversation…" at bounding box center [1110, 333] width 315 height 961
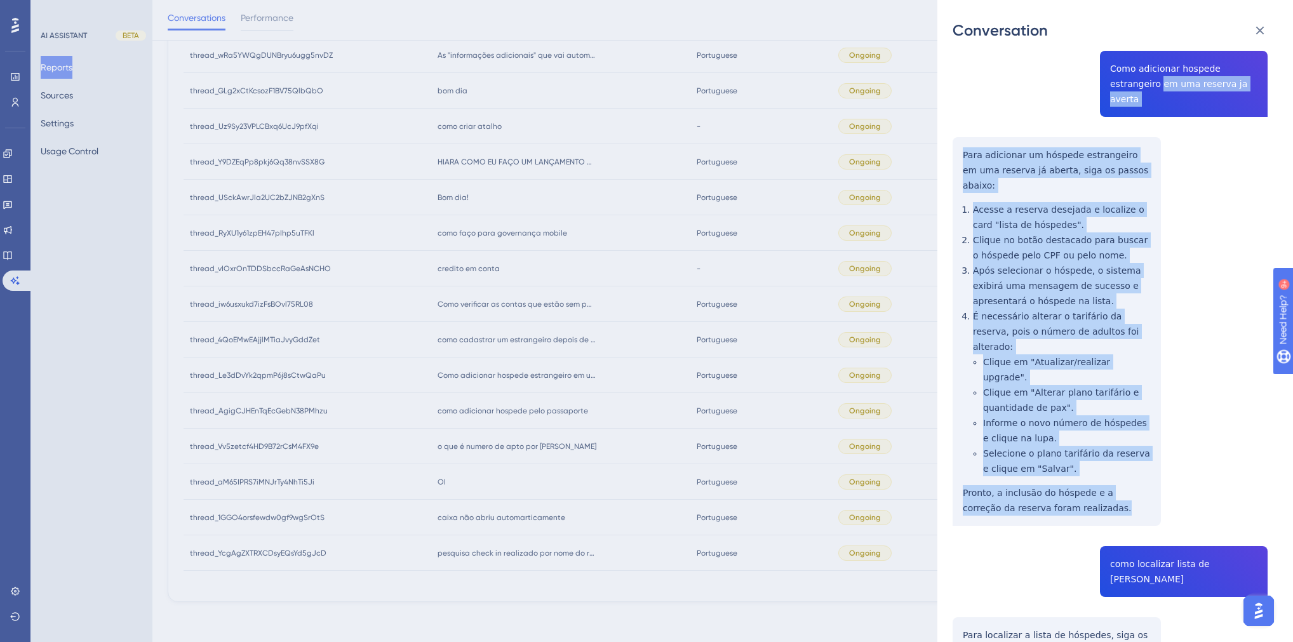
scroll to position [90, 0]
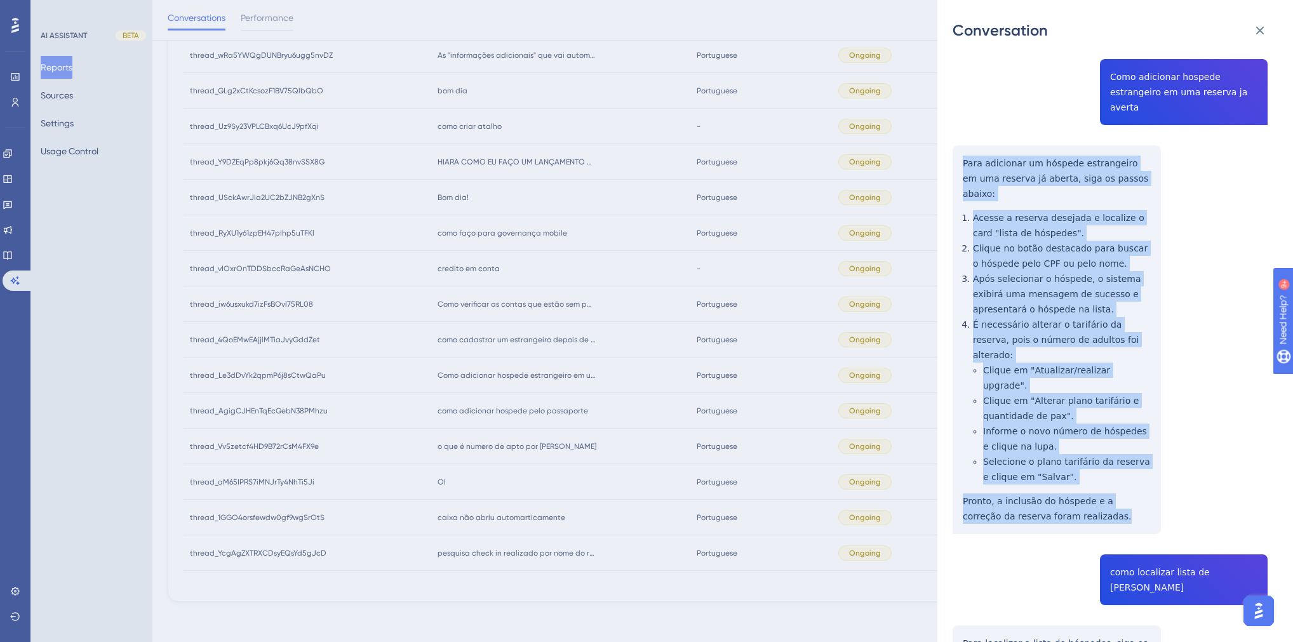
drag, startPoint x: 1069, startPoint y: 344, endPoint x: 965, endPoint y: 147, distance: 222.8
click at [965, 147] on div "thread_Le3dDvYk2qpmP6j8sCtwQaPu Copy - - 4667_Paiva, Priscila User Conversation…" at bounding box center [1110, 446] width 315 height 961
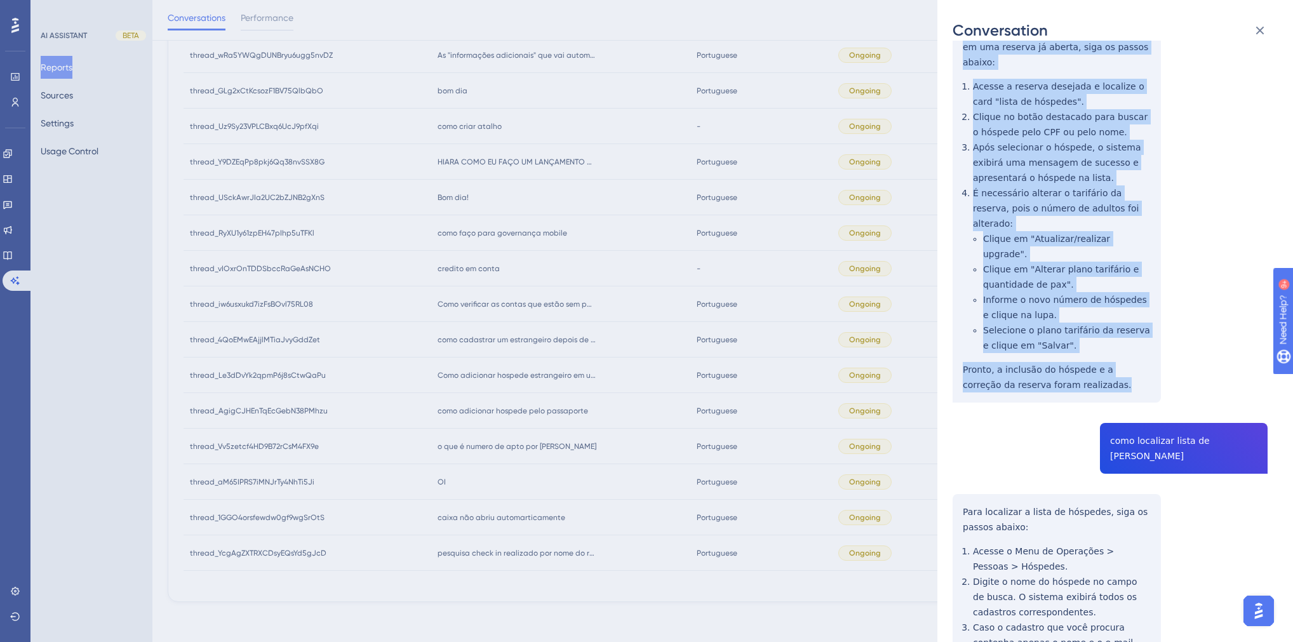
scroll to position [290, 0]
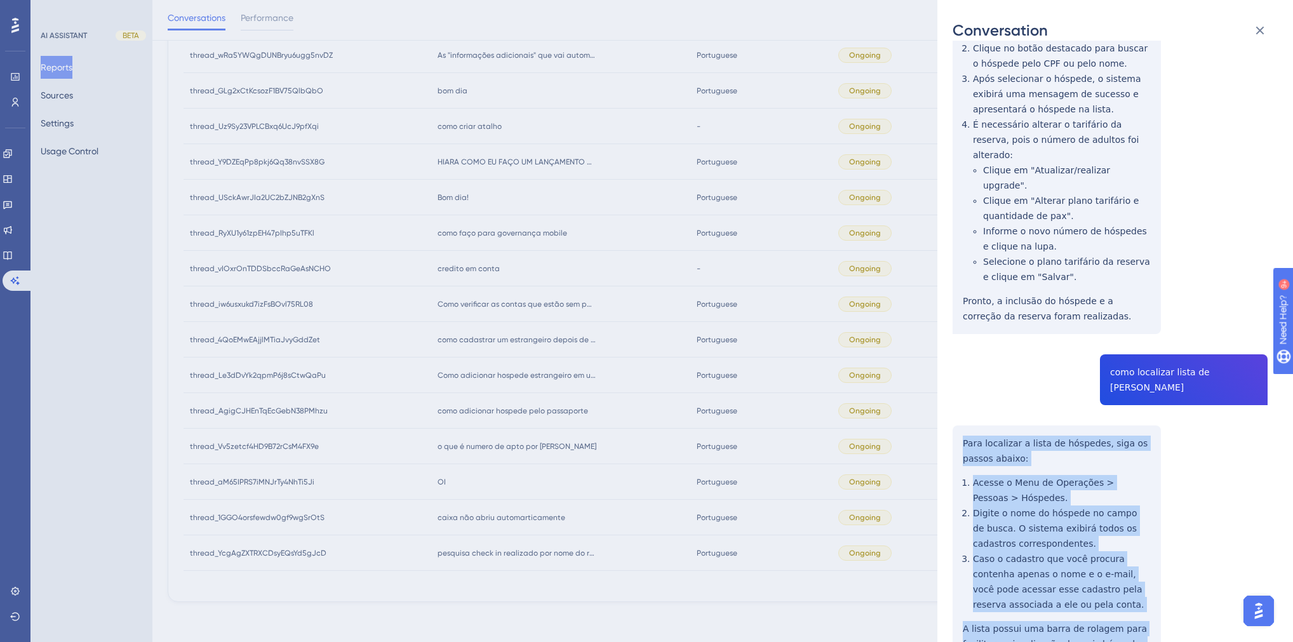
drag, startPoint x: 1129, startPoint y: 570, endPoint x: 962, endPoint y: 356, distance: 271.4
click at [962, 356] on div "thread_Le3dDvYk2qpmP6j8sCtwQaPu Copy - - 4667_Paiva, Priscila User Conversation…" at bounding box center [1110, 246] width 315 height 961
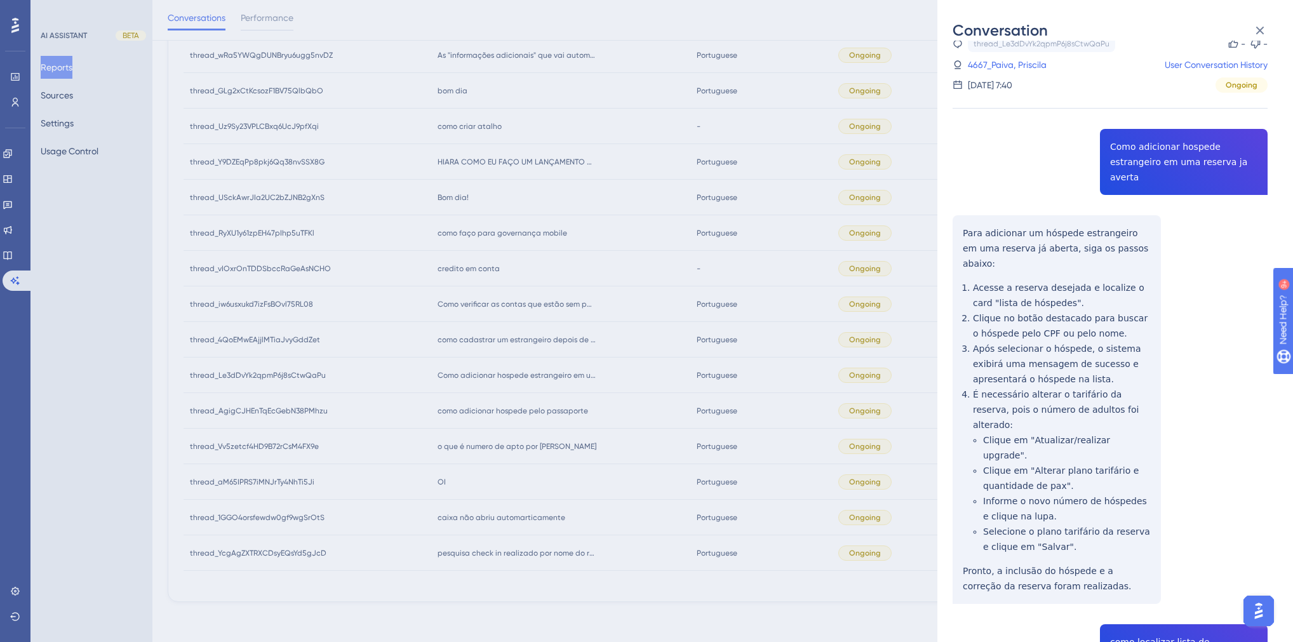
scroll to position [0, 0]
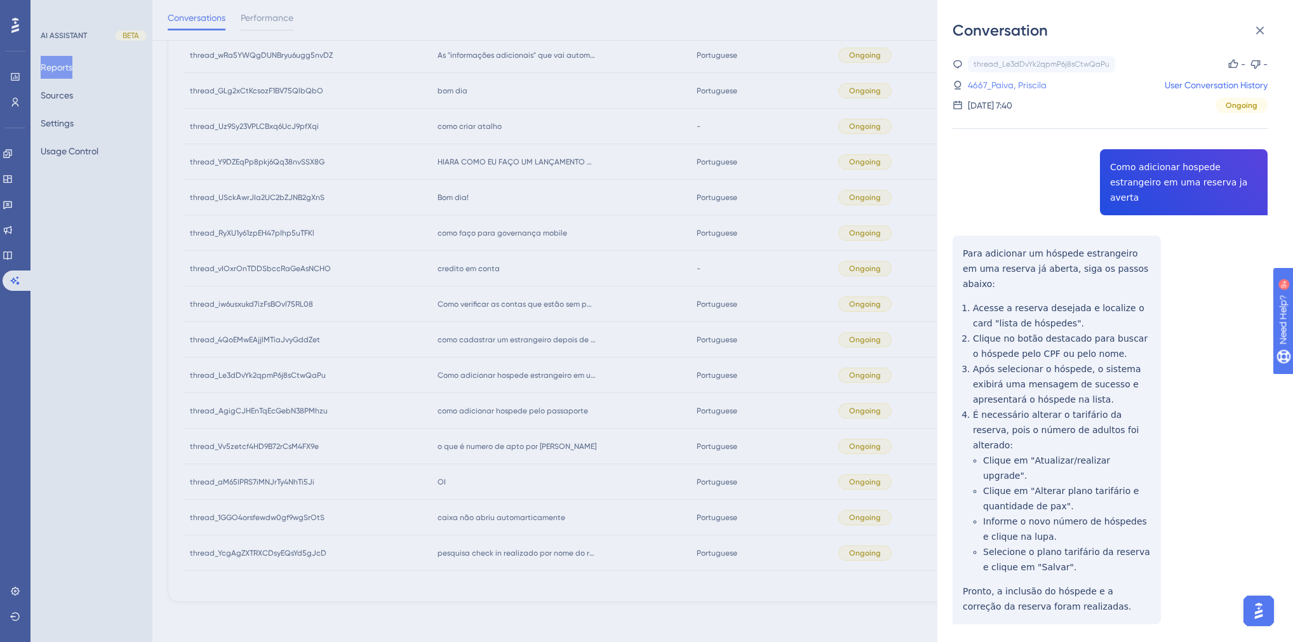
click at [1010, 86] on link "4667_Paiva, Priscila" at bounding box center [1007, 84] width 79 height 15
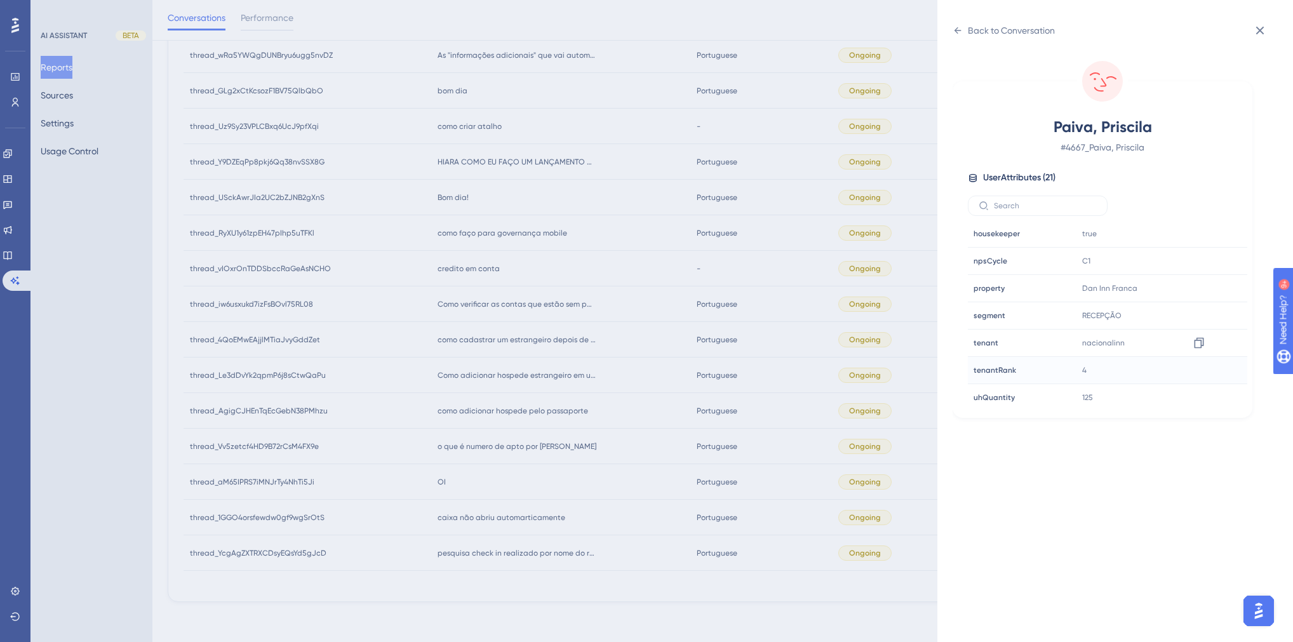
scroll to position [384, 0]
click at [599, 419] on div "Back to Conversation Paiva, Priscila # 4667_Paiva, Priscila User Attributes ( 2…" at bounding box center [646, 321] width 1293 height 642
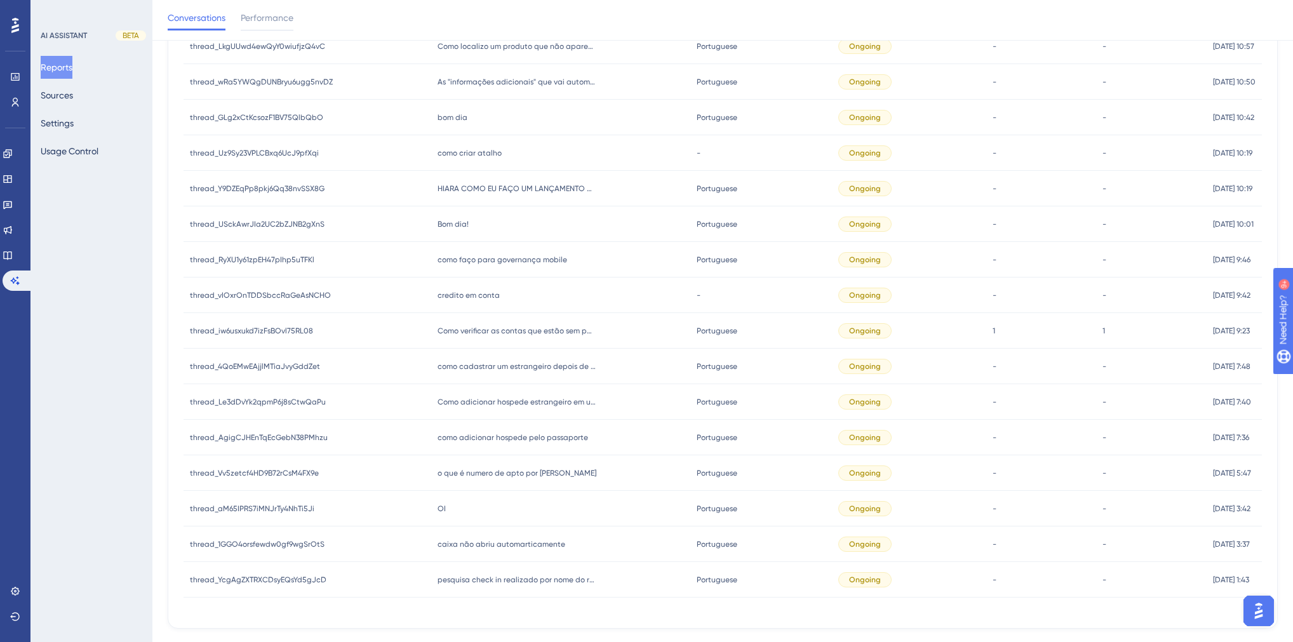
scroll to position [1437, 0]
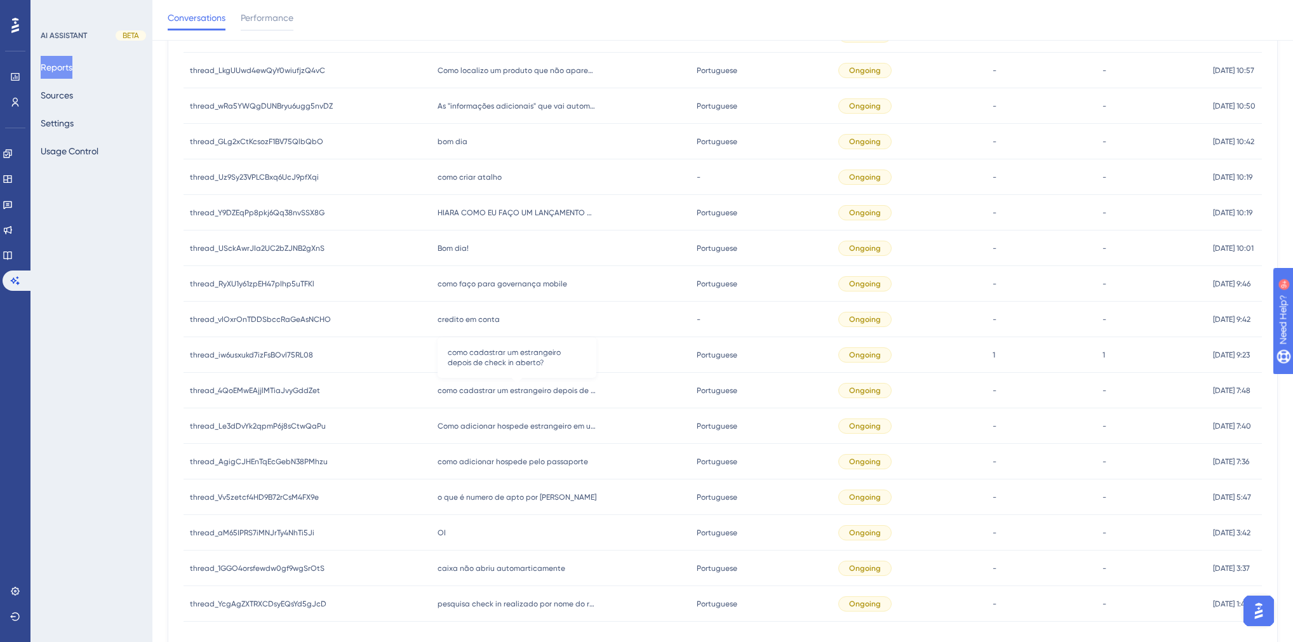
click at [557, 388] on span "como cadastrar um estrangeiro depois de check in aberto?" at bounding box center [517, 391] width 159 height 10
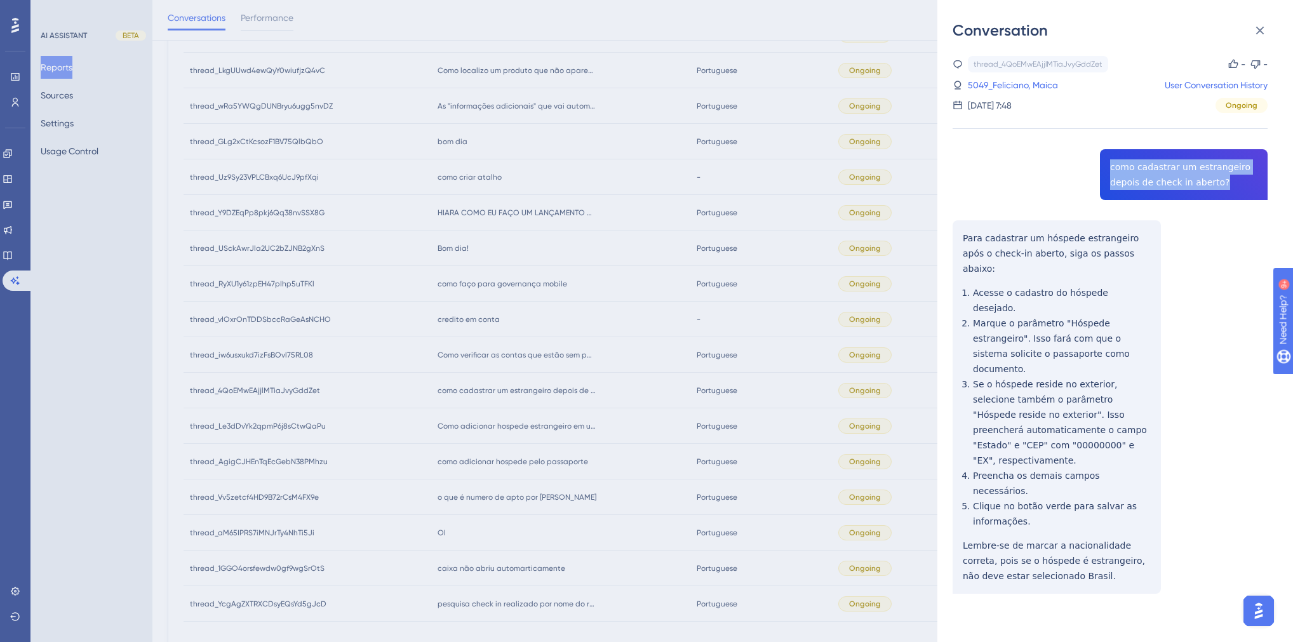
drag, startPoint x: 1216, startPoint y: 185, endPoint x: 1107, endPoint y: 165, distance: 111.1
click at [1107, 165] on div "thread_4QoEMwEAjjlMTiaJvyGddZet Copy - - 5049_Feliciano, Maica User Conversatio…" at bounding box center [1110, 357] width 315 height 603
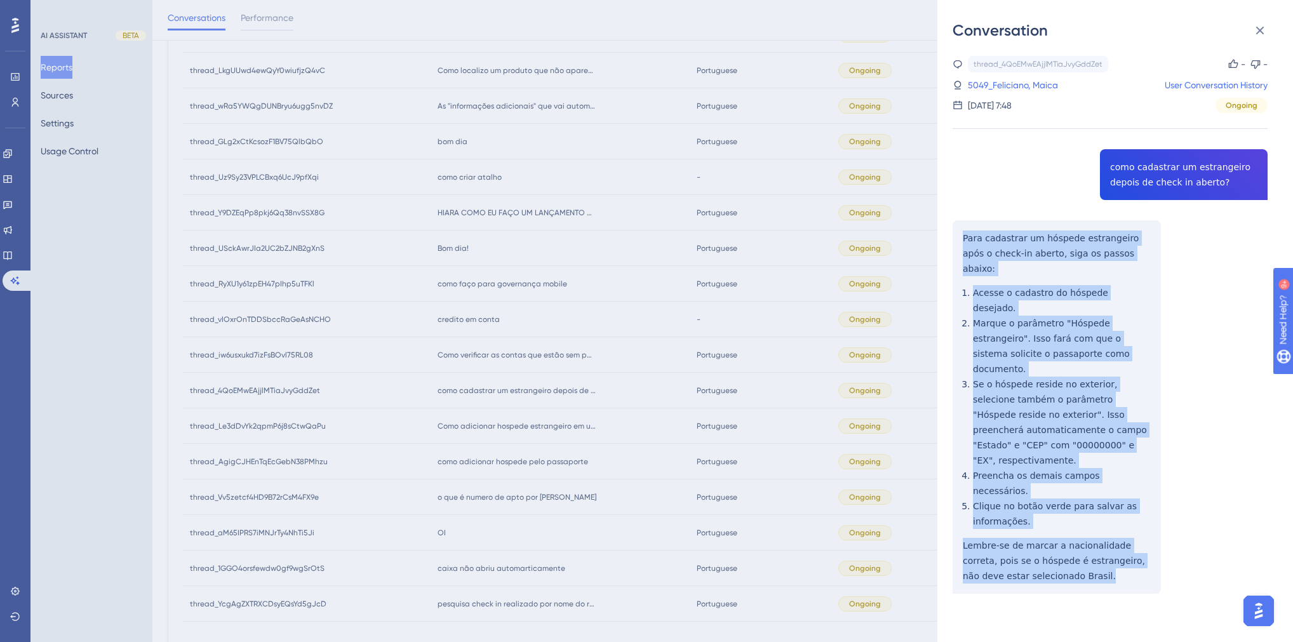
drag, startPoint x: 1041, startPoint y: 498, endPoint x: 949, endPoint y: 243, distance: 270.9
click at [949, 243] on div "Conversation thread_4QoEMwEAjjlMTiaJvyGddZet Copy - - 5049_Feliciano, Maica Use…" at bounding box center [1116, 321] width 356 height 642
click at [1207, 313] on div "thread_4QoEMwEAjjlMTiaJvyGddZet Copy - - 5049_Feliciano, Maica User Conversatio…" at bounding box center [1110, 357] width 315 height 603
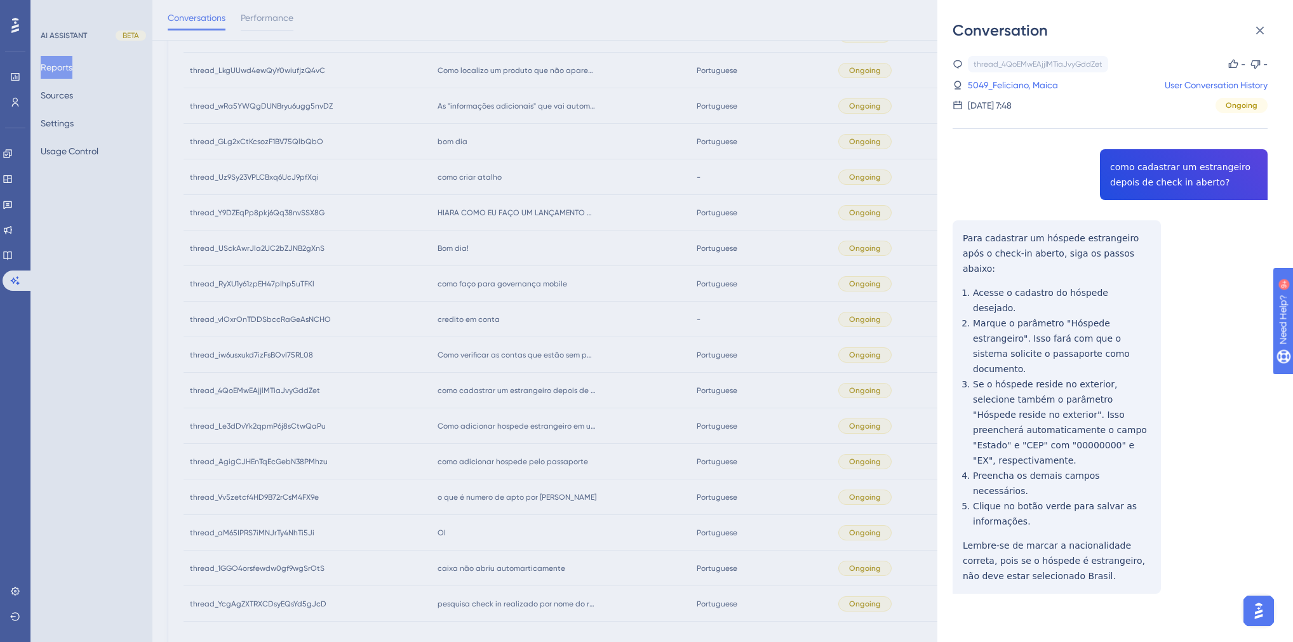
click at [1028, 86] on link "5049_Feliciano, Maica" at bounding box center [1013, 84] width 90 height 15
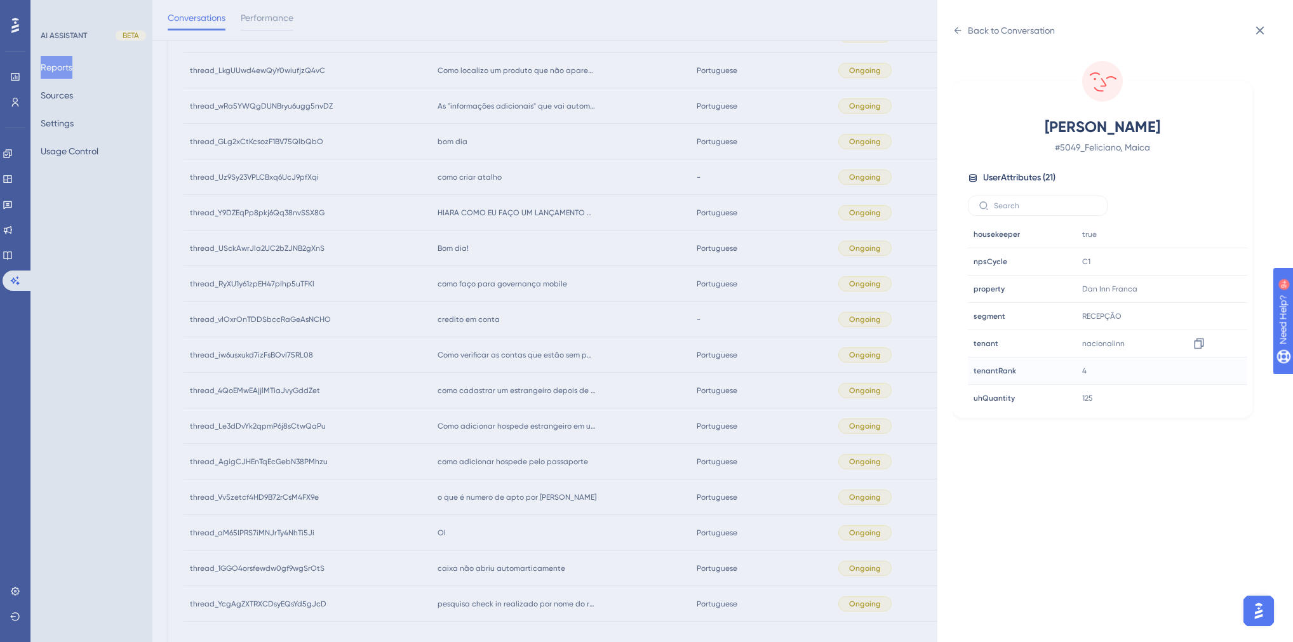
scroll to position [356, 0]
click at [776, 408] on div "Back to Conversation Feliciano, Maica # 5049_Feliciano, Maica User Attributes (…" at bounding box center [646, 321] width 1293 height 642
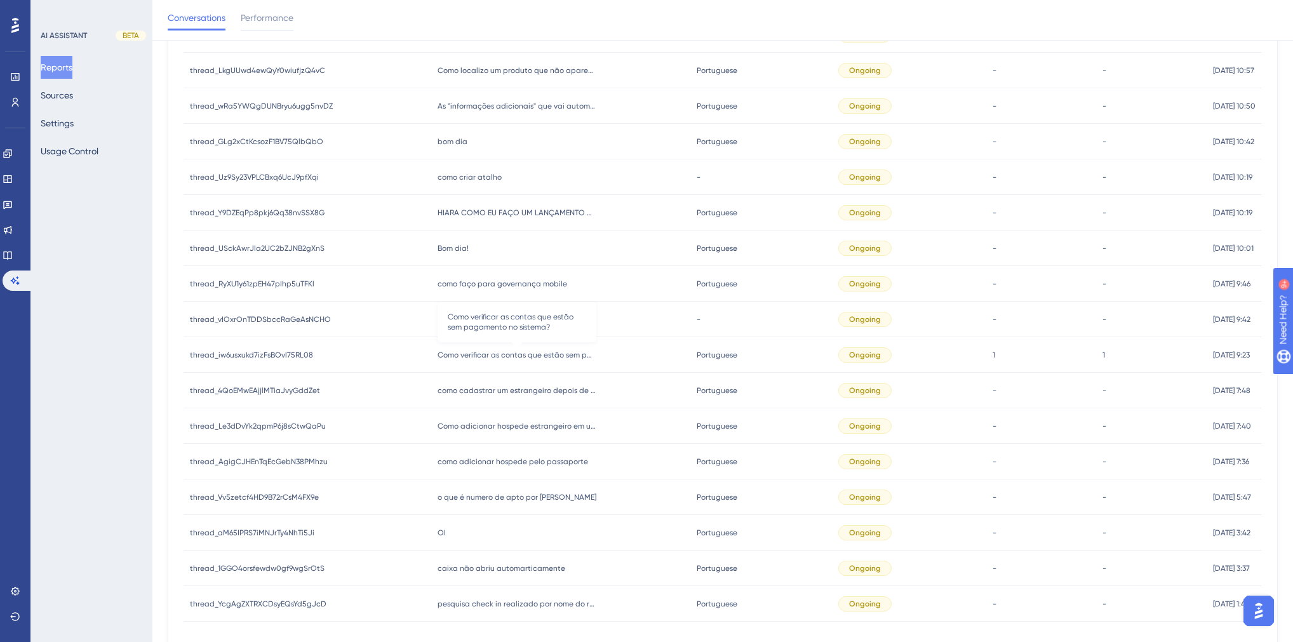
click at [497, 354] on span "Como verificar as contas que estão sem pagamento no sistema?" at bounding box center [517, 355] width 159 height 10
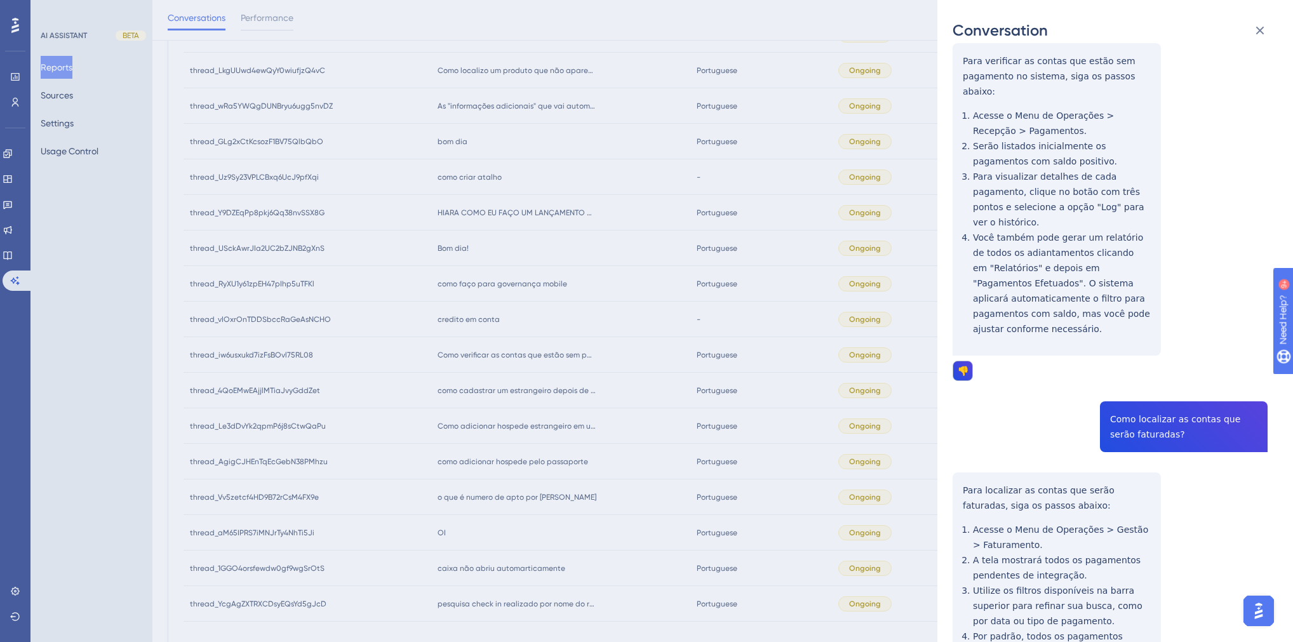
scroll to position [0, 0]
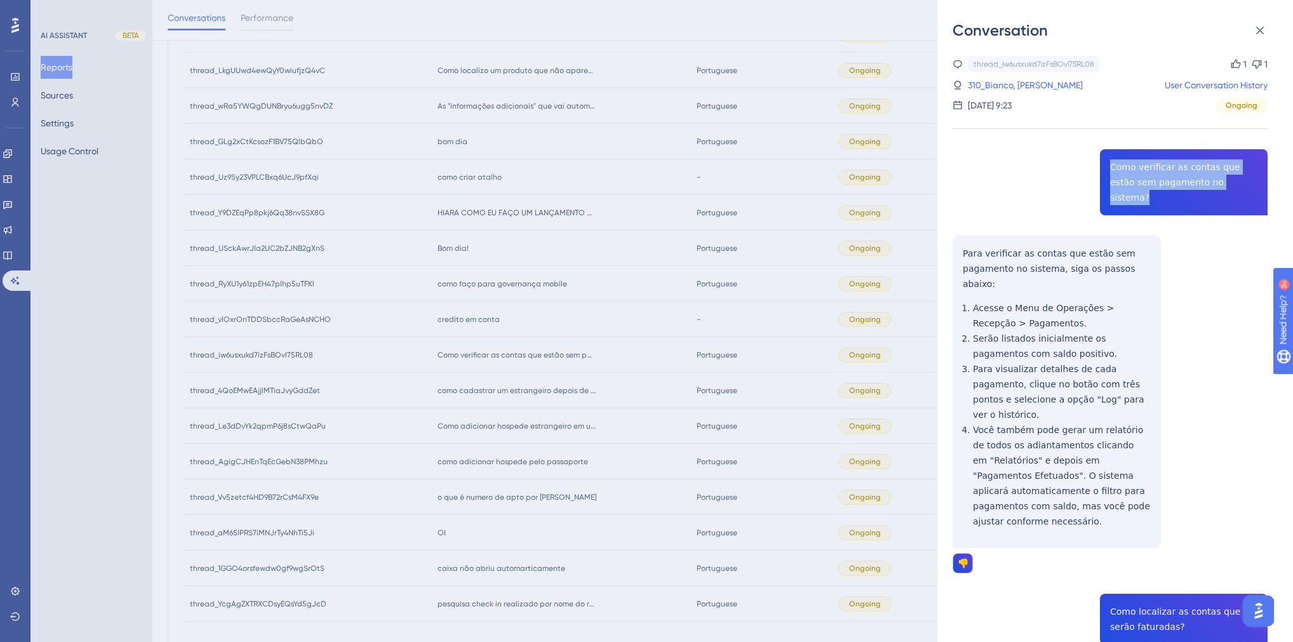
drag, startPoint x: 1232, startPoint y: 183, endPoint x: 1107, endPoint y: 165, distance: 126.4
click at [1107, 165] on div "thread_iw6usxukd7izFsBOvl75RL08 Copy 1 1 310_Bianco, Hugo User Conversation His…" at bounding box center [1110, 585] width 315 height 1058
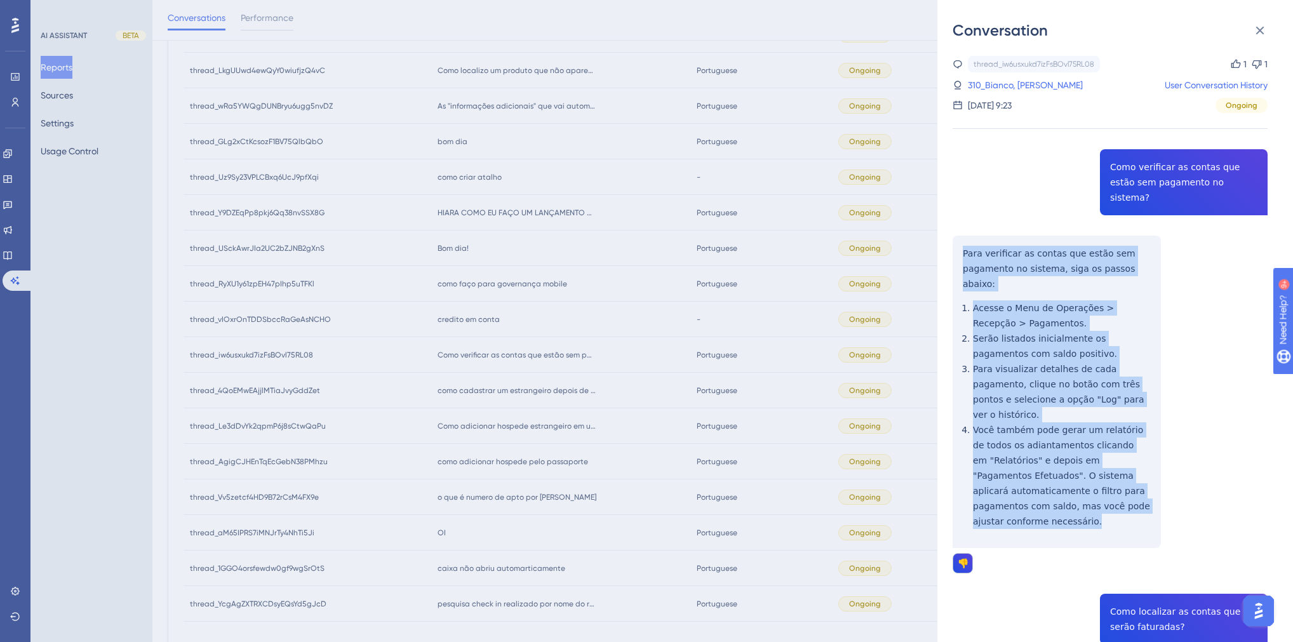
drag, startPoint x: 1039, startPoint y: 480, endPoint x: 952, endPoint y: 237, distance: 258.6
click at [952, 237] on div "Conversation thread_iw6usxukd7izFsBOvl75RL08 Copy 1 1 310_Bianco, Hugo User Con…" at bounding box center [1116, 321] width 356 height 642
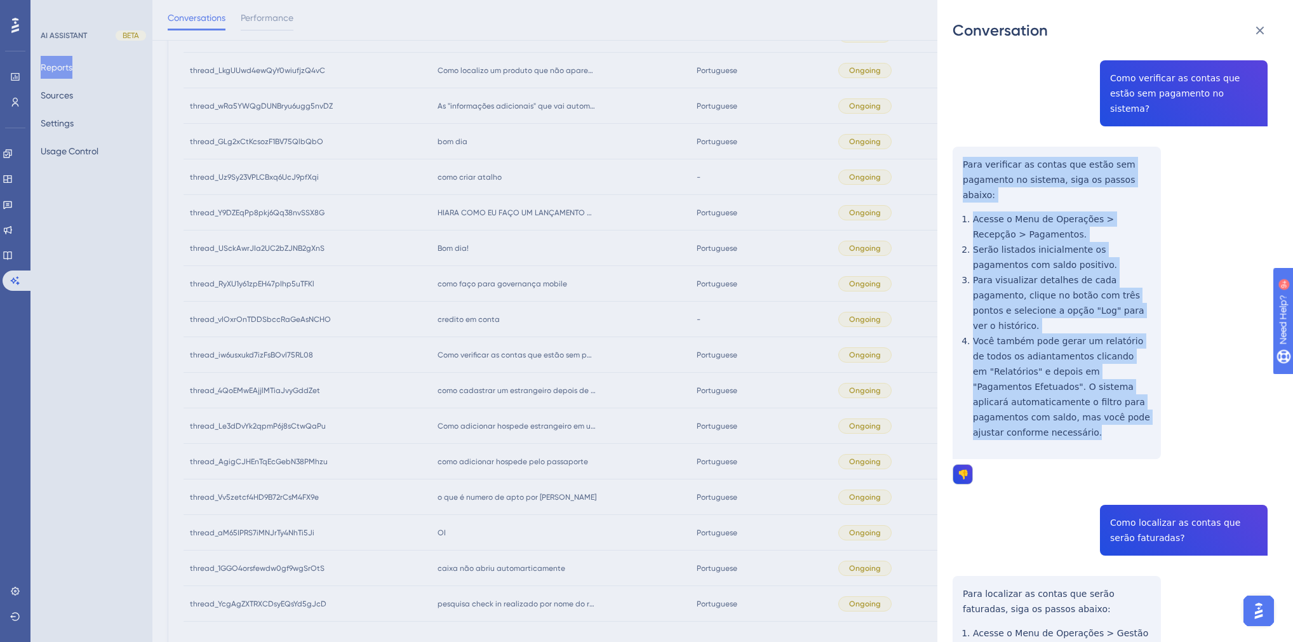
scroll to position [305, 0]
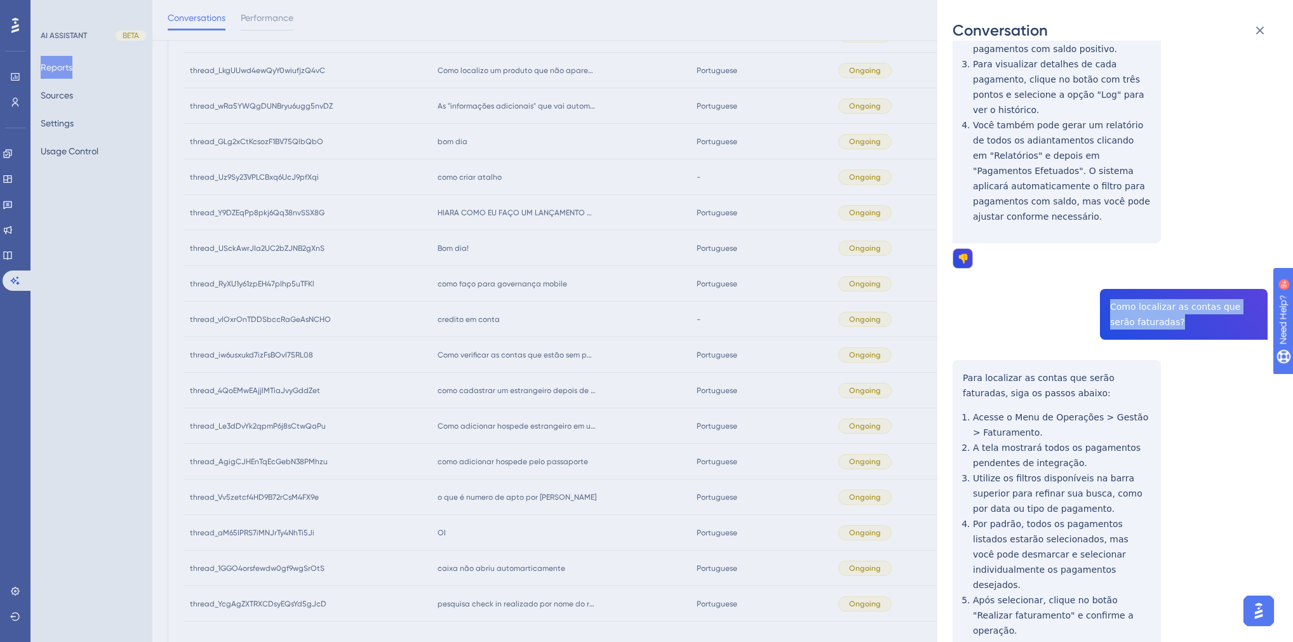
drag, startPoint x: 1161, startPoint y: 280, endPoint x: 1100, endPoint y: 259, distance: 64.5
click at [1100, 259] on div "thread_iw6usxukd7izFsBOvl75RL08 Copy 1 1 310_Bianco, Hugo User Conversation His…" at bounding box center [1110, 280] width 315 height 1058
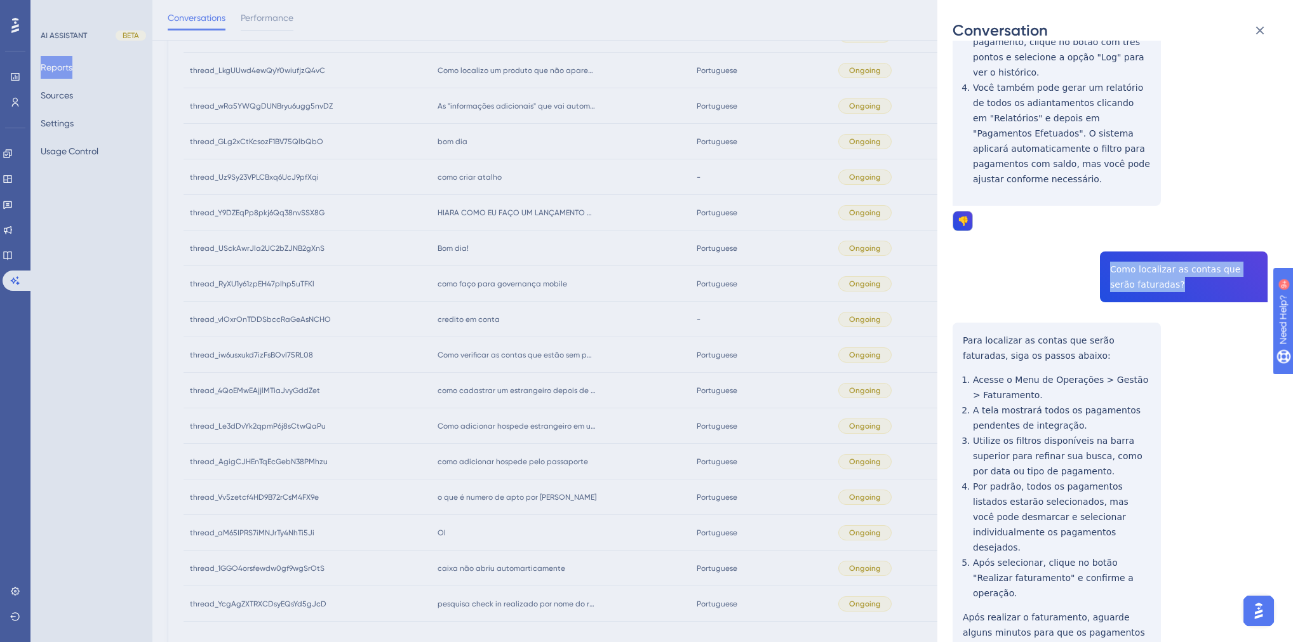
scroll to position [372, 0]
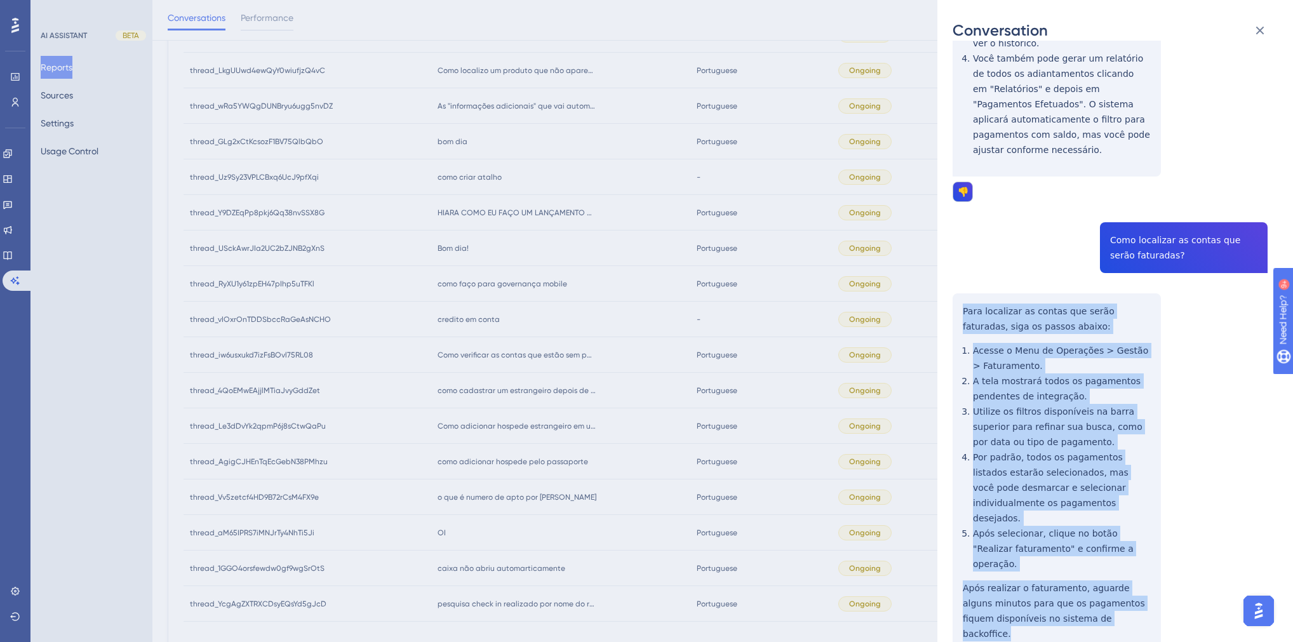
drag, startPoint x: 1047, startPoint y: 526, endPoint x: 949, endPoint y: 267, distance: 277.2
click at [949, 267] on div "Conversation thread_iw6usxukd7izFsBOvl75RL08 Copy 1 1 310_Bianco, Hugo User Con…" at bounding box center [1116, 321] width 356 height 642
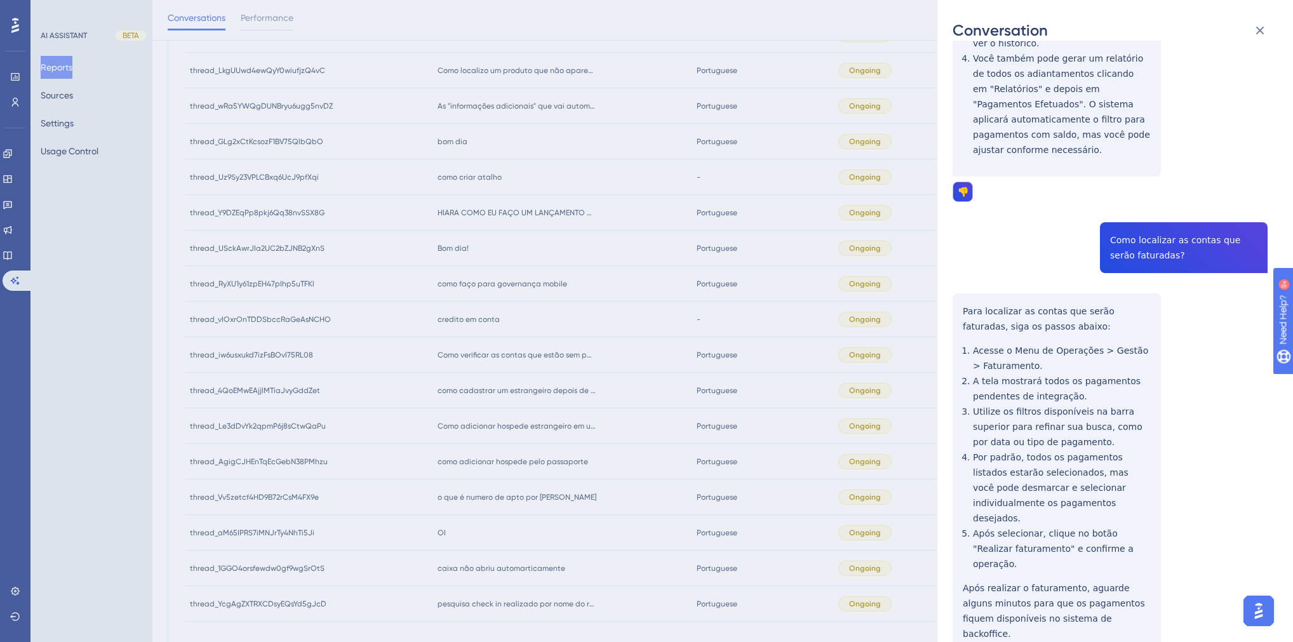
click at [659, 427] on div "Conversation thread_iw6usxukd7izFsBOvl75RL08 Copy 1 1 310_Bianco, Hugo User Con…" at bounding box center [646, 321] width 1293 height 642
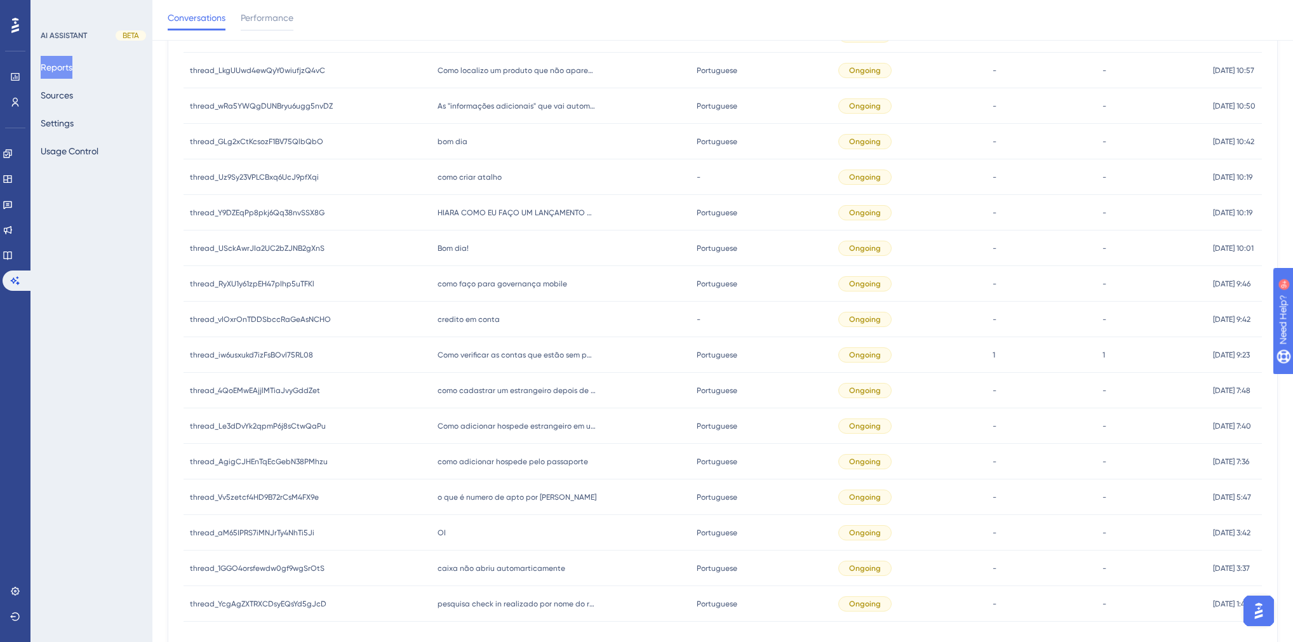
click at [473, 325] on div "credito em conta credito em conta" at bounding box center [561, 320] width 260 height 36
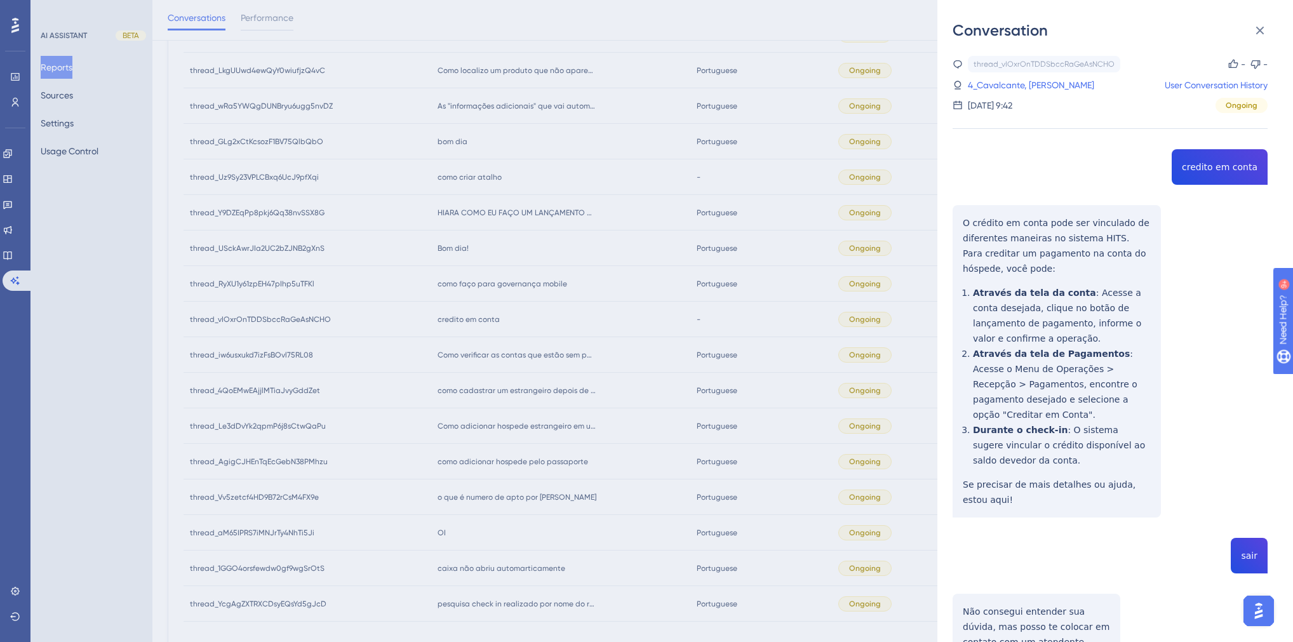
click at [1195, 167] on div "thread_vIOxrOnTDDSbccRaGeAsNCHO Copy - - 4_Cavalcante, Roney User Conversation …" at bounding box center [1110, 421] width 315 height 731
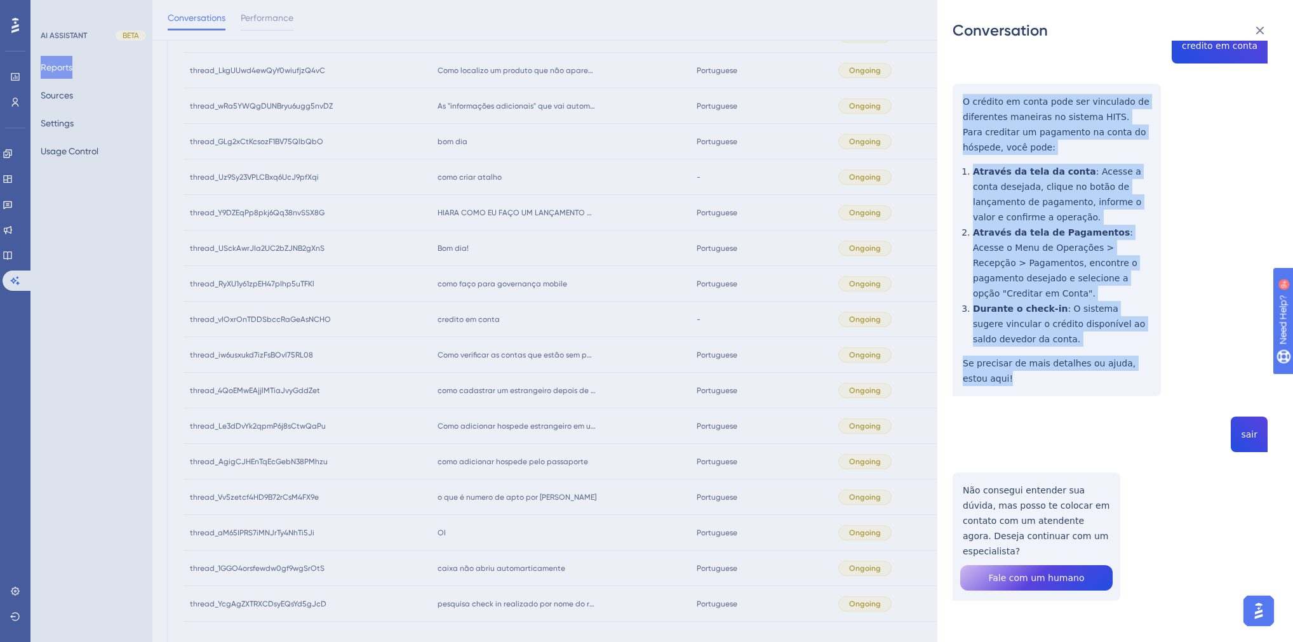
drag, startPoint x: 1004, startPoint y: 373, endPoint x: 963, endPoint y: 102, distance: 273.6
click at [963, 102] on div "thread_vIOxrOnTDDSbccRaGeAsNCHO Copy - - 4_Cavalcante, Roney User Conversation …" at bounding box center [1110, 300] width 315 height 731
drag, startPoint x: 1183, startPoint y: 206, endPoint x: 1176, endPoint y: 210, distance: 8.5
click at [1181, 207] on div "thread_vIOxrOnTDDSbccRaGeAsNCHO Copy - - 4_Cavalcante, Roney User Conversation …" at bounding box center [1110, 300] width 315 height 731
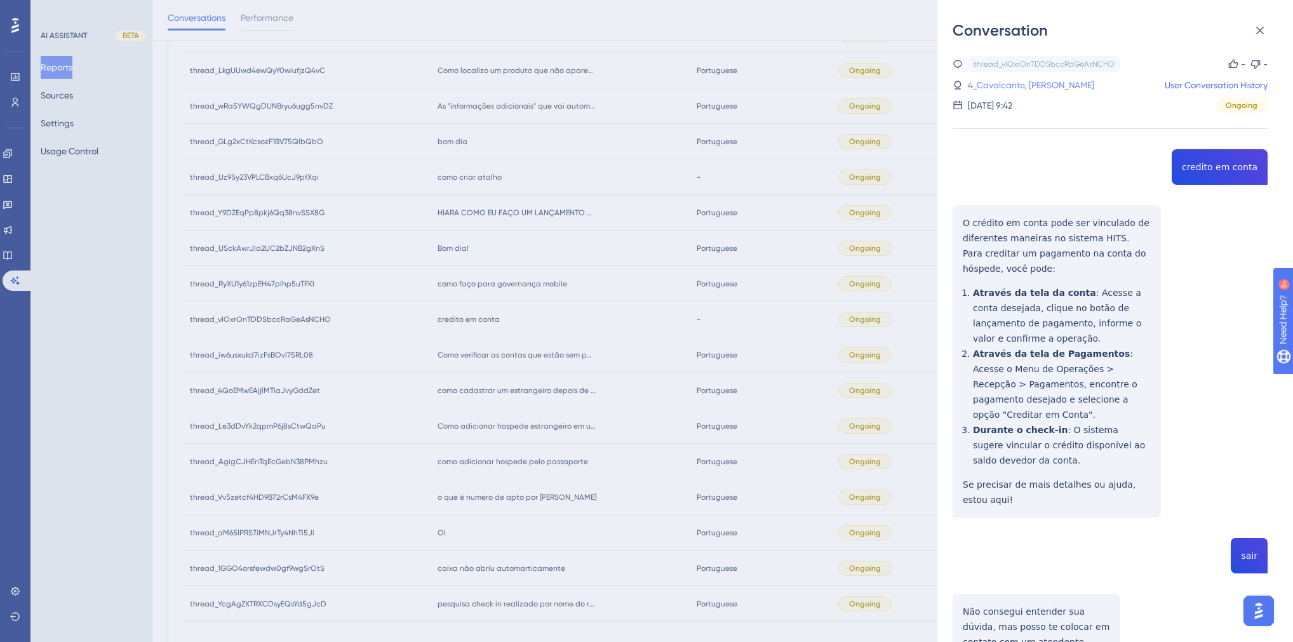
click at [1028, 89] on link "4_Cavalcante, Roney" at bounding box center [1031, 84] width 126 height 15
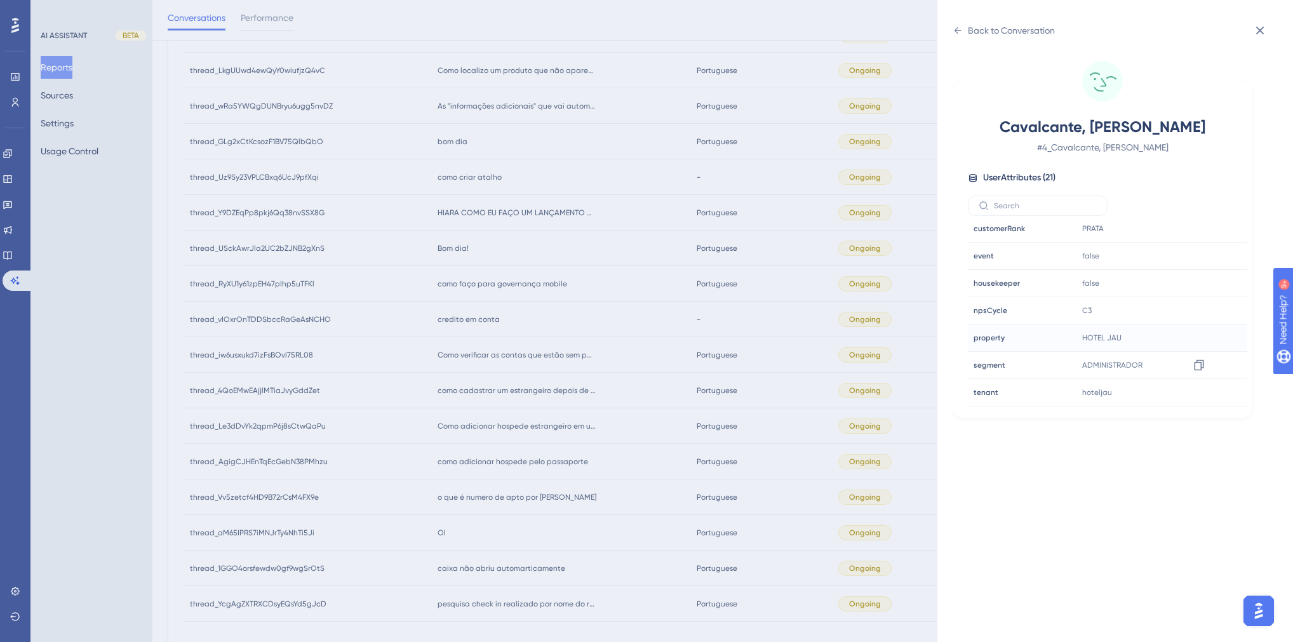
scroll to position [384, 0]
click at [963, 25] on div "Back to Conversation" at bounding box center [1004, 30] width 102 height 20
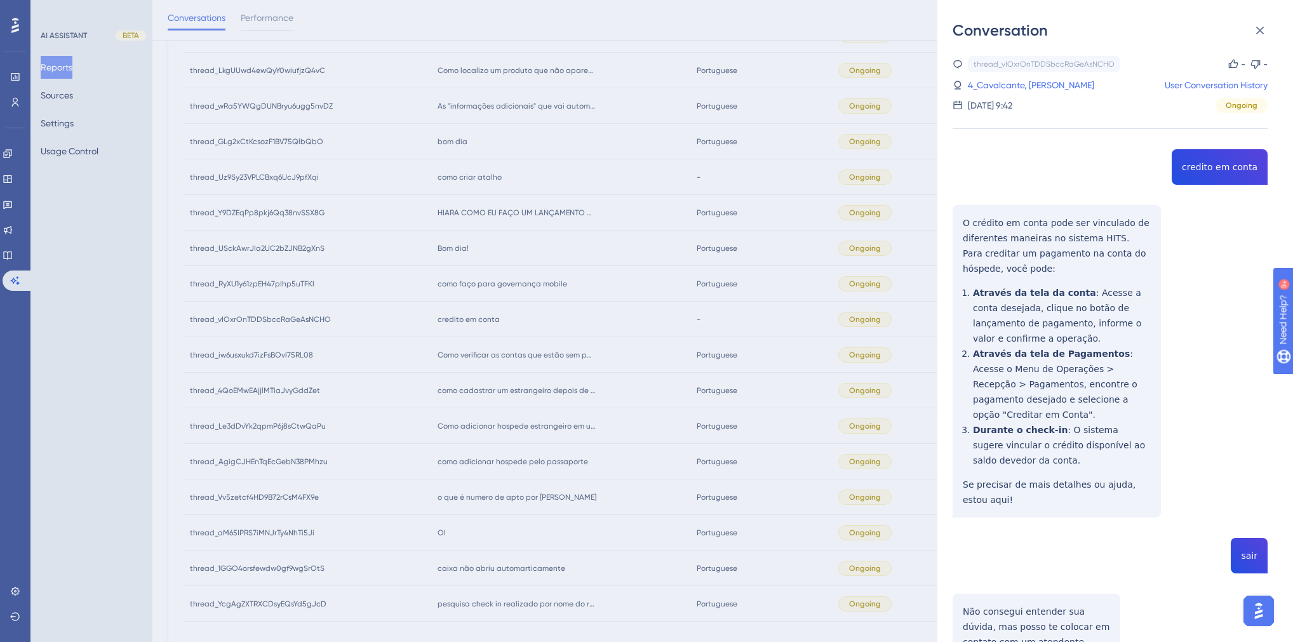
click at [612, 292] on div "Conversation thread_vIOxrOnTDDSbccRaGeAsNCHO Copy - - 4_Cavalcante, Roney User …" at bounding box center [646, 321] width 1293 height 642
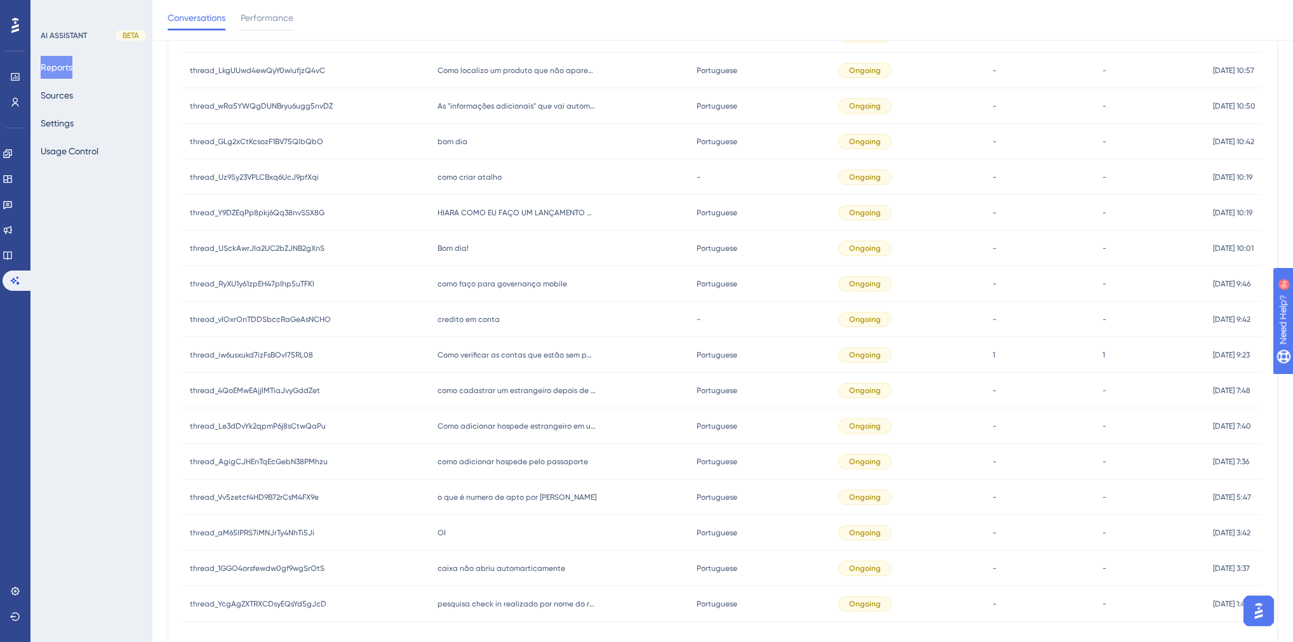
click at [493, 287] on span "como faço para governança mobile" at bounding box center [503, 284] width 130 height 10
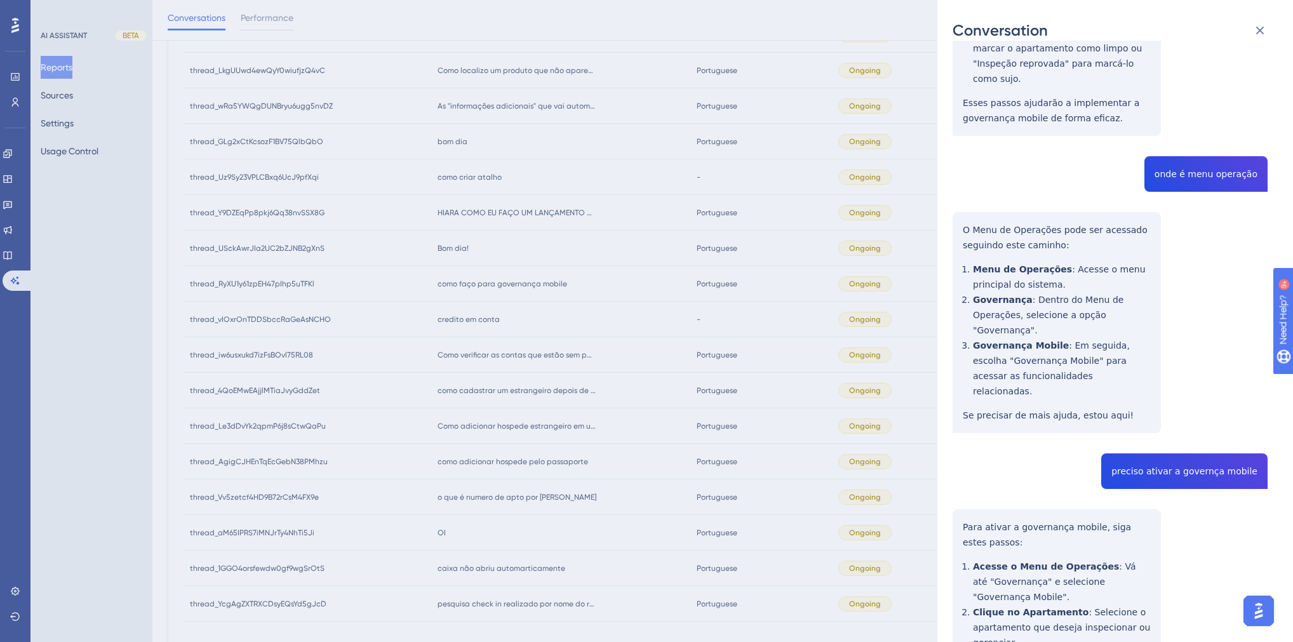
scroll to position [961, 0]
